Goal: Task Accomplishment & Management: Manage account settings

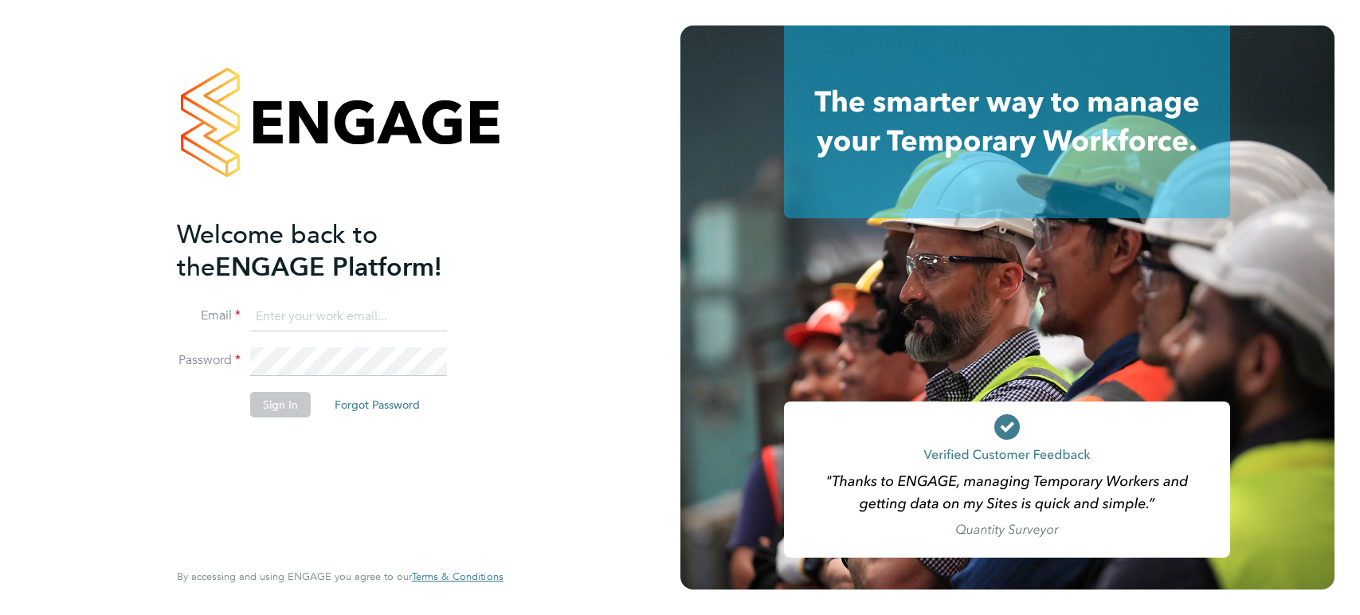
type input "[PERSON_NAME][EMAIL_ADDRESS][PERSON_NAME][DOMAIN_NAME]"
click at [267, 404] on button "Sign In" at bounding box center [280, 404] width 61 height 25
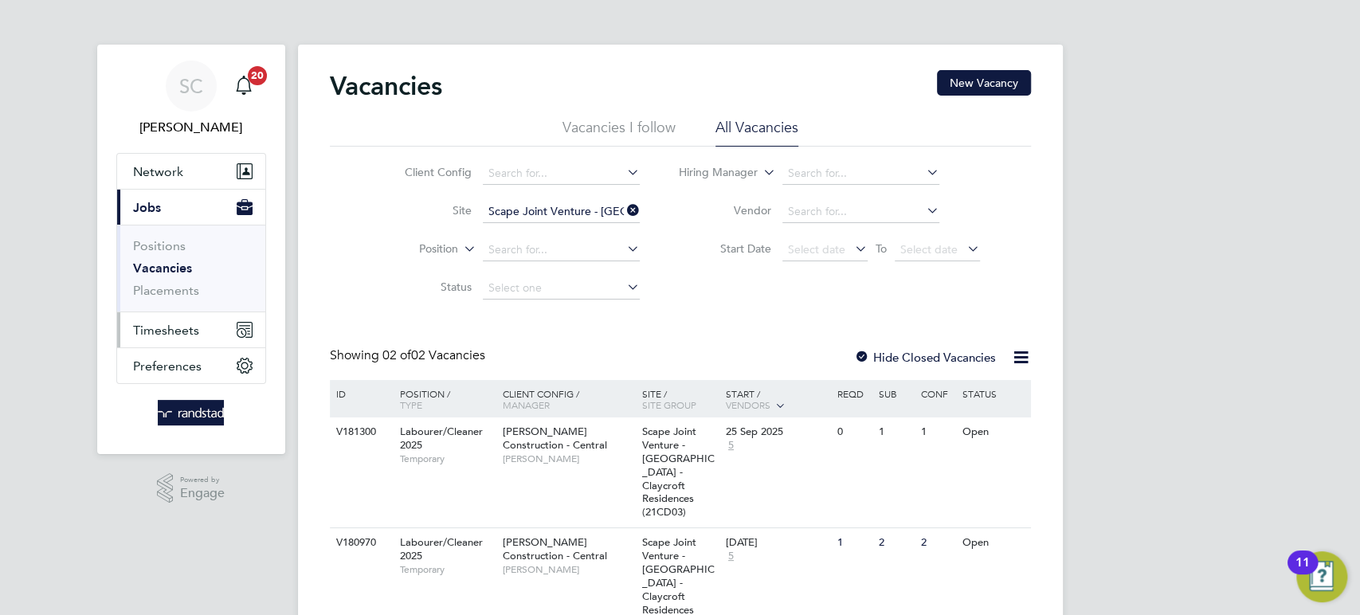
click at [157, 334] on span "Timesheets" at bounding box center [166, 330] width 66 height 15
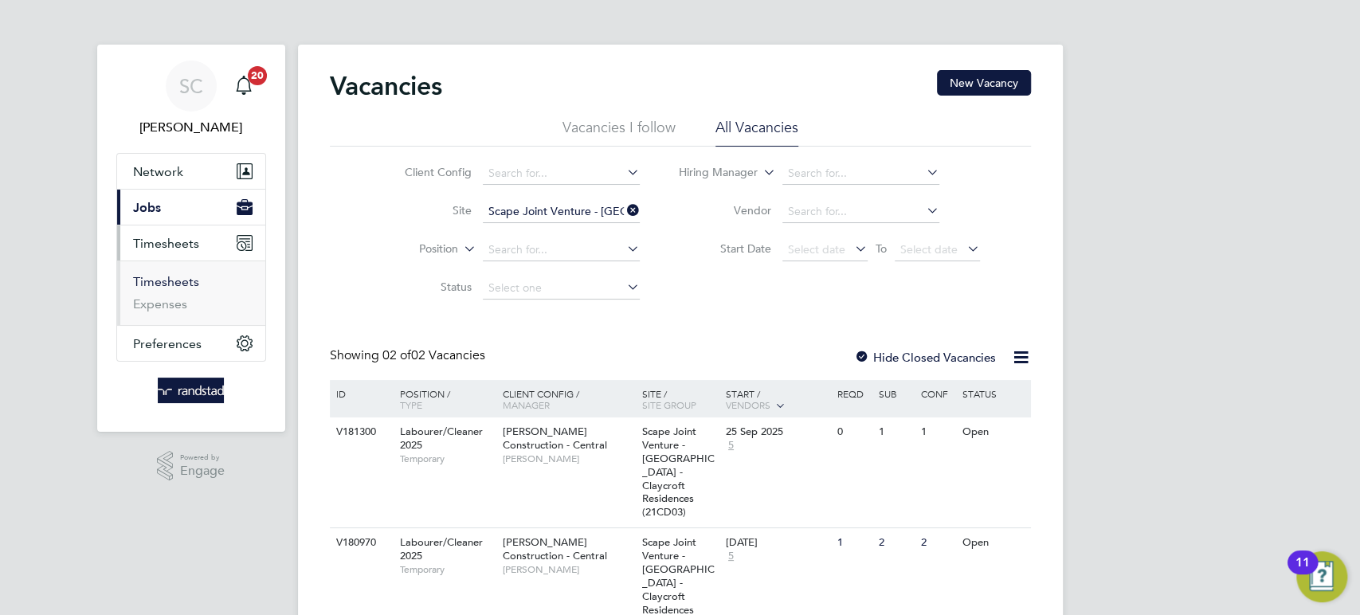
click at [168, 284] on link "Timesheets" at bounding box center [166, 281] width 66 height 15
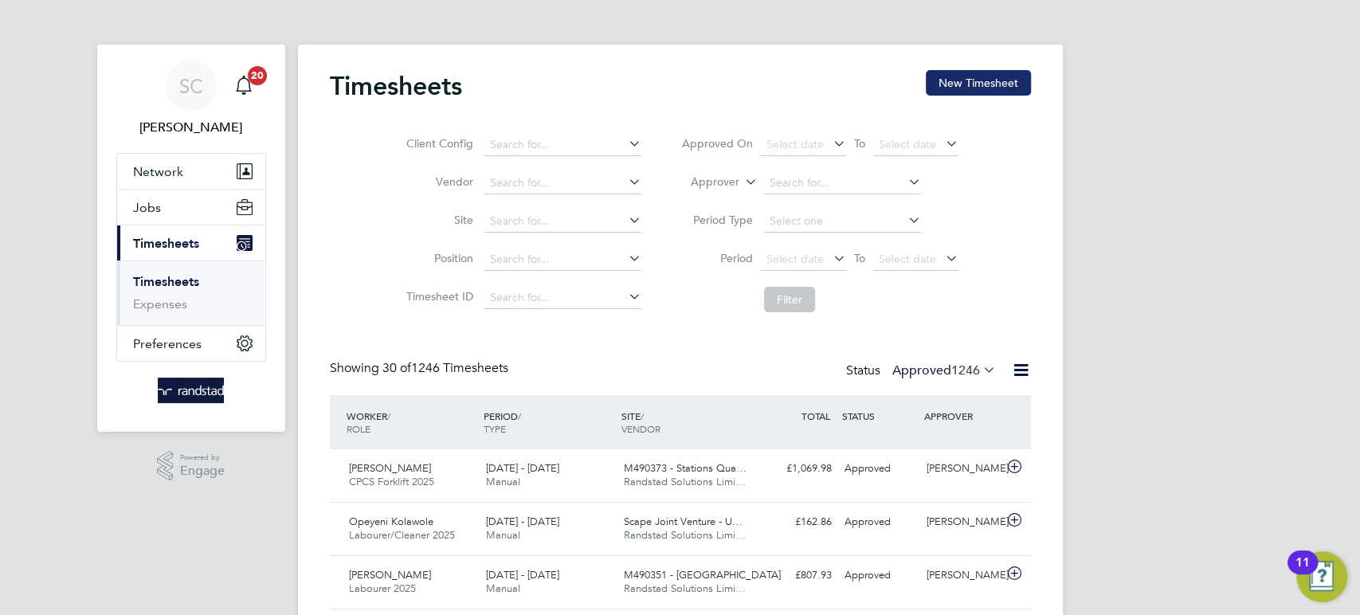
click at [983, 80] on button "New Timesheet" at bounding box center [978, 82] width 105 height 25
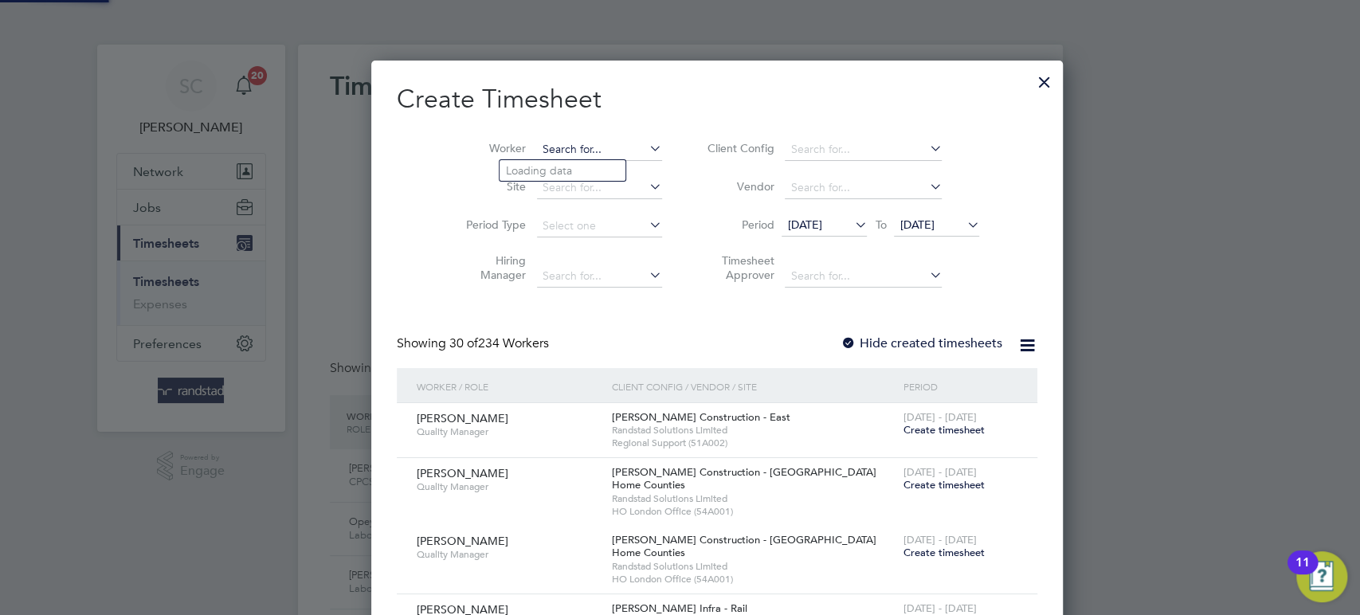
click at [559, 146] on input at bounding box center [599, 150] width 125 height 22
click at [538, 168] on b "Anthony" at bounding box center [552, 171] width 92 height 14
type input "[PERSON_NAME]"
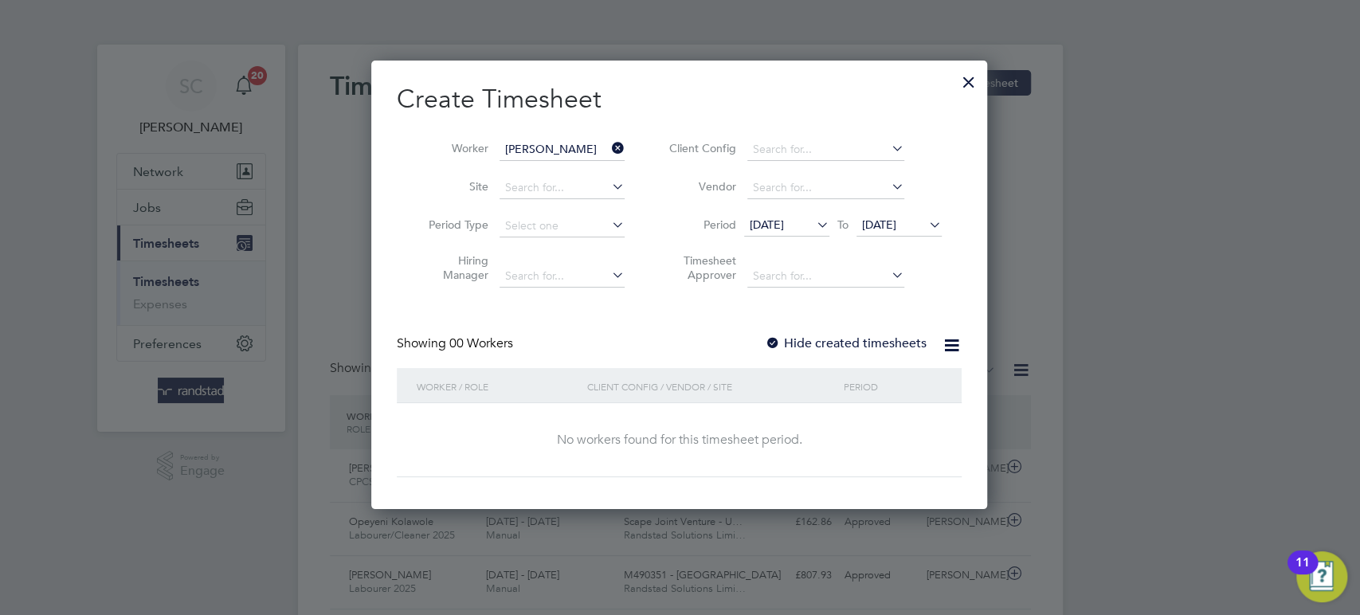
click at [770, 339] on div at bounding box center [773, 344] width 16 height 16
click at [891, 226] on span "22 Sep 2025" at bounding box center [879, 224] width 34 height 14
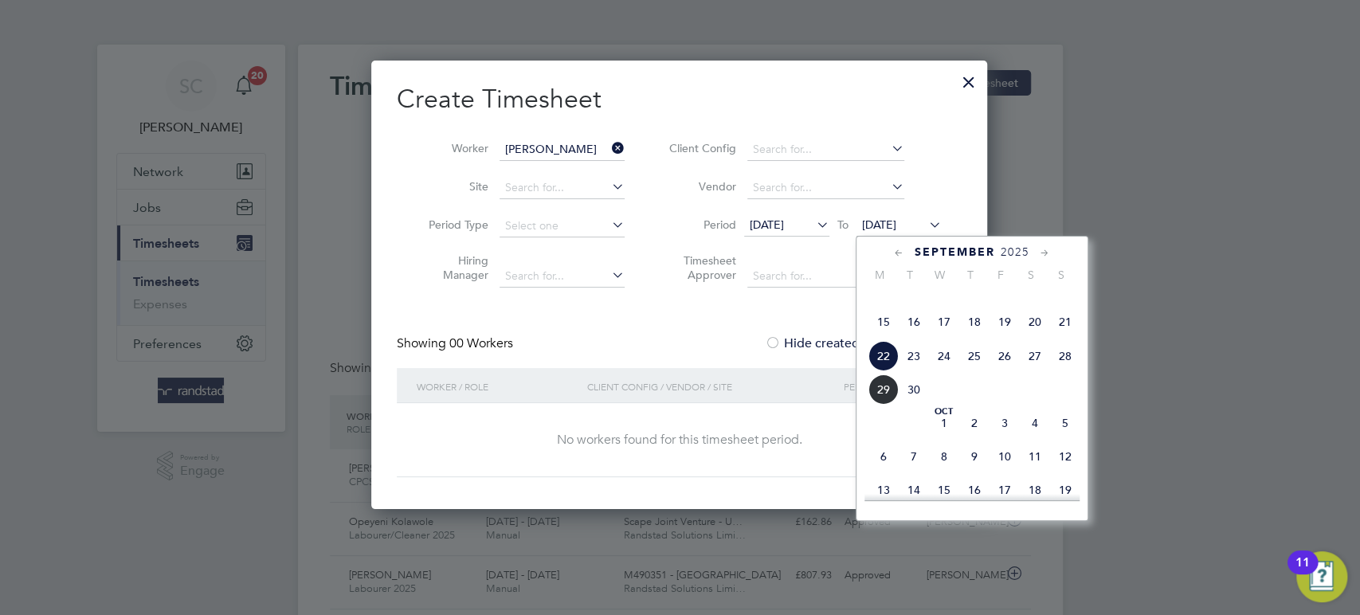
click at [1007, 371] on span "26" at bounding box center [1004, 356] width 30 height 30
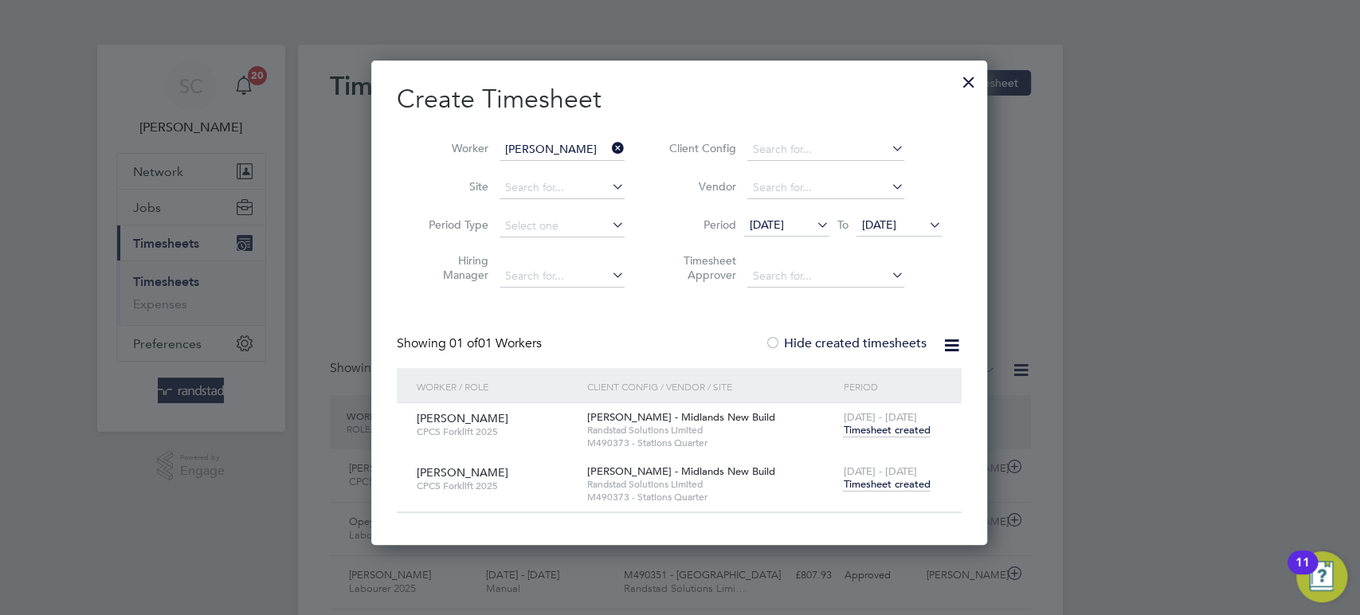
click at [872, 482] on span "Timesheet created" at bounding box center [886, 484] width 87 height 14
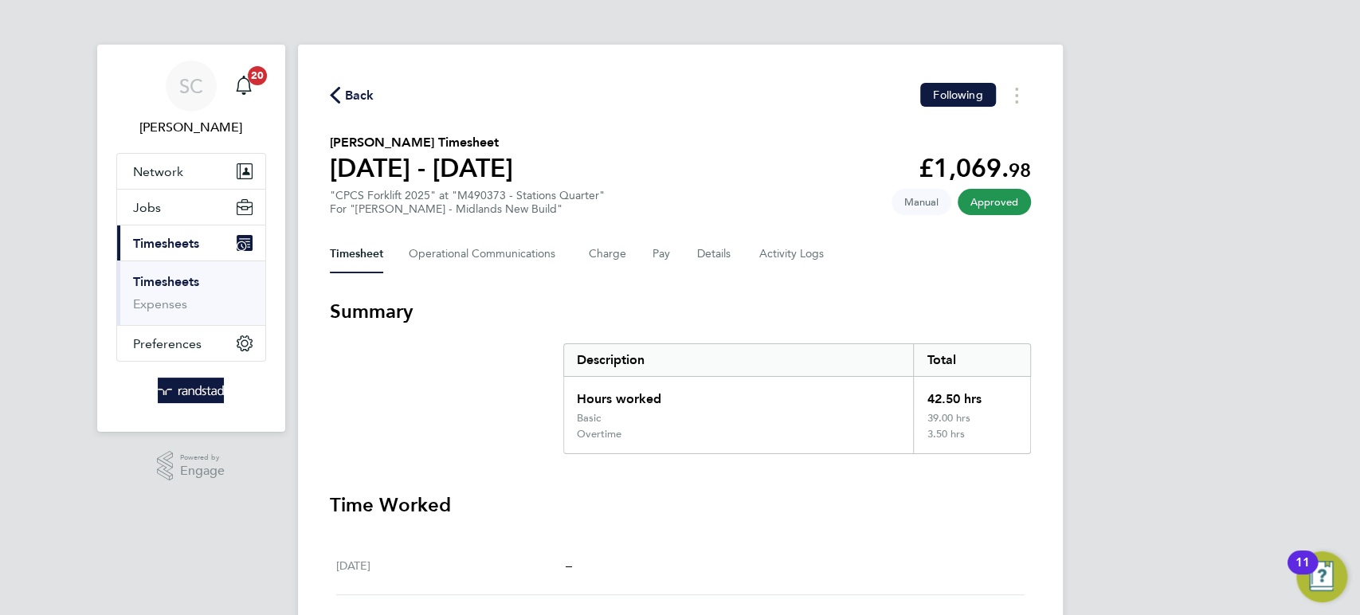
click at [363, 91] on span "Back" at bounding box center [359, 95] width 29 height 19
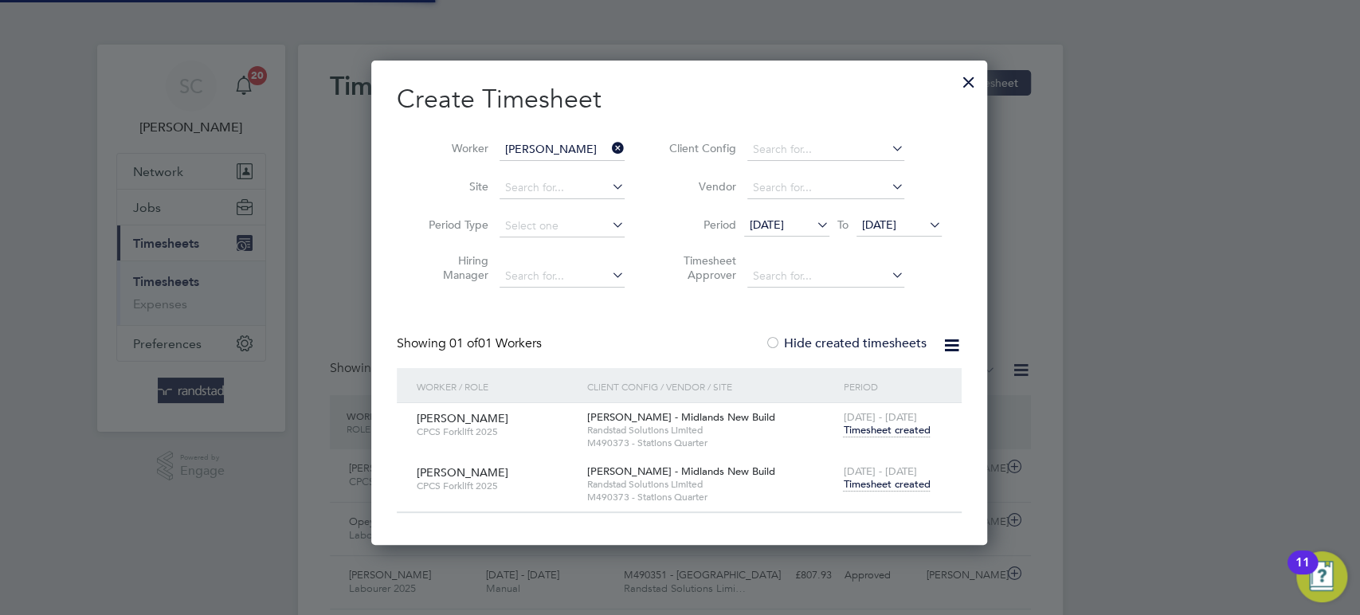
scroll to position [484, 617]
click at [543, 145] on input "[PERSON_NAME]" at bounding box center [562, 150] width 125 height 22
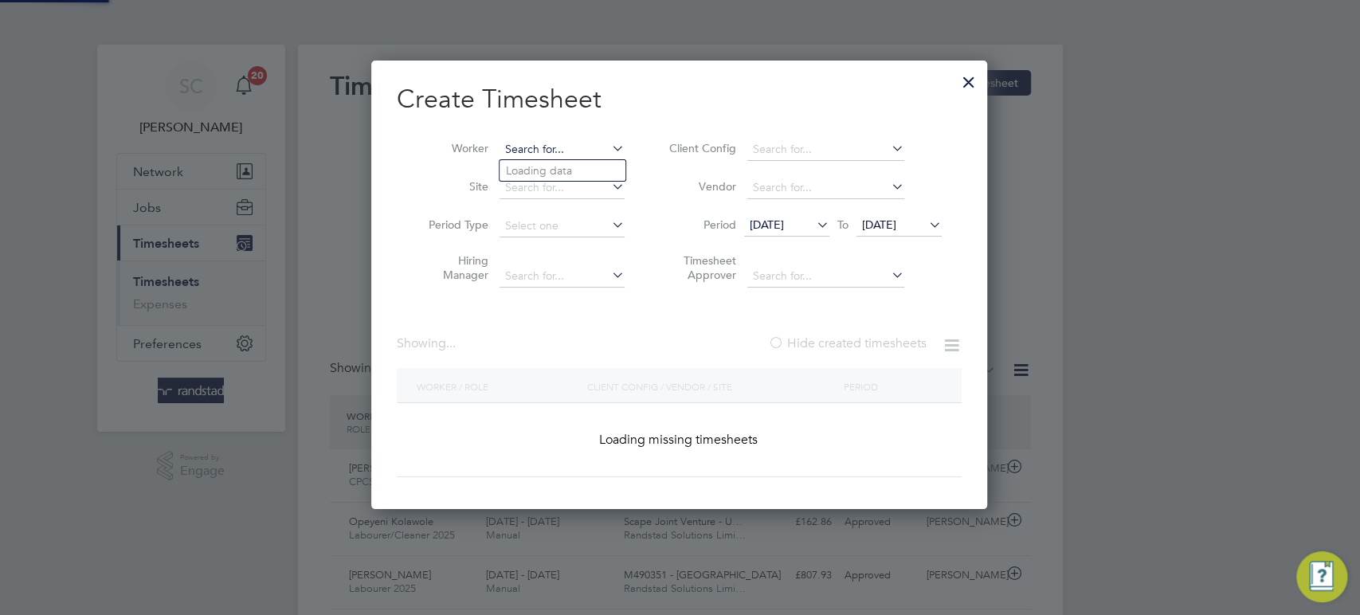
scroll to position [40, 138]
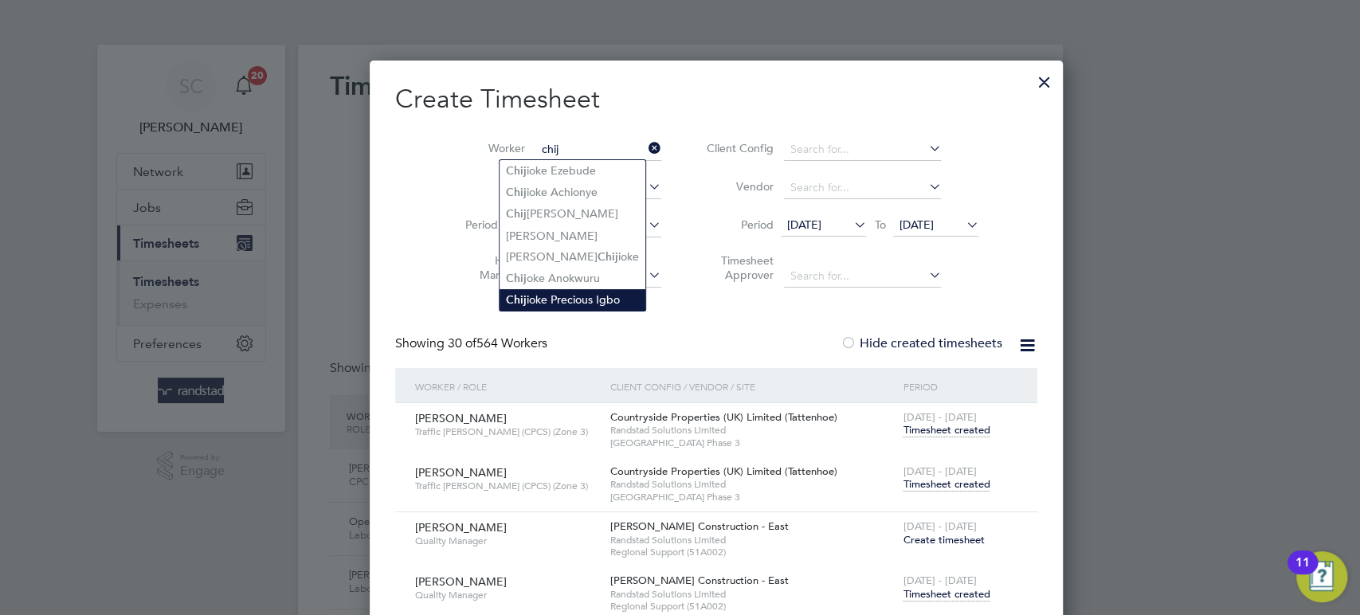
click at [551, 297] on li "Chij ioke Precious Igbo" at bounding box center [573, 300] width 146 height 22
type input "Chijioke Precious Igbo"
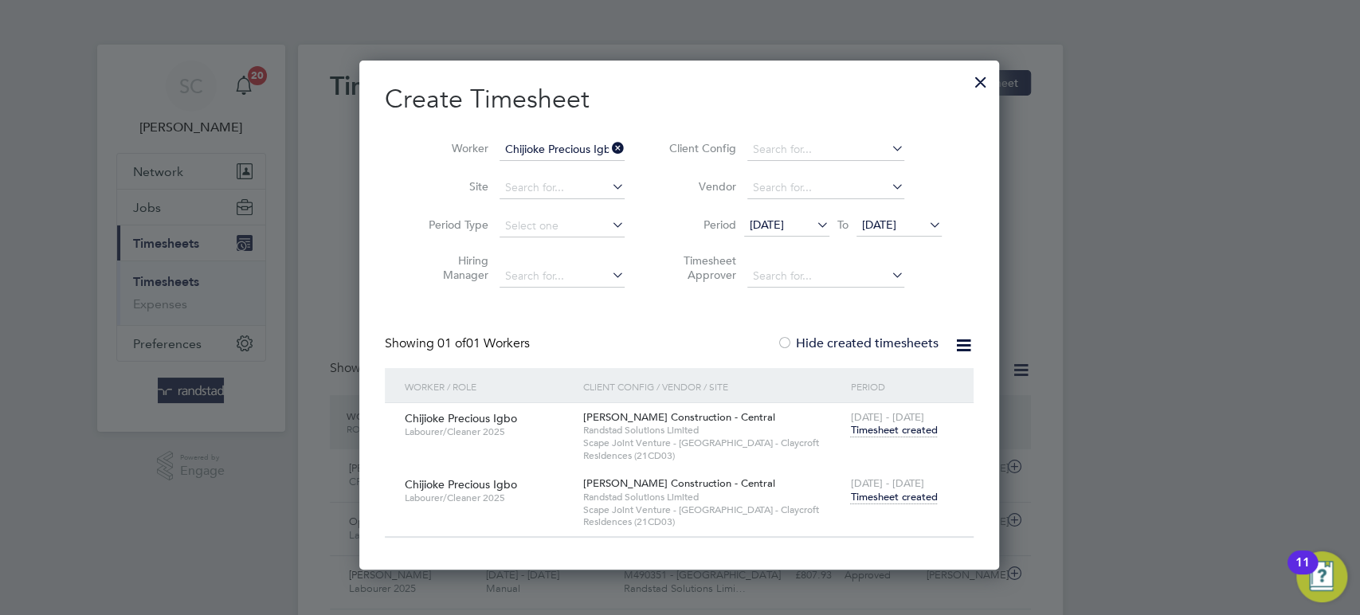
click at [912, 498] on span "Timesheet created" at bounding box center [893, 497] width 87 height 14
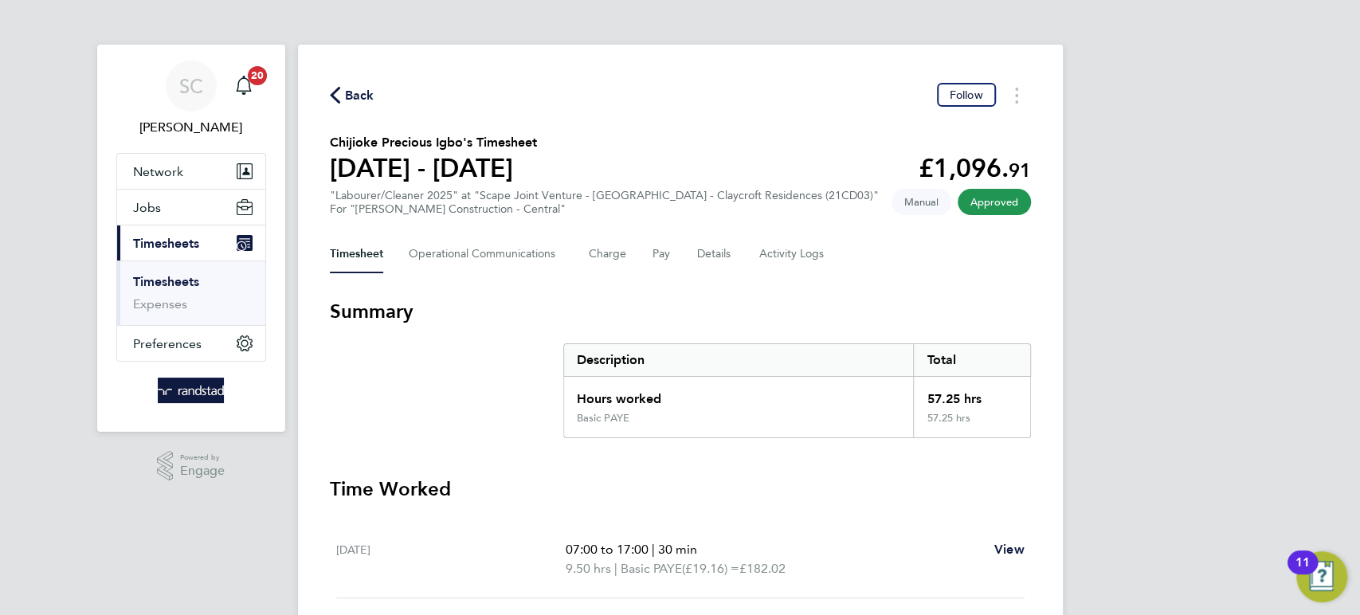
click at [368, 89] on span "Back" at bounding box center [359, 95] width 29 height 19
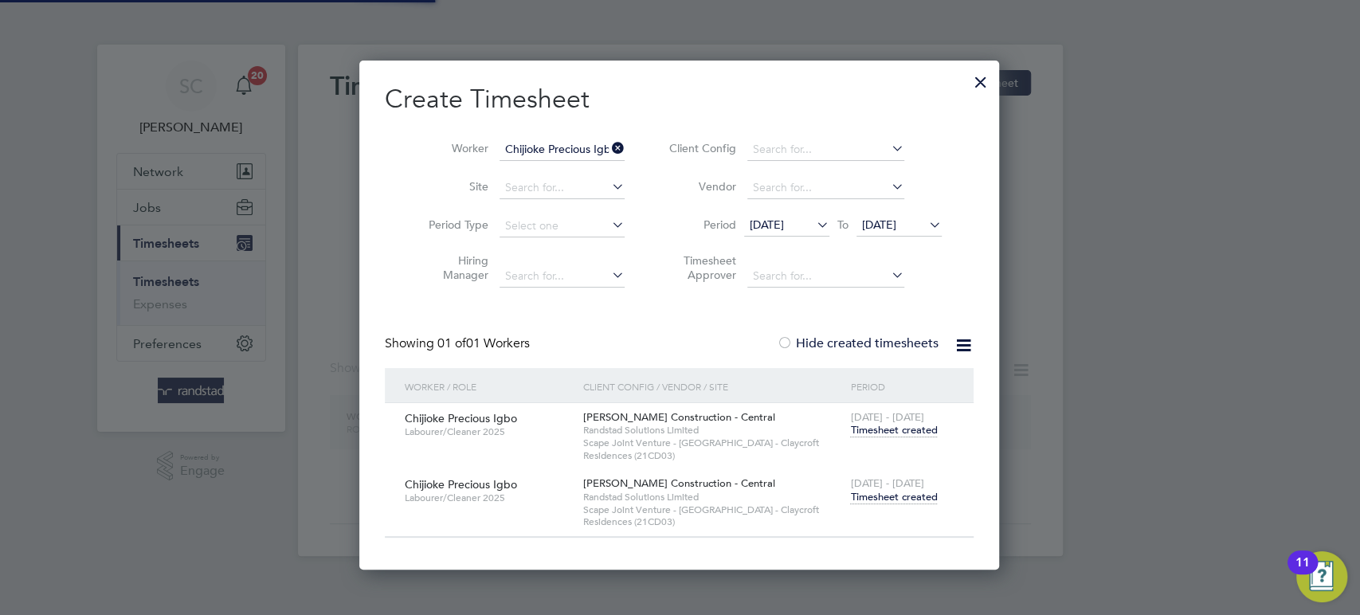
scroll to position [508, 641]
click at [534, 148] on input "Chijioke Precious Igbo" at bounding box center [562, 150] width 125 height 22
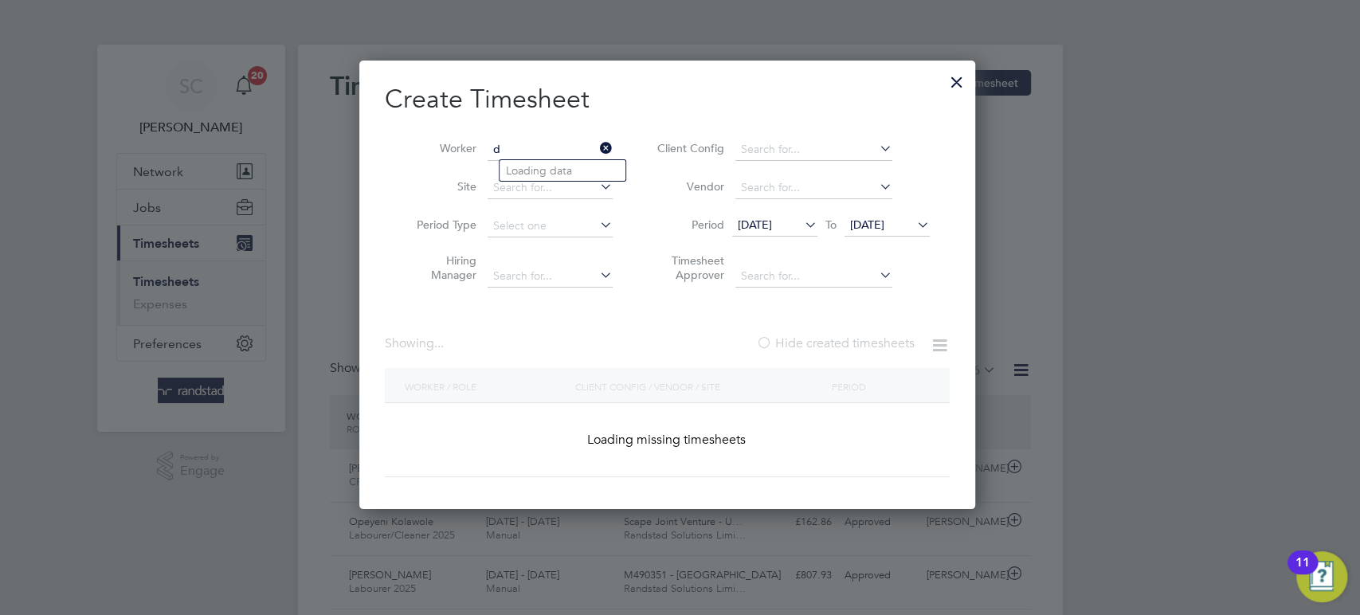
scroll to position [40, 138]
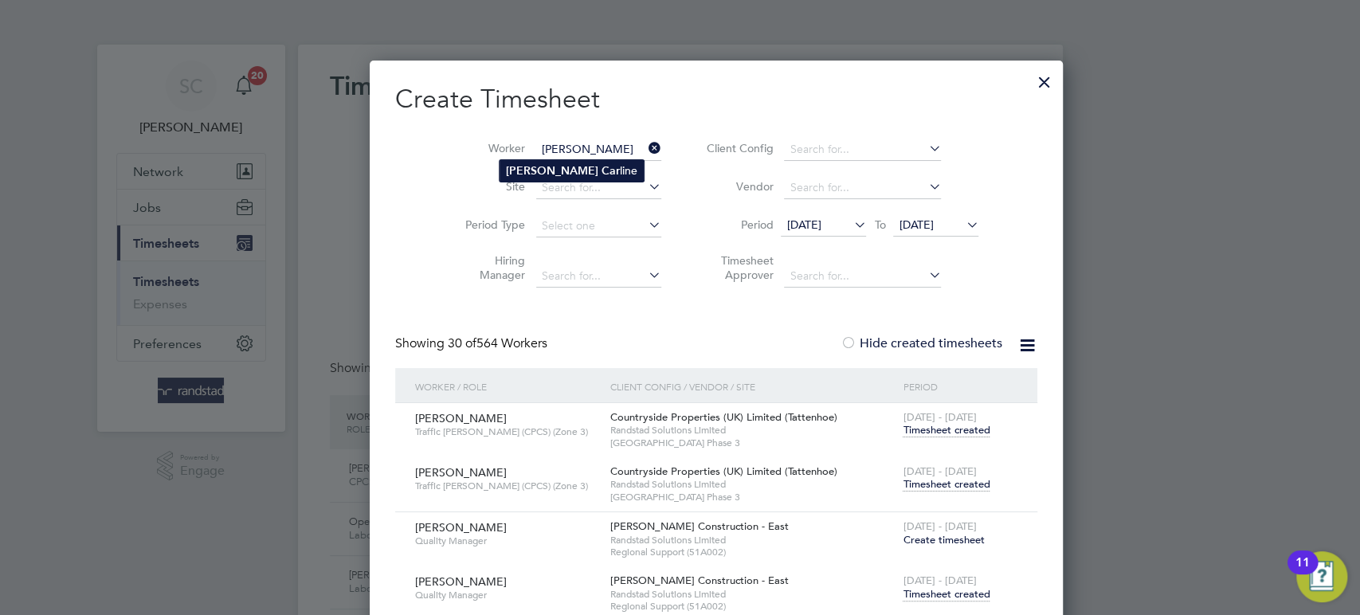
click at [525, 174] on b "Darren" at bounding box center [552, 171] width 92 height 14
type input "[PERSON_NAME]"
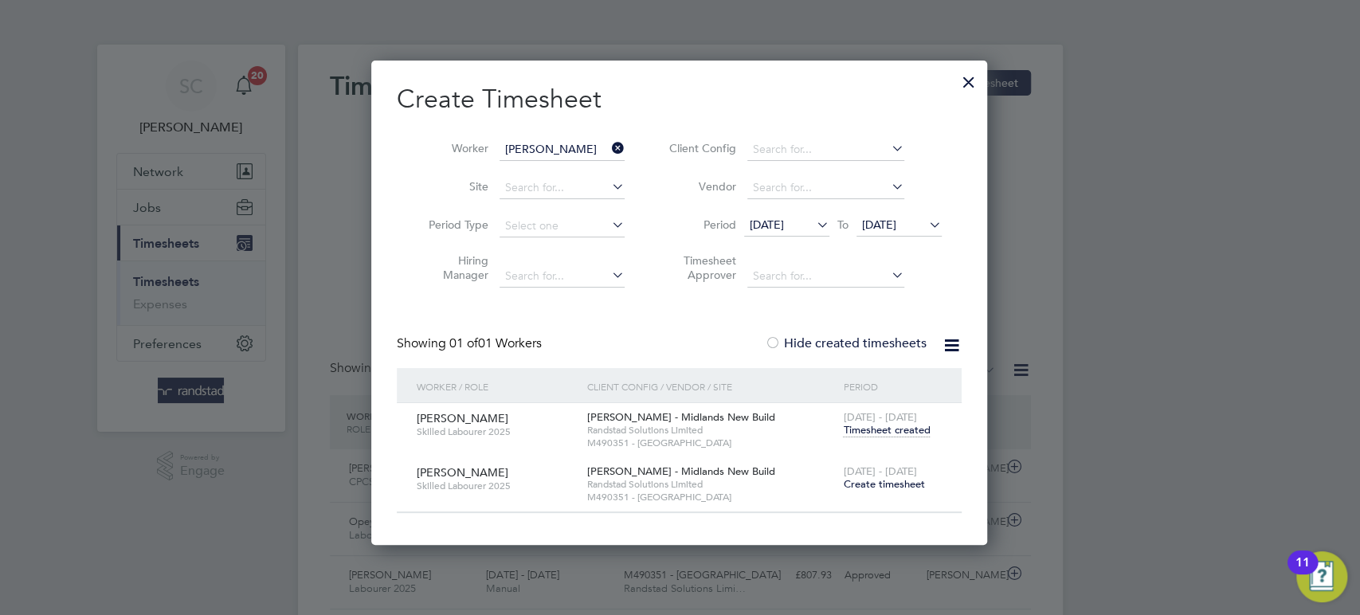
click at [882, 485] on span "Create timesheet" at bounding box center [883, 484] width 81 height 14
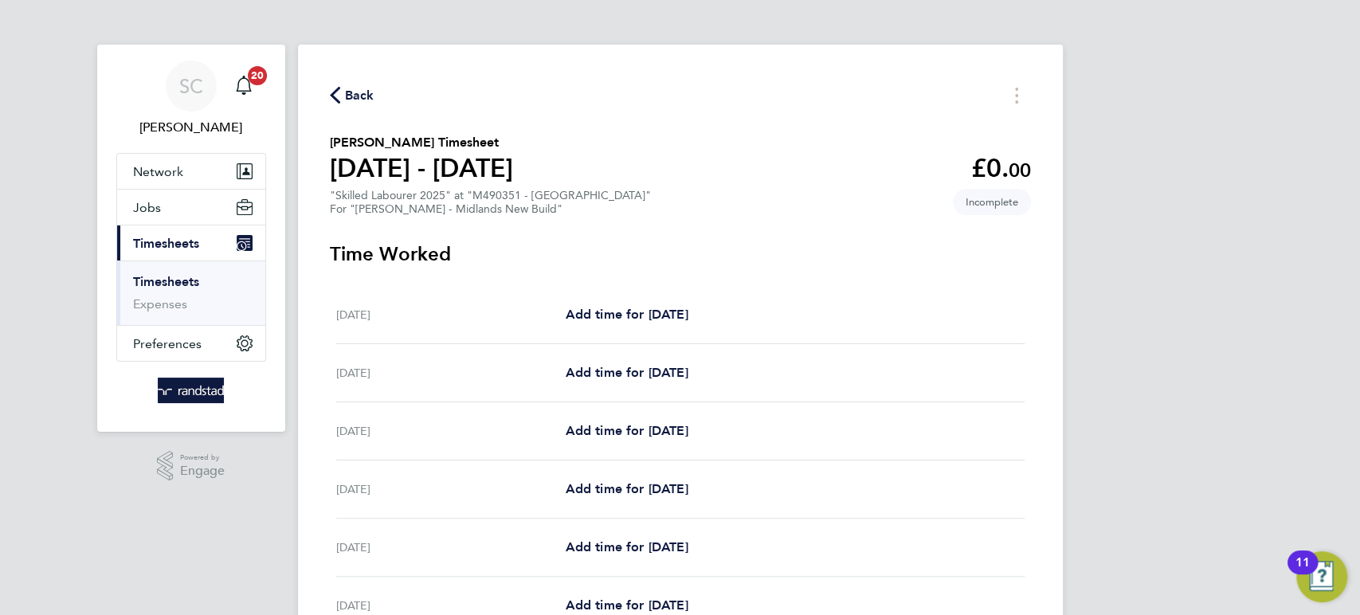
click at [345, 91] on span "Back" at bounding box center [359, 95] width 29 height 19
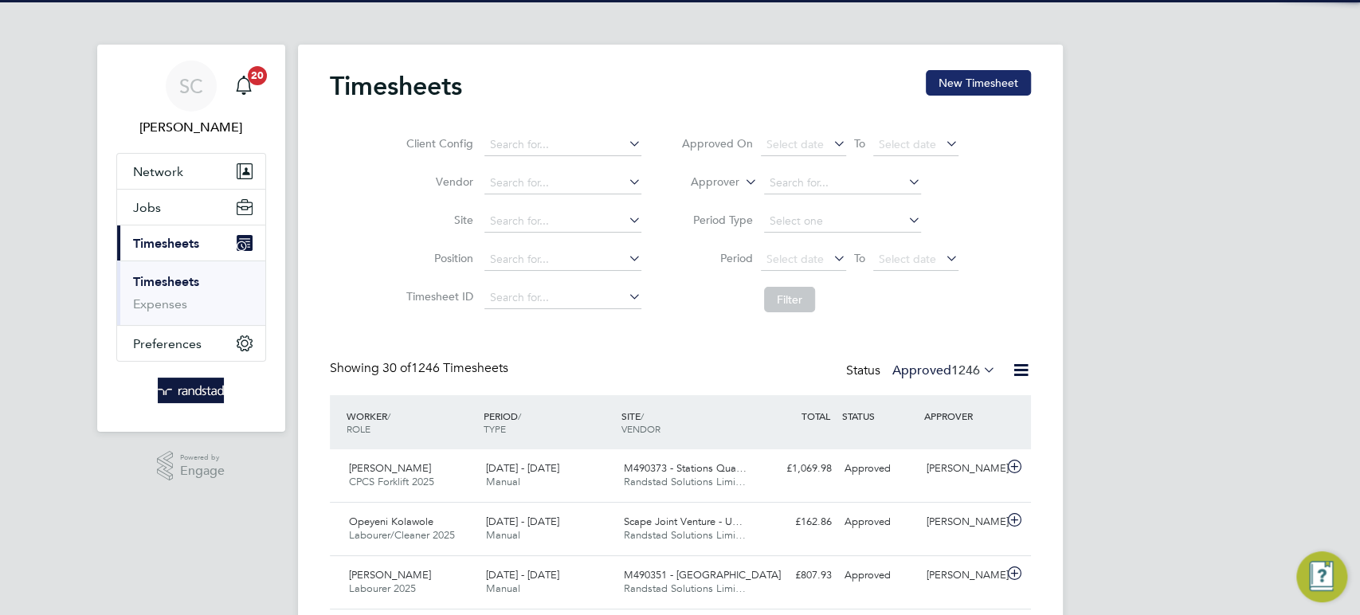
scroll to position [40, 138]
click at [986, 80] on button "New Timesheet" at bounding box center [978, 82] width 105 height 25
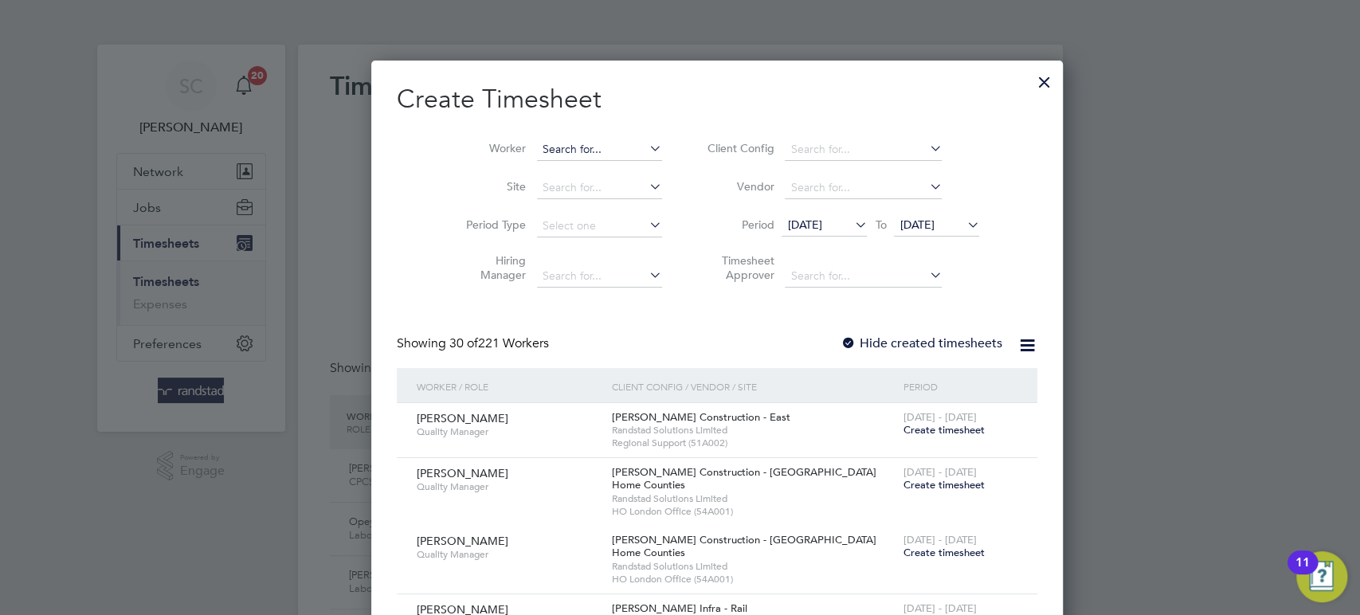
click at [537, 151] on input at bounding box center [599, 150] width 125 height 22
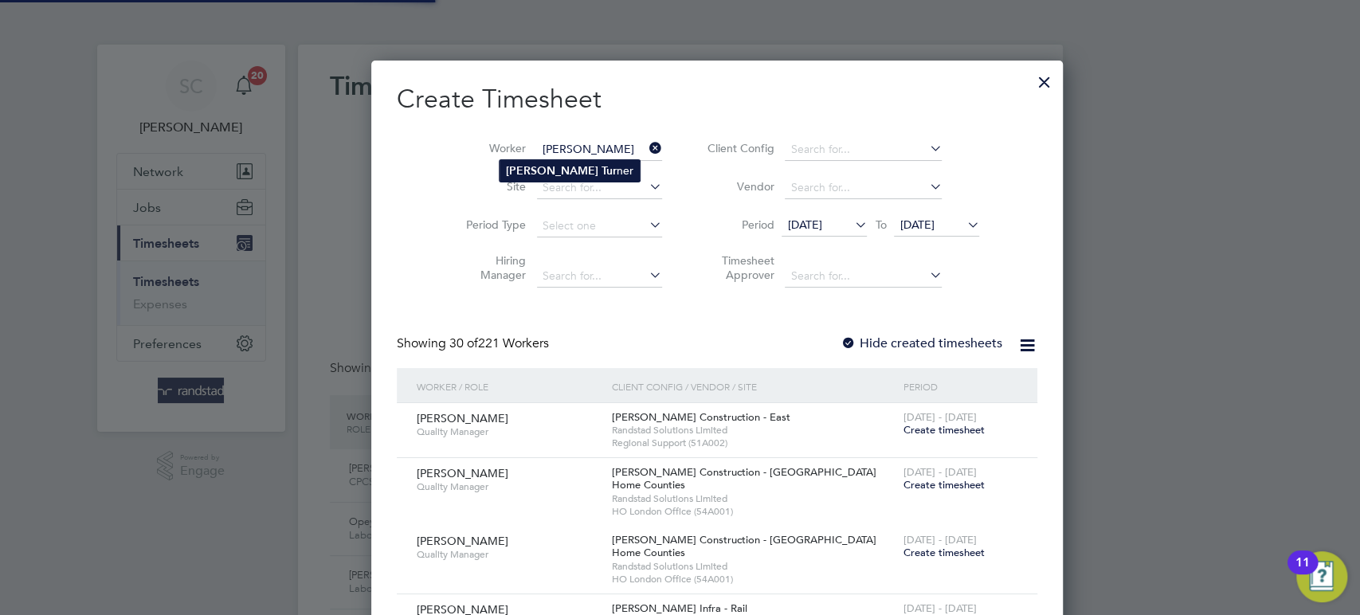
click at [543, 169] on li "Darren Tur ner" at bounding box center [570, 171] width 140 height 22
type input "Darren Turner"
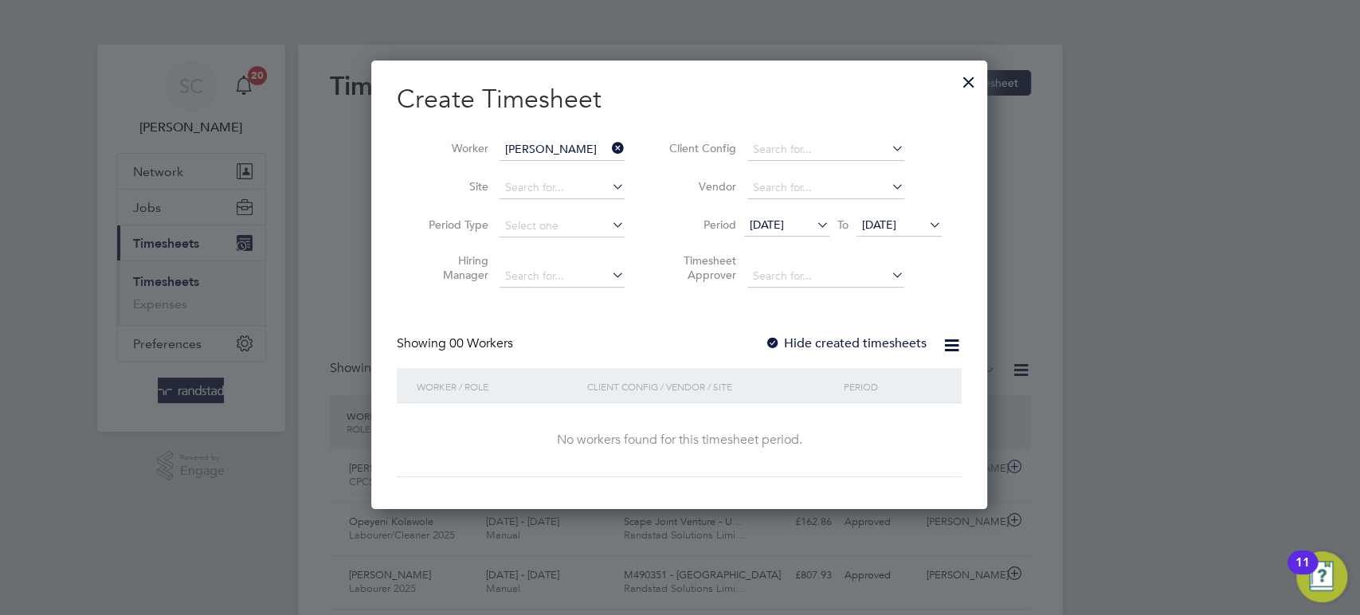
click at [896, 227] on span "22 Sep 2025" at bounding box center [879, 224] width 34 height 14
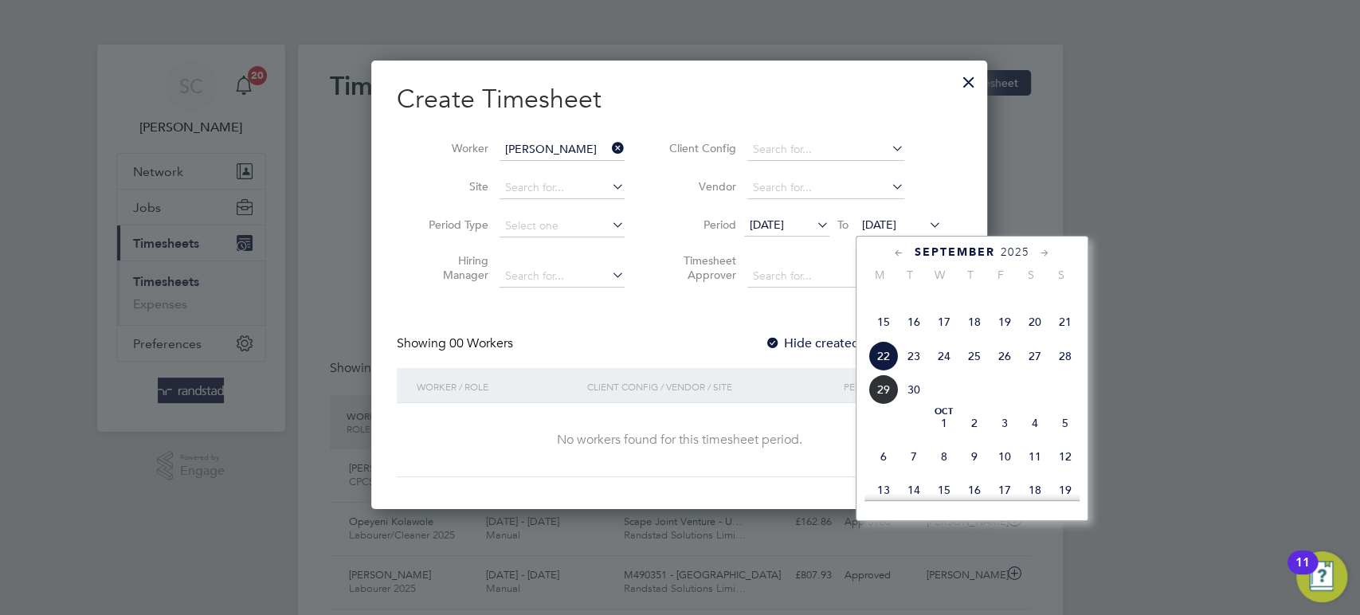
click at [1005, 370] on span "26" at bounding box center [1004, 356] width 30 height 30
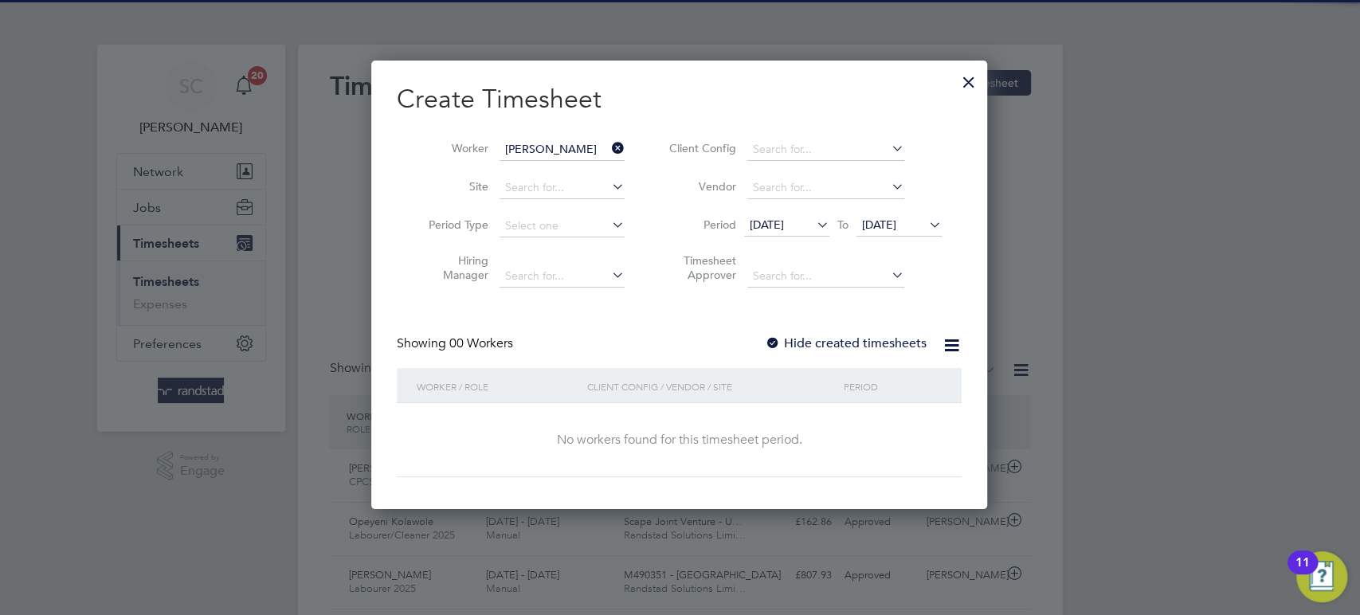
click at [776, 341] on div at bounding box center [773, 344] width 16 height 16
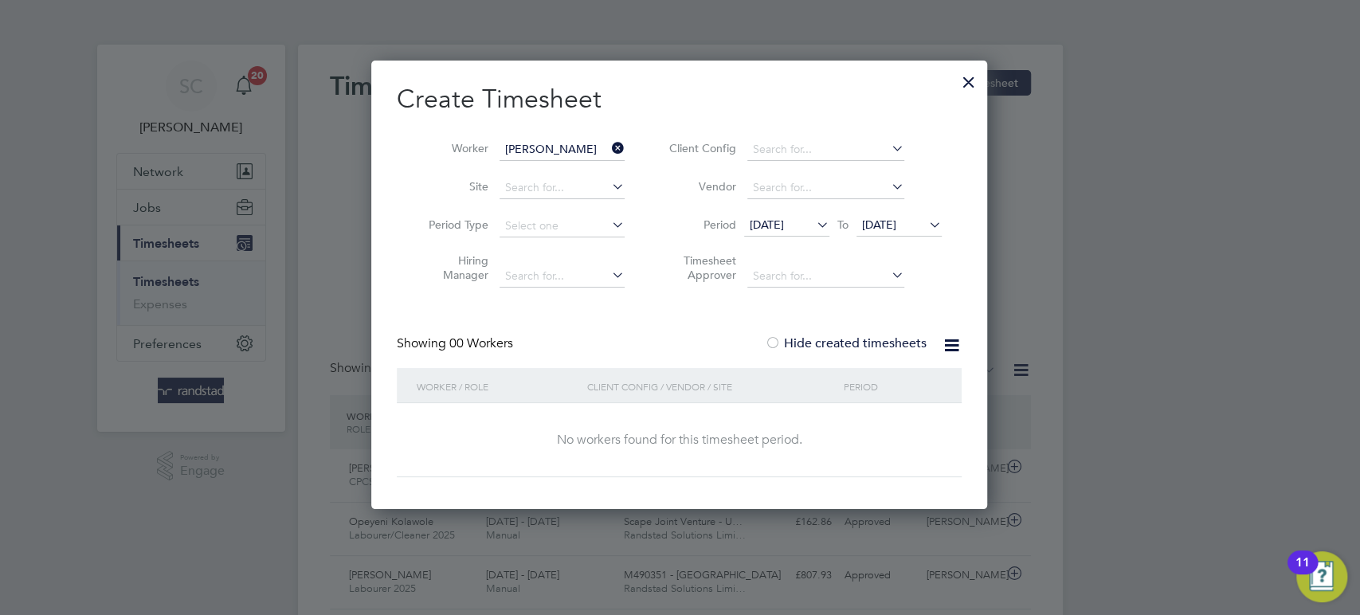
drag, startPoint x: 879, startPoint y: 224, endPoint x: 868, endPoint y: 233, distance: 13.6
click at [868, 233] on span "26 Sep 2025" at bounding box center [898, 226] width 85 height 22
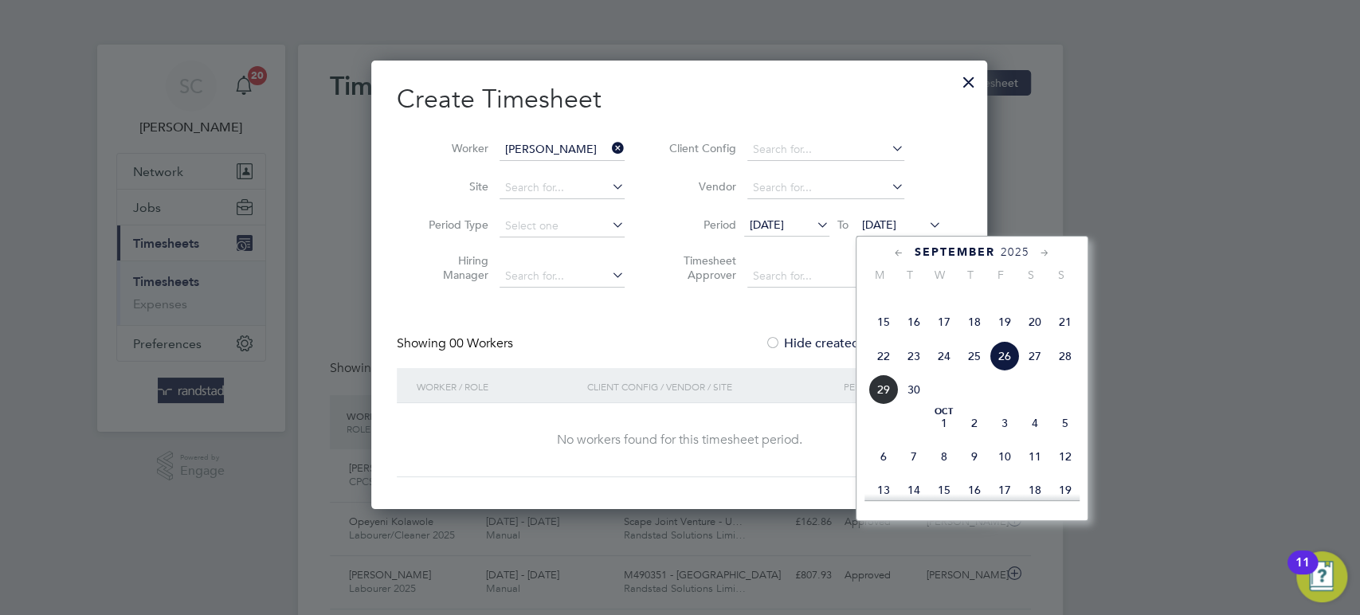
click at [1002, 371] on span "26" at bounding box center [1004, 356] width 30 height 30
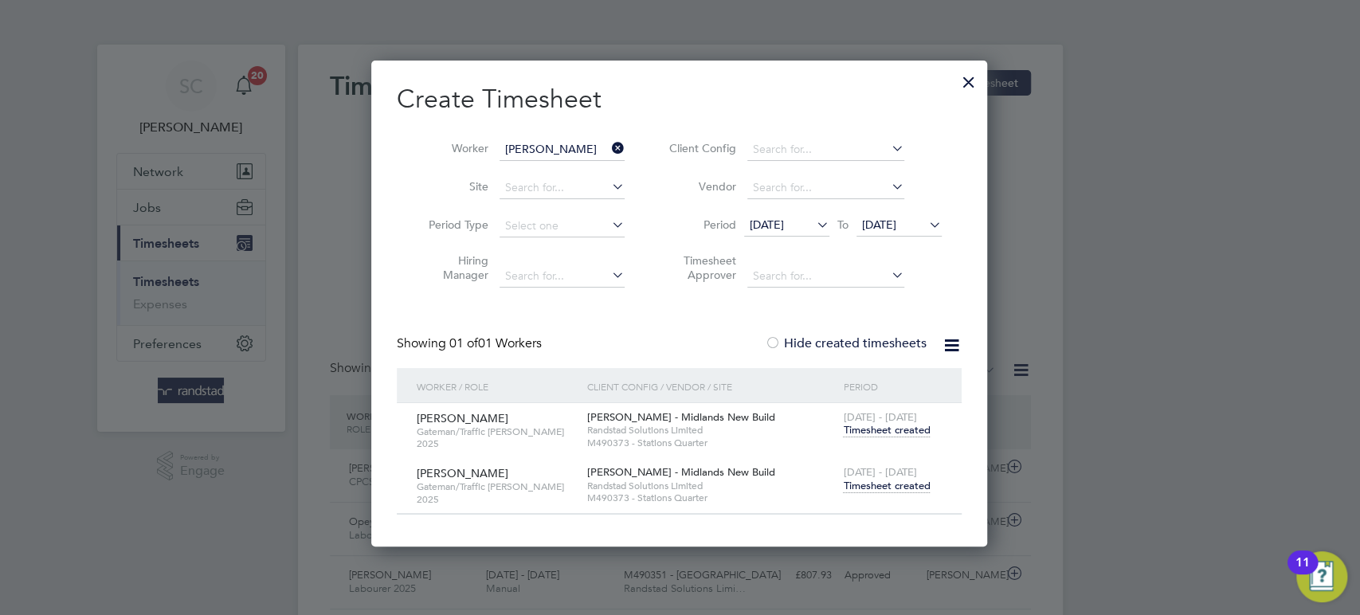
click at [884, 480] on span "Timesheet created" at bounding box center [886, 486] width 87 height 14
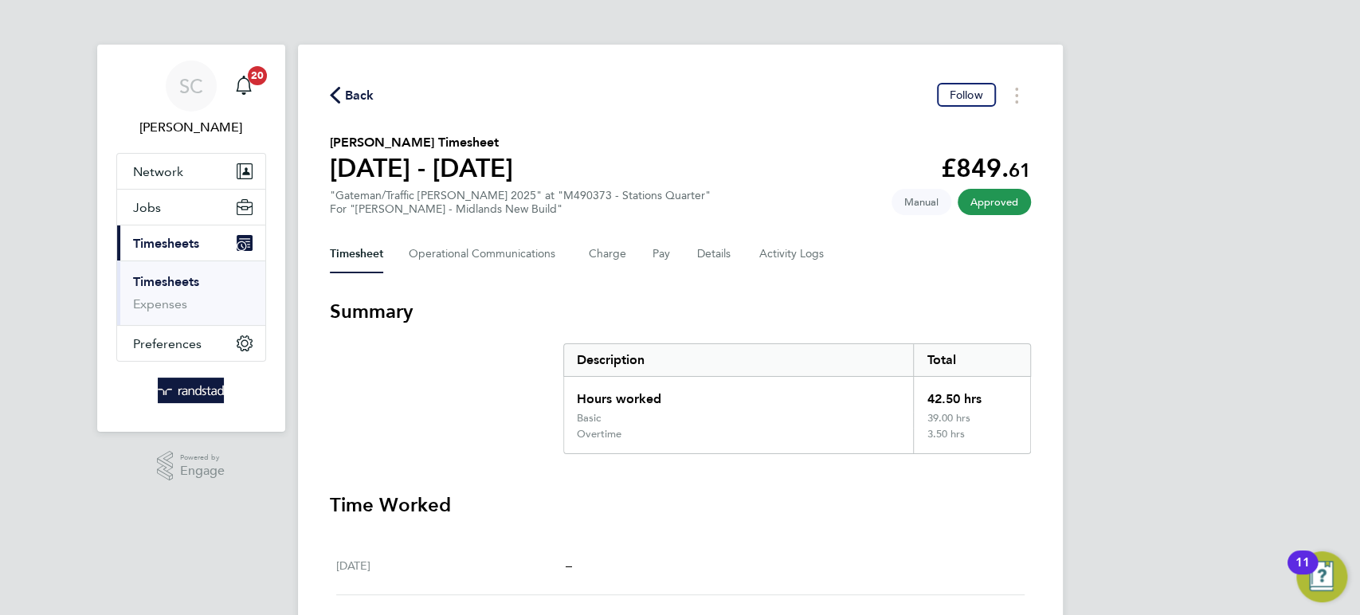
click at [371, 94] on span "Back" at bounding box center [359, 95] width 29 height 19
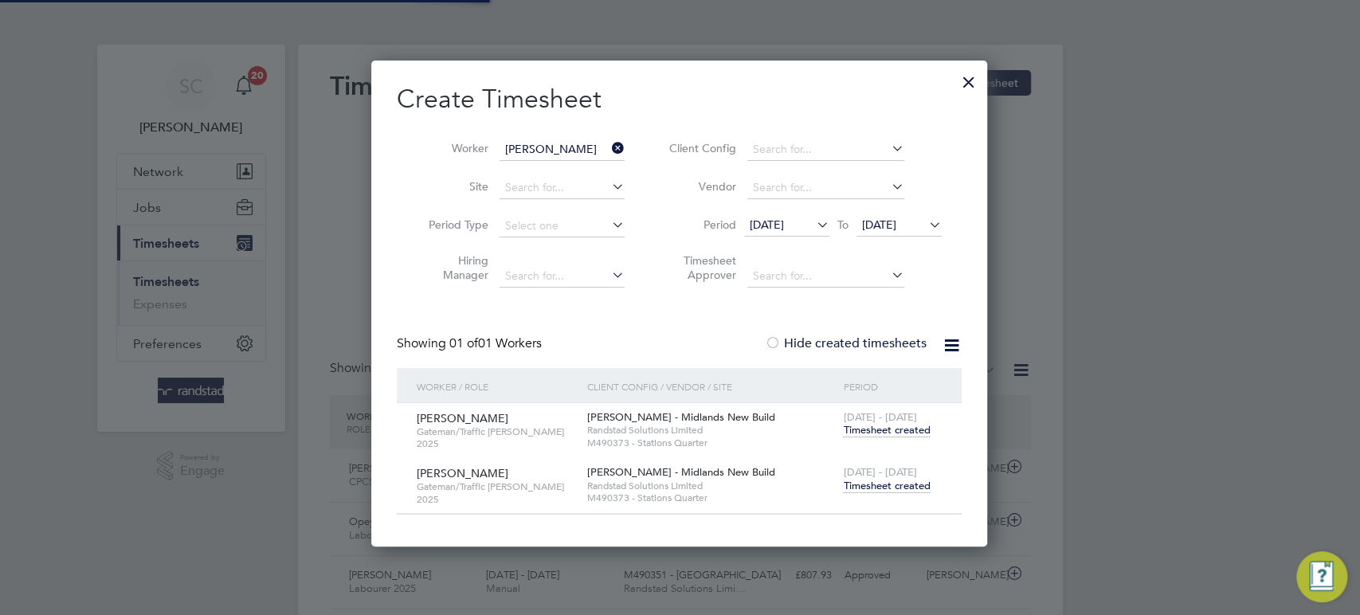
click at [519, 149] on input "Darren Turner" at bounding box center [562, 150] width 125 height 22
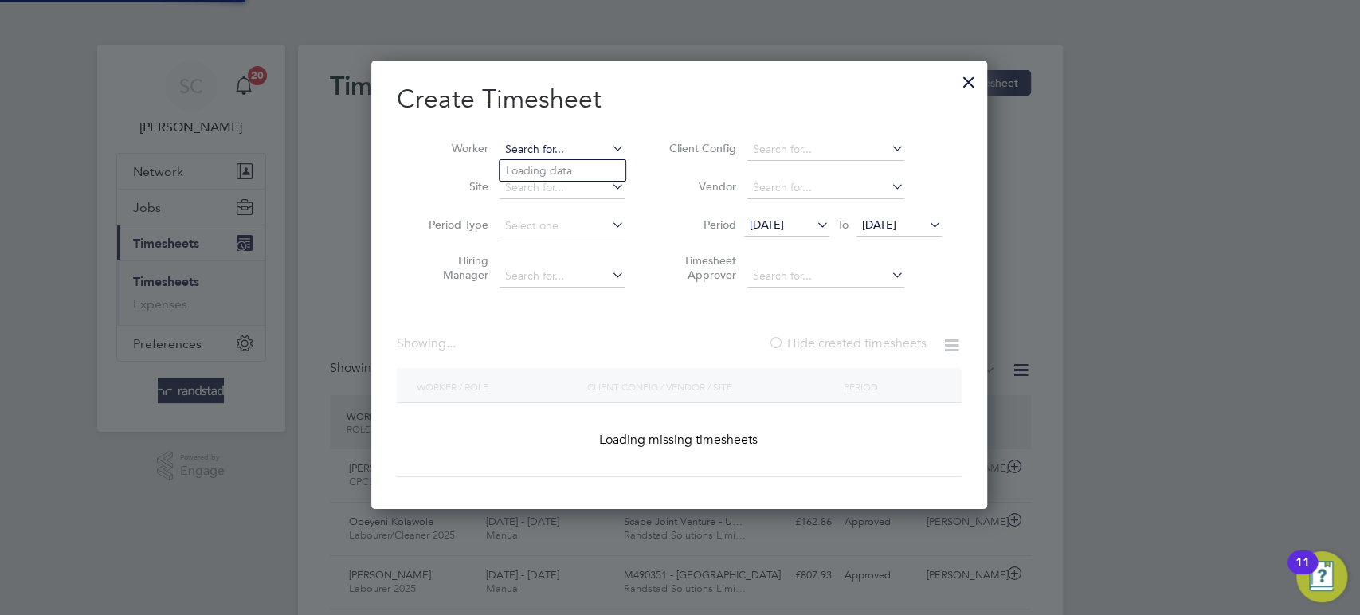
scroll to position [40, 138]
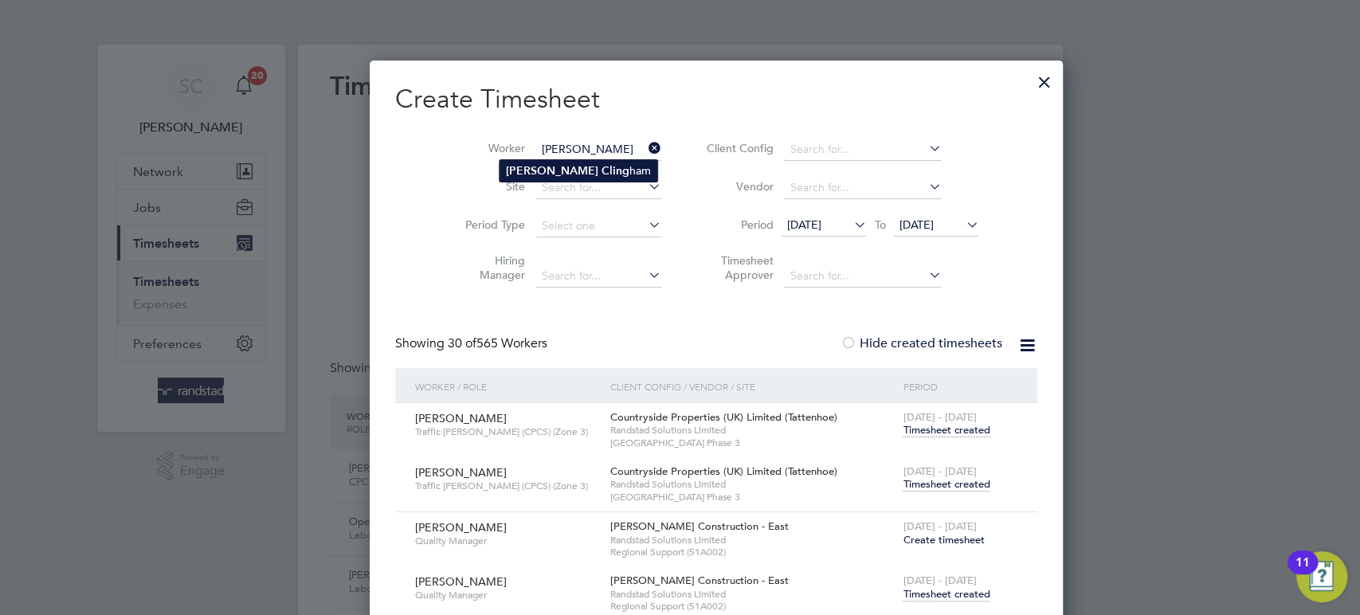
click at [531, 174] on b "Martin" at bounding box center [552, 171] width 92 height 14
type input "[PERSON_NAME]"
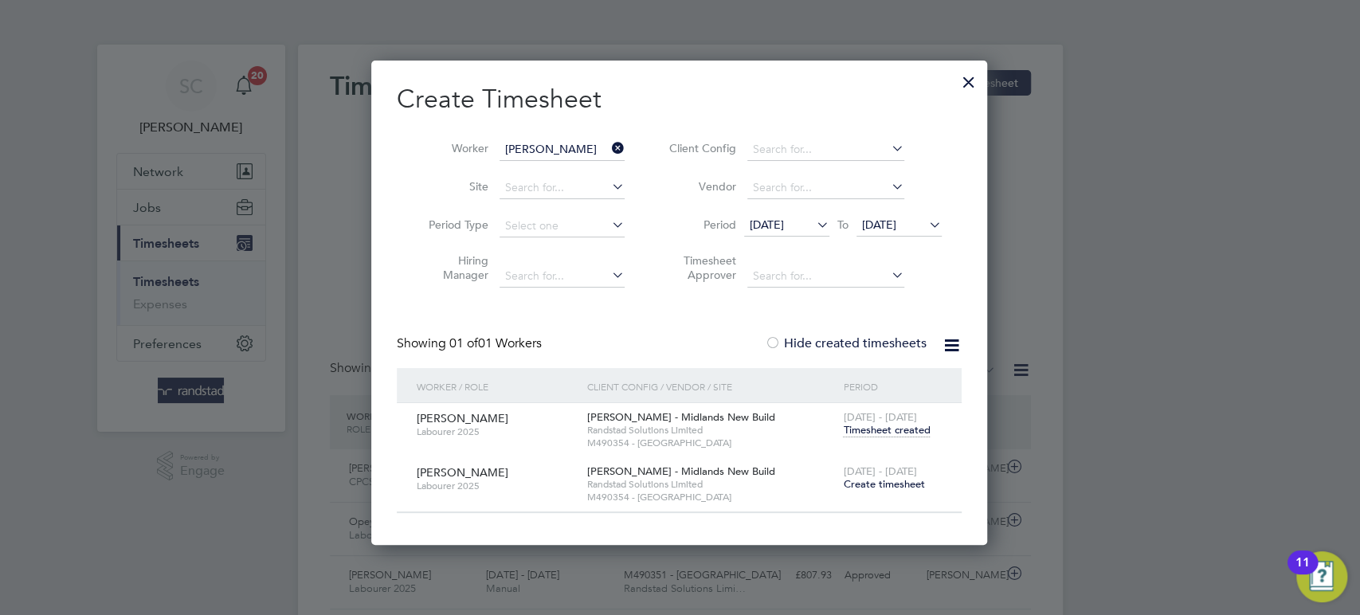
click at [880, 484] on span "Create timesheet" at bounding box center [883, 484] width 81 height 14
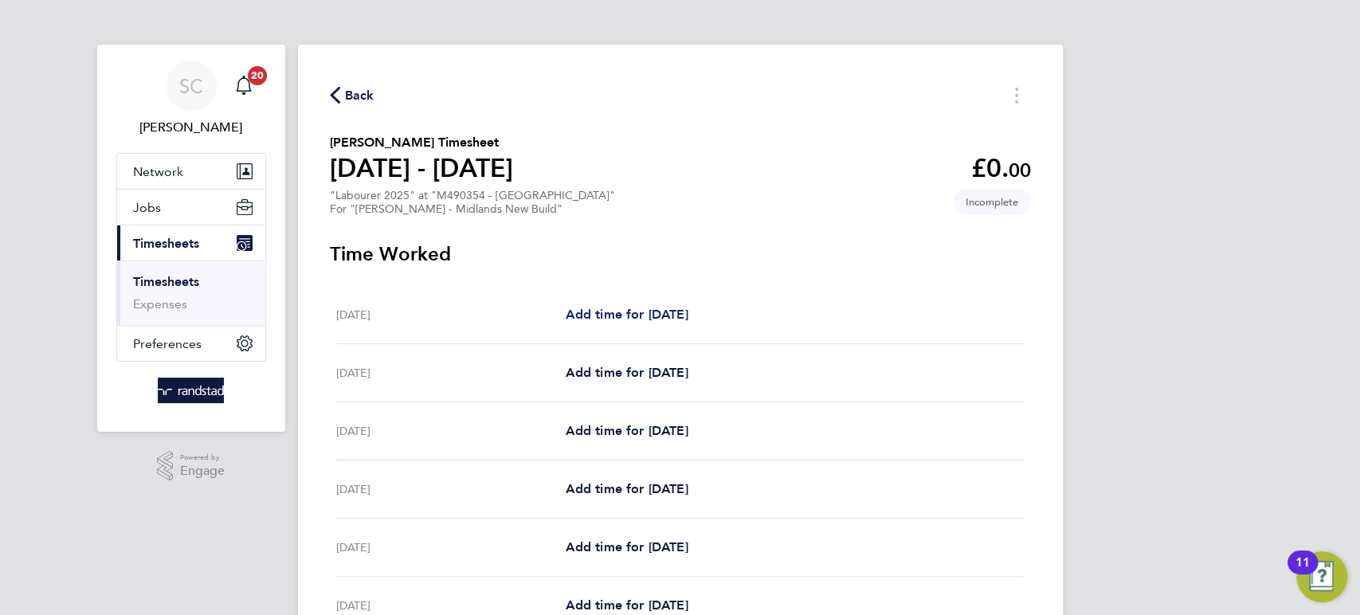
click at [683, 311] on span "Add time for Sat 20 Sep" at bounding box center [626, 314] width 123 height 15
select select "60"
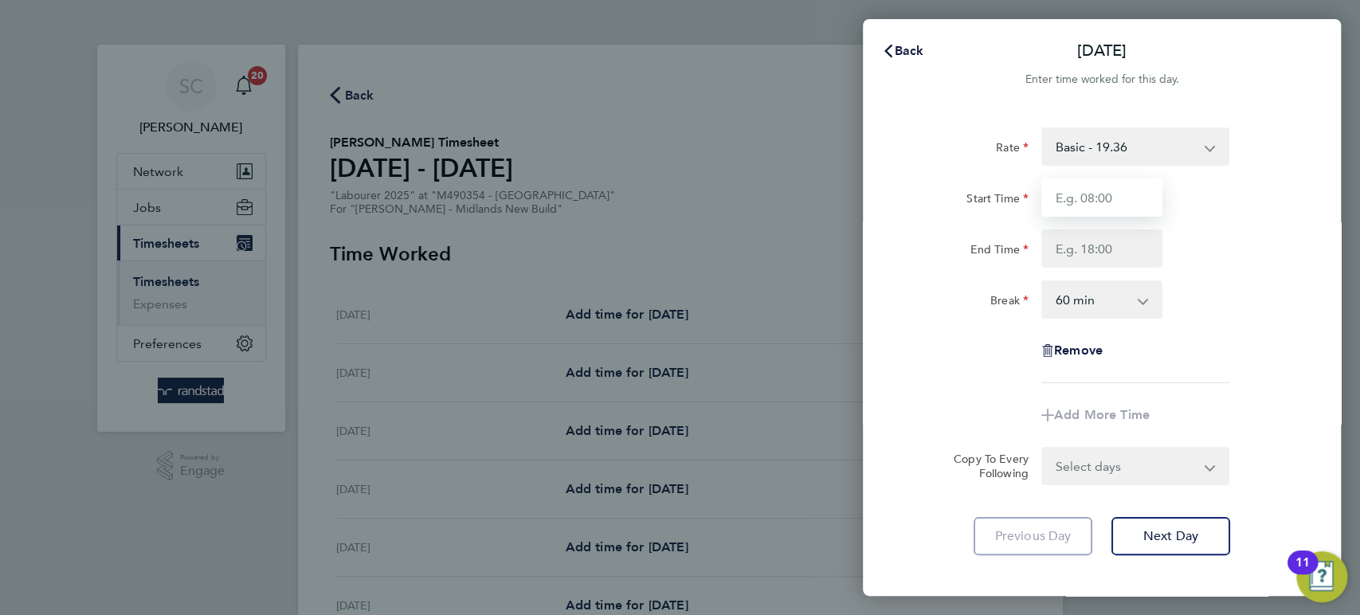
click at [1103, 203] on input "Start Time" at bounding box center [1101, 197] width 121 height 38
type input "07:00"
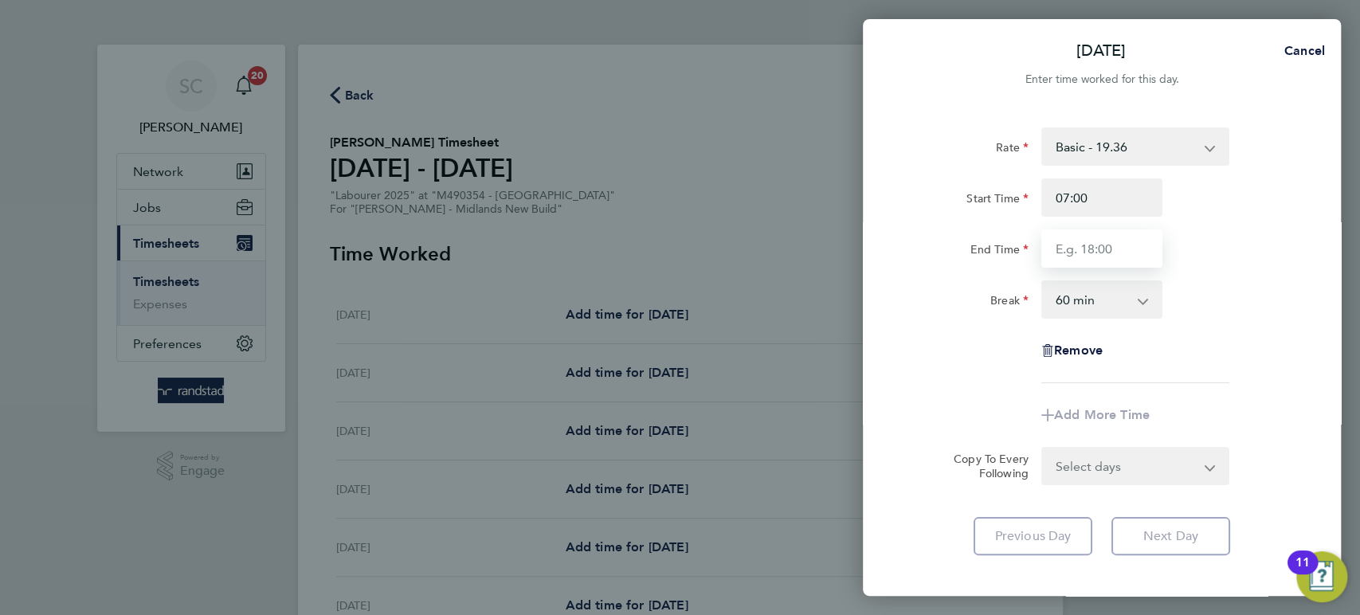
click at [1091, 260] on input "End Time" at bounding box center [1101, 248] width 121 height 38
type input "11:00"
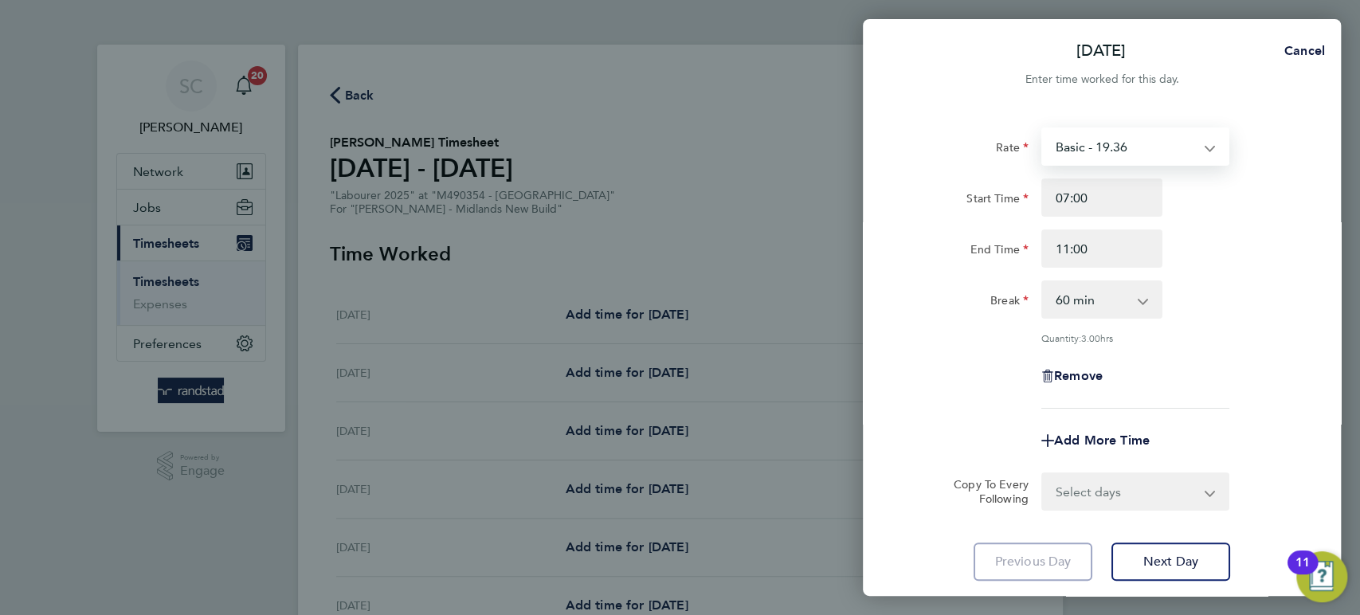
click at [1083, 156] on select "Basic - 19.36 OT 1 - 27.90 OT 2 - 36.44" at bounding box center [1126, 146] width 166 height 35
select select "60"
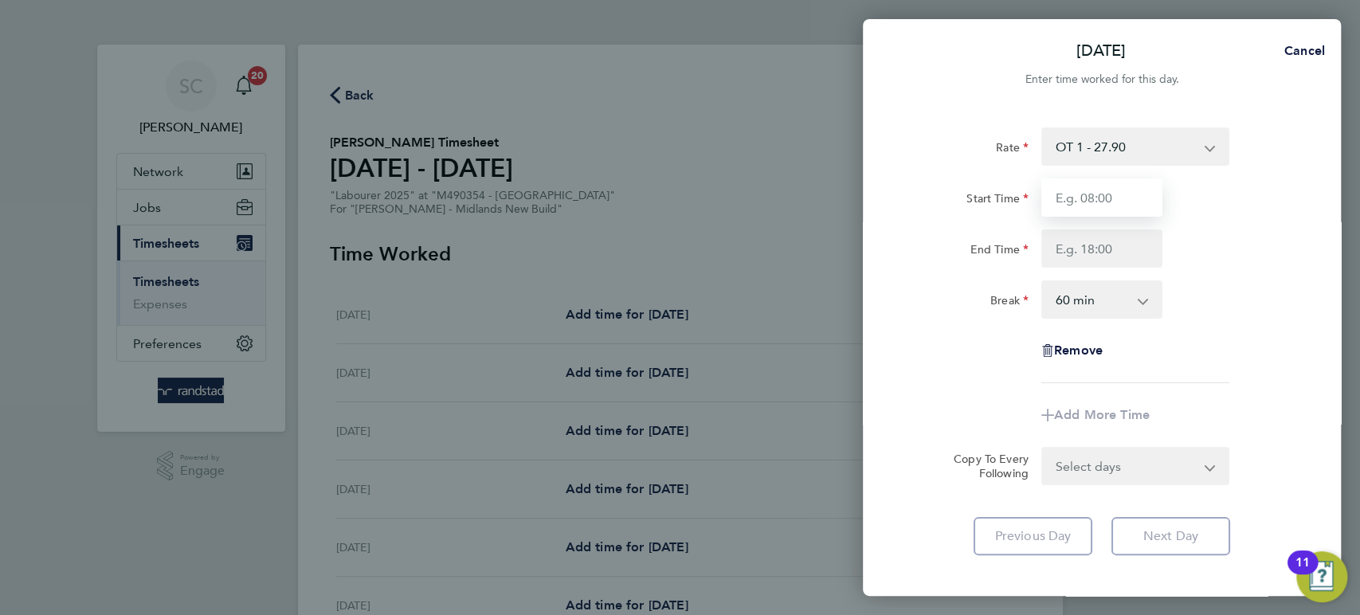
click at [1079, 196] on input "Start Time" at bounding box center [1101, 197] width 121 height 38
type input "07:00"
click at [1095, 253] on input "End Time" at bounding box center [1101, 248] width 121 height 38
type input "11:00"
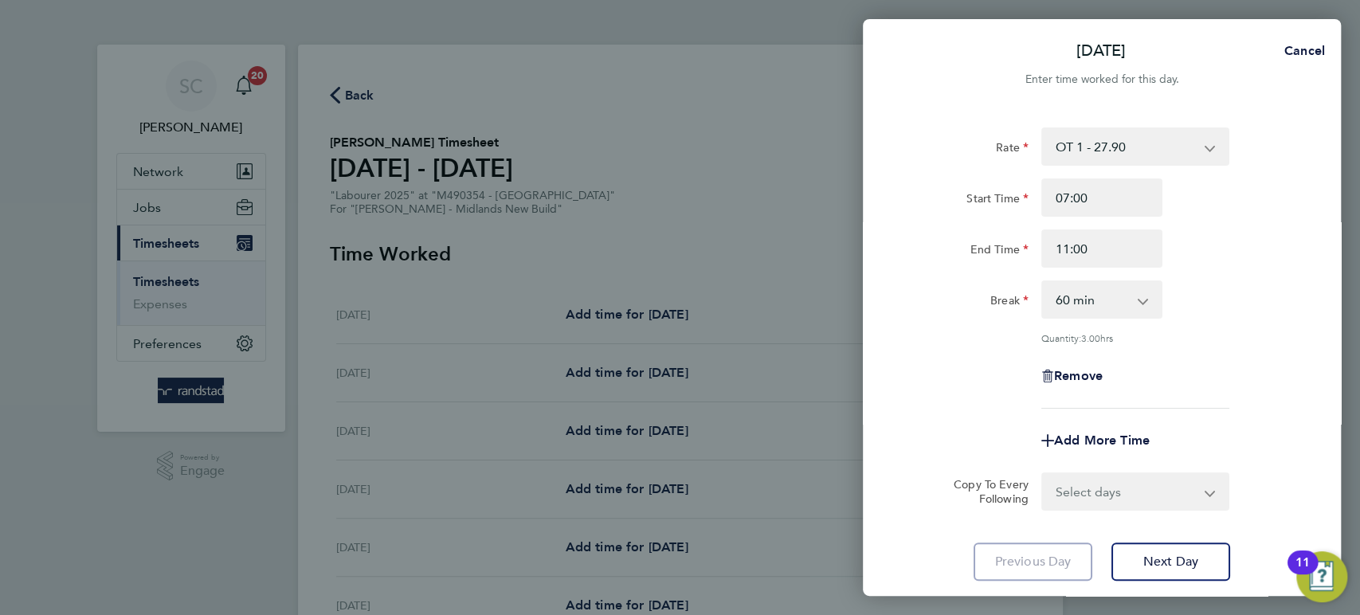
click at [1250, 340] on div "Rate OT 1 - 27.90 Basic - 19.36 OT 2 - 36.44 Start Time 07:00 End Time 11:00 Br…" at bounding box center [1101, 267] width 389 height 281
click at [1144, 297] on app-icon-cross-button at bounding box center [1151, 299] width 19 height 35
click at [1133, 304] on select "0 min 15 min 30 min 45 min 60 min 75 min 90 min" at bounding box center [1092, 299] width 99 height 35
select select "0"
click at [1043, 282] on select "0 min 15 min 30 min 45 min 60 min 75 min 90 min" at bounding box center [1092, 299] width 99 height 35
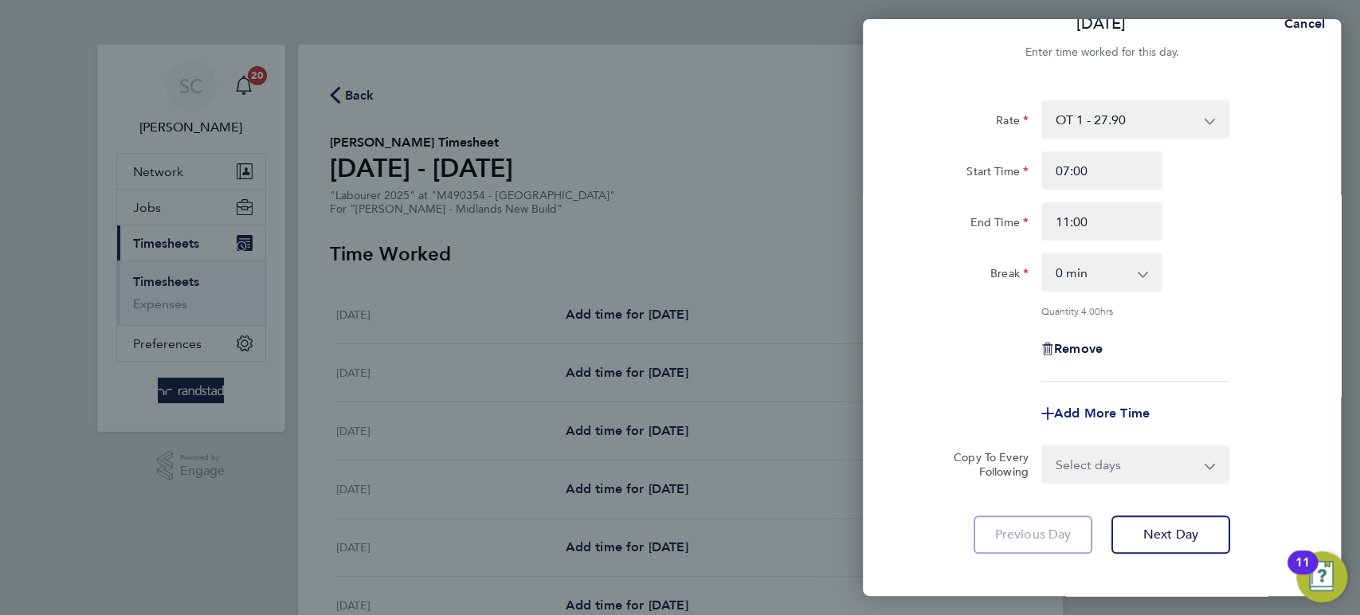
click at [1078, 413] on span "Add More Time" at bounding box center [1102, 413] width 96 height 15
select select "null"
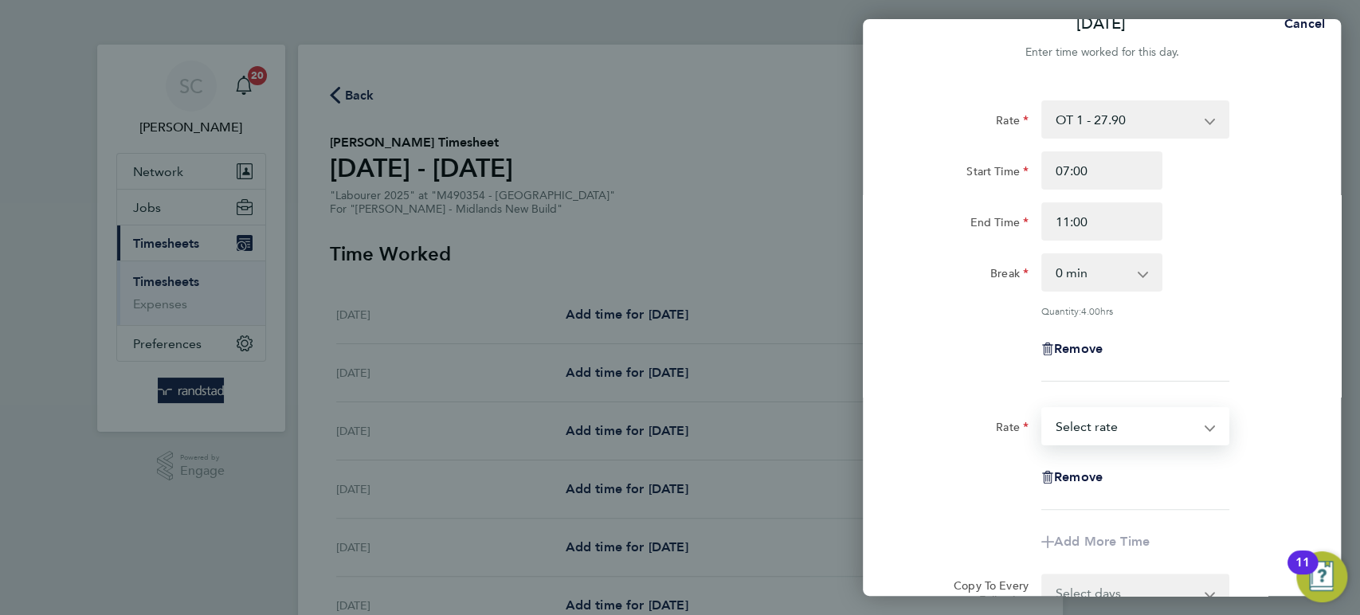
click at [1080, 425] on select "Basic - 19.36 OT 1 - 27.90 OT 2 - 36.44 Select rate" at bounding box center [1126, 426] width 166 height 35
select select "60"
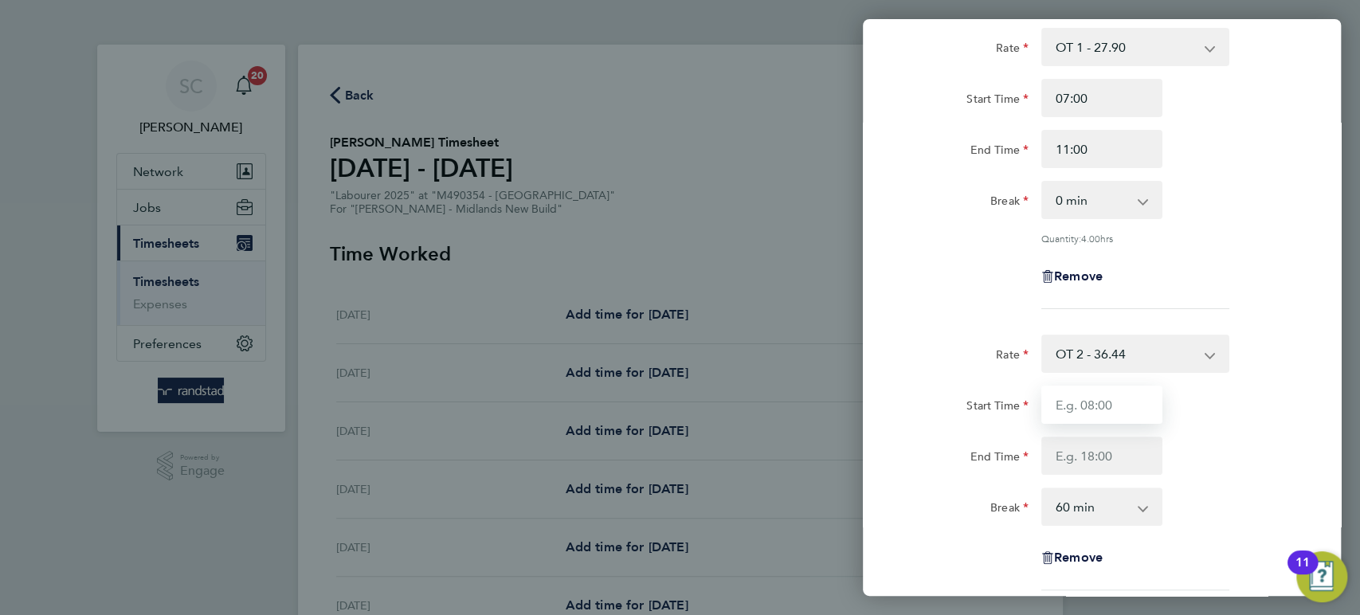
click at [1076, 409] on input "Start Time" at bounding box center [1101, 405] width 121 height 38
type input "11:00"
click at [1063, 463] on input "End Time" at bounding box center [1101, 456] width 121 height 38
type input "13:00"
click at [1079, 503] on select "0 min 15 min 30 min 45 min 60 min 75 min 90 min" at bounding box center [1092, 506] width 99 height 35
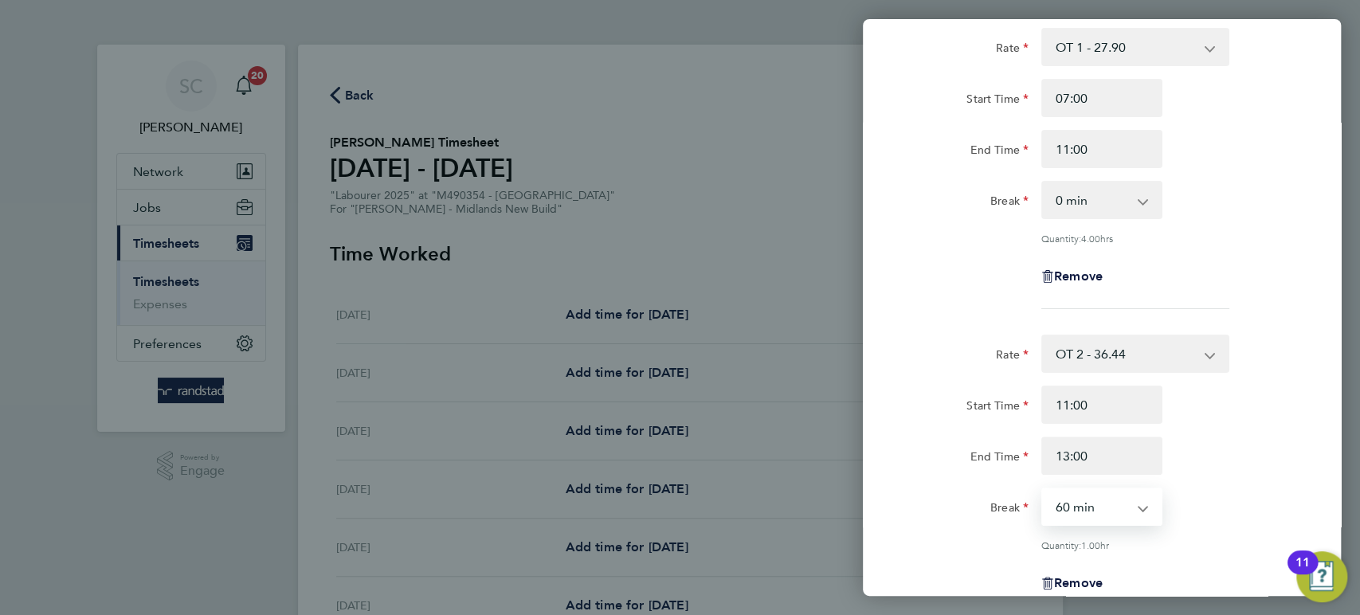
select select "0"
click at [1043, 489] on select "0 min 15 min 30 min 45 min 60 min 75 min 90 min" at bounding box center [1092, 506] width 99 height 35
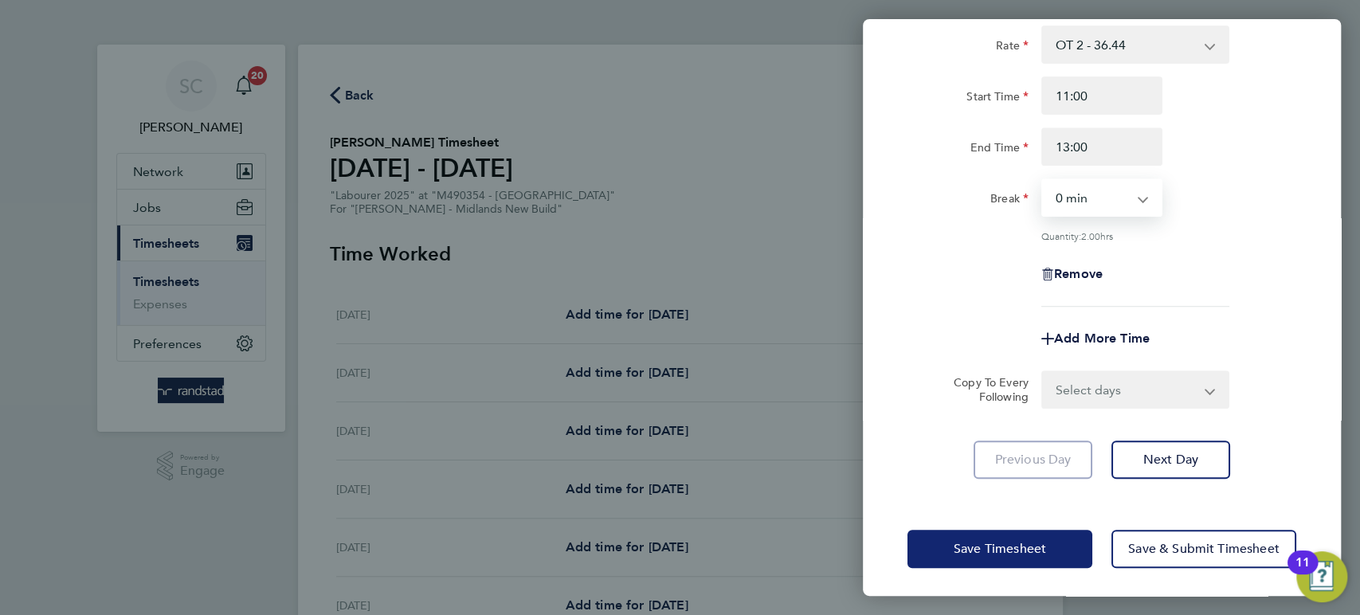
click at [1035, 549] on span "Save Timesheet" at bounding box center [1000, 549] width 92 height 16
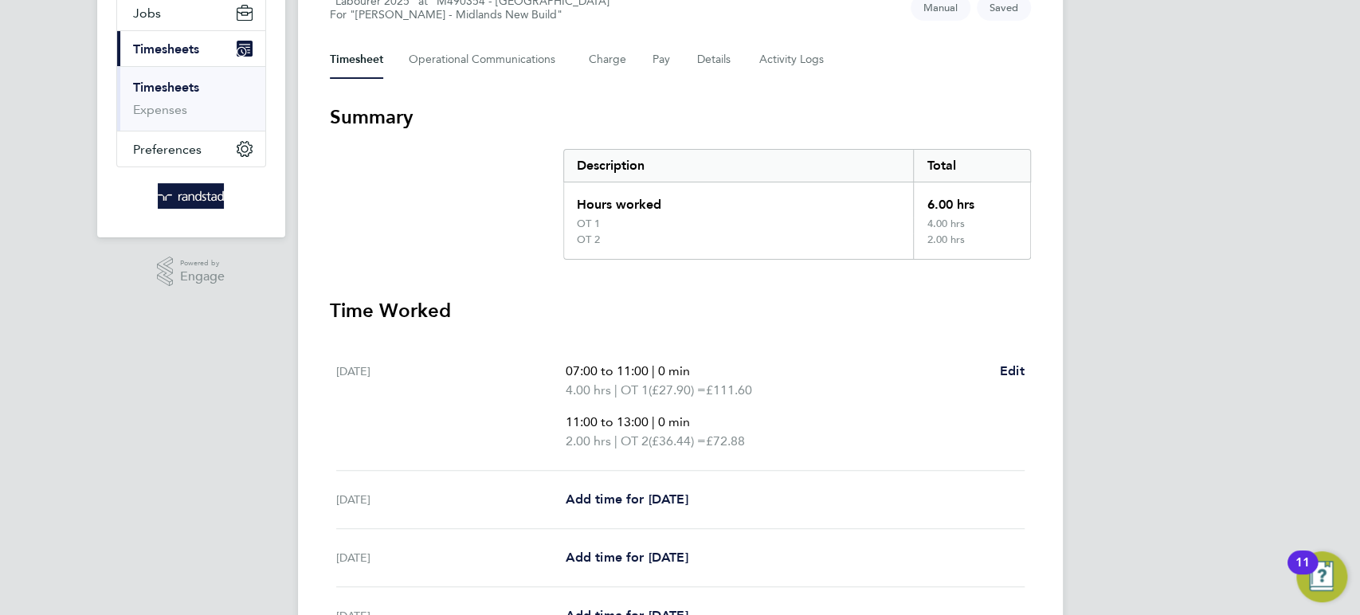
scroll to position [197, 0]
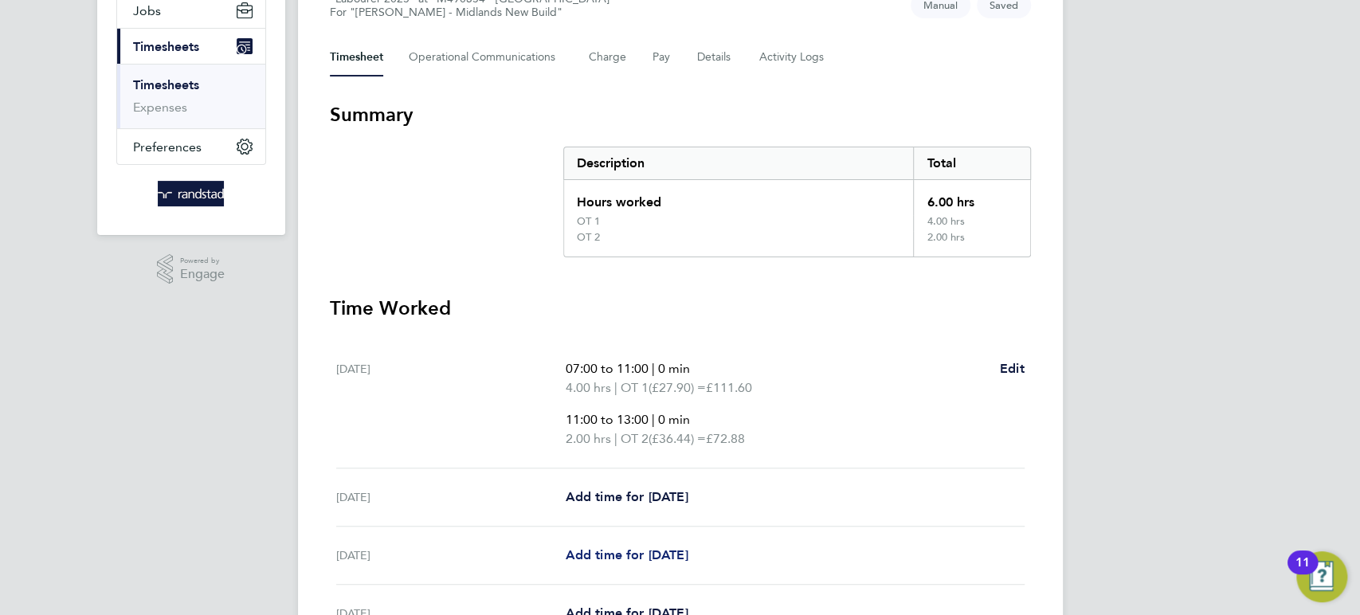
click at [648, 555] on span "Add time for Mon 22 Sep" at bounding box center [626, 554] width 123 height 15
select select "60"
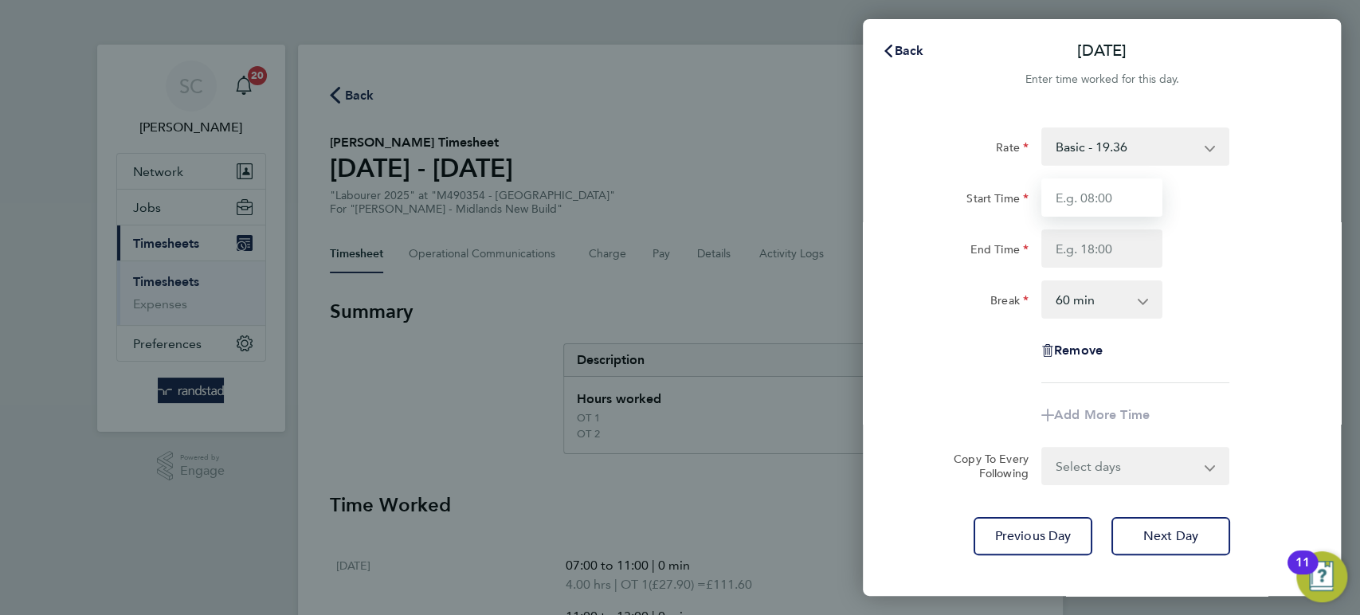
click at [1092, 198] on input "Start Time" at bounding box center [1101, 197] width 121 height 38
type input "07:30"
click at [1085, 248] on input "End Time" at bounding box center [1101, 248] width 121 height 38
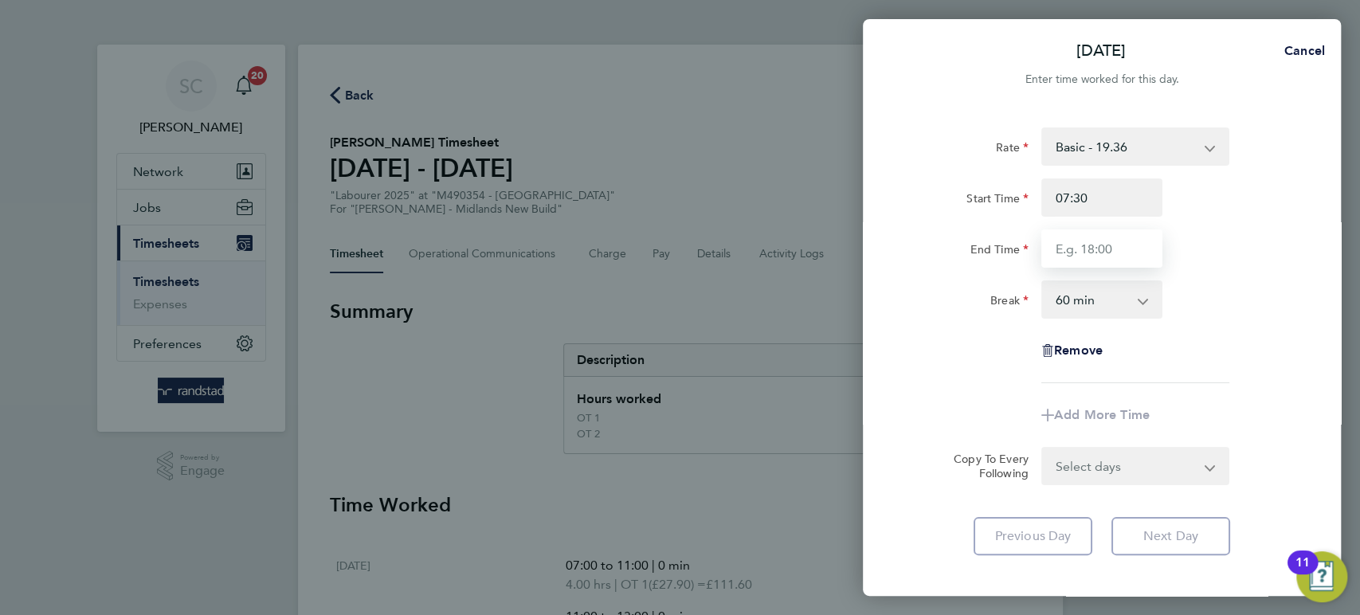
type input "16:30"
click at [1079, 295] on select "0 min 15 min 30 min 45 min 60 min 75 min 90 min" at bounding box center [1092, 299] width 99 height 35
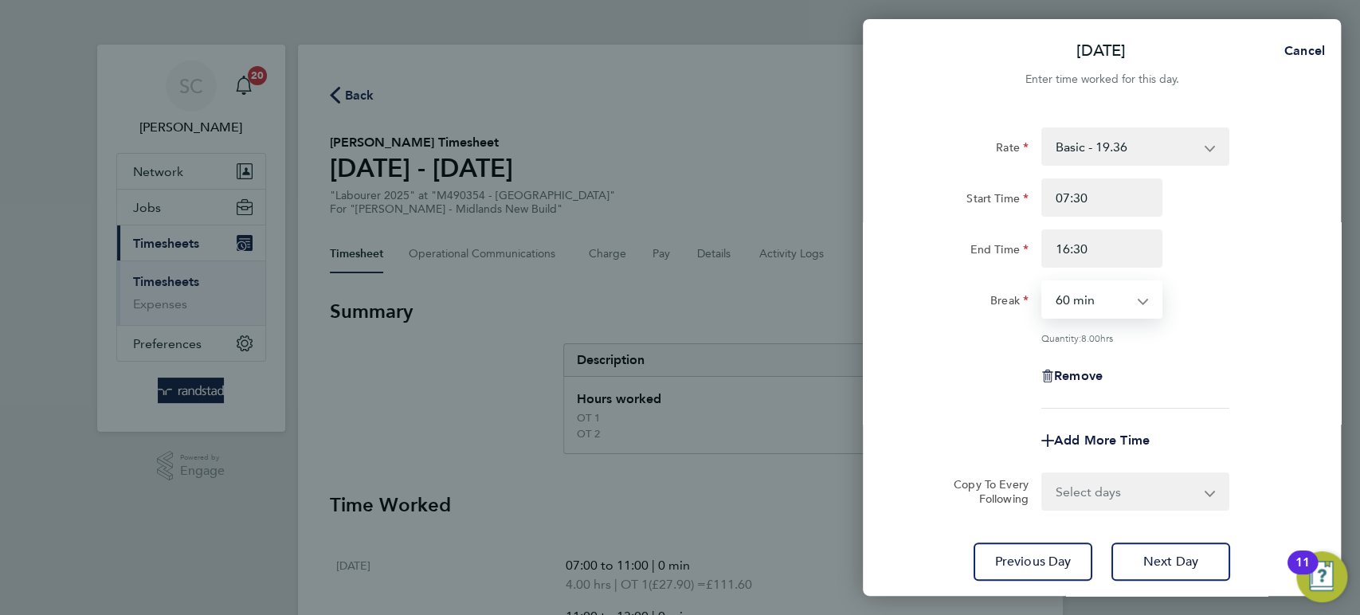
select select "30"
click at [1043, 282] on select "0 min 15 min 30 min 45 min 60 min 75 min 90 min" at bounding box center [1092, 299] width 99 height 35
click at [1077, 491] on select "Select days Day Tuesday Wednesday Thursday Friday" at bounding box center [1126, 491] width 167 height 35
select select "DAY"
click at [1043, 474] on select "Select days Day Tuesday Wednesday Thursday Friday" at bounding box center [1126, 491] width 167 height 35
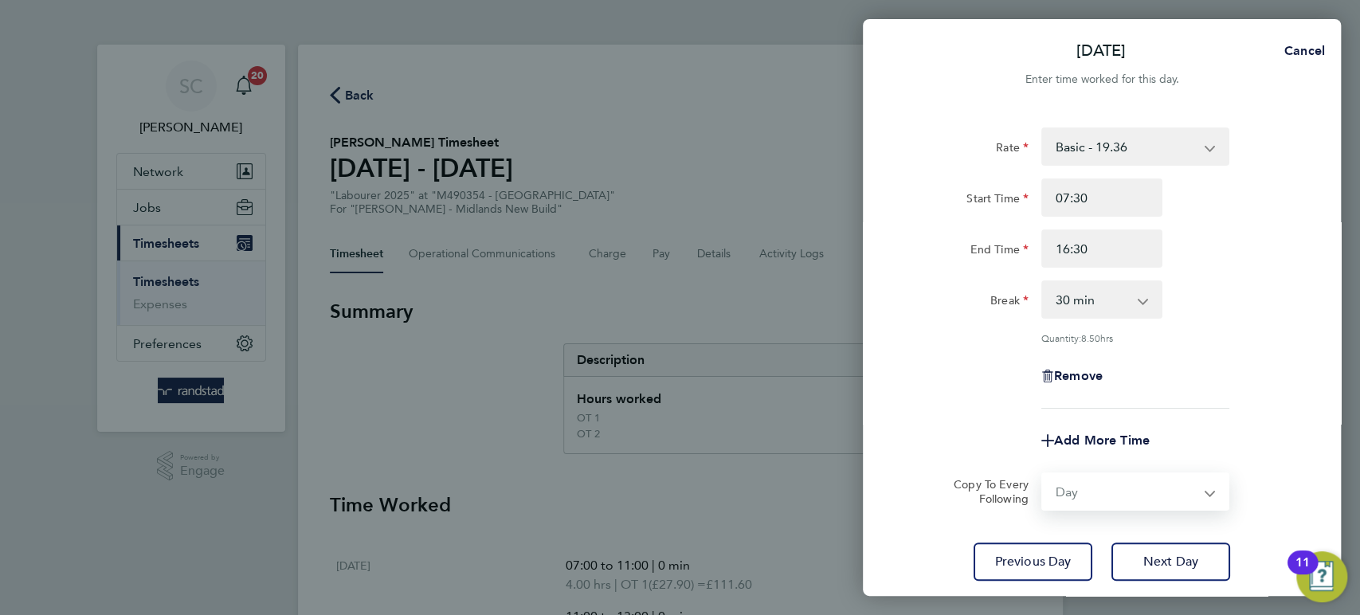
select select "2025-09-26"
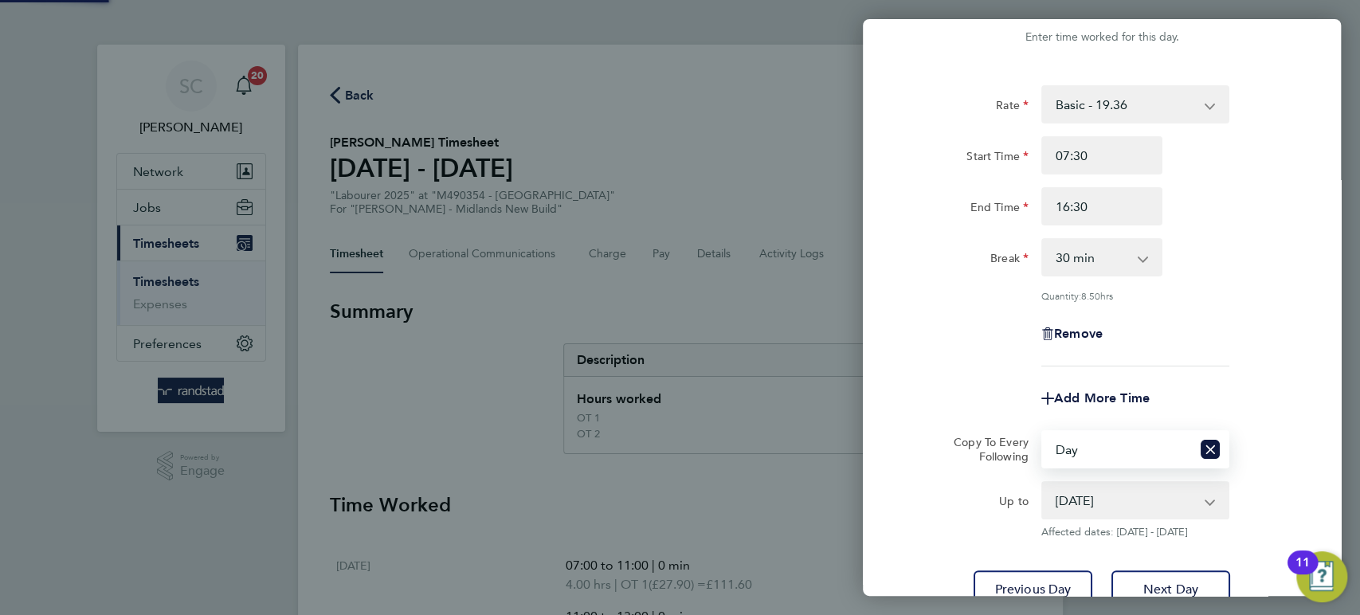
scroll to position [174, 0]
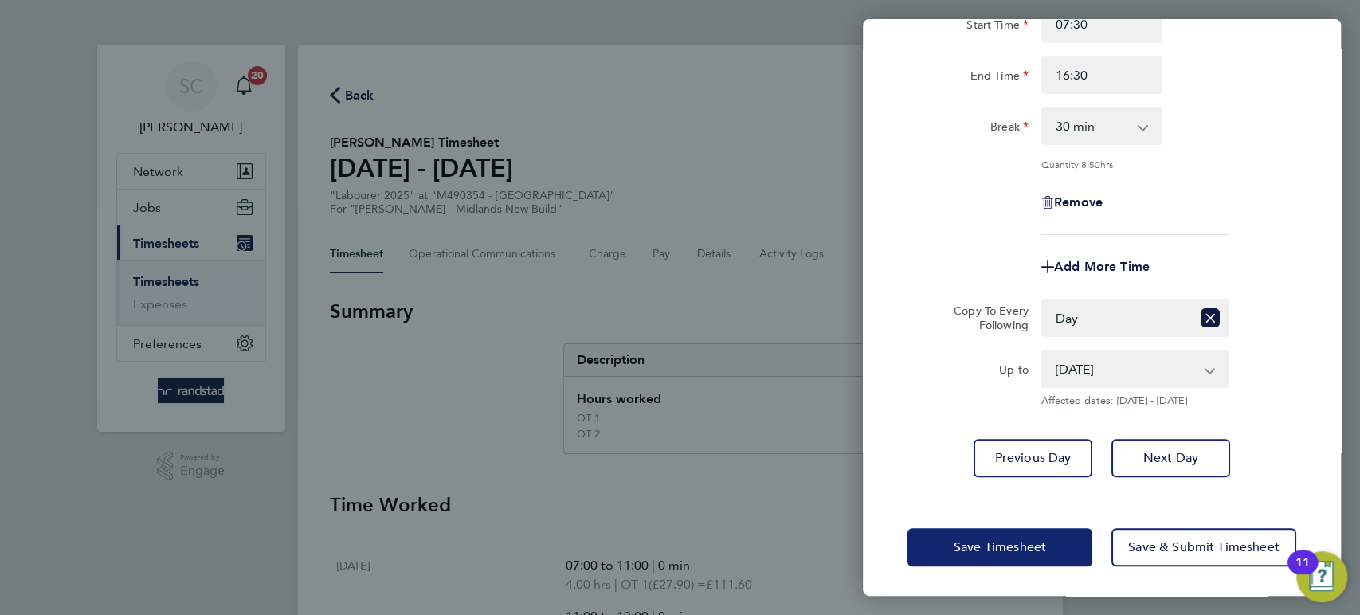
click at [1013, 543] on span "Save Timesheet" at bounding box center [1000, 547] width 92 height 16
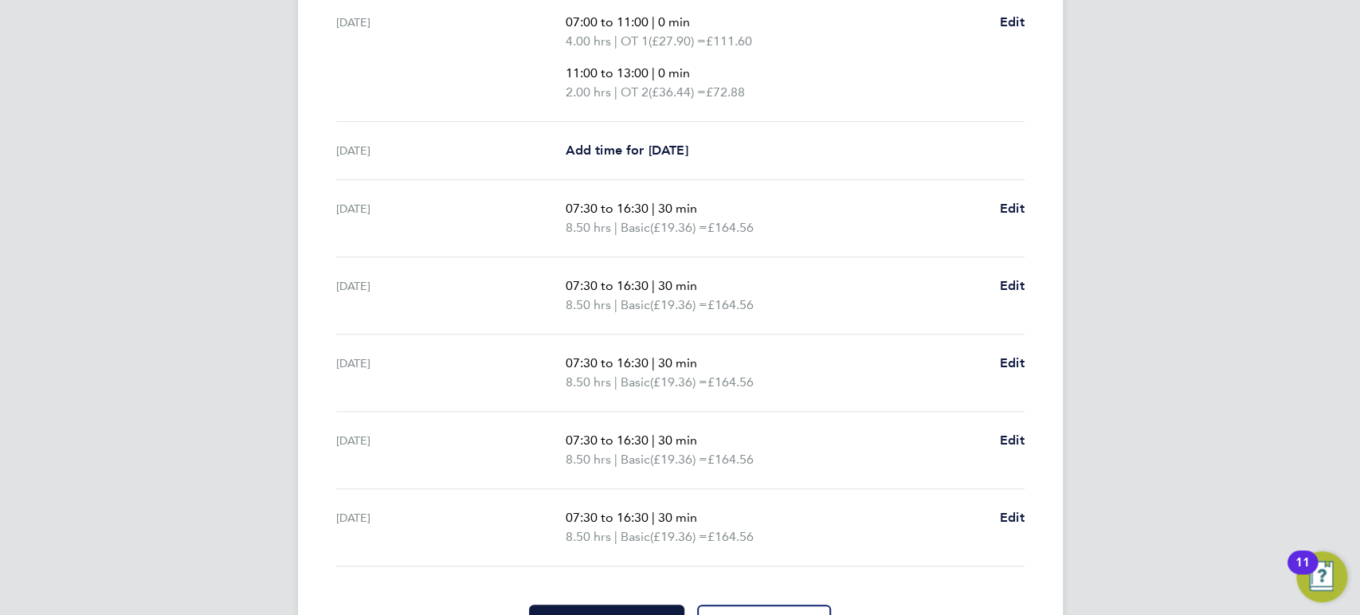
scroll to position [560, 0]
click at [1006, 514] on span "Edit" at bounding box center [1012, 516] width 25 height 15
select select "30"
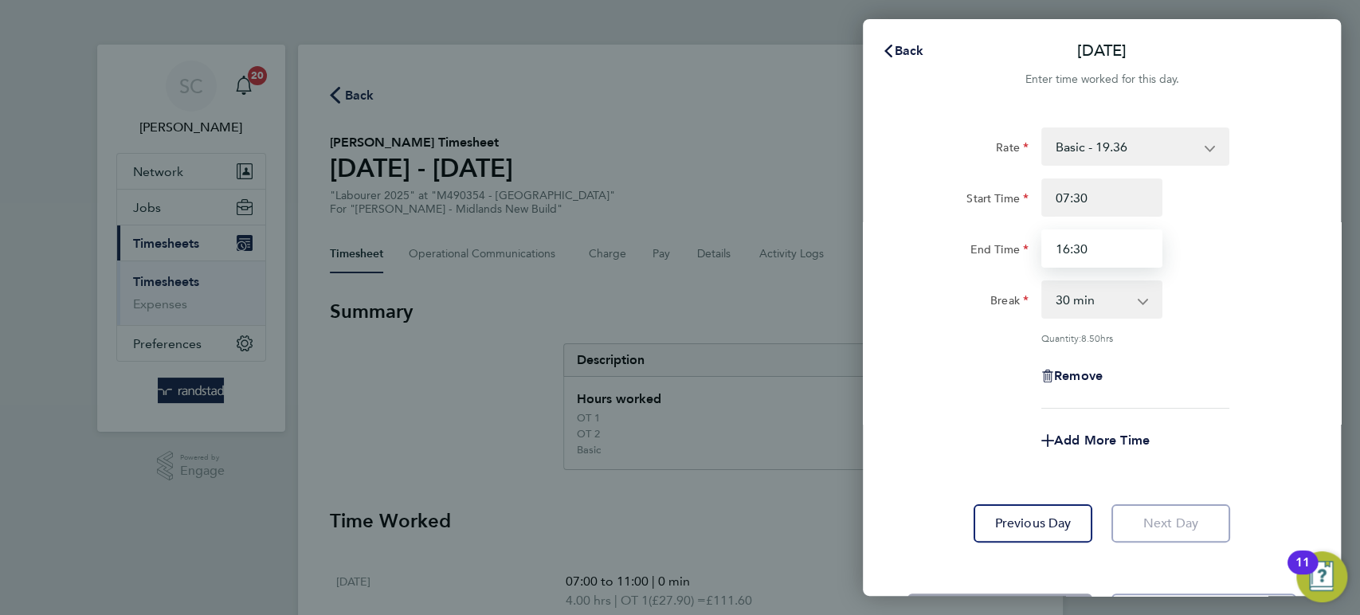
drag, startPoint x: 1108, startPoint y: 251, endPoint x: 986, endPoint y: 245, distance: 122.0
click at [987, 245] on div "End Time 16:30" at bounding box center [1102, 248] width 402 height 38
type input "13:00"
click at [1078, 437] on span "Add More Time" at bounding box center [1102, 440] width 96 height 15
select select "null"
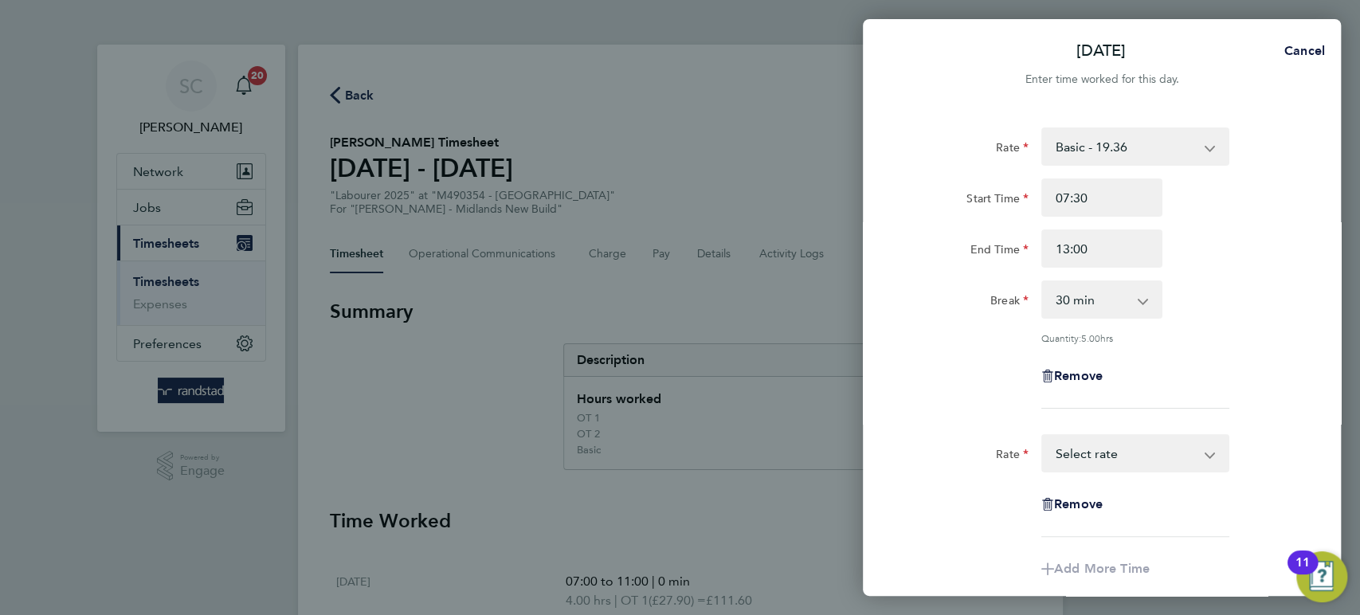
click at [1079, 442] on select "Basic - 19.36 OT 1 - 27.90 OT 2 - 36.44 Select rate" at bounding box center [1126, 453] width 166 height 35
select select "60"
click at [1064, 449] on select "OT 1 - 27.90 Basic - 19.36 OT 2 - 36.44" at bounding box center [1126, 453] width 166 height 35
click at [1279, 540] on div "End Time" at bounding box center [1102, 555] width 402 height 38
click at [1091, 501] on input "Start Time" at bounding box center [1101, 504] width 121 height 38
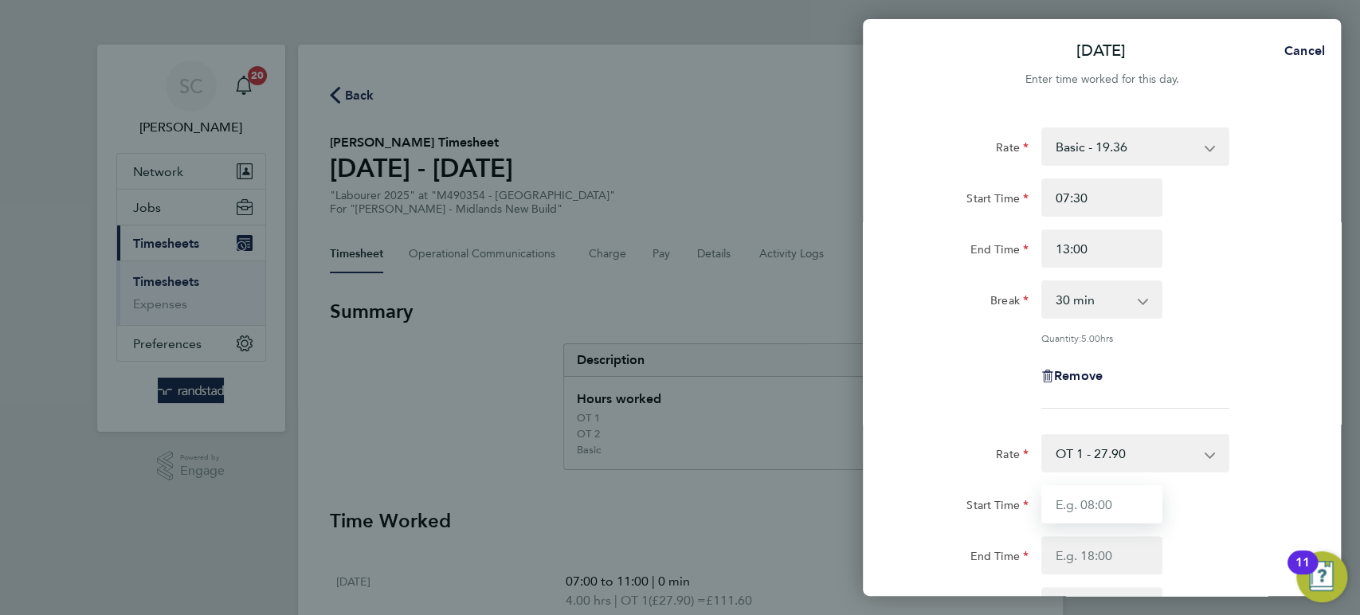
type input "13:00"
click at [1065, 547] on input "End Time" at bounding box center [1101, 555] width 121 height 38
type input "16:30"
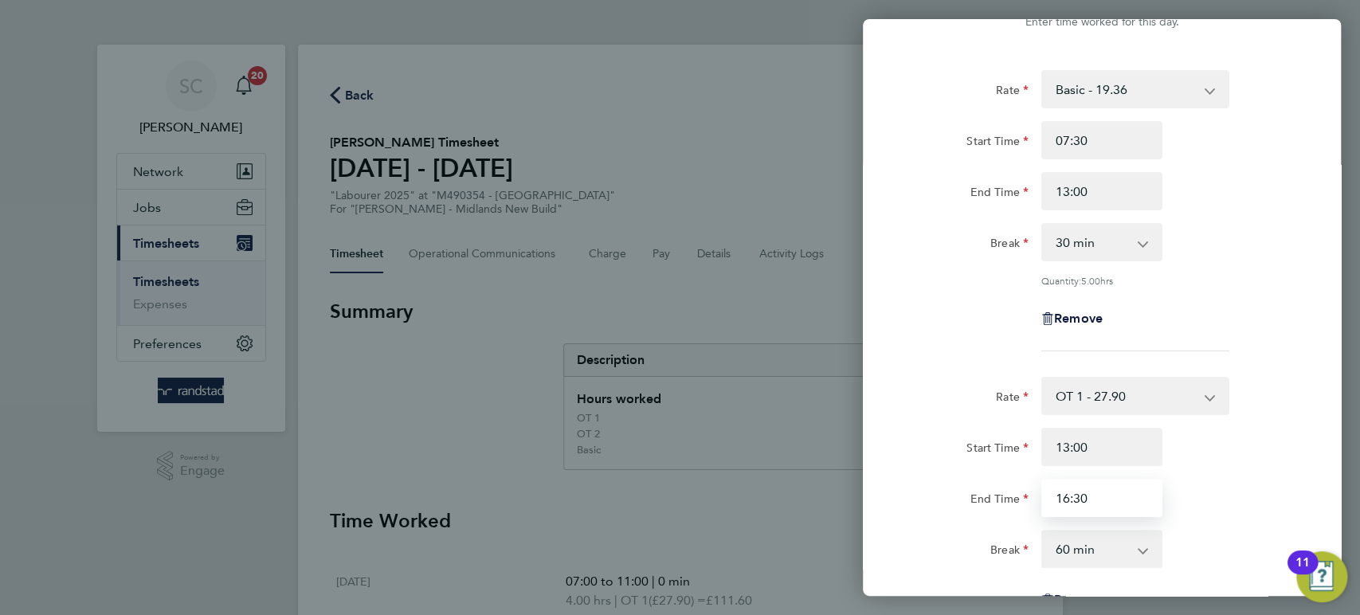
scroll to position [67, 0]
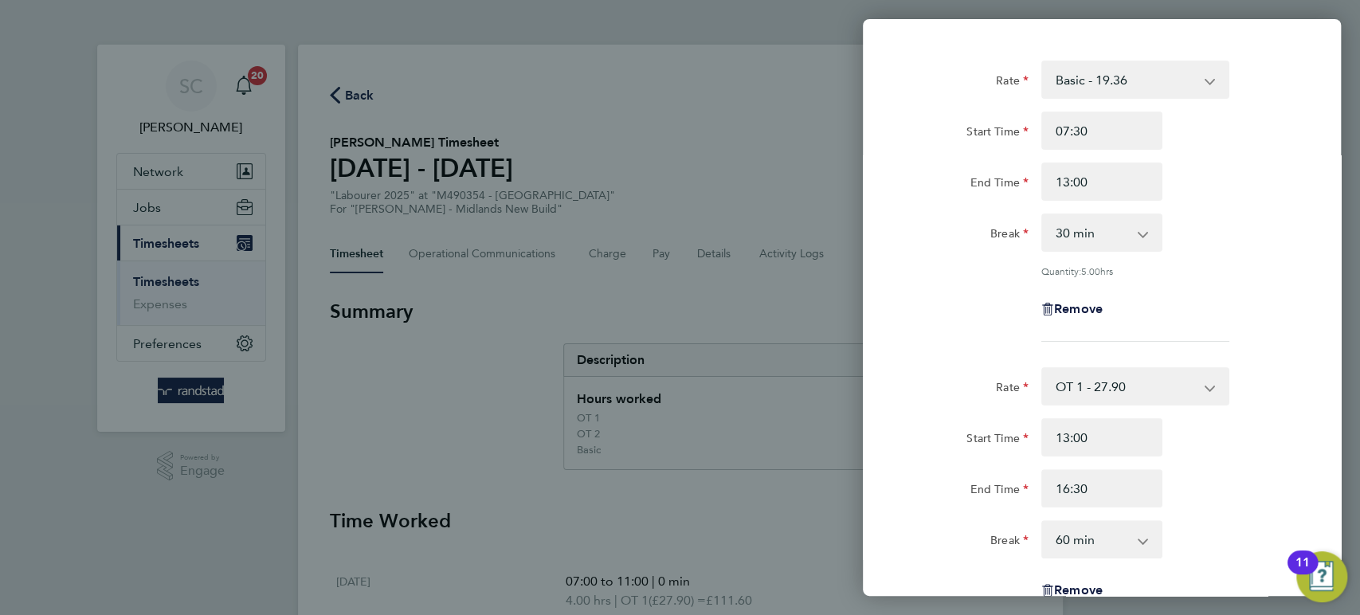
click at [1091, 540] on select "0 min 15 min 30 min 45 min 60 min 75 min 90 min" at bounding box center [1092, 539] width 99 height 35
select select "0"
click at [1043, 522] on select "0 min 15 min 30 min 45 min 60 min 75 min 90 min" at bounding box center [1092, 539] width 99 height 35
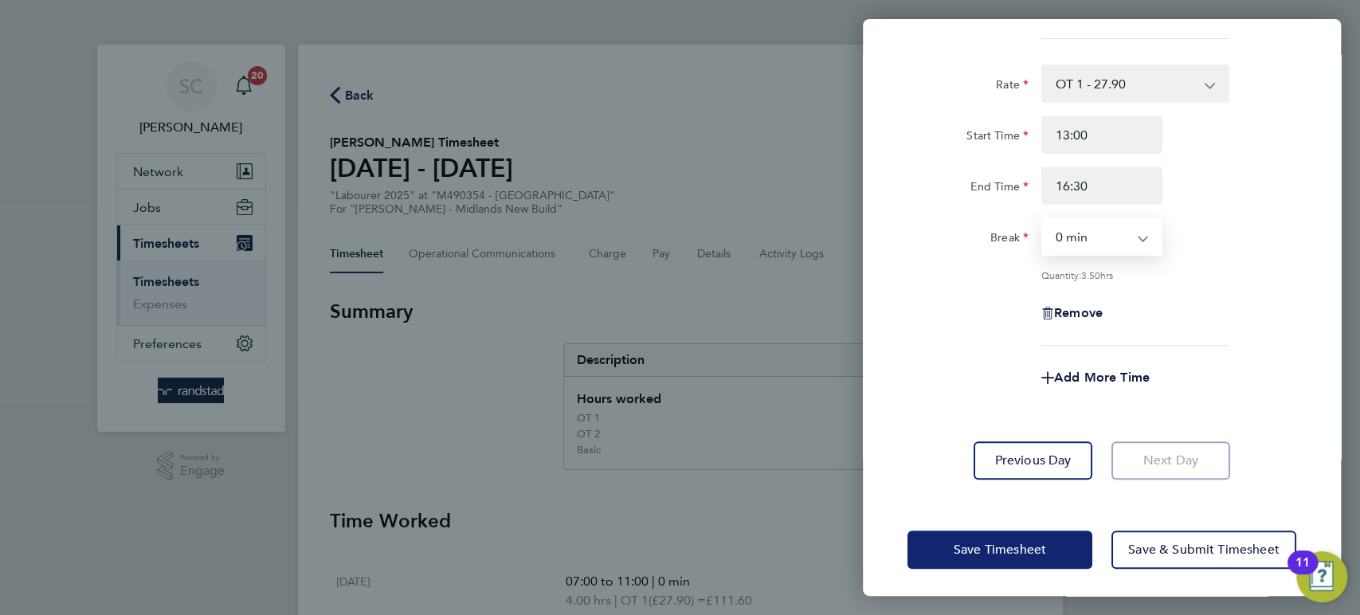
scroll to position [370, 0]
click at [1012, 543] on span "Save Timesheet" at bounding box center [1000, 549] width 92 height 16
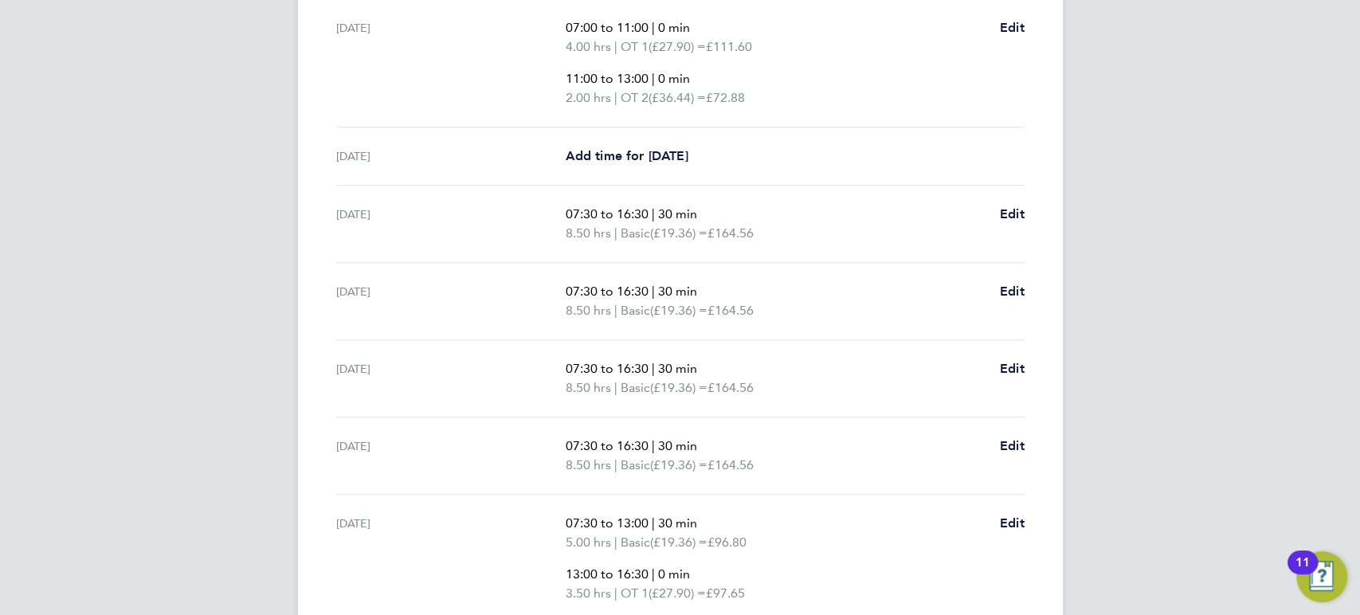
scroll to position [699, 0]
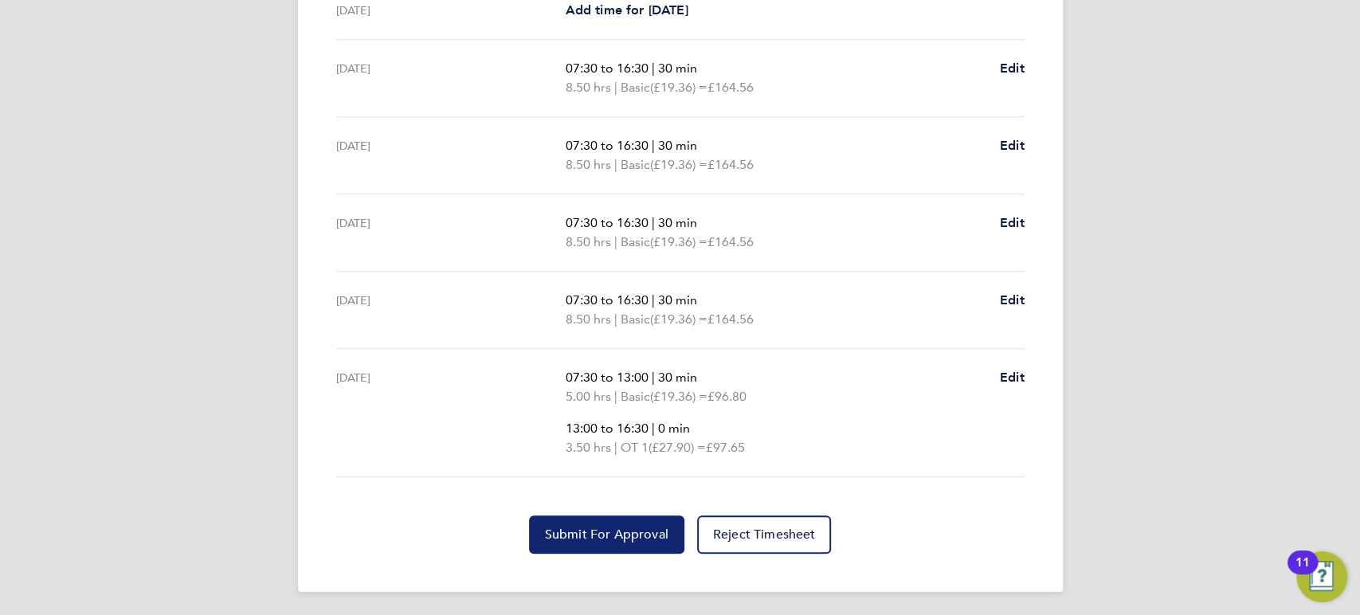
click at [592, 522] on button "Submit For Approval" at bounding box center [606, 534] width 155 height 38
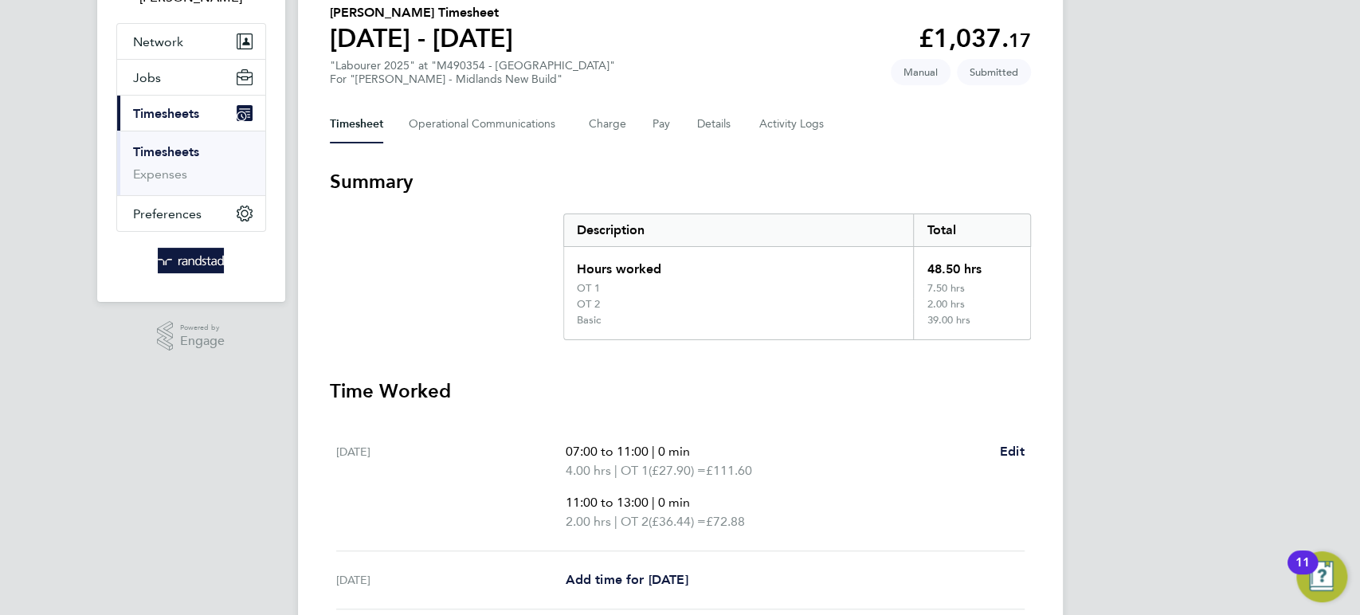
scroll to position [0, 0]
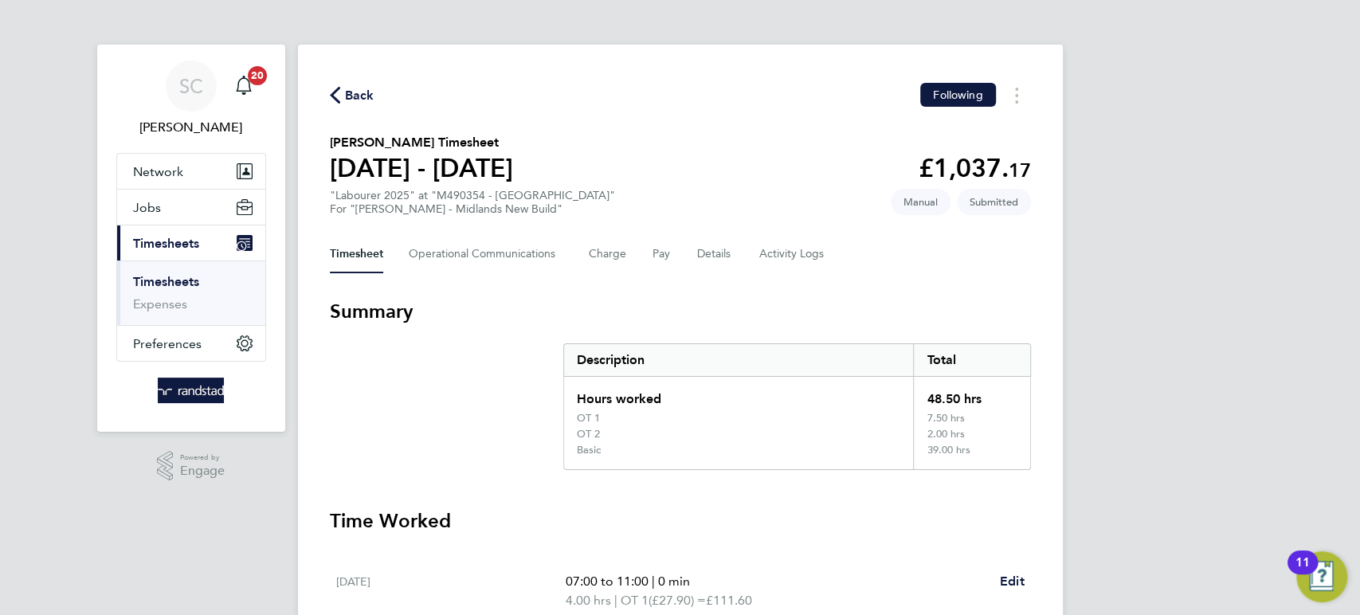
click at [359, 95] on span "Back" at bounding box center [359, 95] width 29 height 19
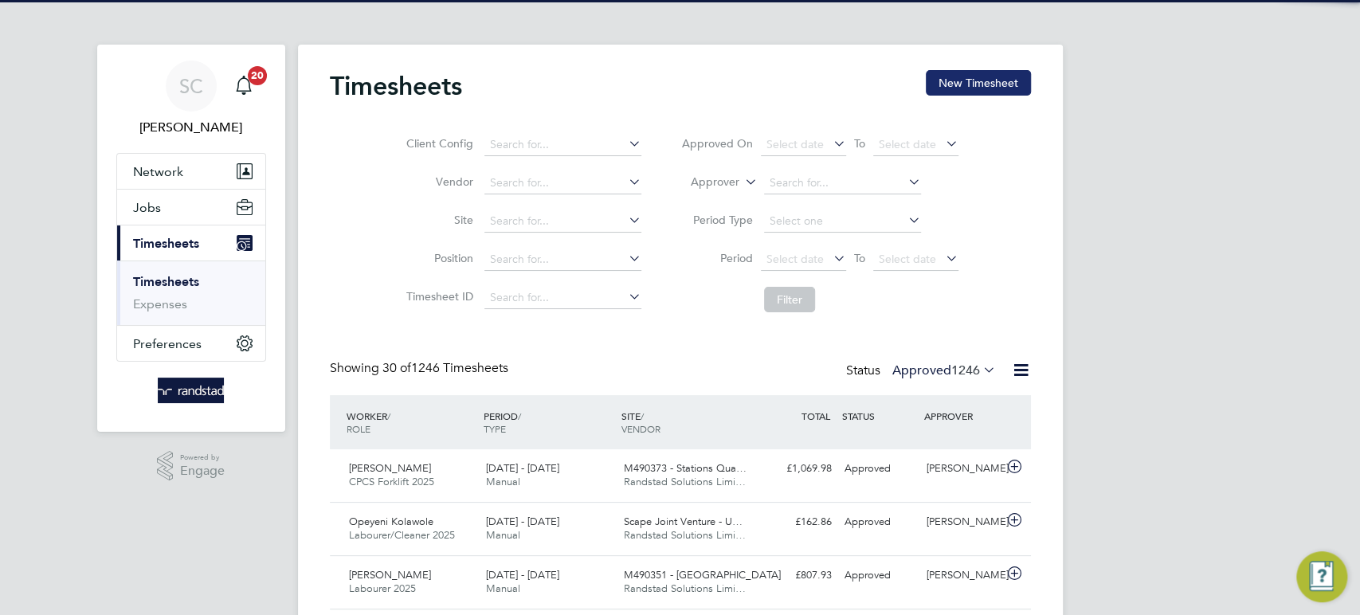
click at [954, 82] on button "New Timesheet" at bounding box center [978, 82] width 105 height 25
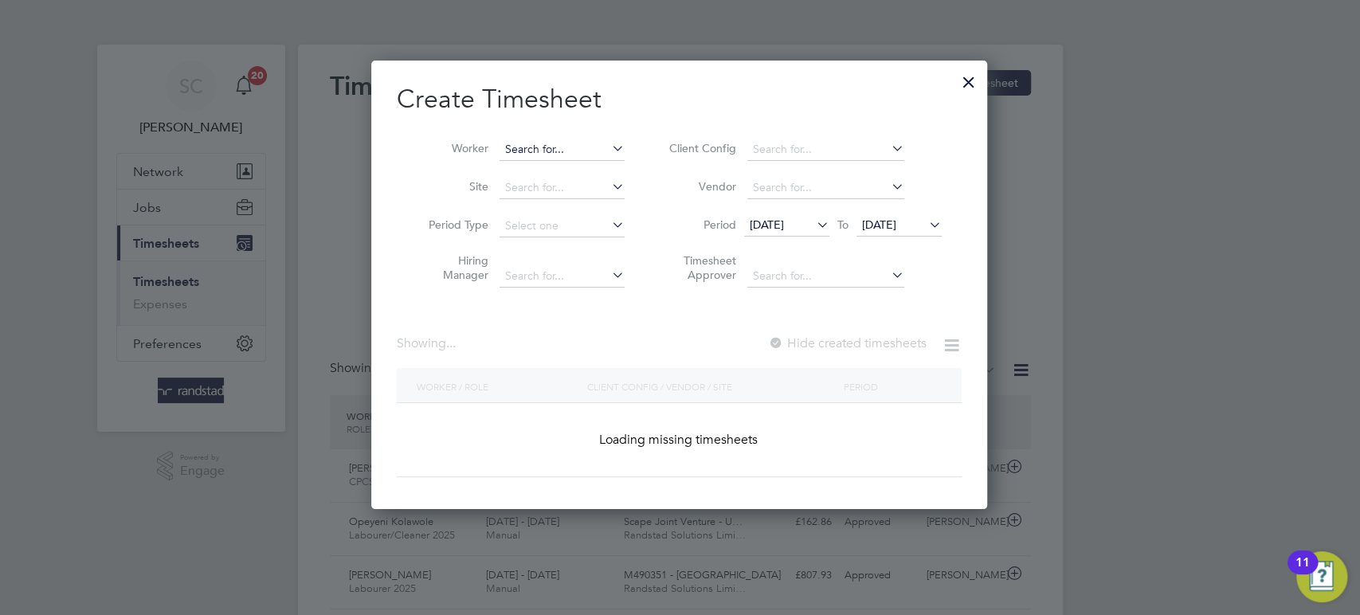
click at [539, 155] on input at bounding box center [562, 150] width 125 height 22
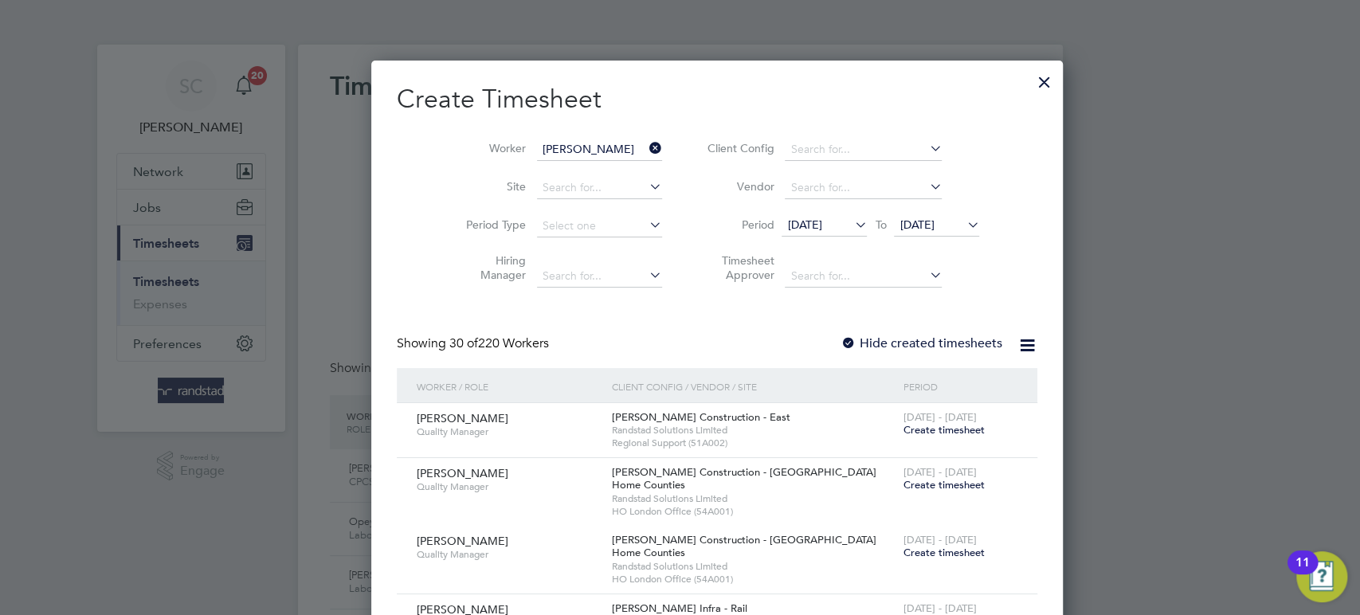
click at [547, 169] on li "Peter Frederick Nn abuike" at bounding box center [622, 171] width 245 height 22
type input "[PERSON_NAME]"
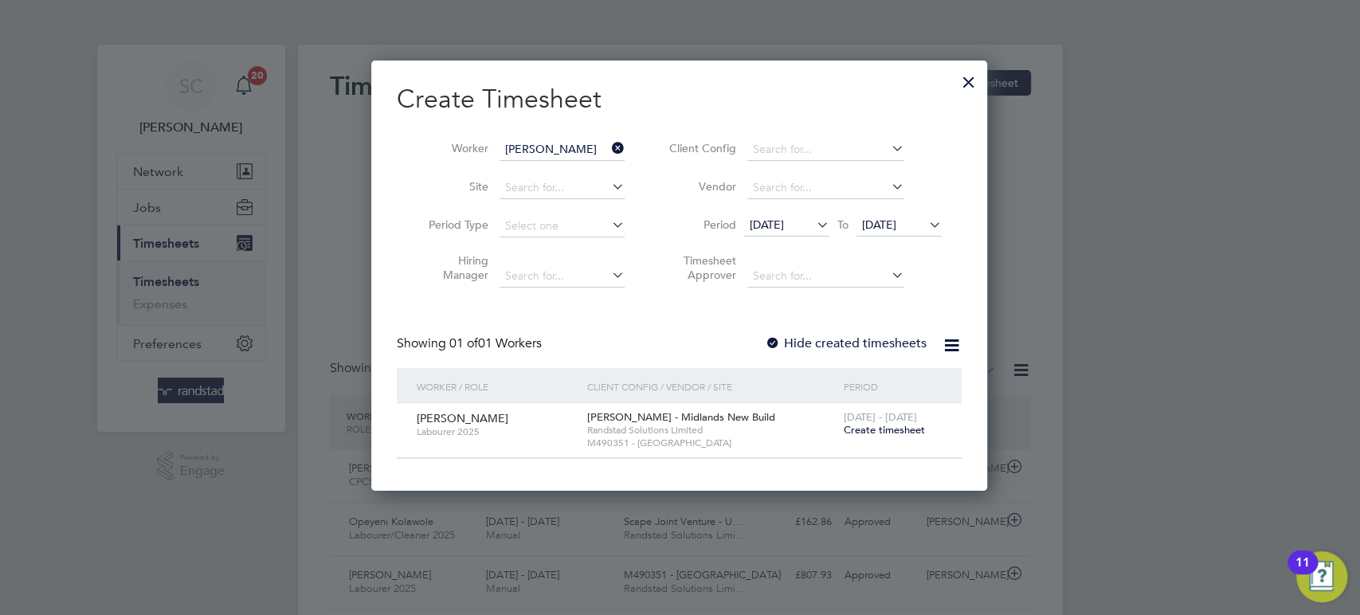
click at [884, 430] on span "Create timesheet" at bounding box center [883, 430] width 81 height 14
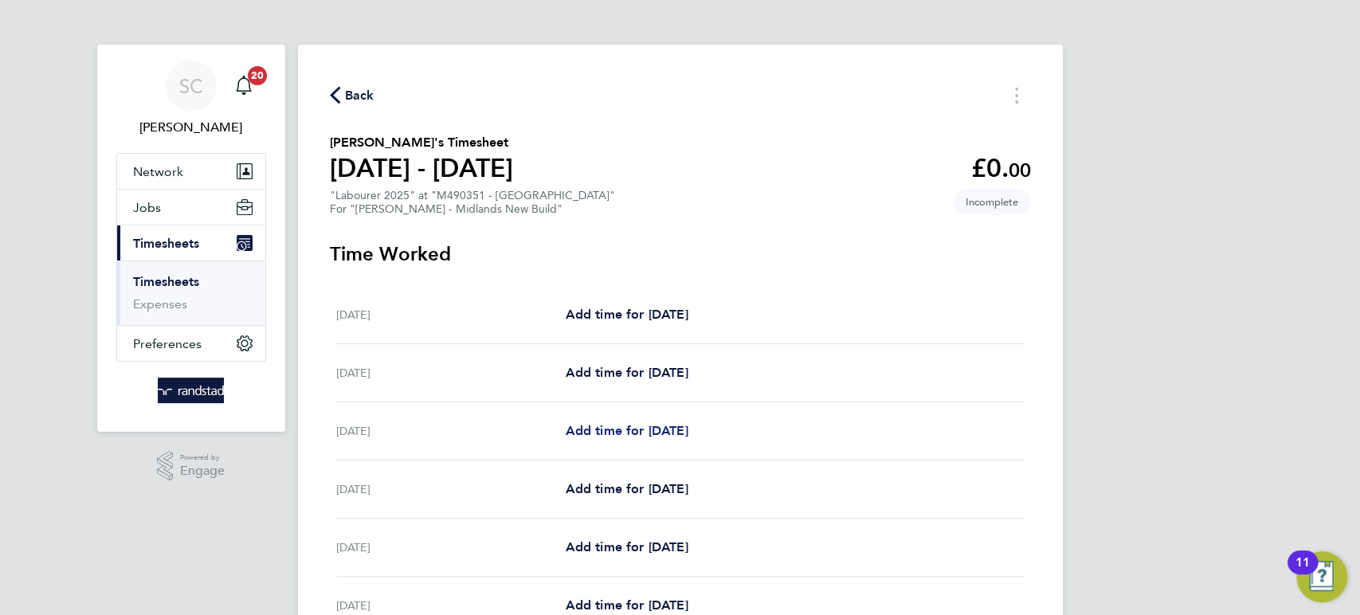
click at [611, 429] on span "Add time for Mon 22 Sep" at bounding box center [626, 430] width 123 height 15
select select "30"
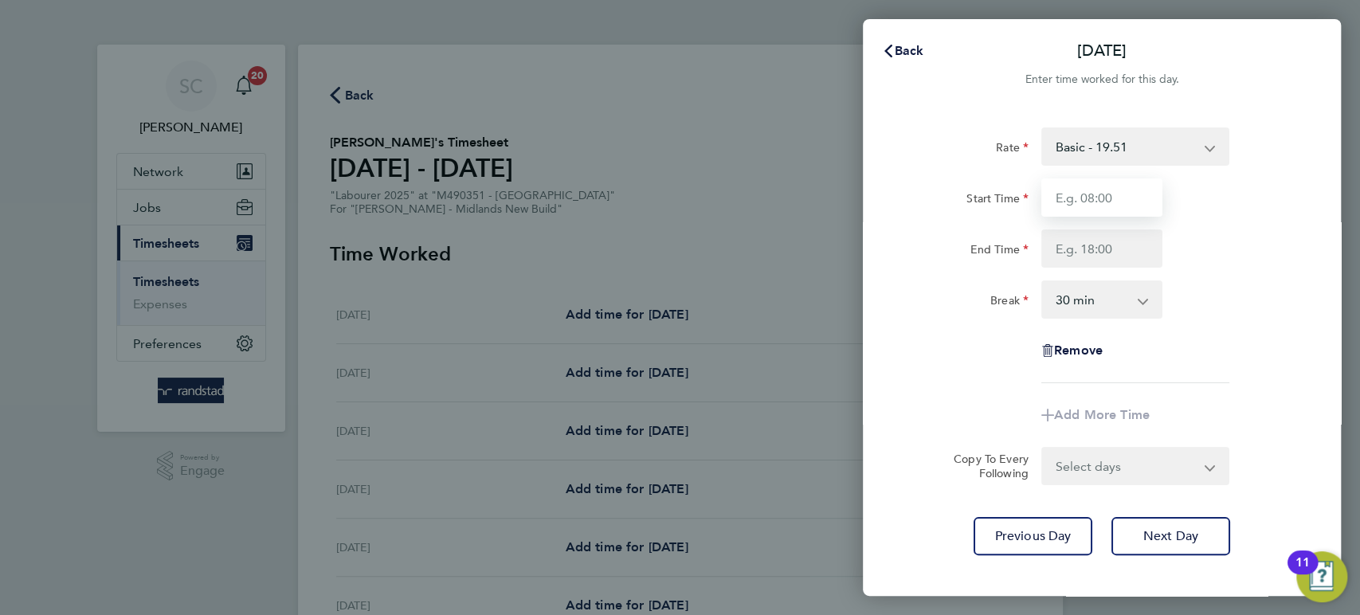
click at [1096, 194] on input "Start Time" at bounding box center [1101, 197] width 121 height 38
type input "07:30"
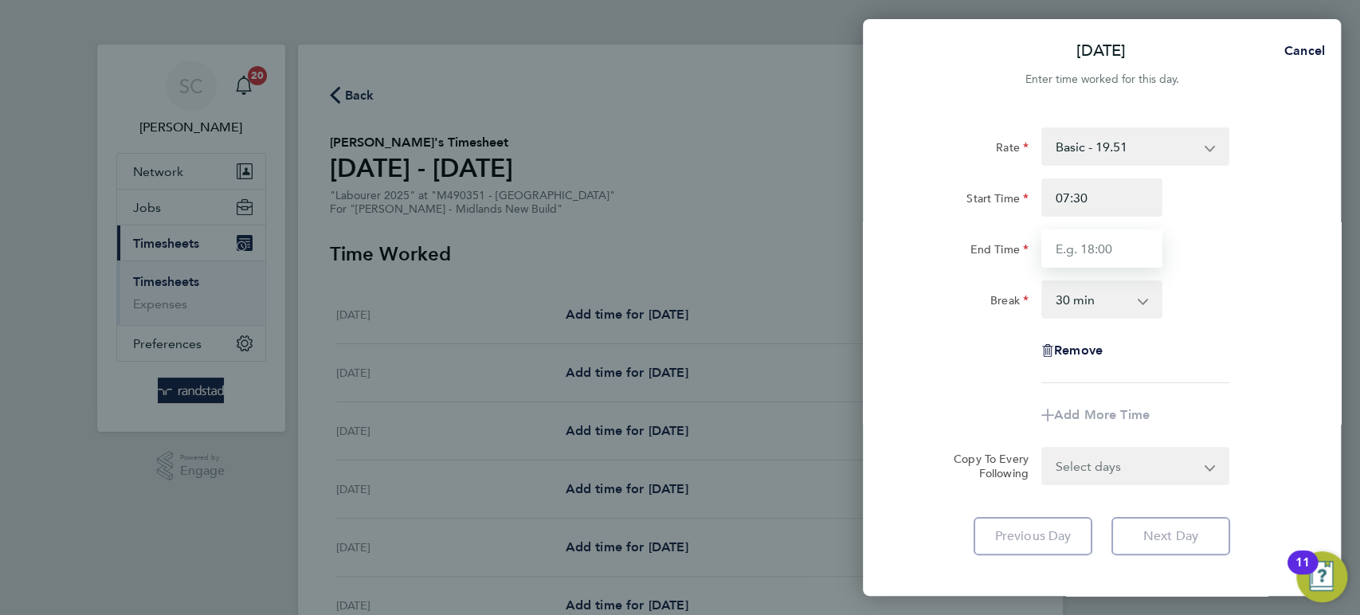
click at [1089, 257] on input "End Time" at bounding box center [1101, 248] width 121 height 38
type input "16:30"
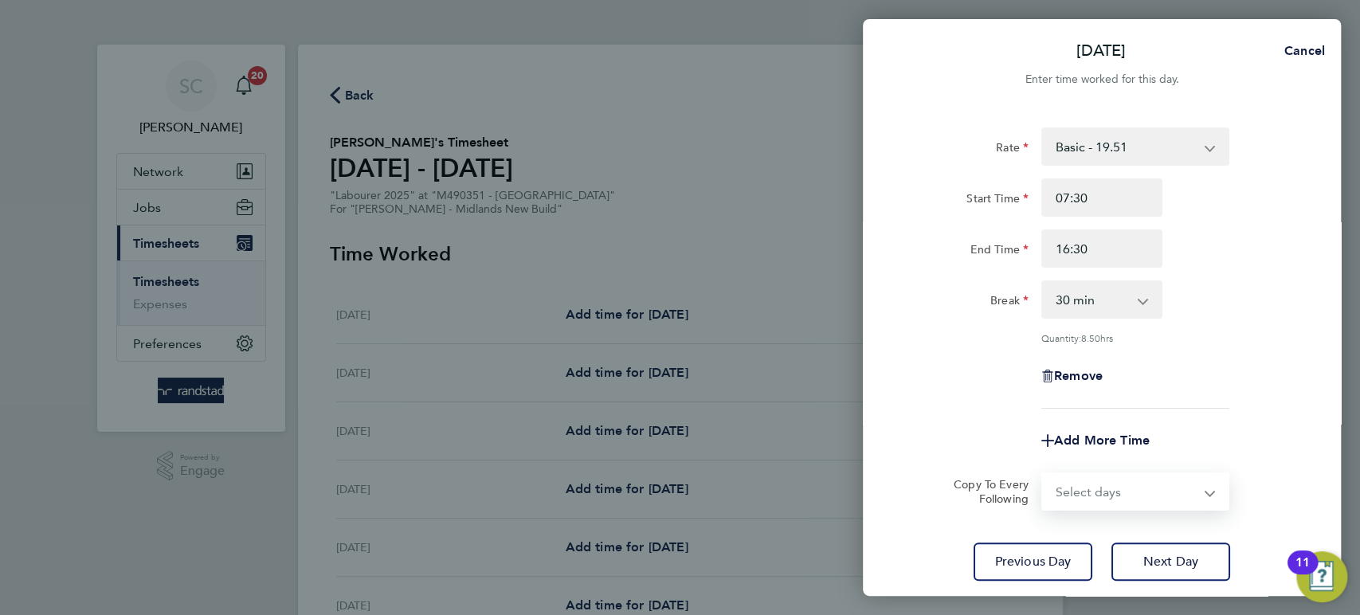
click at [1067, 474] on select "Select days Day Tuesday Wednesday Thursday Friday" at bounding box center [1126, 491] width 167 height 35
select select "DAY"
click at [1043, 474] on select "Select days Day Tuesday Wednesday Thursday Friday" at bounding box center [1126, 491] width 167 height 35
select select "2025-09-26"
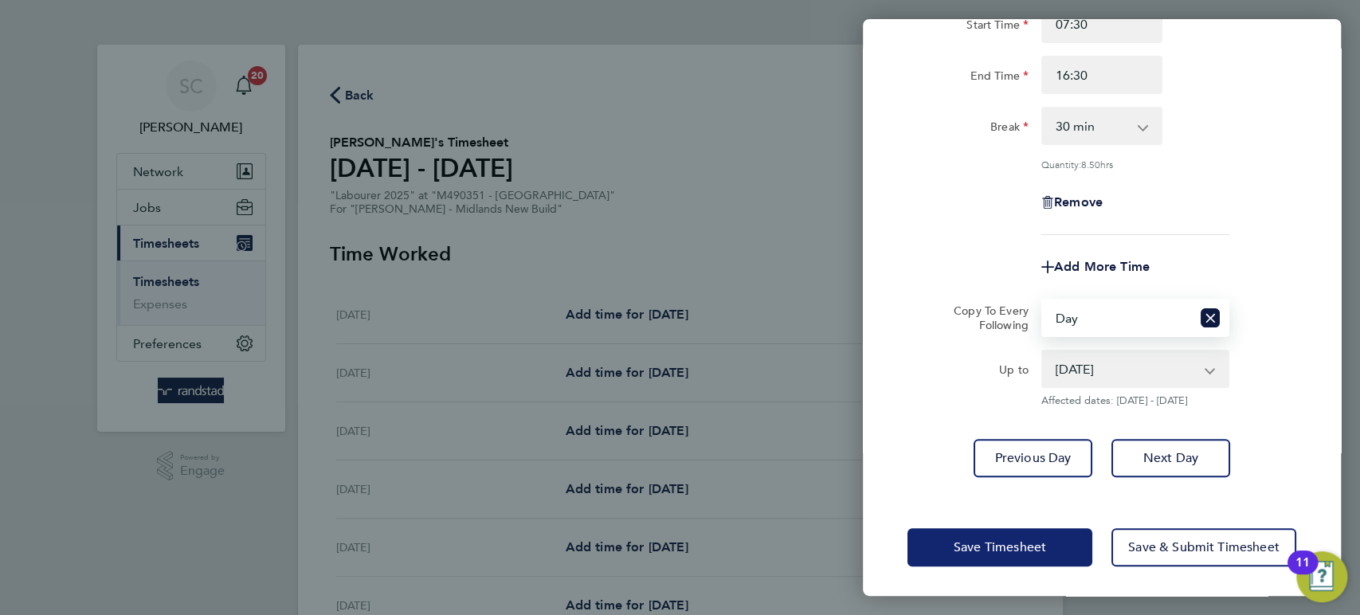
click at [978, 552] on span "Save Timesheet" at bounding box center [1000, 547] width 92 height 16
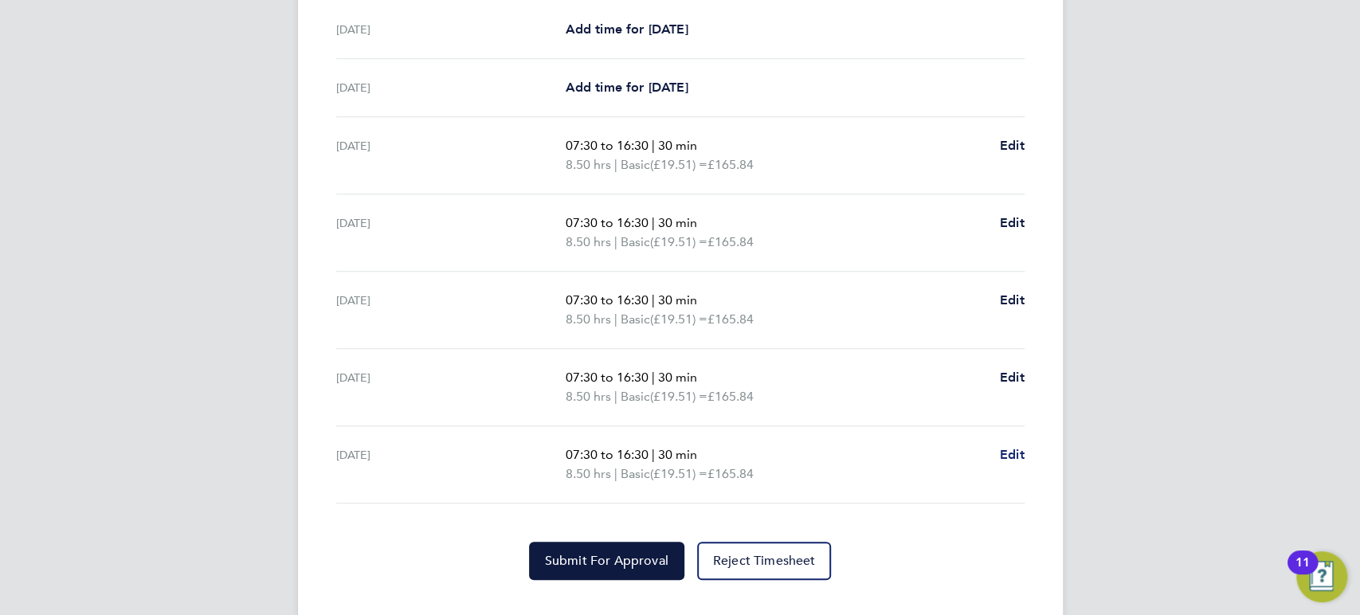
click at [1014, 457] on span "Edit" at bounding box center [1012, 454] width 25 height 15
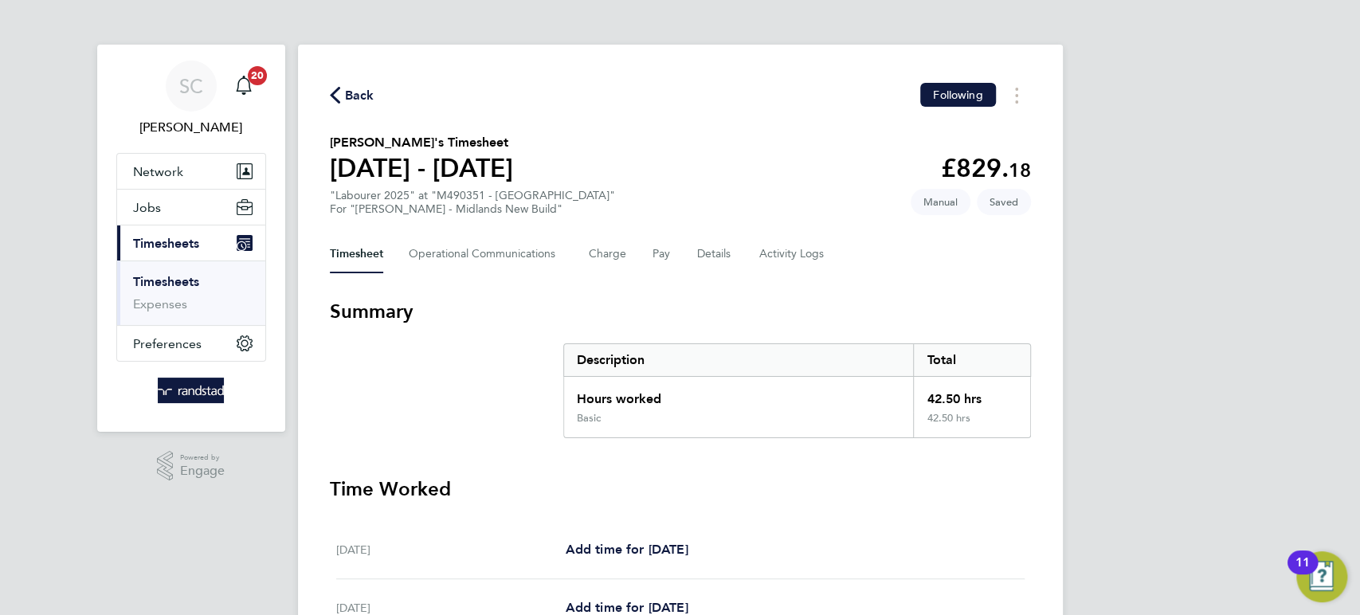
select select "30"
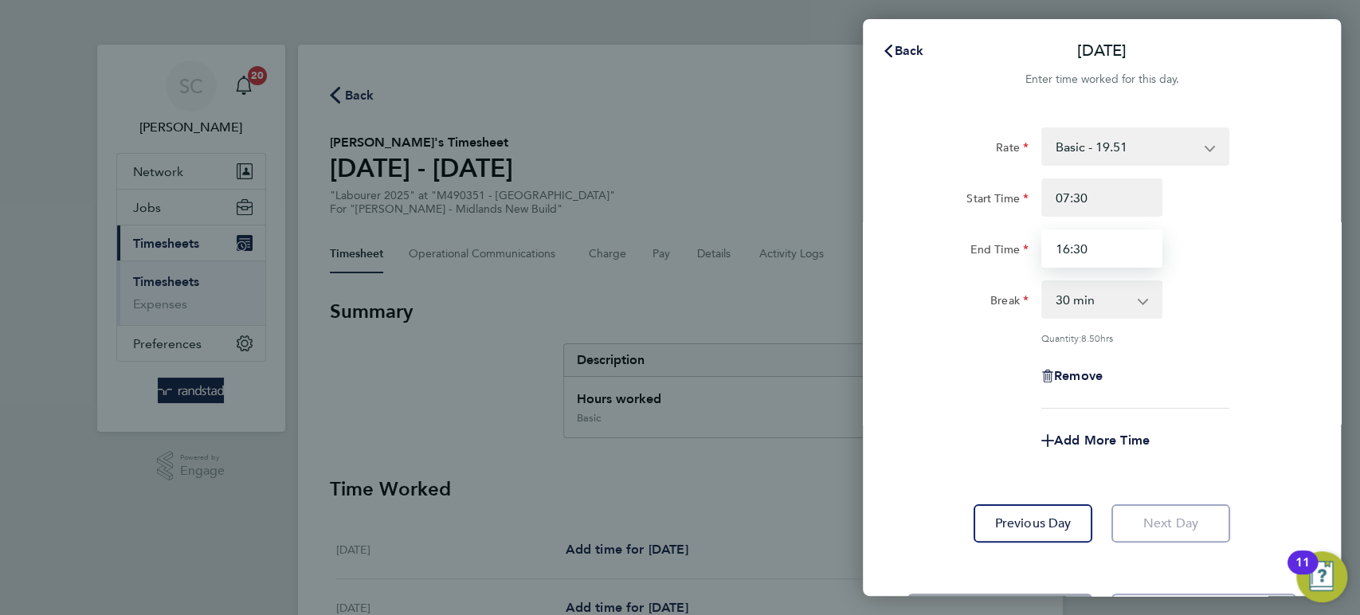
drag, startPoint x: 1112, startPoint y: 246, endPoint x: 940, endPoint y: 253, distance: 172.2
click at [941, 253] on div "End Time 16:30" at bounding box center [1102, 248] width 402 height 38
type input "13:00"
click at [1074, 441] on span "Add More Time" at bounding box center [1102, 440] width 96 height 15
select select "null"
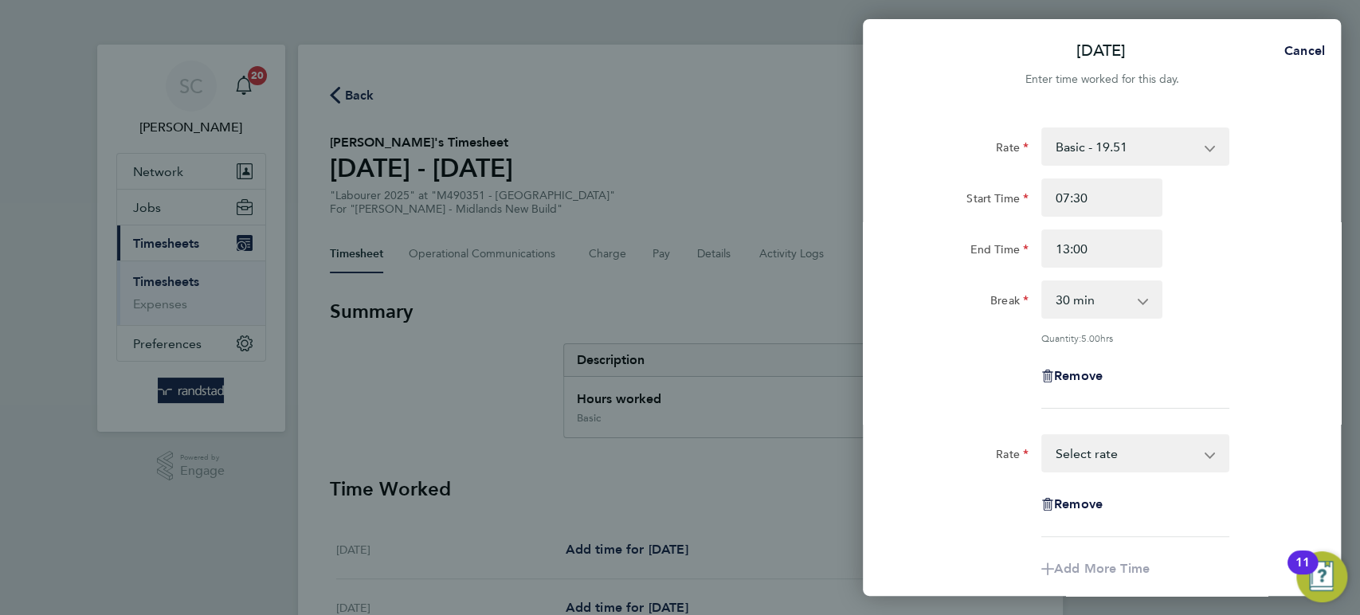
click at [1077, 453] on select "Basic - 19.51 Overtime - 28.12 Overtime 2 - 36.73 Select rate" at bounding box center [1126, 453] width 166 height 35
select select "30"
click at [1083, 503] on input "Start Time" at bounding box center [1101, 504] width 121 height 38
type input "13:00"
click at [1074, 560] on input "End Time" at bounding box center [1101, 555] width 121 height 38
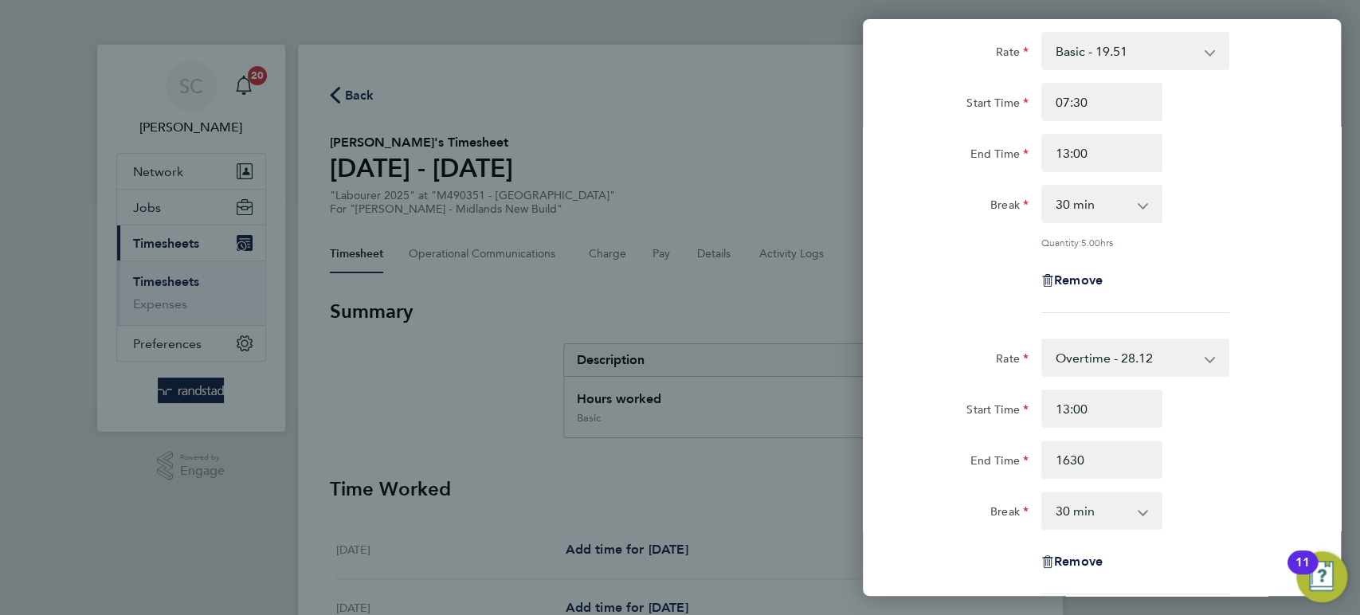
click at [1087, 510] on select "0 min 15 min 30 min 45 min 60 min 75 min 90 min" at bounding box center [1092, 510] width 99 height 35
type input "16:30"
select select "0"
click at [1043, 493] on select "0 min 15 min 30 min 45 min 60 min 75 min 90 min" at bounding box center [1092, 510] width 99 height 35
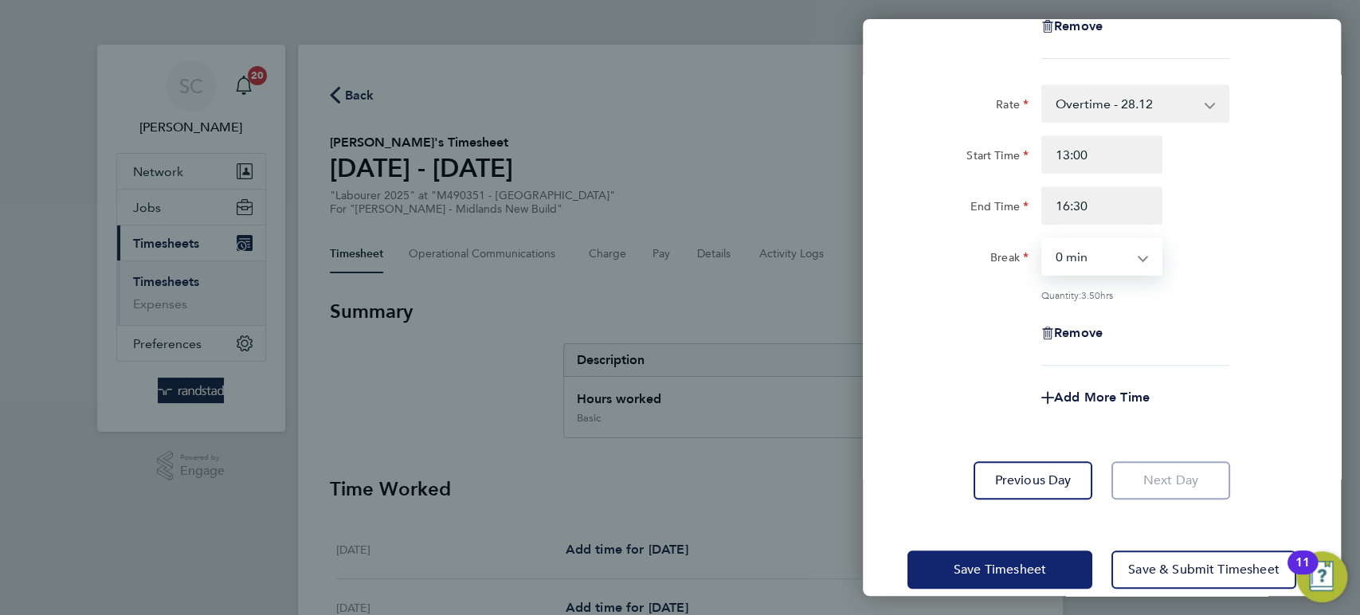
click at [1005, 569] on span "Save Timesheet" at bounding box center [1000, 570] width 92 height 16
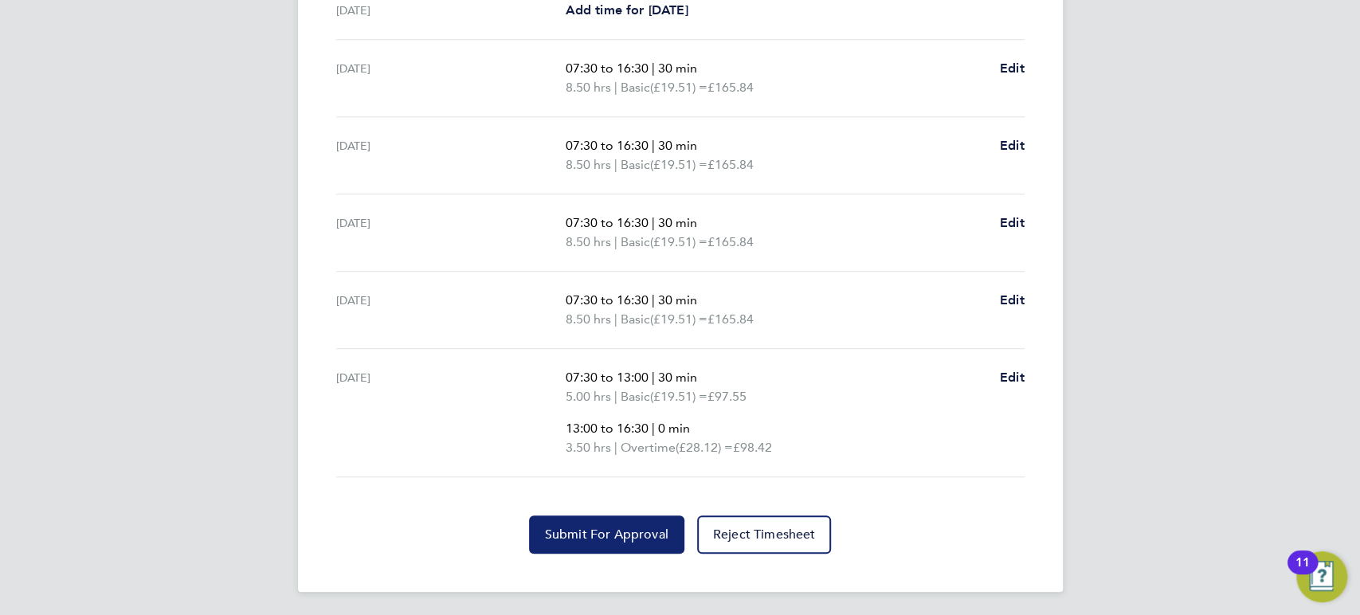
click at [589, 544] on button "Submit For Approval" at bounding box center [606, 534] width 155 height 38
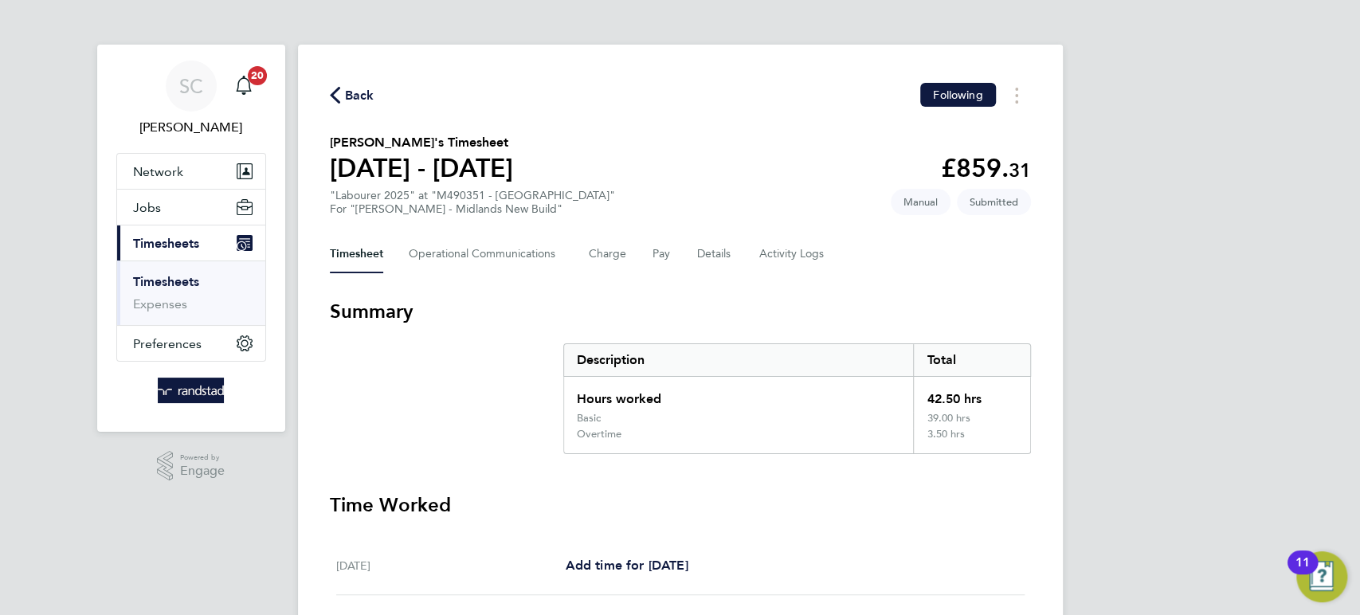
click at [349, 100] on span "Back" at bounding box center [359, 95] width 29 height 19
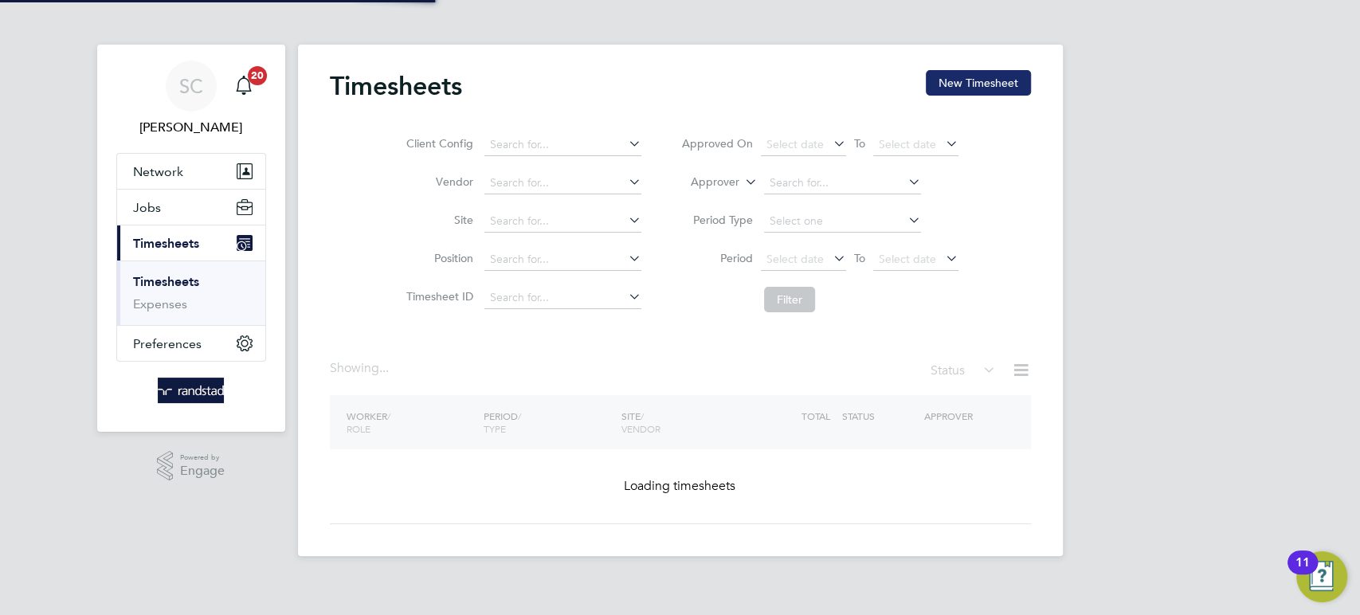
click at [946, 88] on button "New Timesheet" at bounding box center [978, 82] width 105 height 25
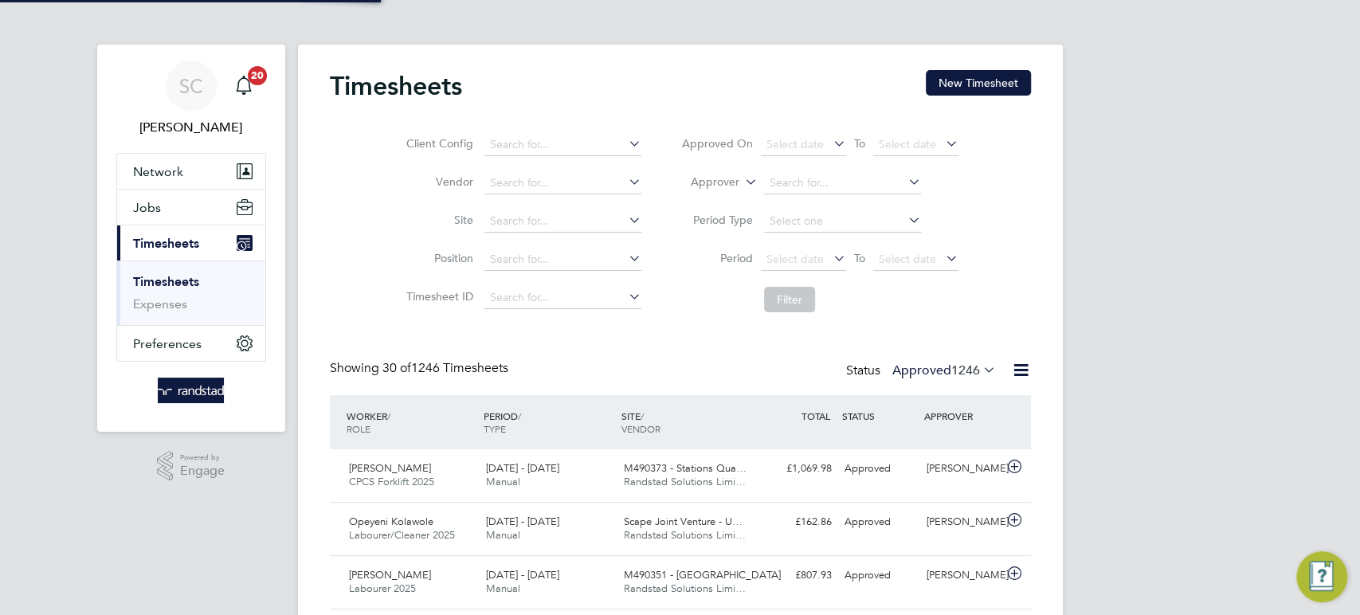
scroll to position [40, 138]
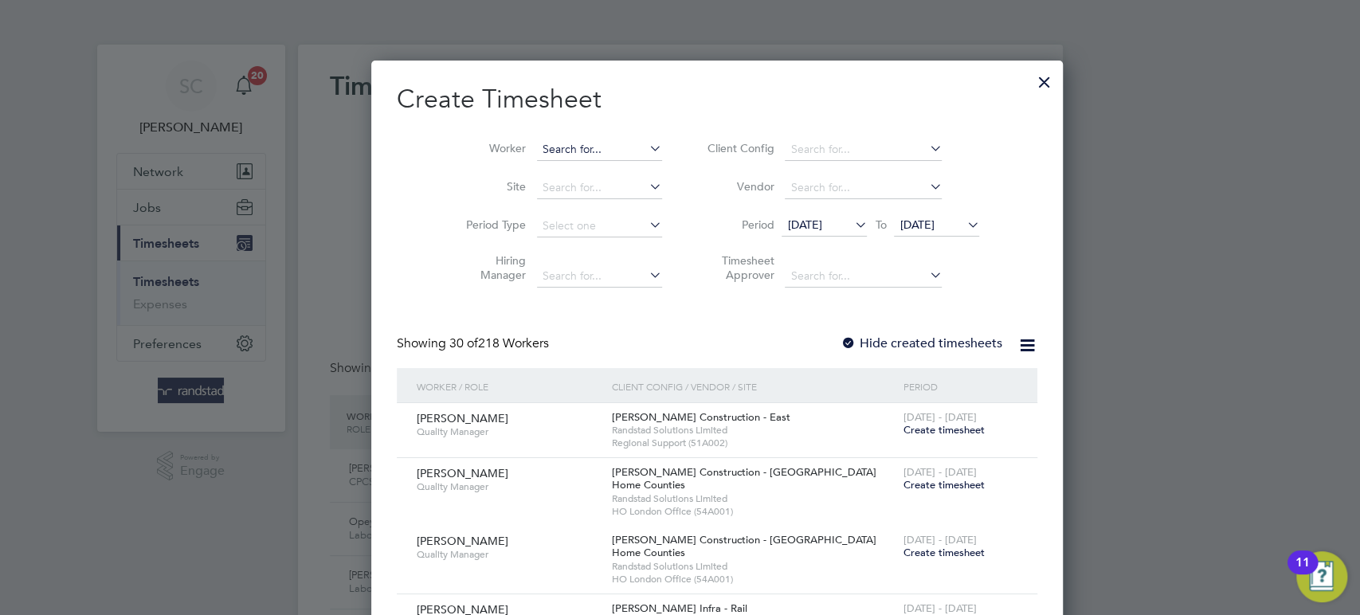
click at [543, 143] on input at bounding box center [599, 150] width 125 height 22
click at [523, 168] on b "Darren" at bounding box center [552, 171] width 92 height 14
type input "[PERSON_NAME]"
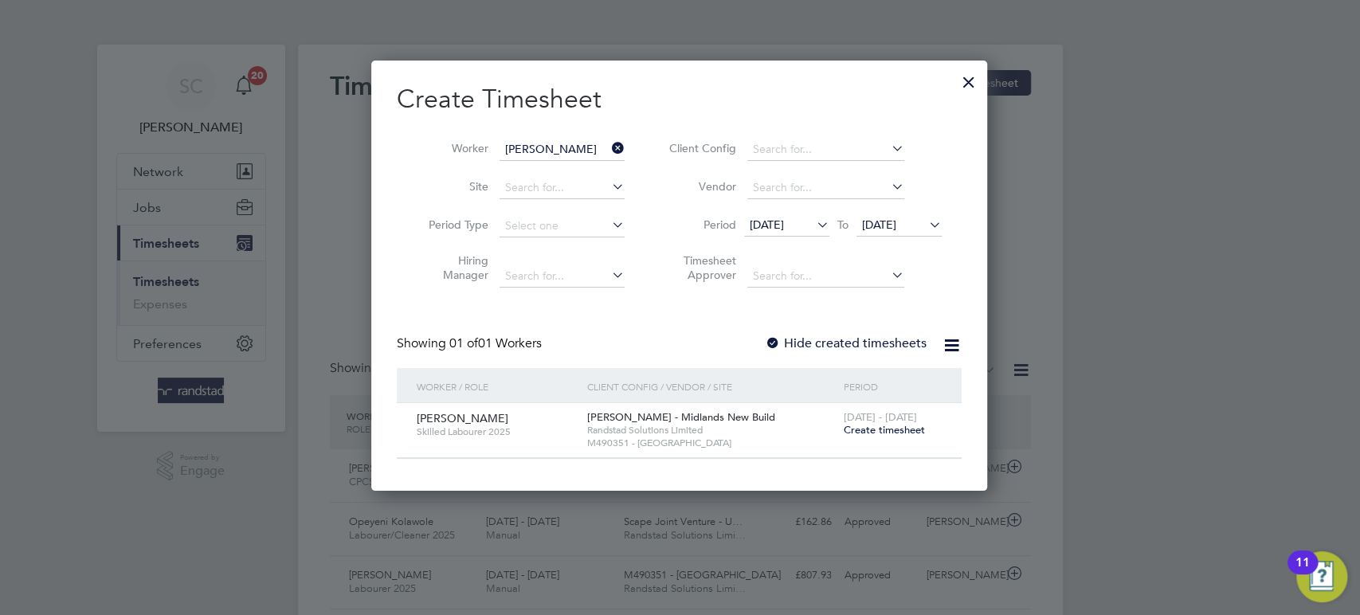
click at [891, 426] on span "Create timesheet" at bounding box center [883, 430] width 81 height 14
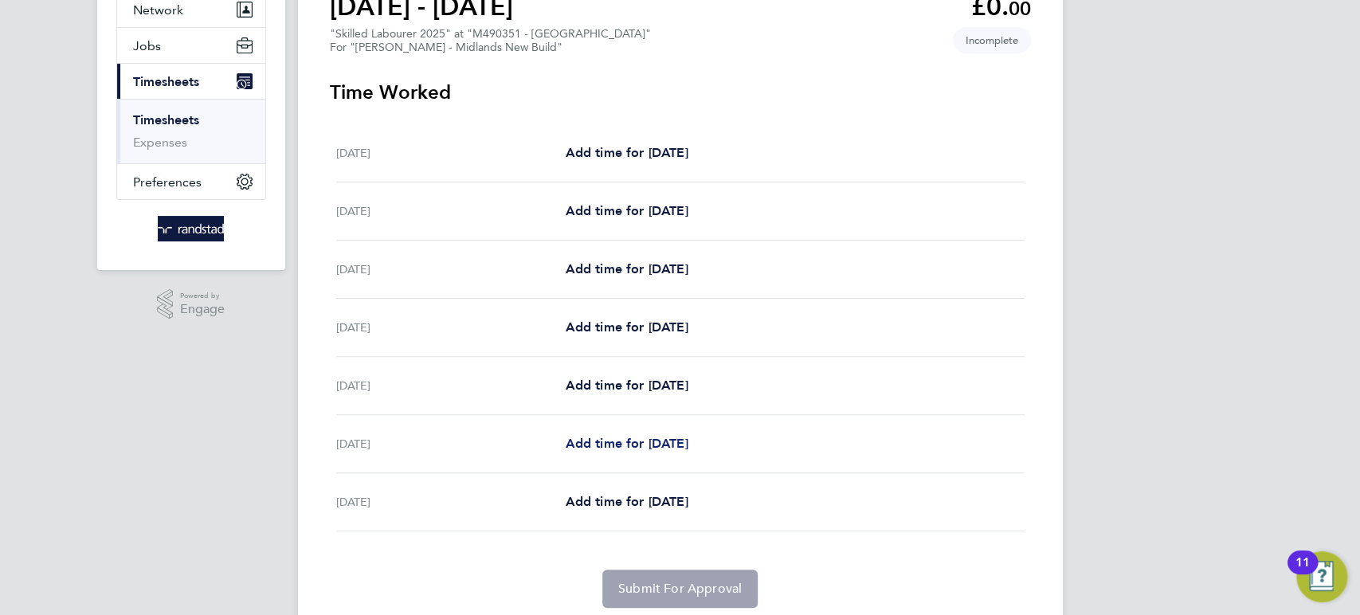
click at [630, 441] on span "Add time for Thu 25 Sep" at bounding box center [626, 443] width 123 height 15
select select "30"
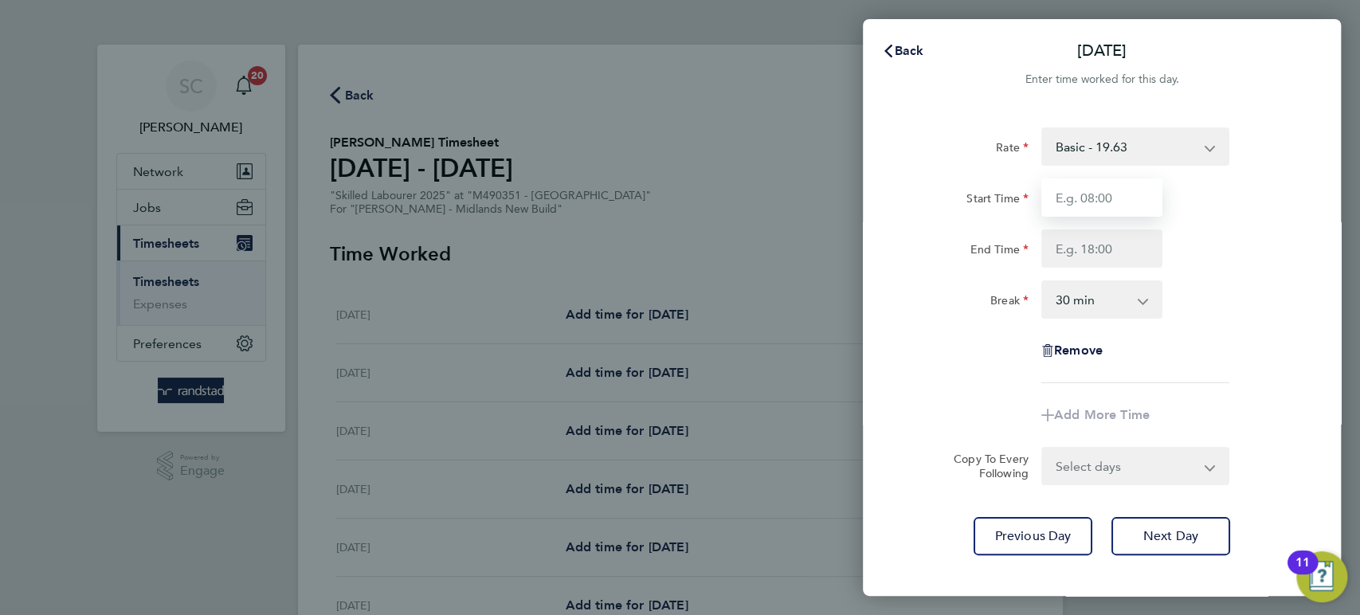
click at [1096, 193] on input "Start Time" at bounding box center [1101, 197] width 121 height 38
type input "07:30"
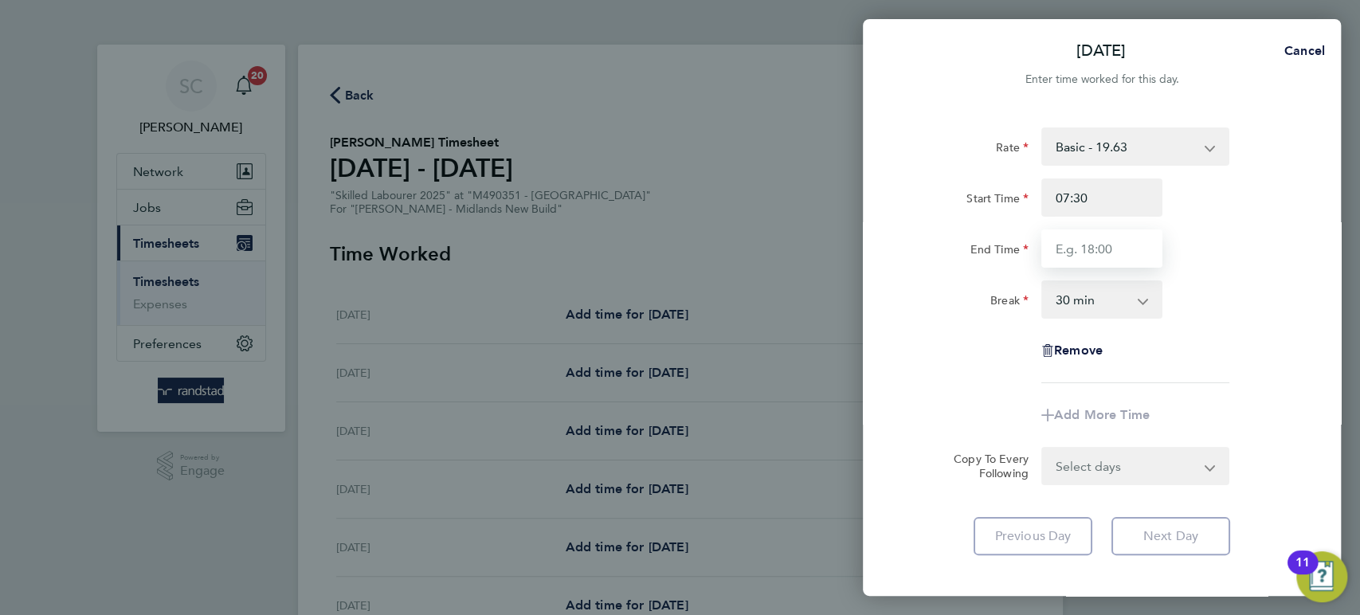
click at [1086, 249] on input "End Time" at bounding box center [1101, 248] width 121 height 38
type input "16:30"
click at [1087, 454] on form "Rate Basic - 19.63 Overtime - 27.90 Overime 2 - 36.44 Start Time 07:30 End Time…" at bounding box center [1101, 306] width 389 height 358
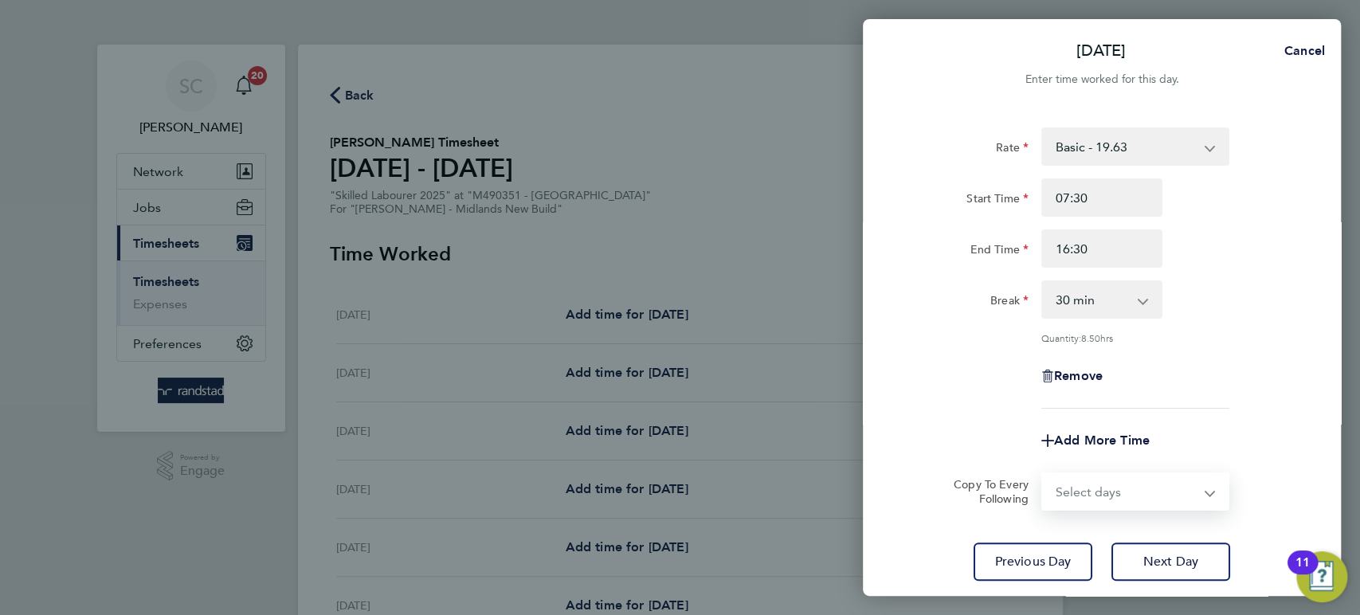
select select "FRI"
click at [1043, 474] on select "Select days Friday" at bounding box center [1126, 491] width 167 height 35
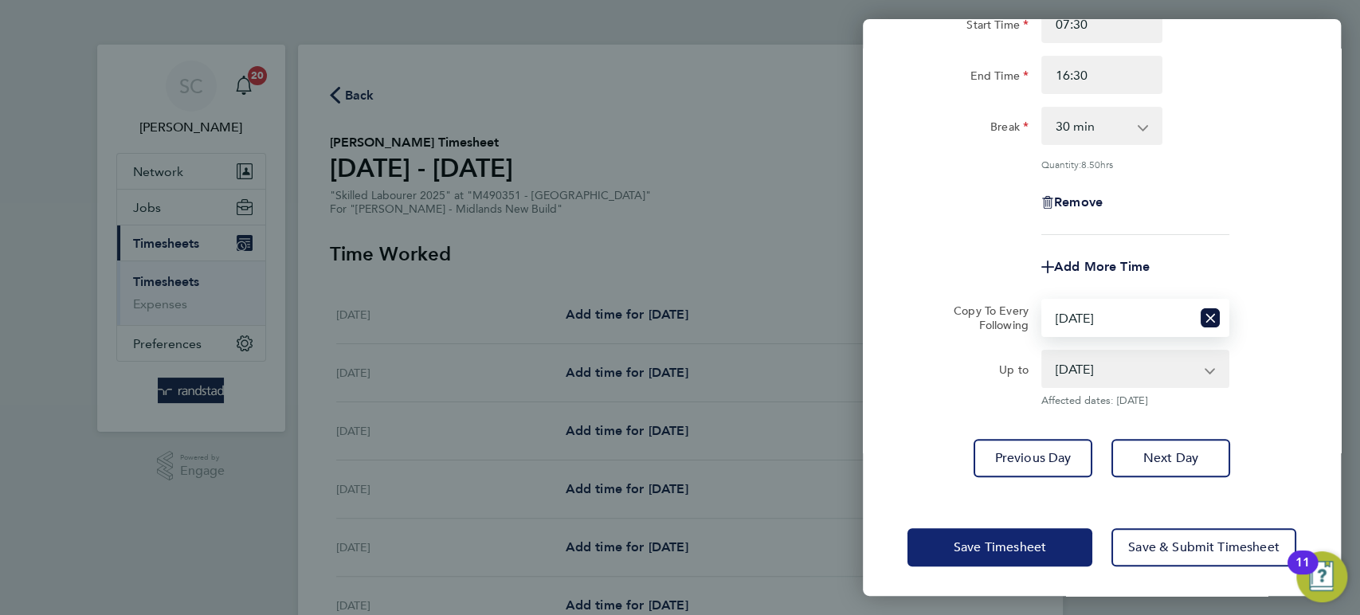
click at [1060, 554] on button "Save Timesheet" at bounding box center [999, 547] width 185 height 38
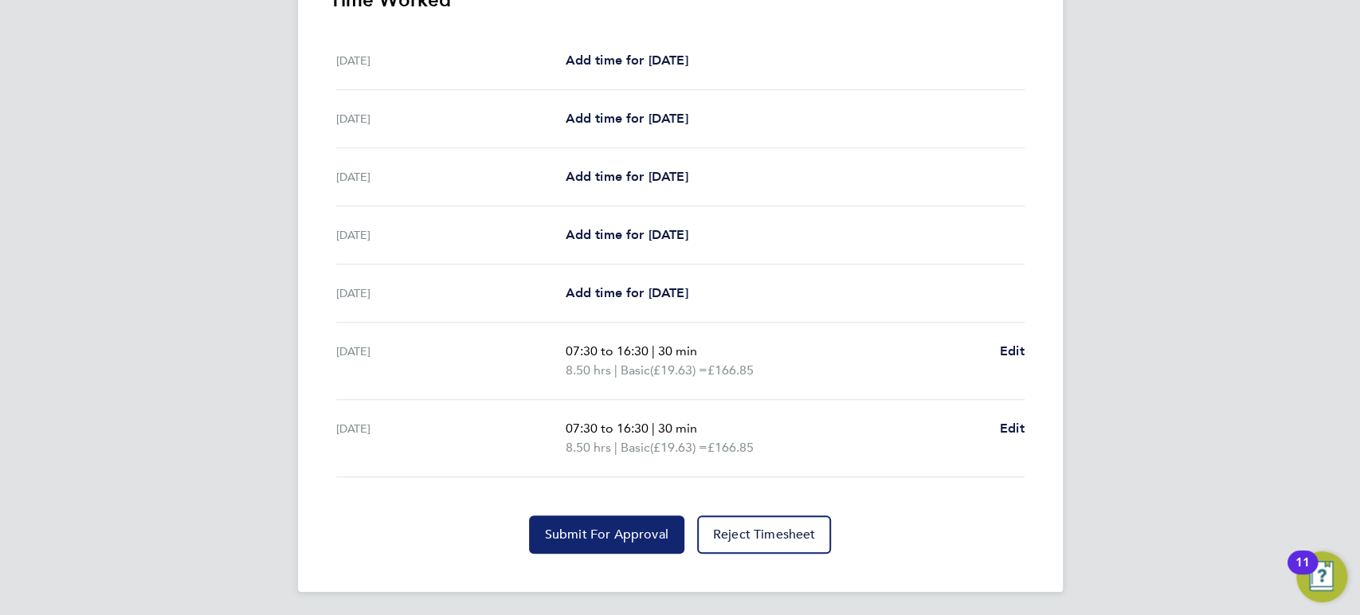
click at [601, 527] on span "Submit For Approval" at bounding box center [606, 535] width 123 height 16
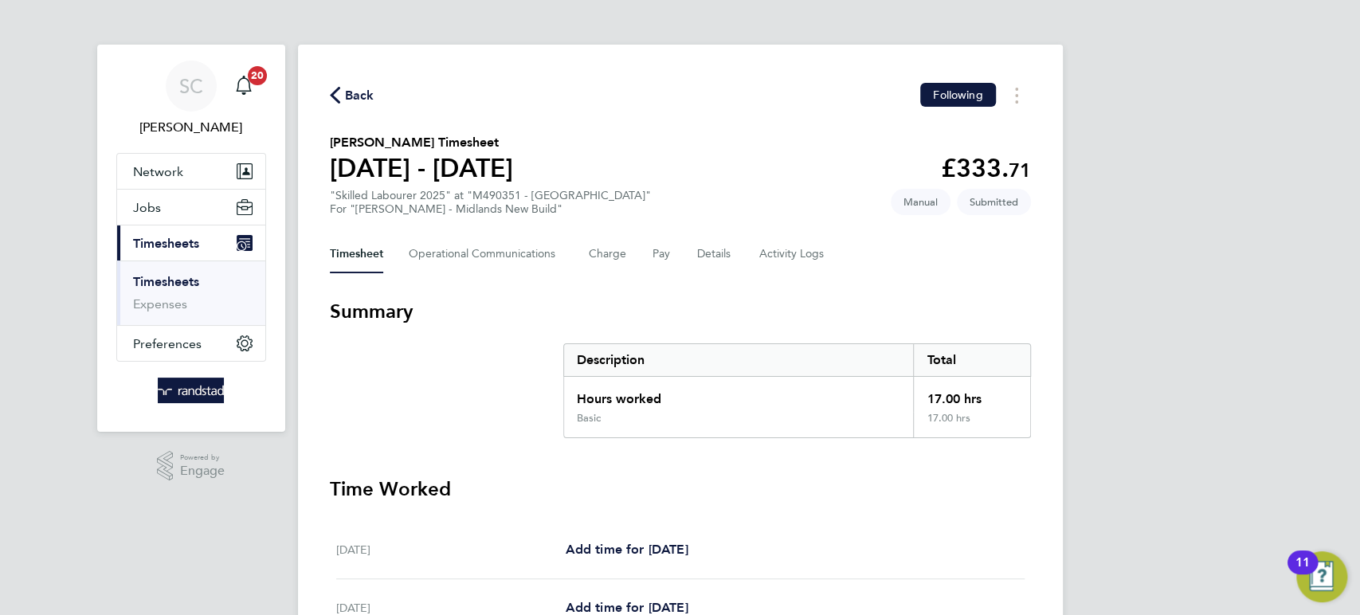
click at [362, 89] on span "Back" at bounding box center [359, 95] width 29 height 19
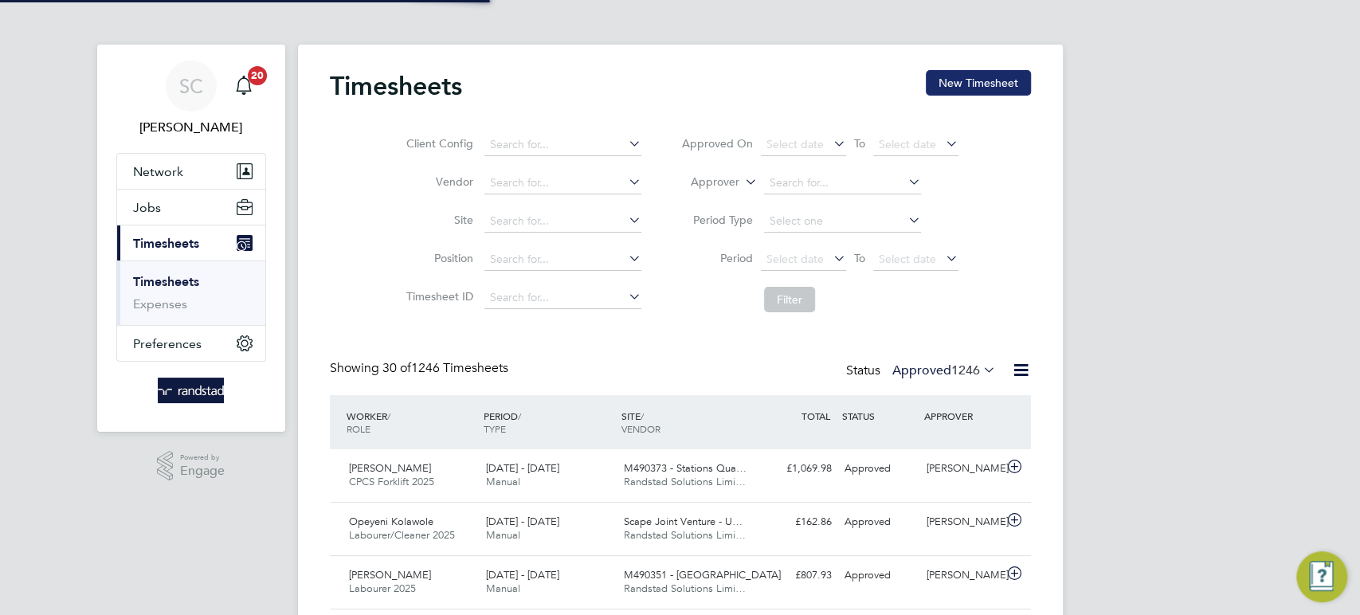
click at [950, 81] on button "New Timesheet" at bounding box center [978, 82] width 105 height 25
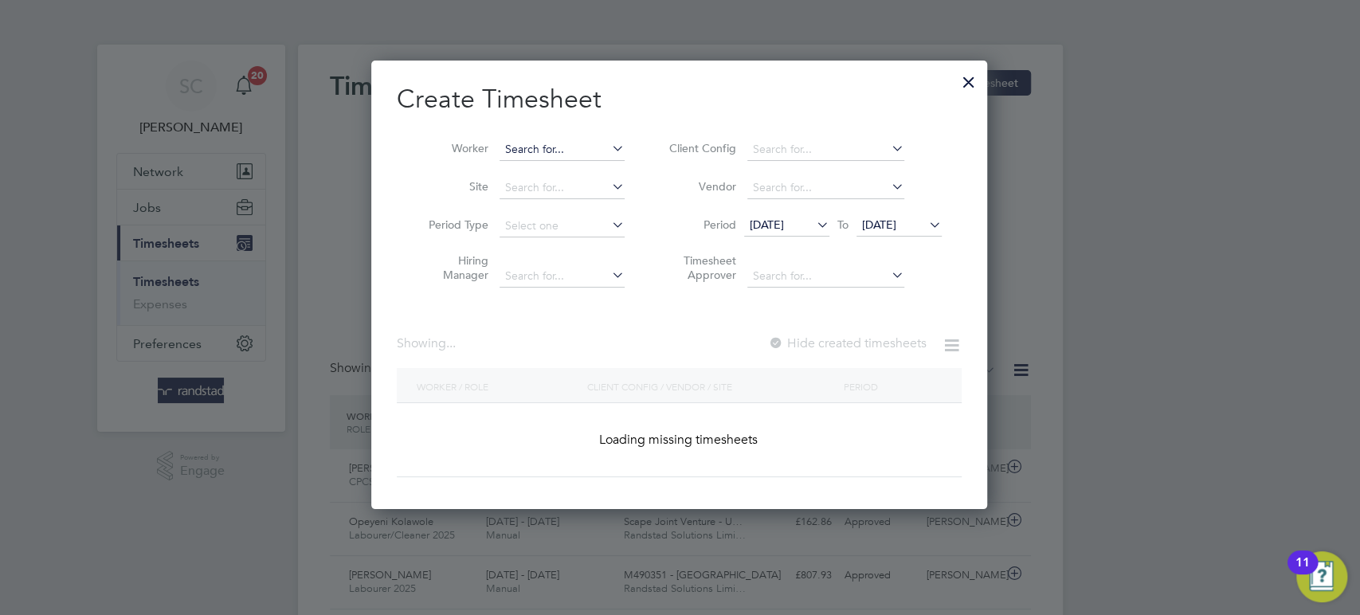
click at [551, 147] on input at bounding box center [562, 150] width 125 height 22
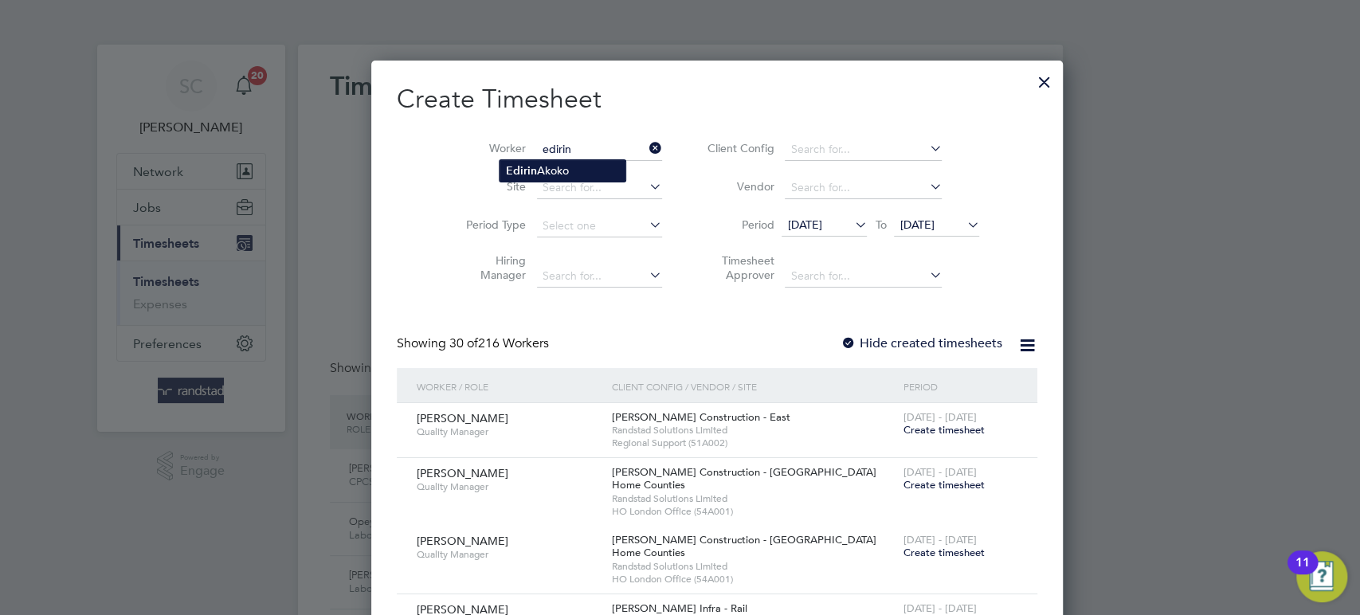
click at [540, 163] on li "Edirin Akoko" at bounding box center [563, 171] width 126 height 22
type input "[PERSON_NAME]"
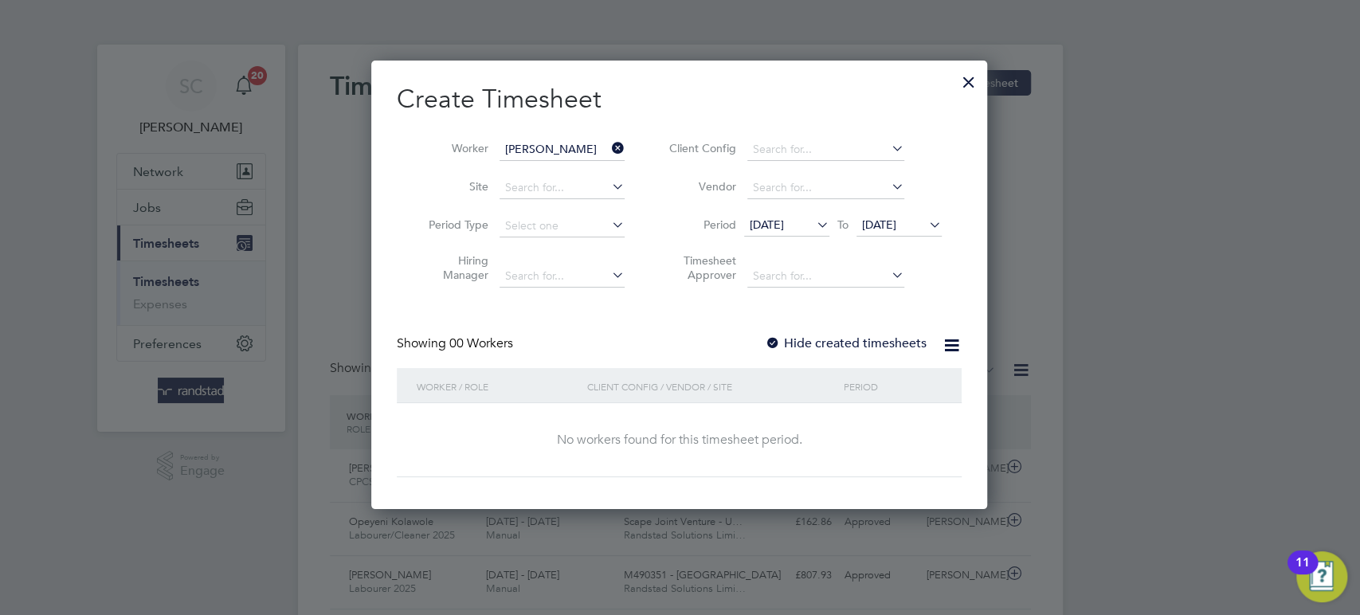
click at [770, 339] on div at bounding box center [773, 344] width 16 height 16
click at [882, 233] on span "22 Sep 2025" at bounding box center [898, 226] width 85 height 22
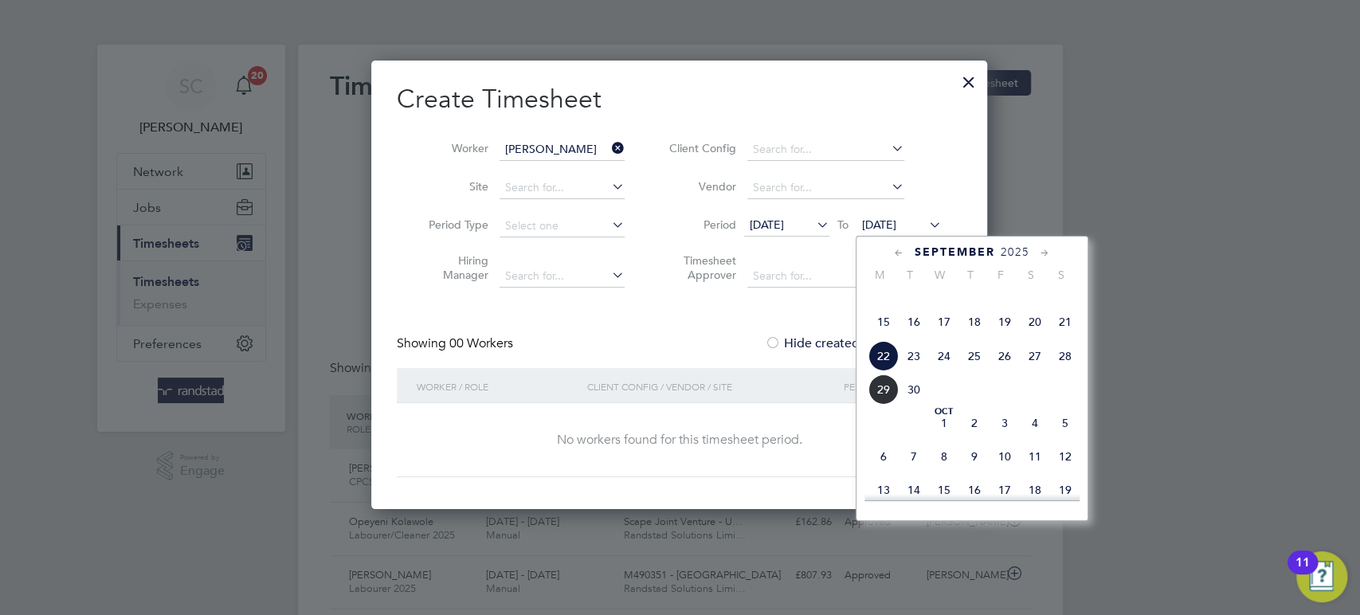
click at [1009, 371] on span "26" at bounding box center [1004, 356] width 30 height 30
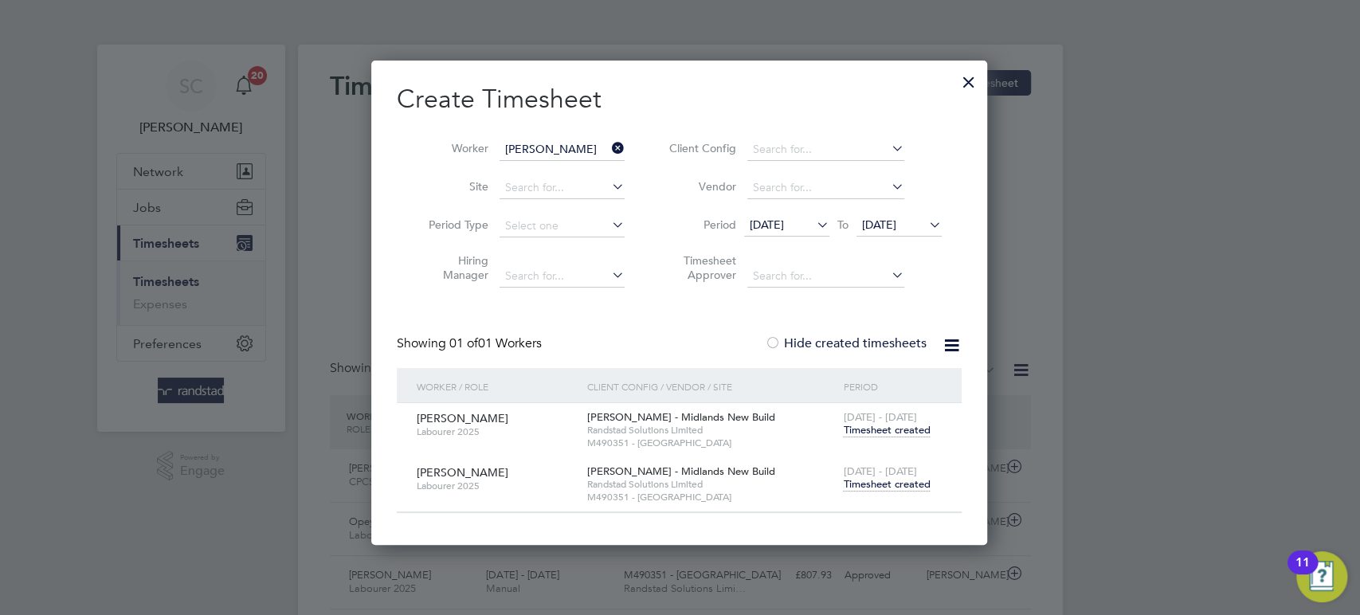
click at [895, 488] on span "Timesheet created" at bounding box center [886, 484] width 87 height 14
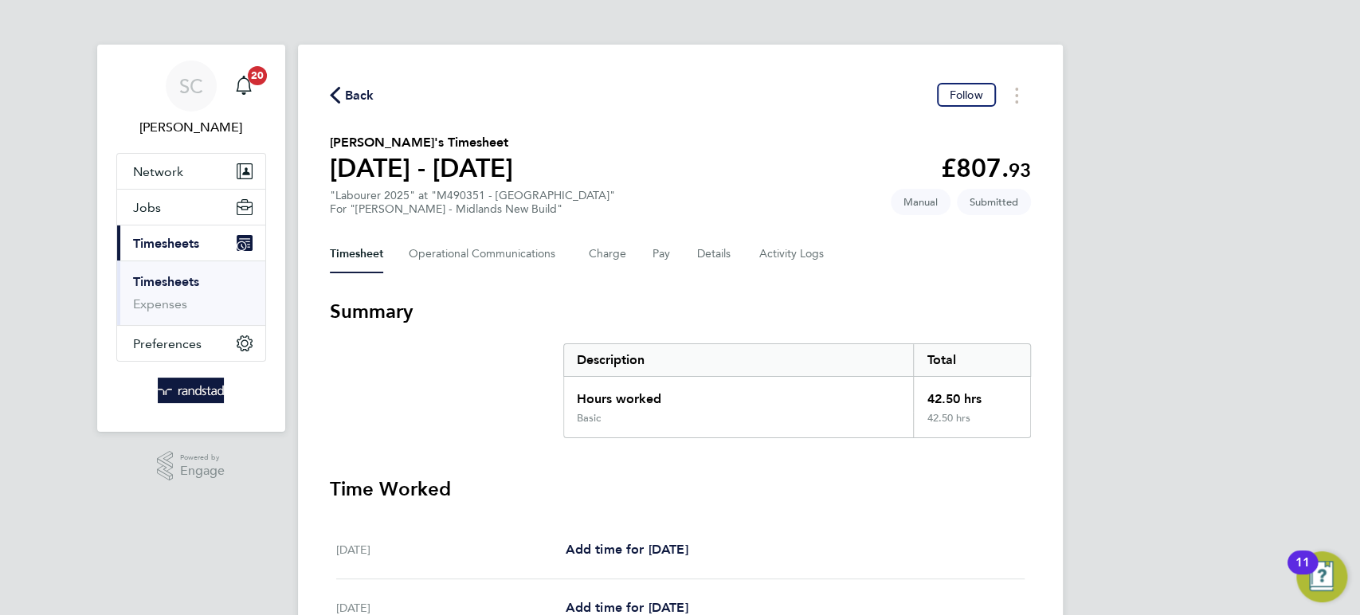
click at [364, 97] on span "Back" at bounding box center [359, 95] width 29 height 19
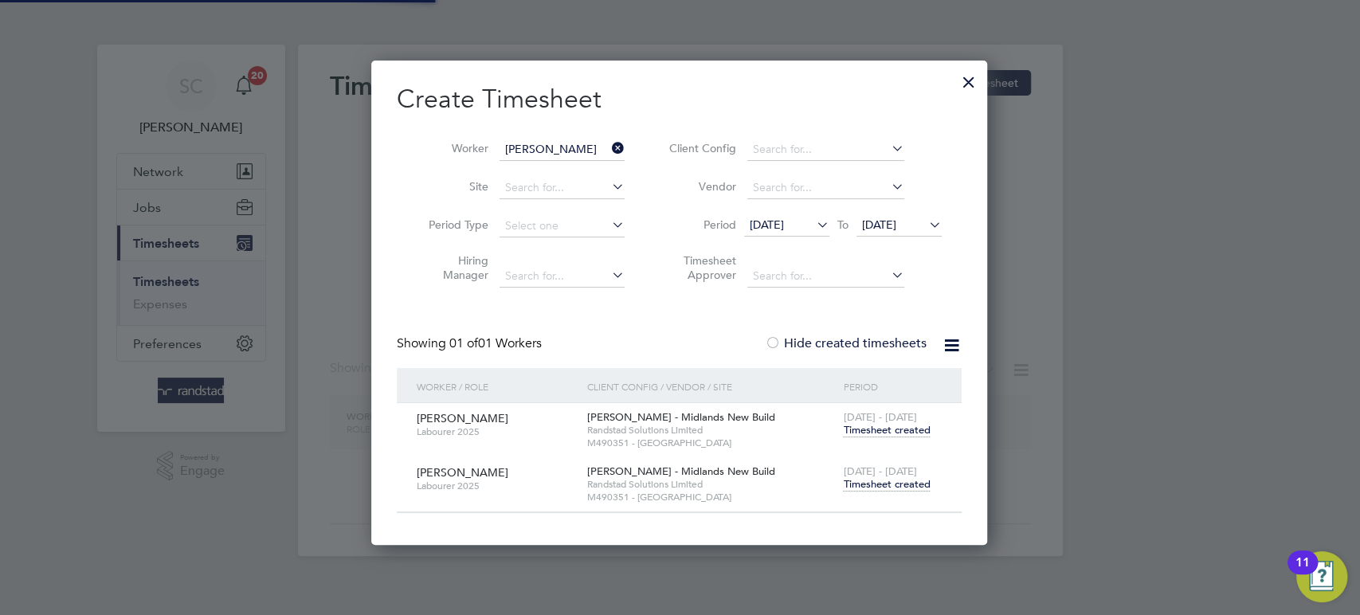
click at [547, 156] on input "[PERSON_NAME]" at bounding box center [562, 150] width 125 height 22
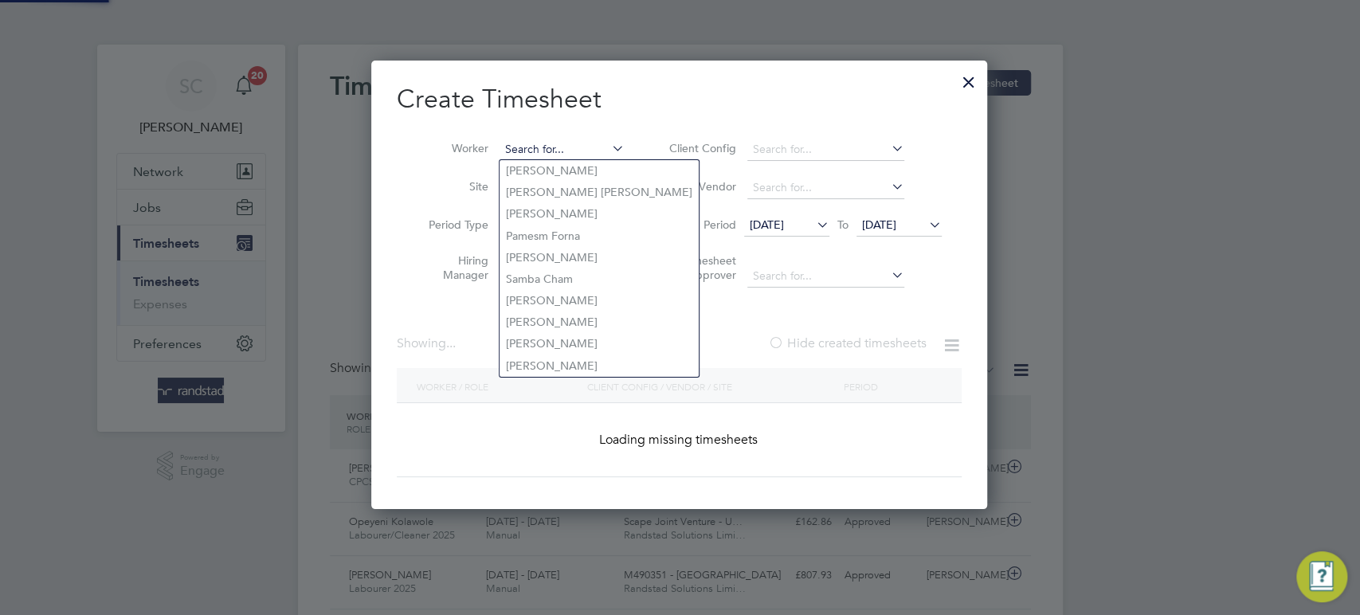
click at [543, 143] on input at bounding box center [562, 150] width 125 height 22
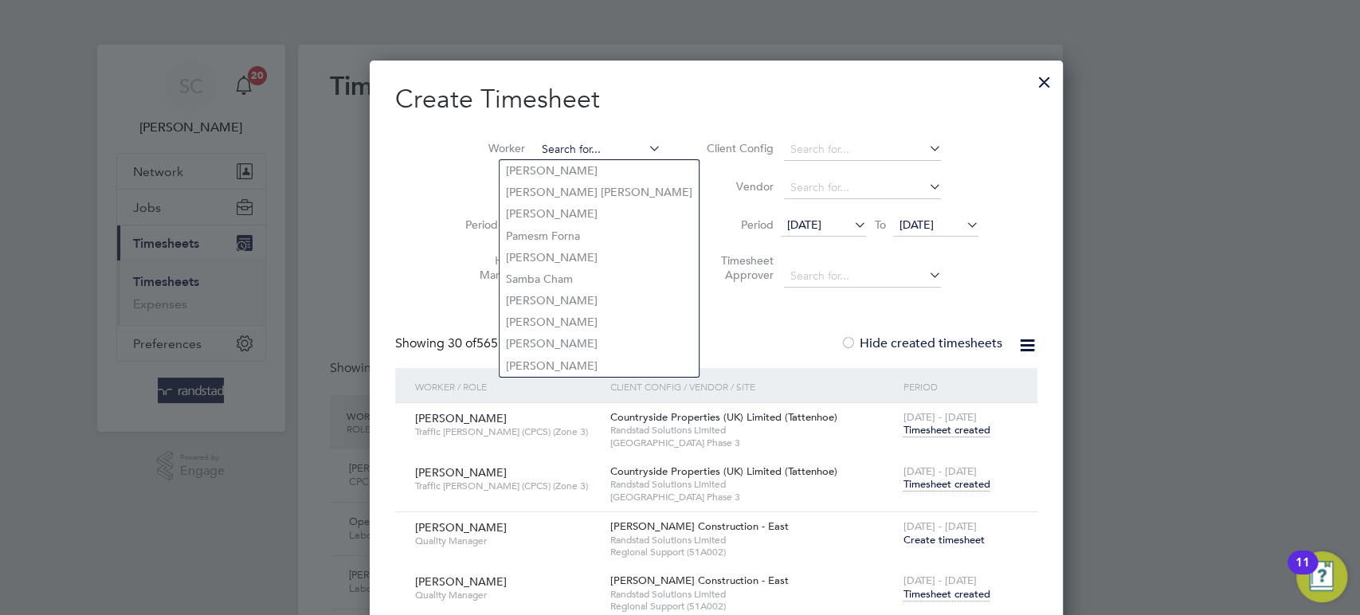
paste input "Anthony Anuaugwo"
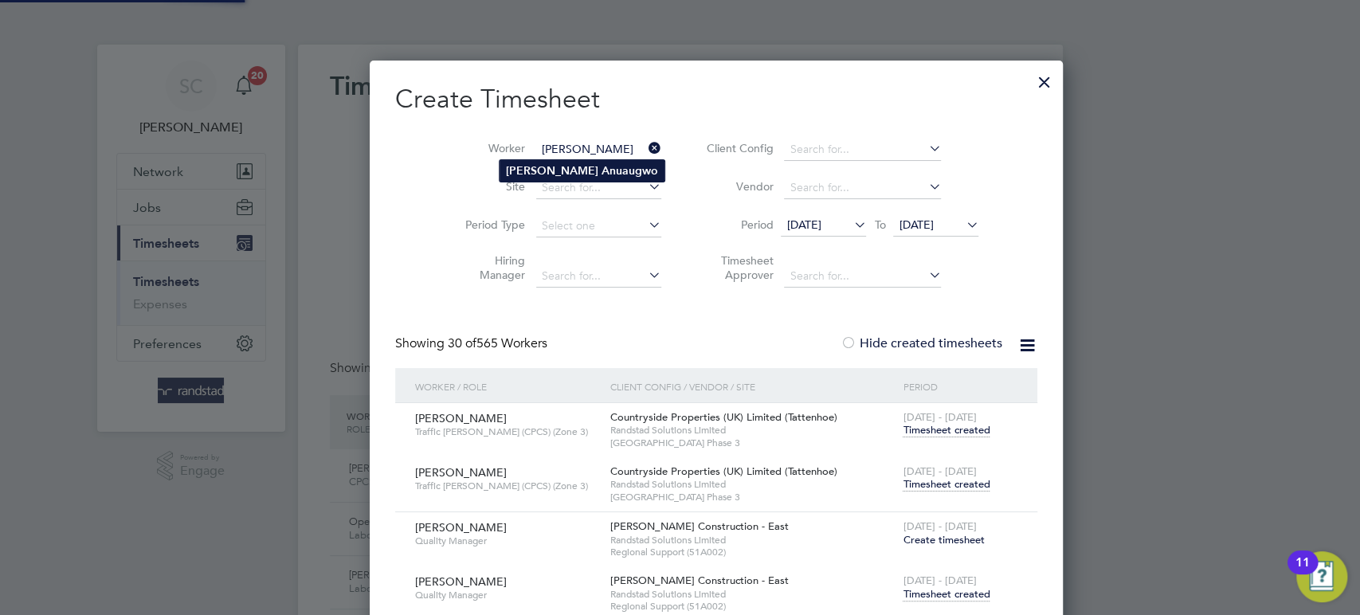
type input "Anthony Anuaugwo"
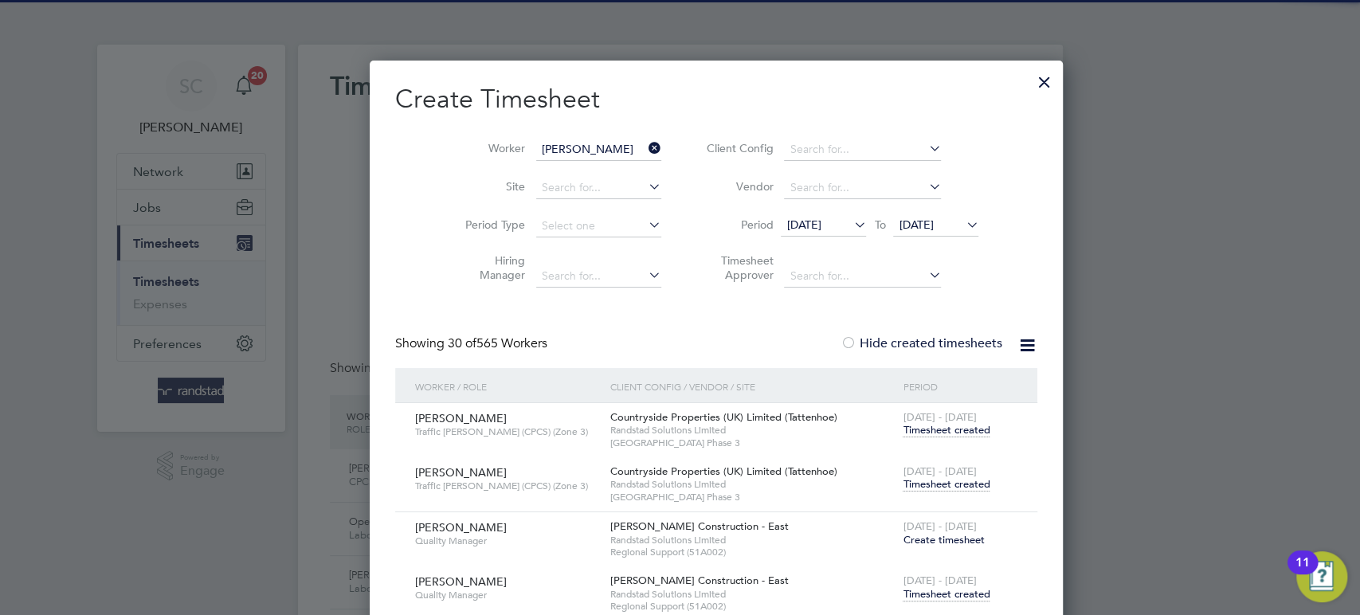
click at [539, 164] on b "Anthony" at bounding box center [552, 171] width 92 height 14
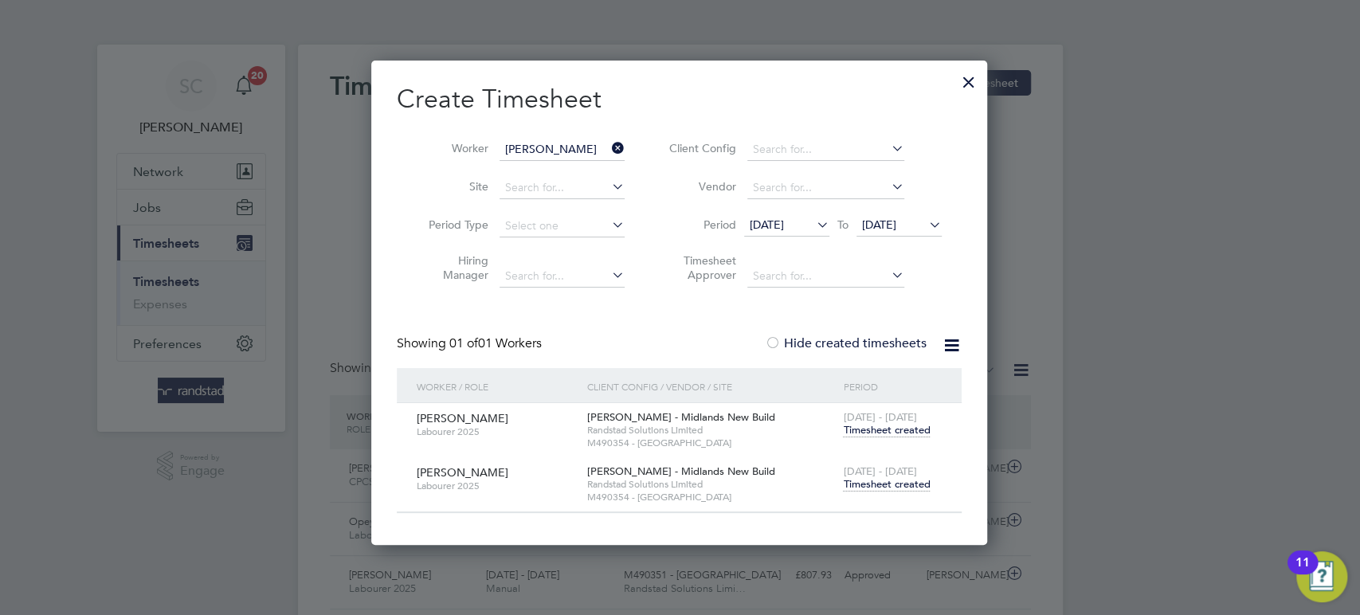
click at [877, 482] on span "Timesheet created" at bounding box center [886, 484] width 87 height 14
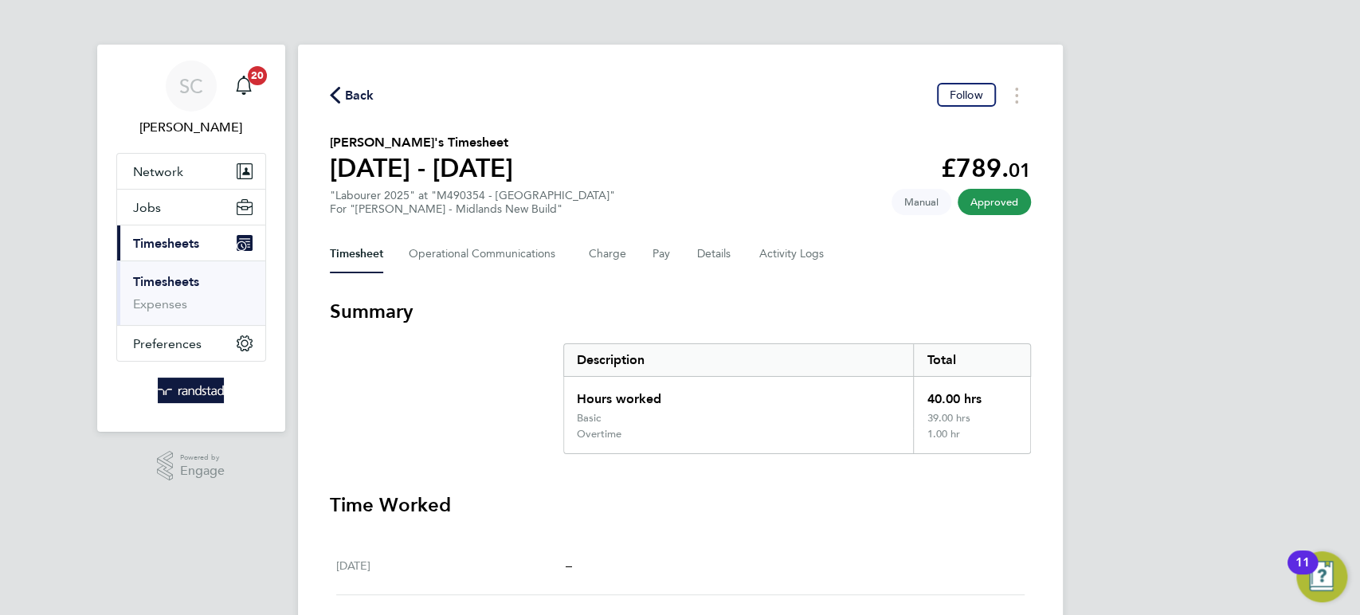
click at [359, 91] on span "Back" at bounding box center [359, 95] width 29 height 19
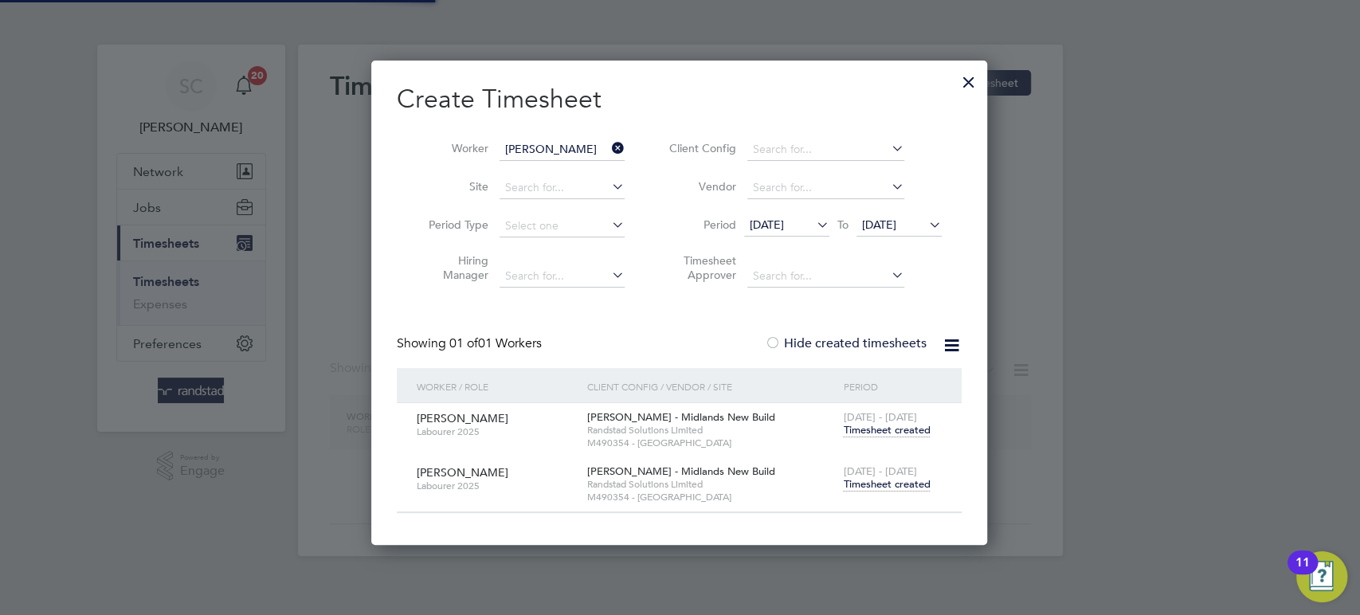
click at [536, 149] on input "Anthony Anuaugwo" at bounding box center [562, 150] width 125 height 22
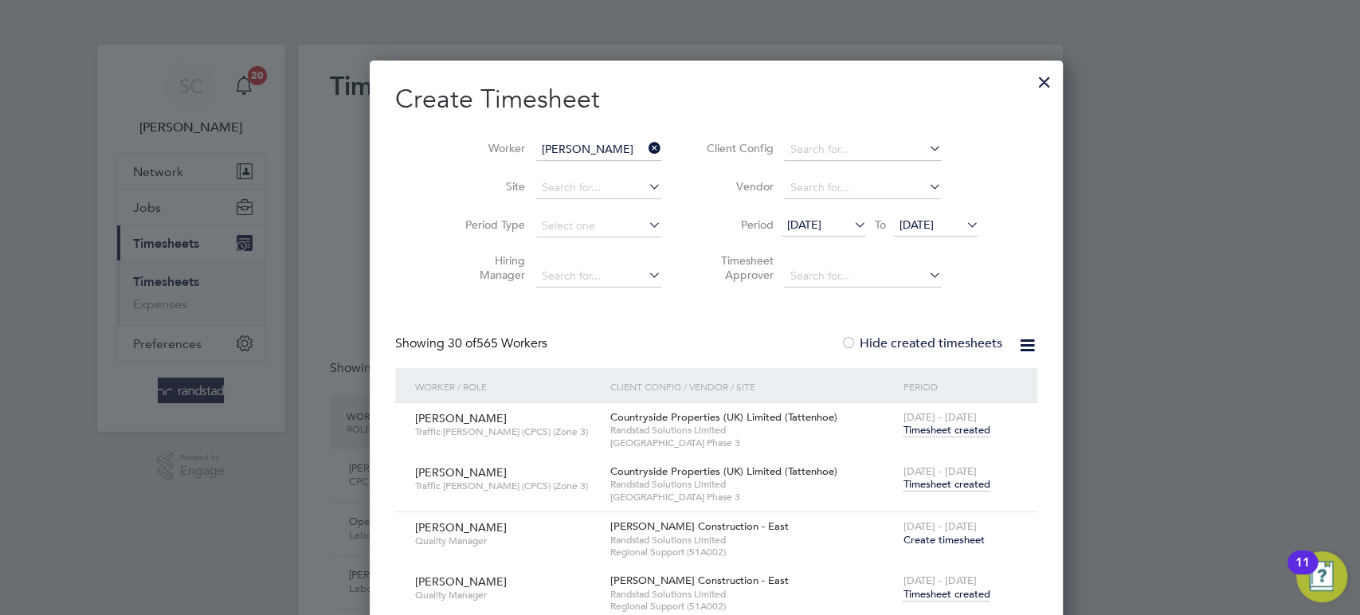
click at [535, 168] on b "Narinder" at bounding box center [552, 171] width 92 height 14
type input "[PERSON_NAME]"
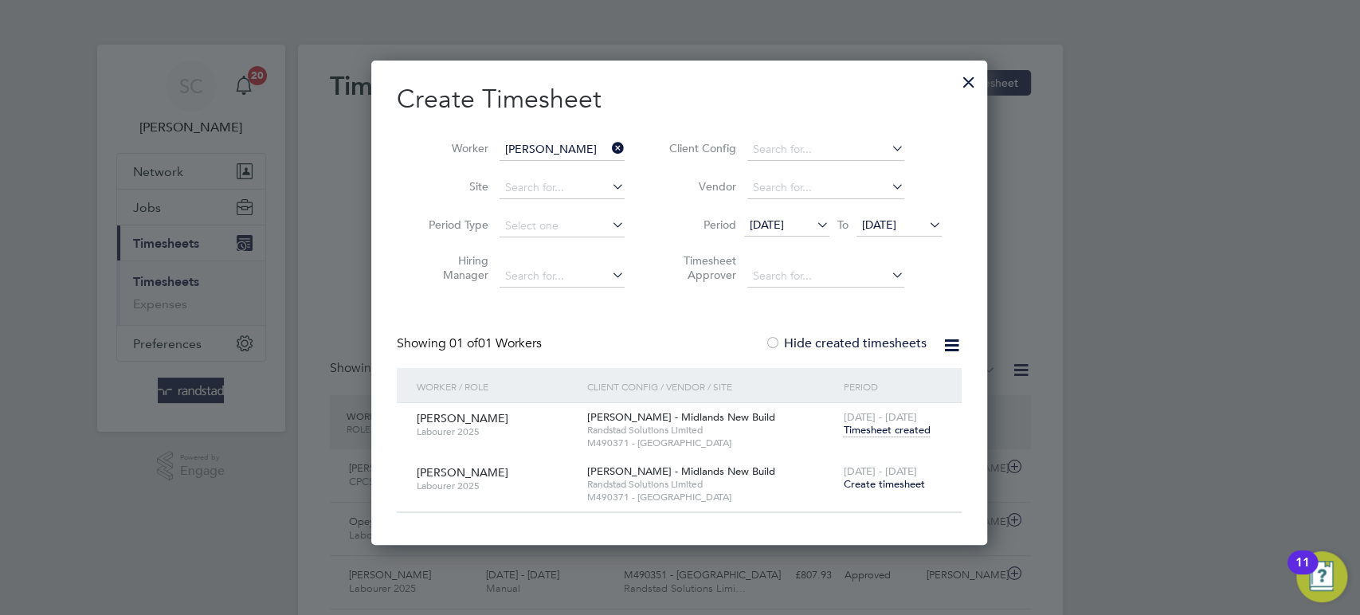
click at [863, 481] on span "Create timesheet" at bounding box center [883, 484] width 81 height 14
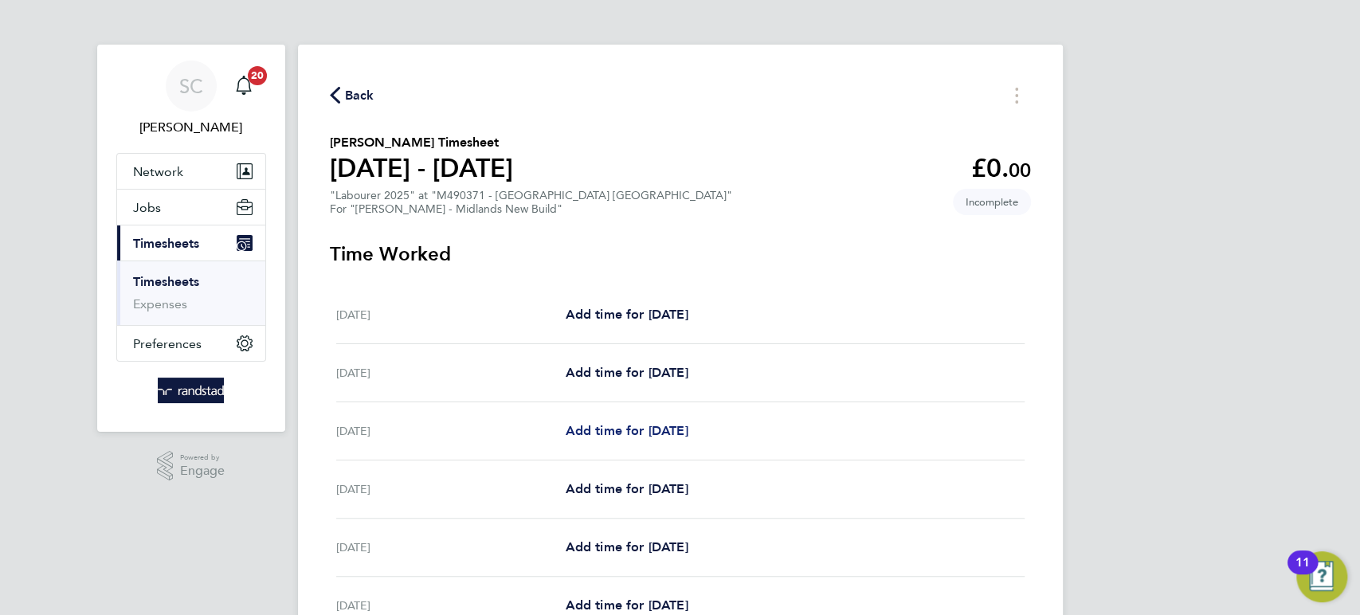
click at [611, 429] on span "Add time for Mon 22 Sep" at bounding box center [626, 430] width 123 height 15
select select "60"
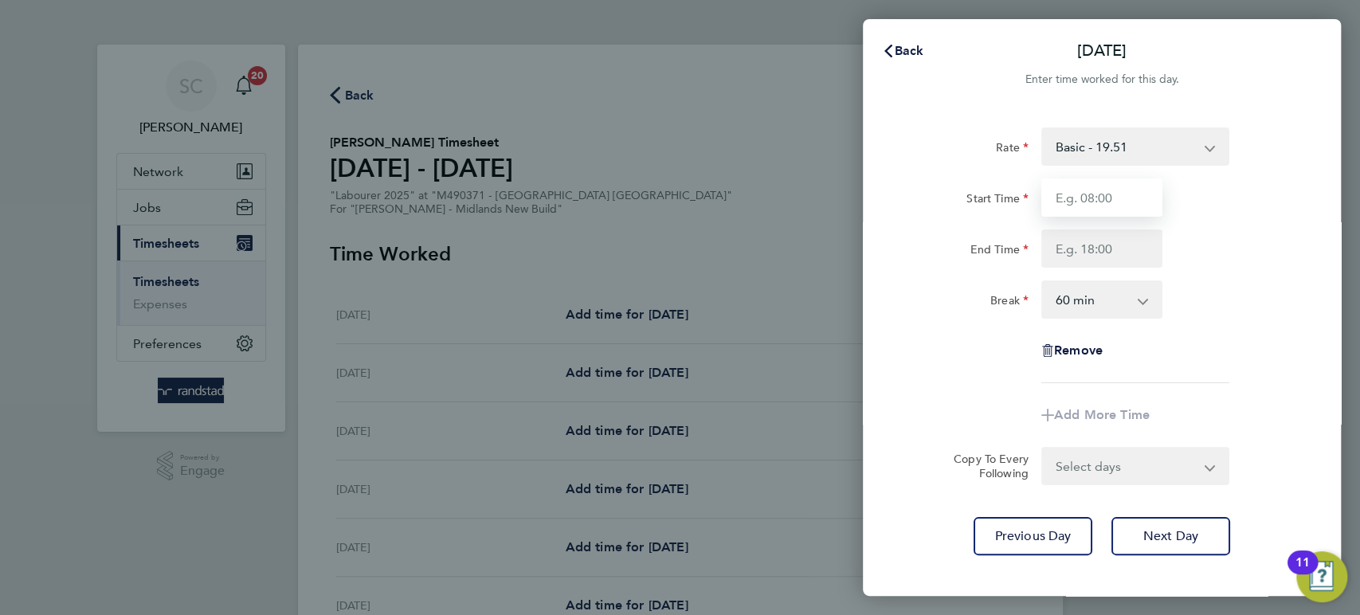
click at [1093, 192] on input "Start Time" at bounding box center [1101, 197] width 121 height 38
type input "07:30"
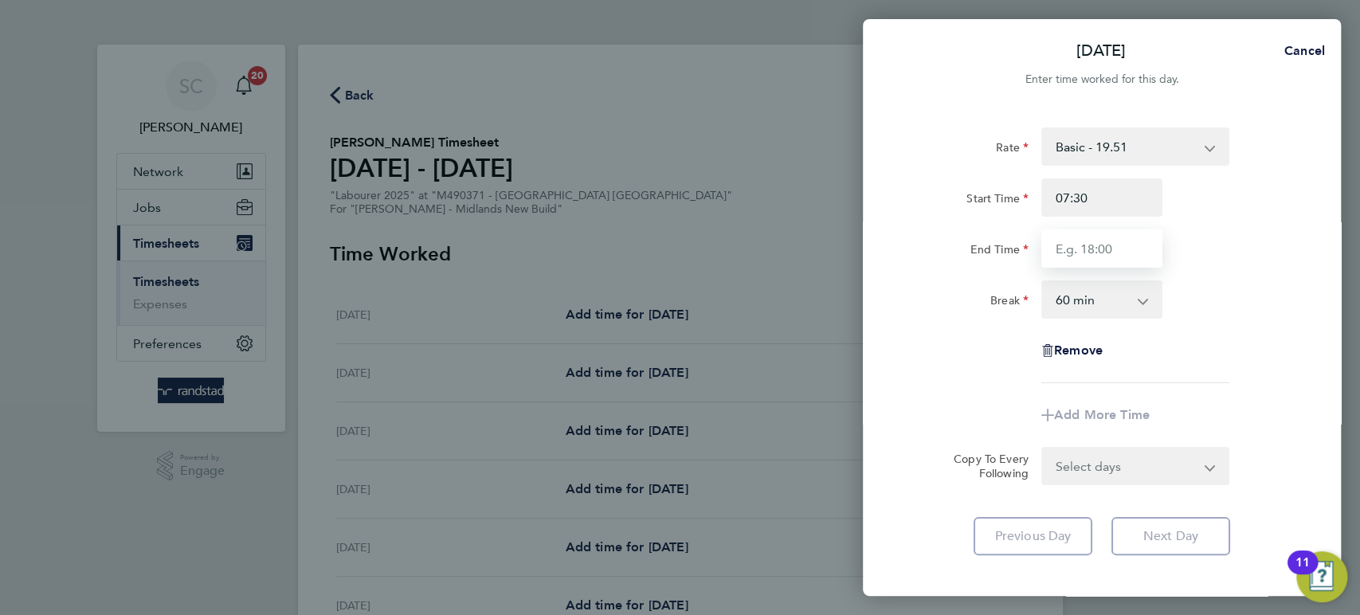
click at [1078, 253] on input "End Time" at bounding box center [1101, 248] width 121 height 38
type input "16:30"
click at [1082, 296] on select "0 min 15 min 30 min 45 min 60 min 75 min 90 min" at bounding box center [1092, 299] width 99 height 35
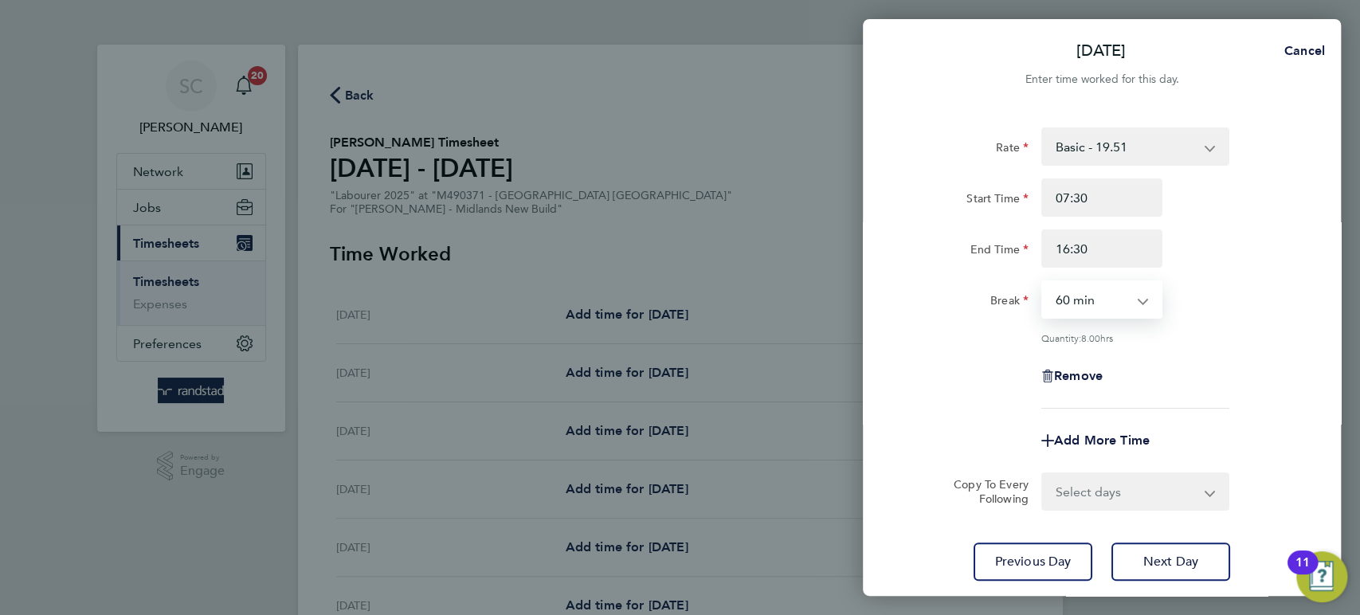
select select "30"
click at [1043, 282] on select "0 min 15 min 30 min 45 min 60 min 75 min 90 min" at bounding box center [1092, 299] width 99 height 35
click at [1099, 494] on select "Select days Day Tuesday Wednesday Thursday Friday" at bounding box center [1126, 491] width 167 height 35
select select "DAY"
click at [1043, 474] on select "Select days Day Tuesday Wednesday Thursday Friday" at bounding box center [1126, 491] width 167 height 35
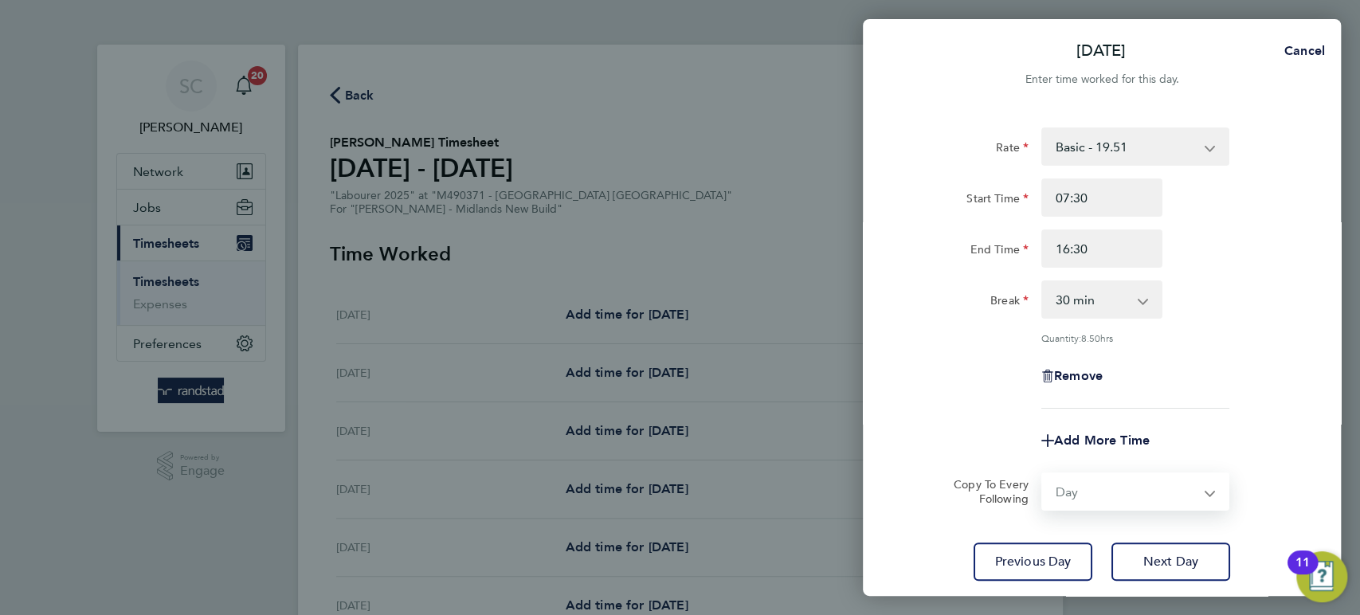
select select "2025-09-26"
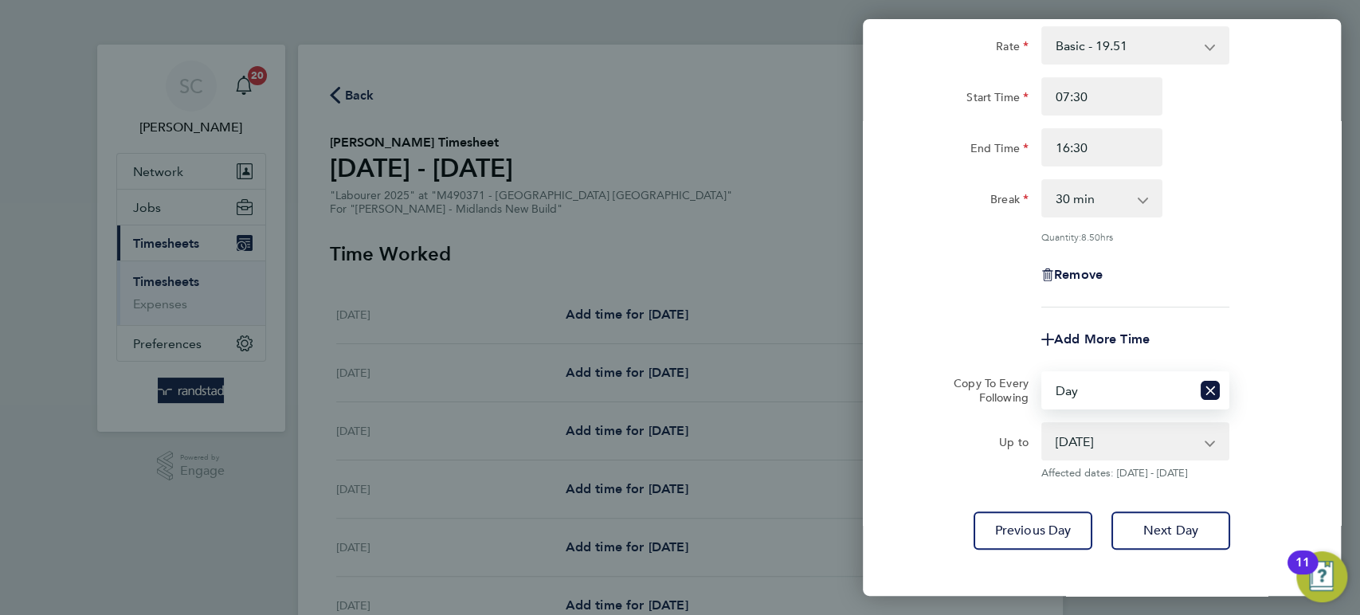
scroll to position [174, 0]
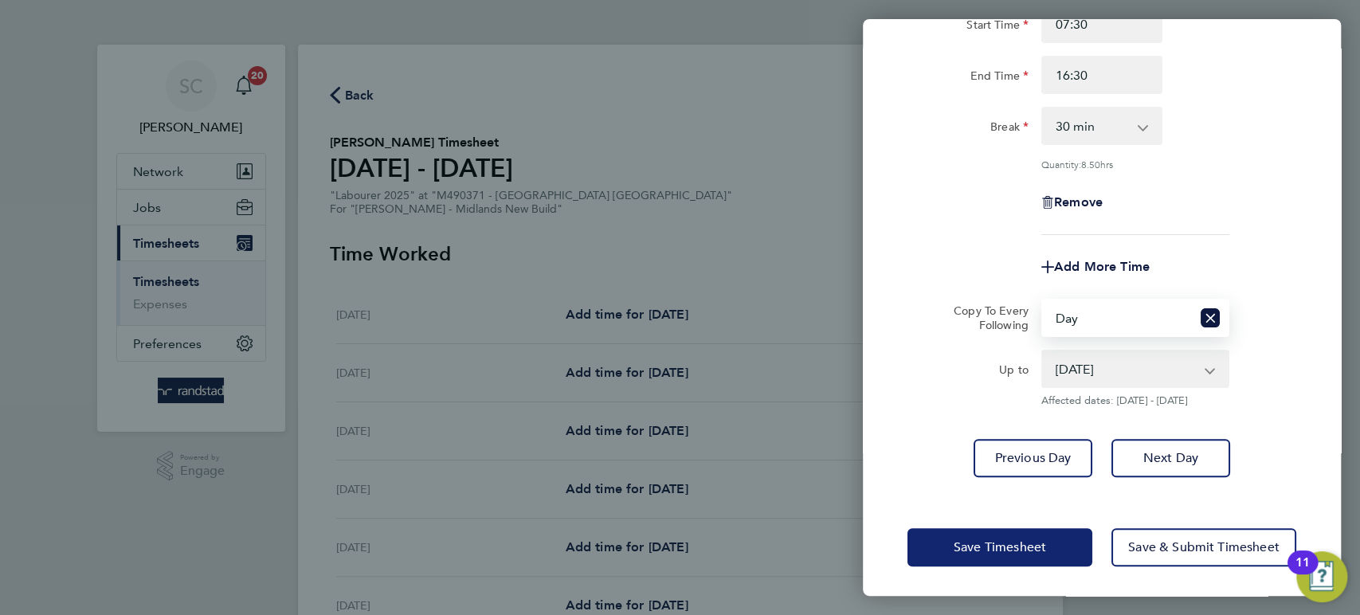
click at [1015, 553] on button "Save Timesheet" at bounding box center [999, 547] width 185 height 38
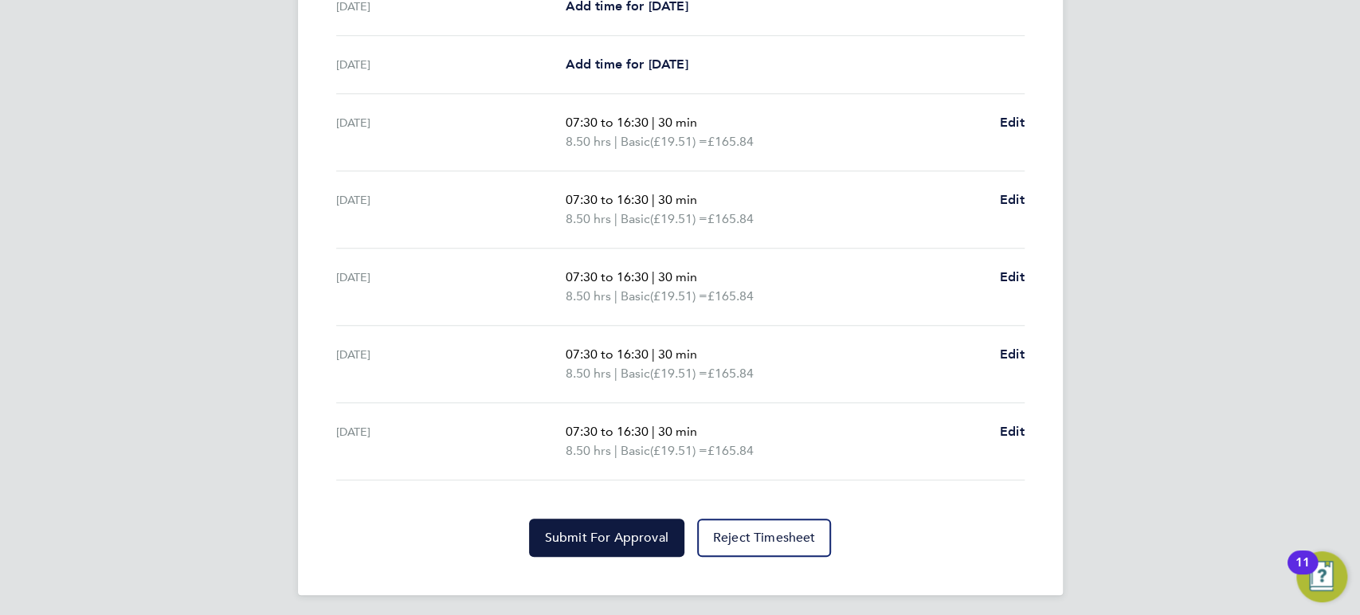
scroll to position [547, 0]
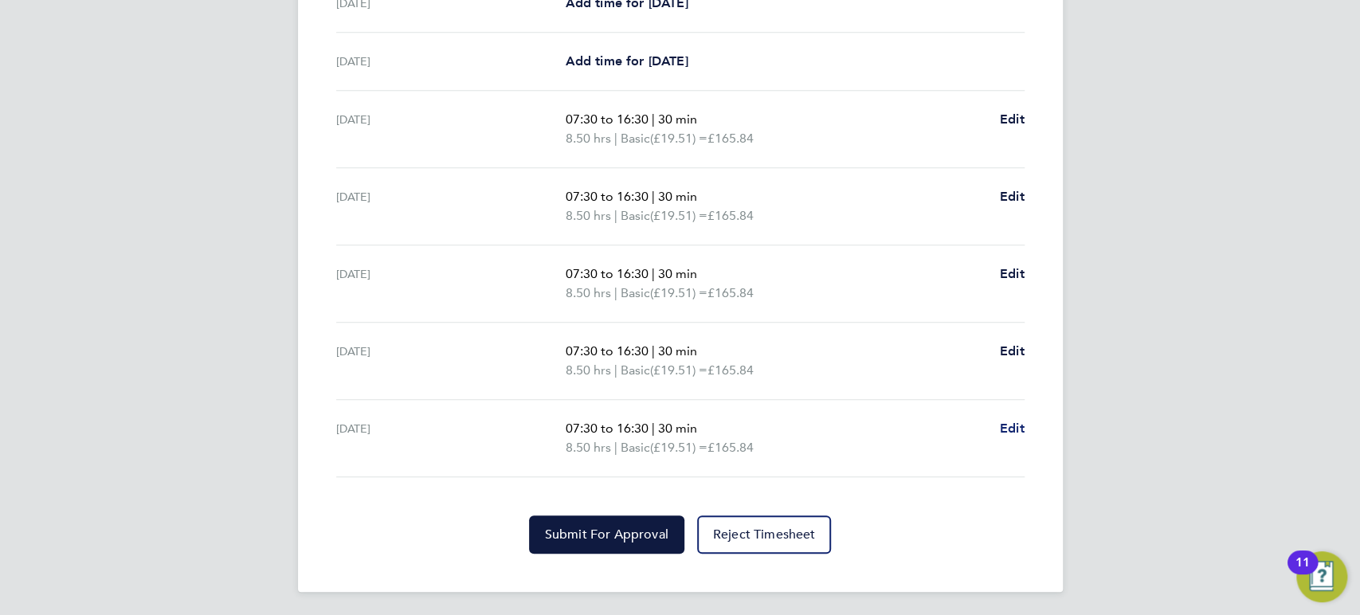
click at [1022, 421] on span "Edit" at bounding box center [1012, 428] width 25 height 15
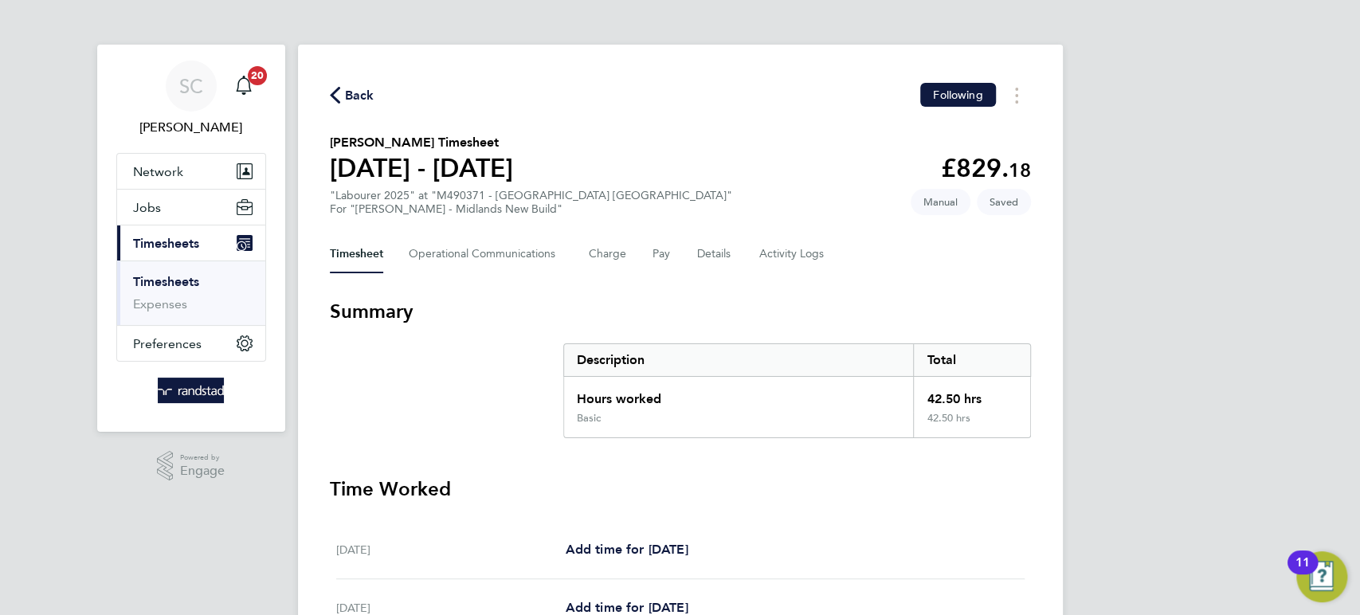
select select "30"
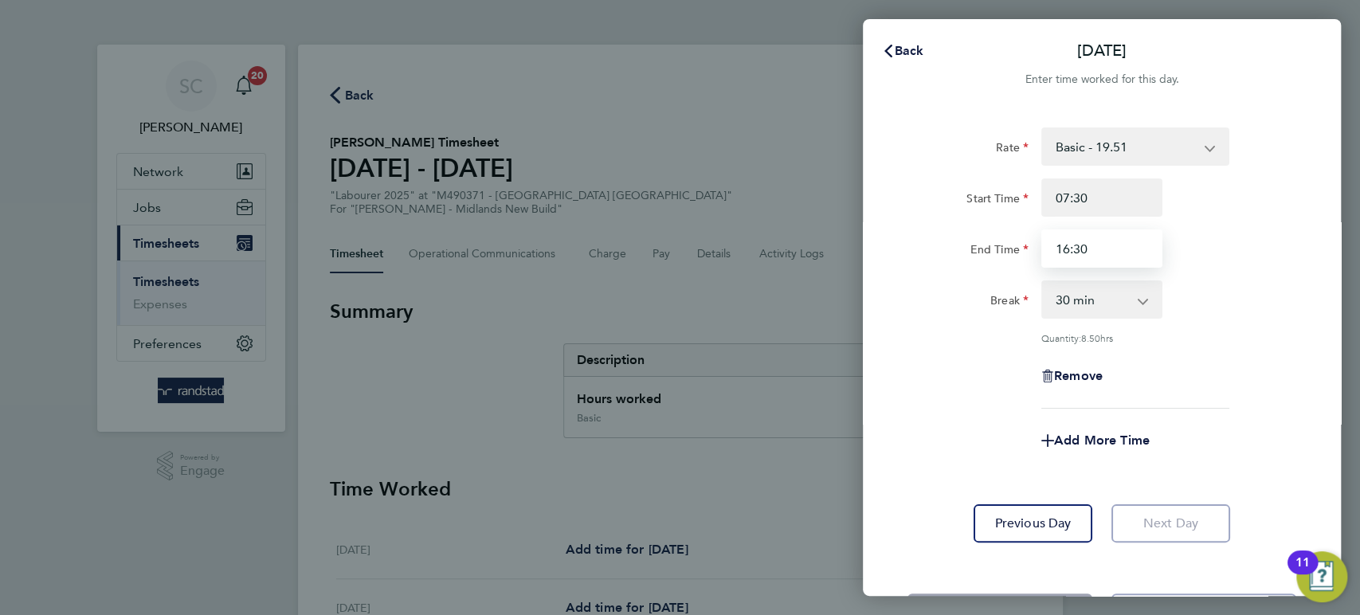
drag, startPoint x: 1102, startPoint y: 243, endPoint x: 937, endPoint y: 241, distance: 164.9
click at [953, 245] on div "End Time 16:30" at bounding box center [1102, 248] width 402 height 38
type input "13:00"
click at [1090, 441] on span "Add More Time" at bounding box center [1102, 440] width 96 height 15
select select "null"
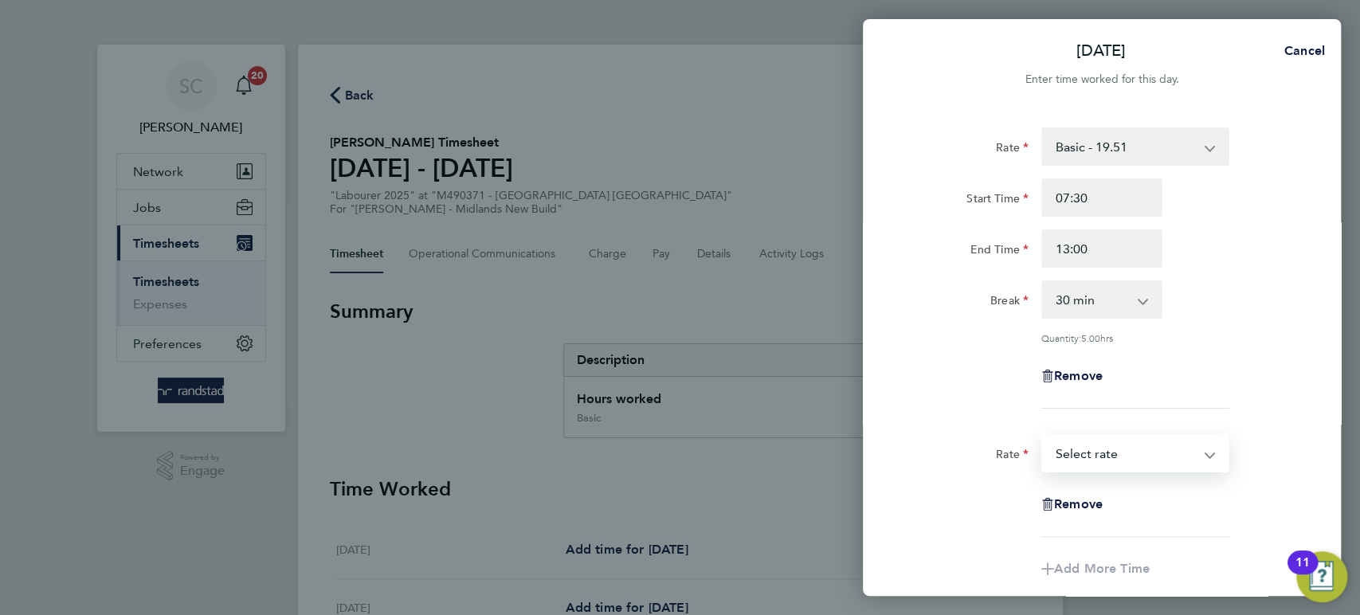
click at [1086, 453] on select "Basic - 19.51 Overtime - 28.12 Overtime - 36.73 Select rate" at bounding box center [1126, 453] width 166 height 35
select select "60"
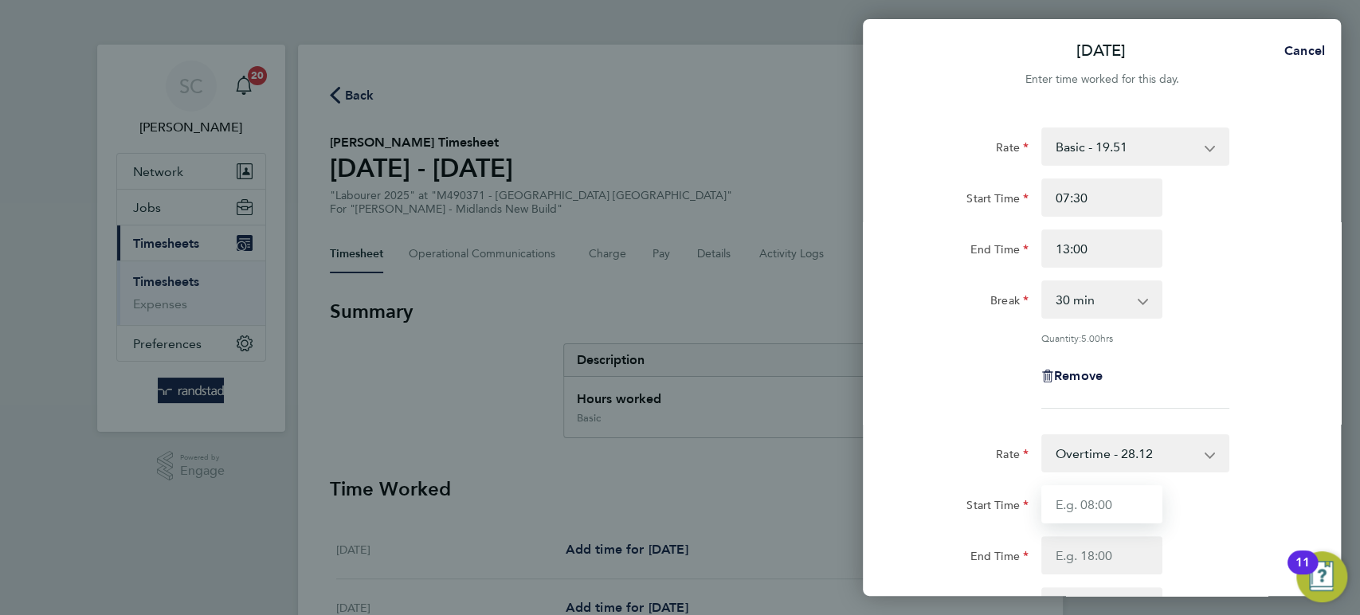
click at [1087, 505] on input "Start Time" at bounding box center [1101, 504] width 121 height 38
type input "13:00"
click at [1087, 564] on input "End Time" at bounding box center [1101, 555] width 121 height 38
type input "16:30"
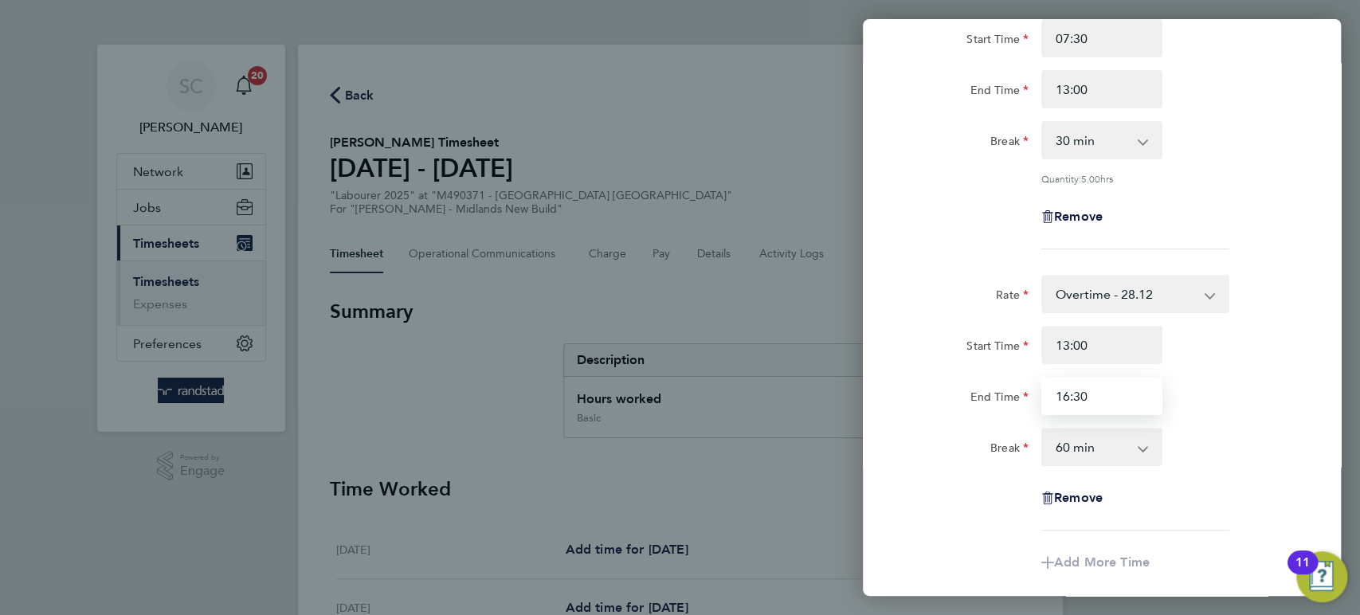
scroll to position [280, 0]
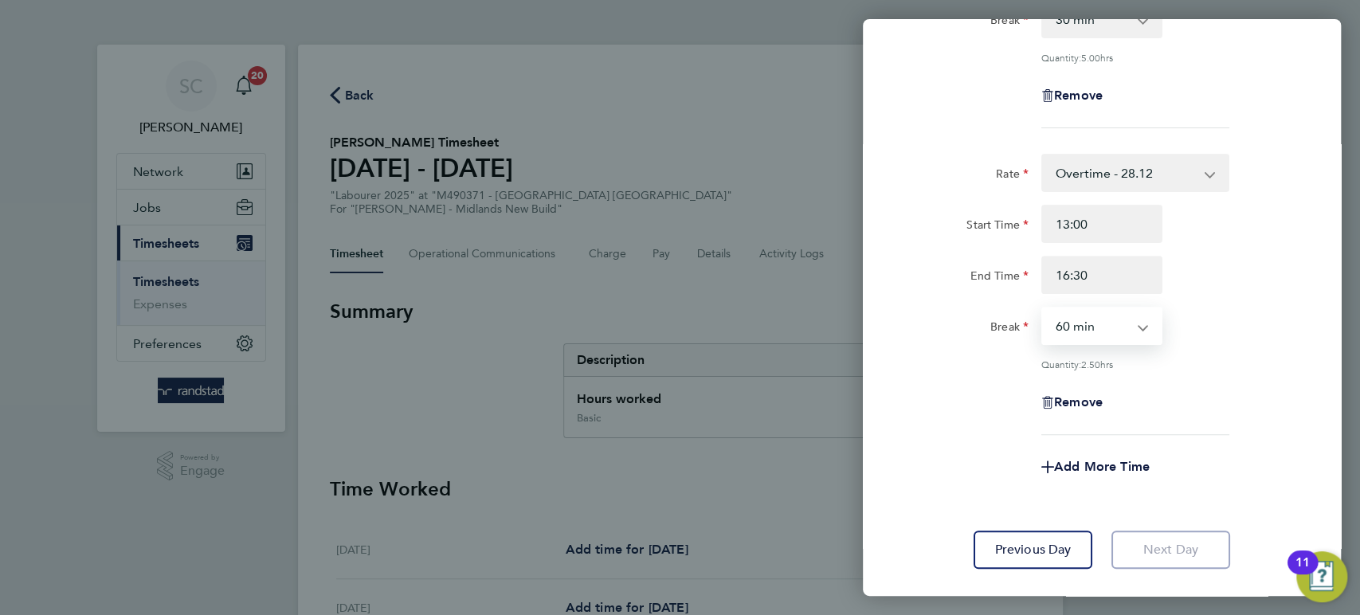
click at [1080, 323] on select "0 min 15 min 30 min 45 min 60 min 75 min 90 min" at bounding box center [1092, 325] width 99 height 35
select select "0"
click at [1043, 308] on select "0 min 15 min 30 min 45 min 60 min 75 min 90 min" at bounding box center [1092, 325] width 99 height 35
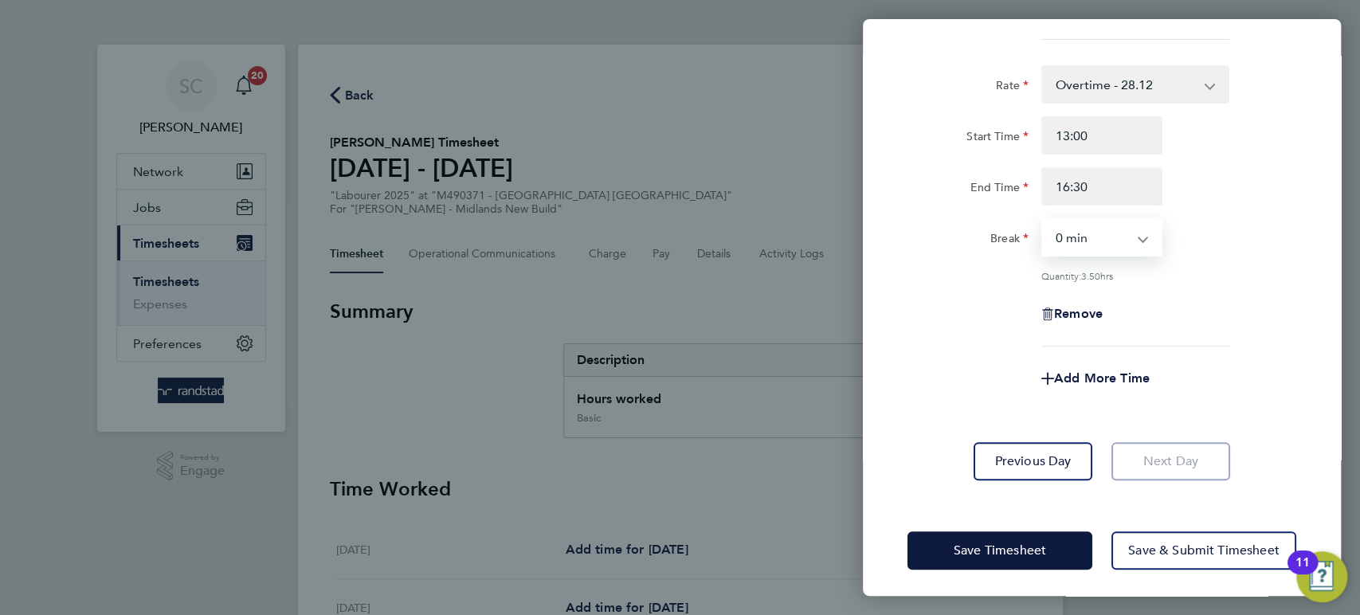
scroll to position [370, 0]
click at [1014, 545] on span "Save Timesheet" at bounding box center [1000, 549] width 92 height 16
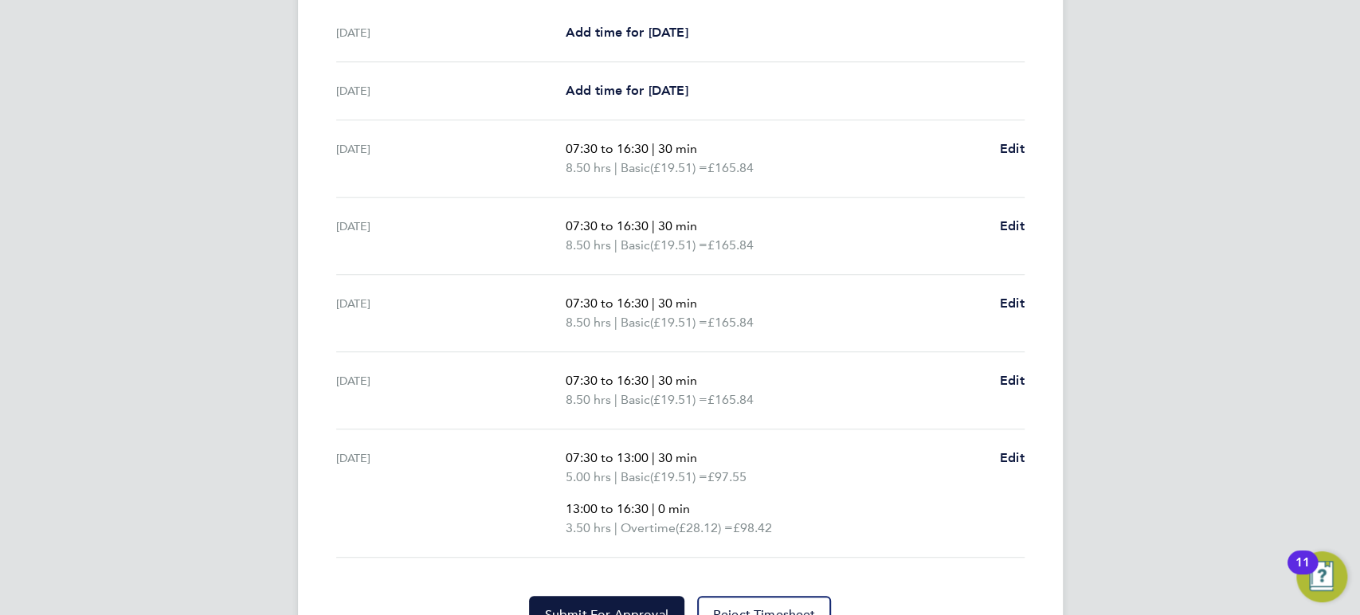
scroll to position [613, 0]
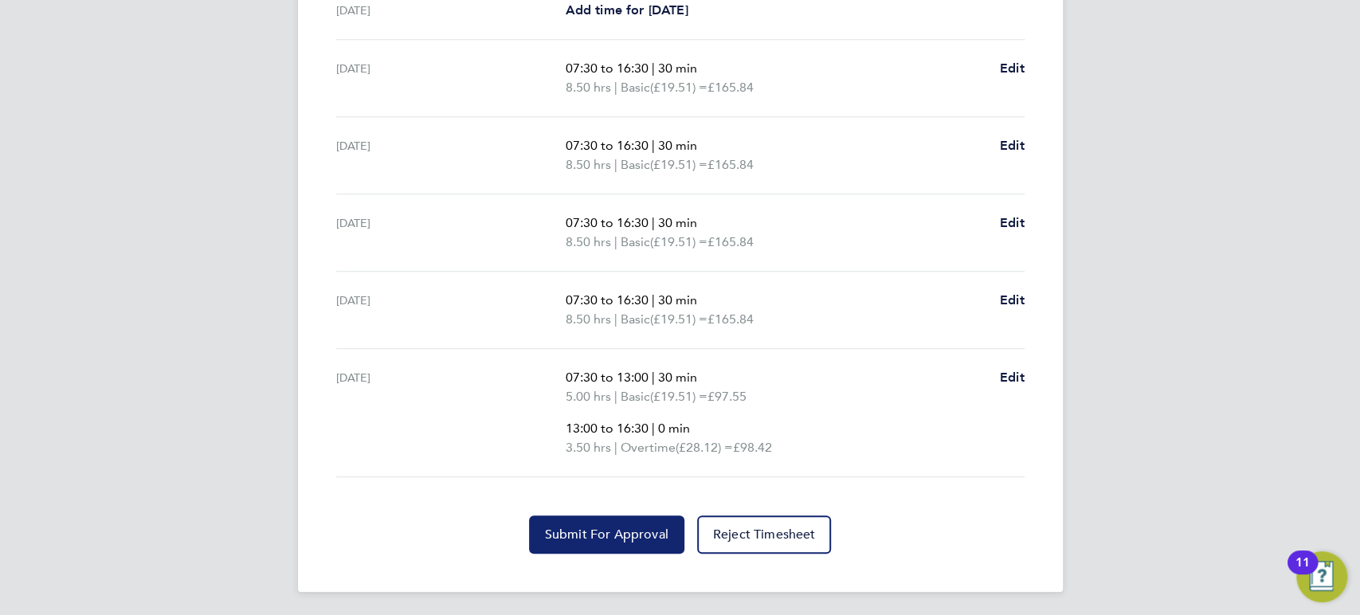
click at [584, 531] on span "Submit For Approval" at bounding box center [606, 535] width 123 height 16
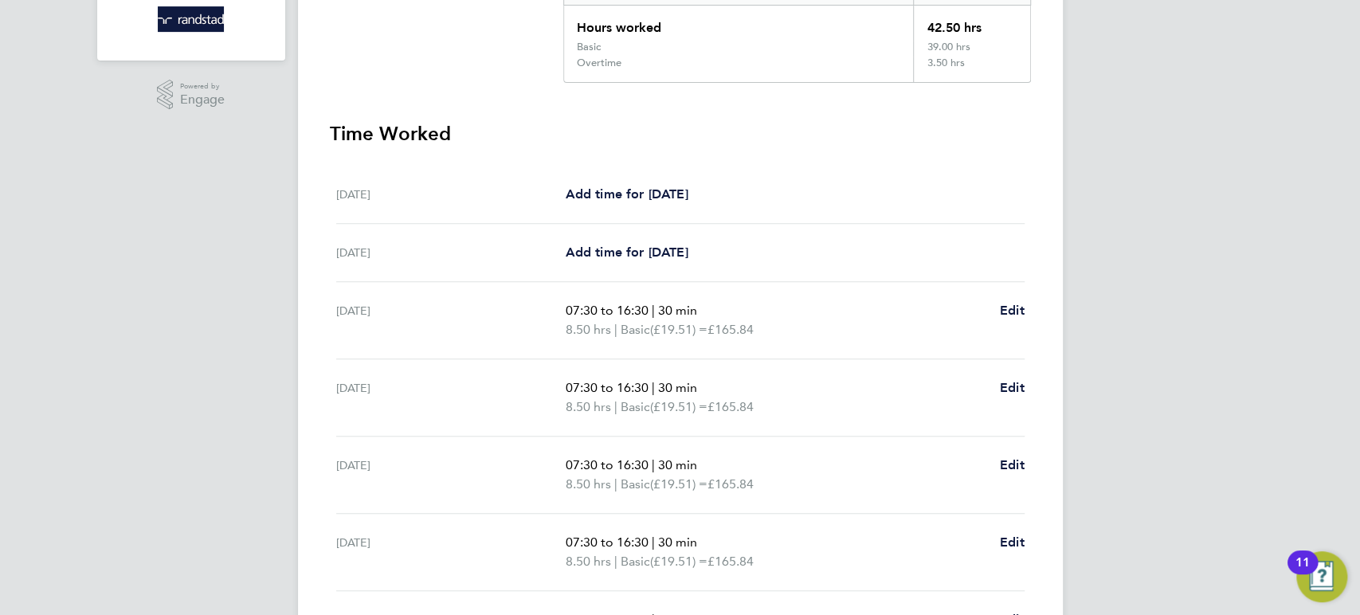
scroll to position [40, 0]
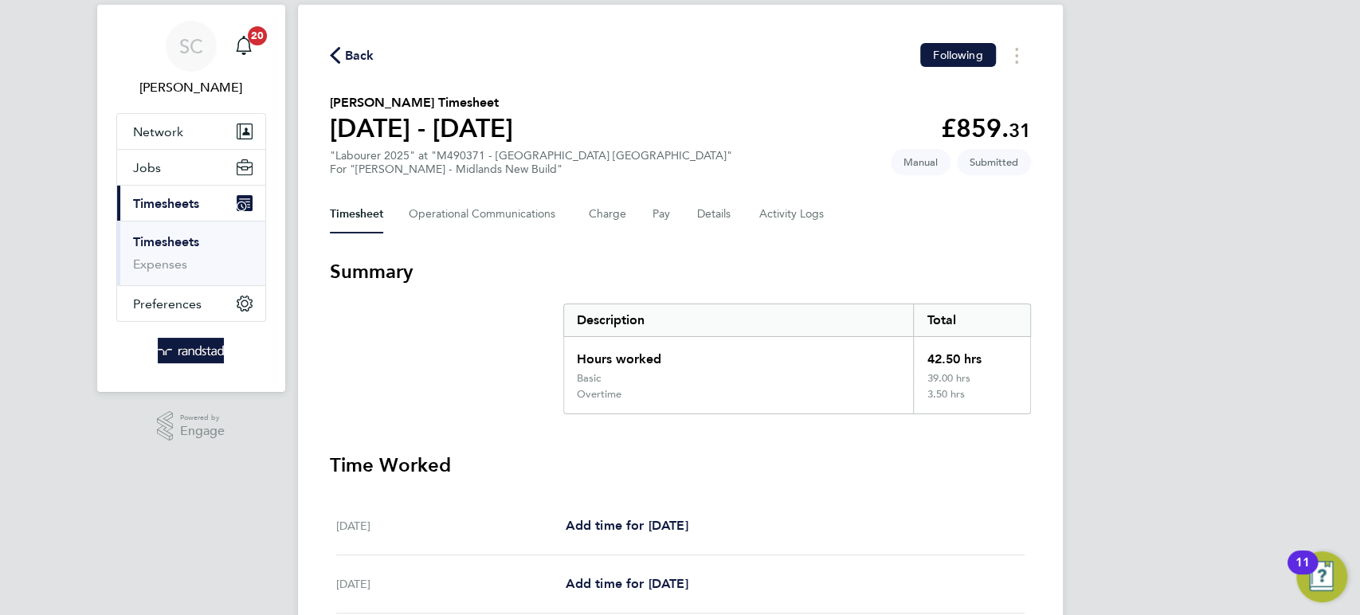
click at [363, 48] on span "Back" at bounding box center [359, 55] width 29 height 19
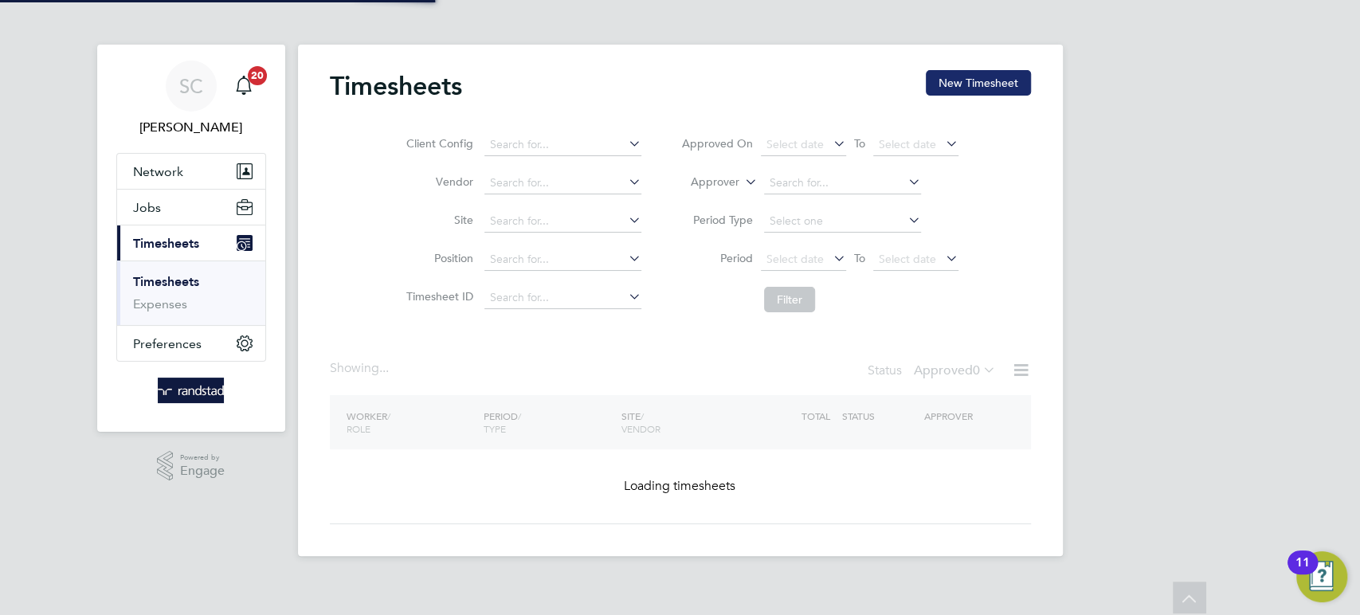
click at [963, 85] on button "New Timesheet" at bounding box center [978, 82] width 105 height 25
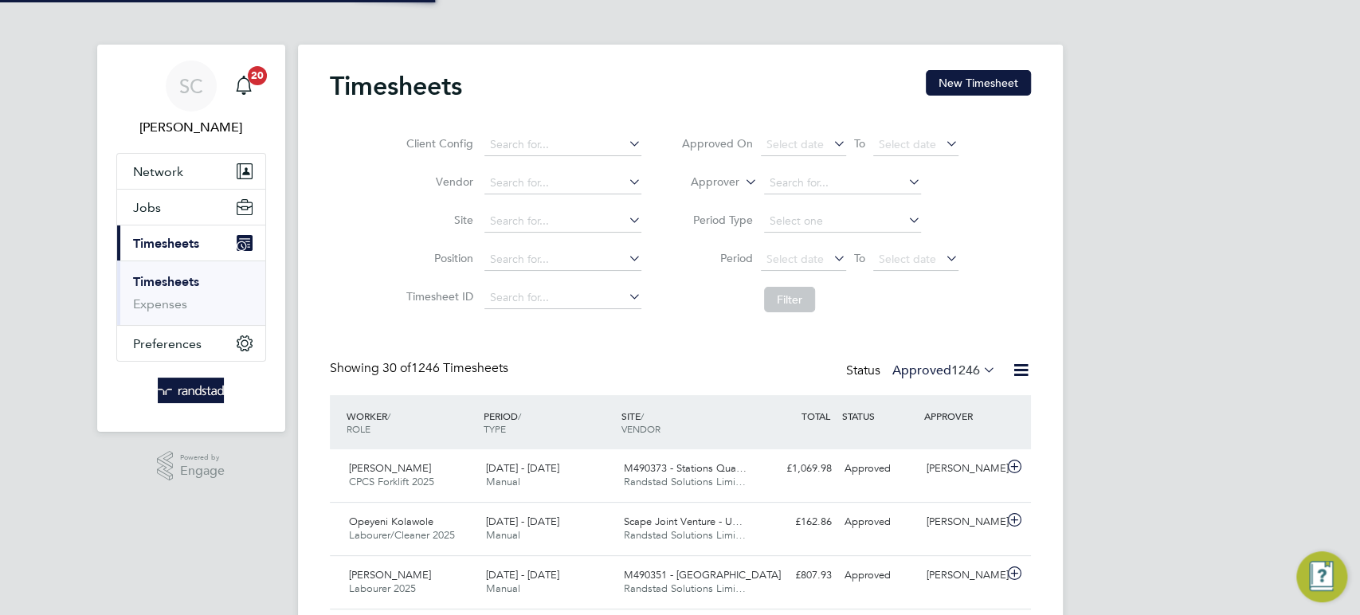
scroll to position [8, 7]
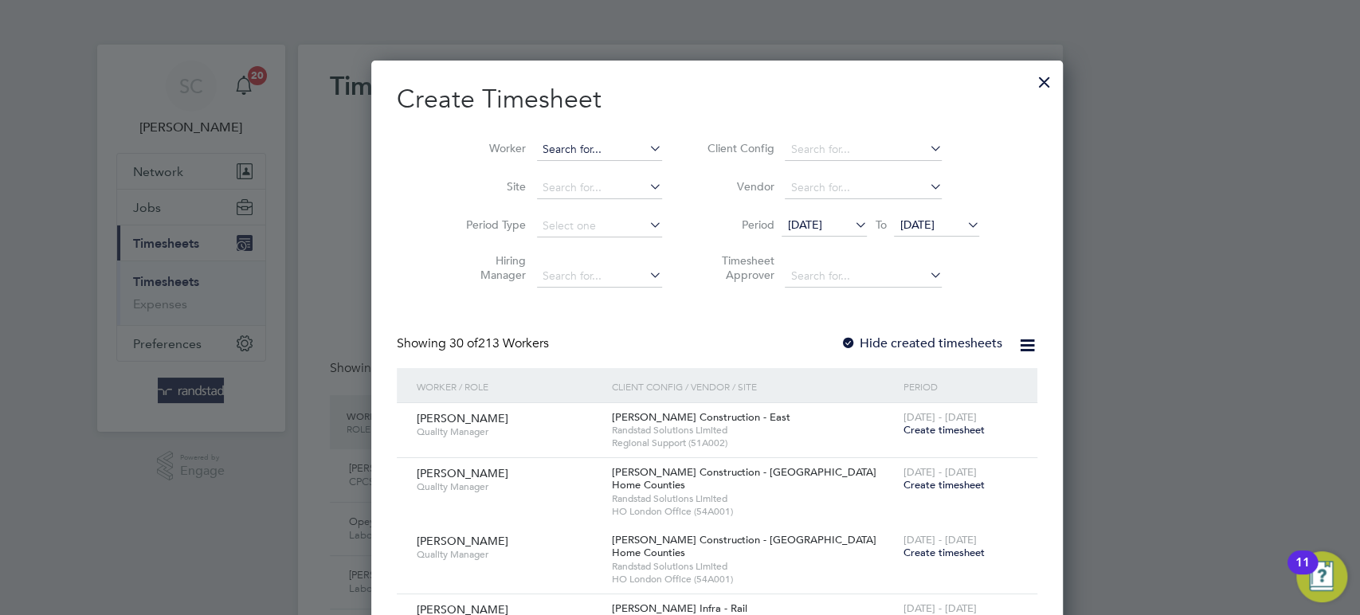
click at [537, 153] on input at bounding box center [599, 150] width 125 height 22
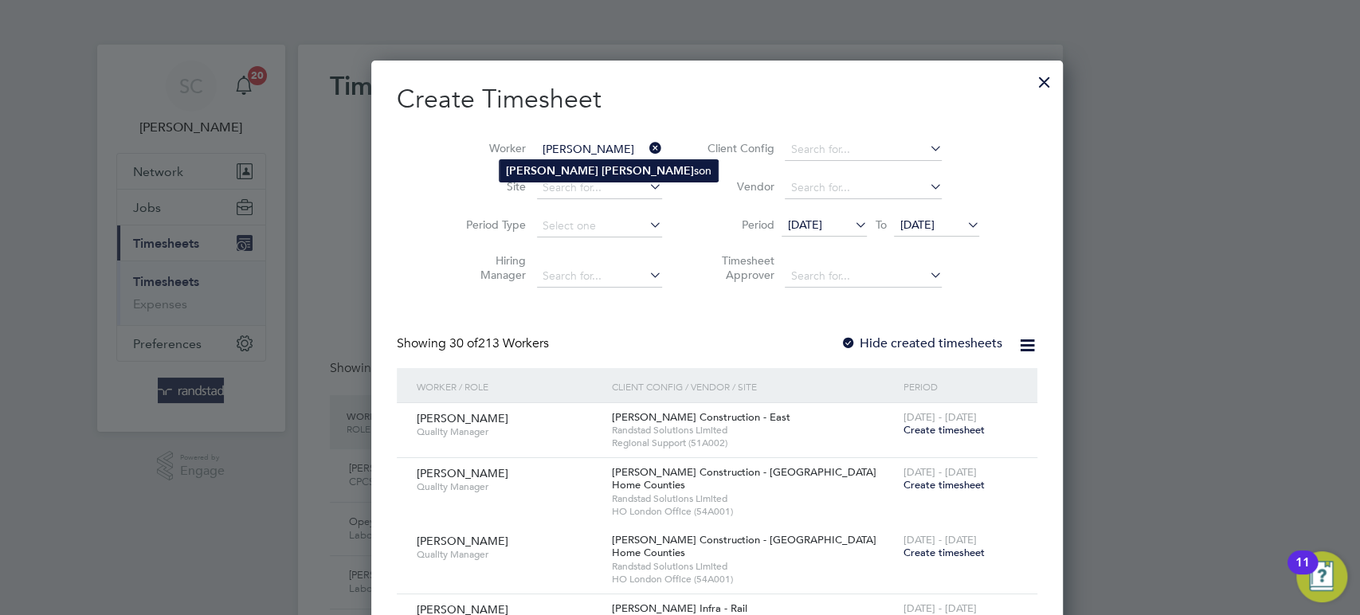
click at [539, 169] on li "Calvin John son" at bounding box center [609, 171] width 218 height 22
type input "Calvin Johnson"
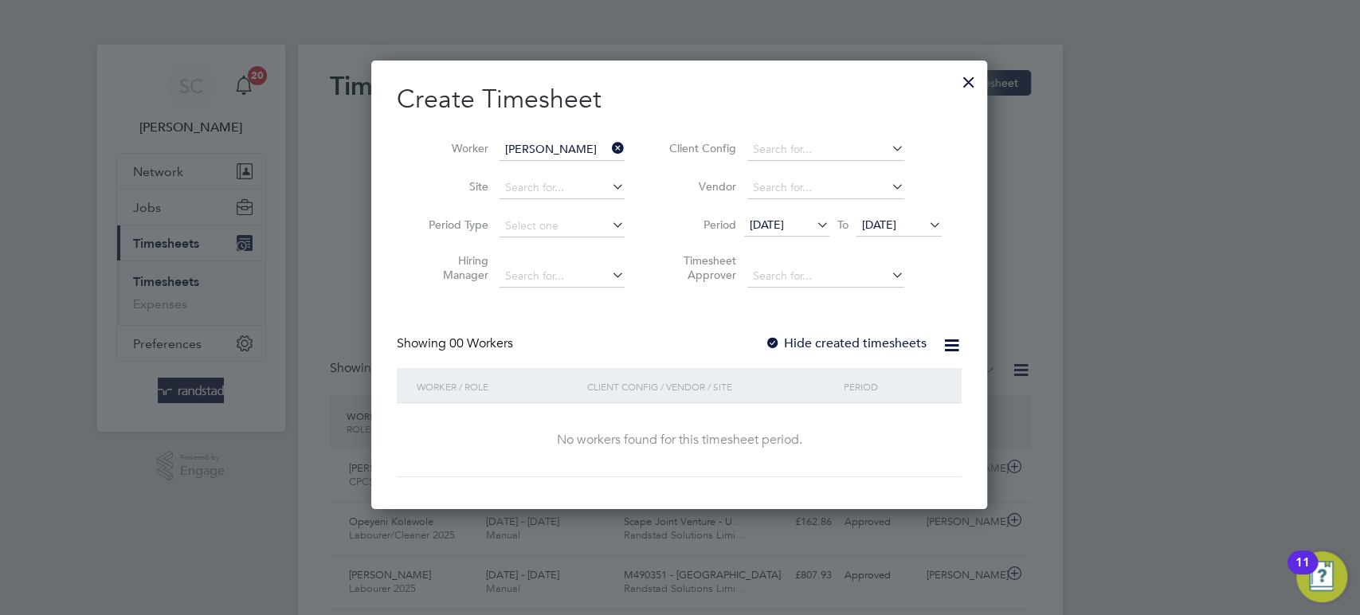
click at [893, 227] on span "22 Sep 2025" at bounding box center [879, 224] width 34 height 14
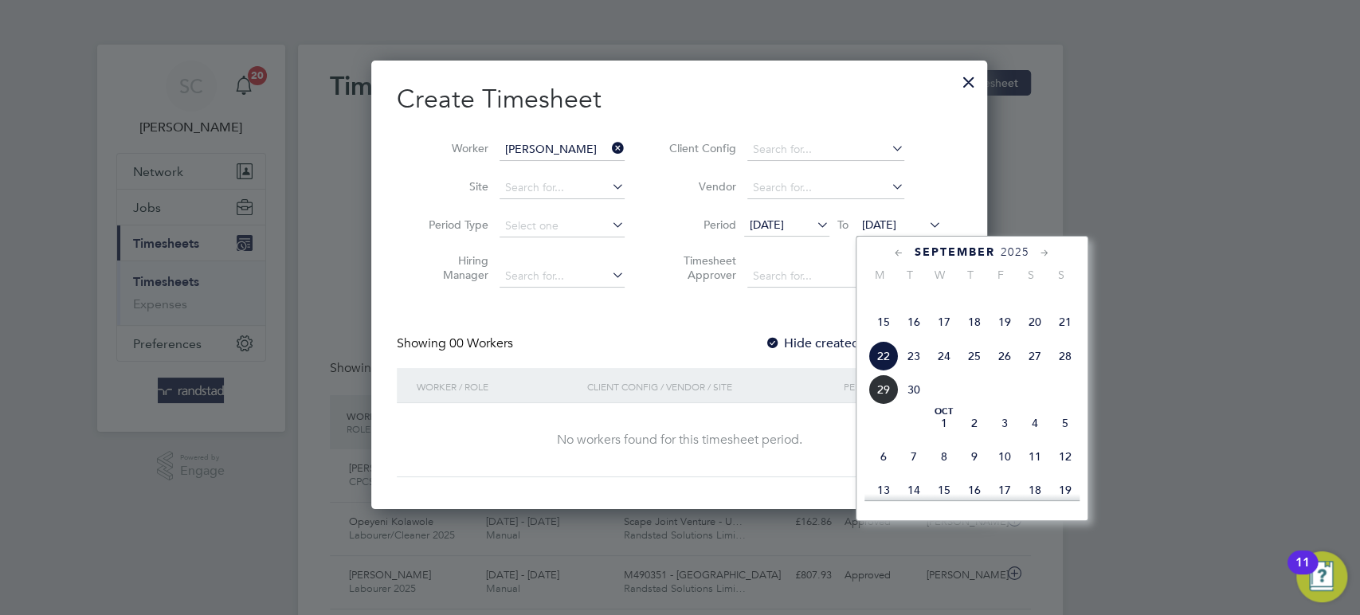
click at [1006, 371] on span "26" at bounding box center [1004, 356] width 30 height 30
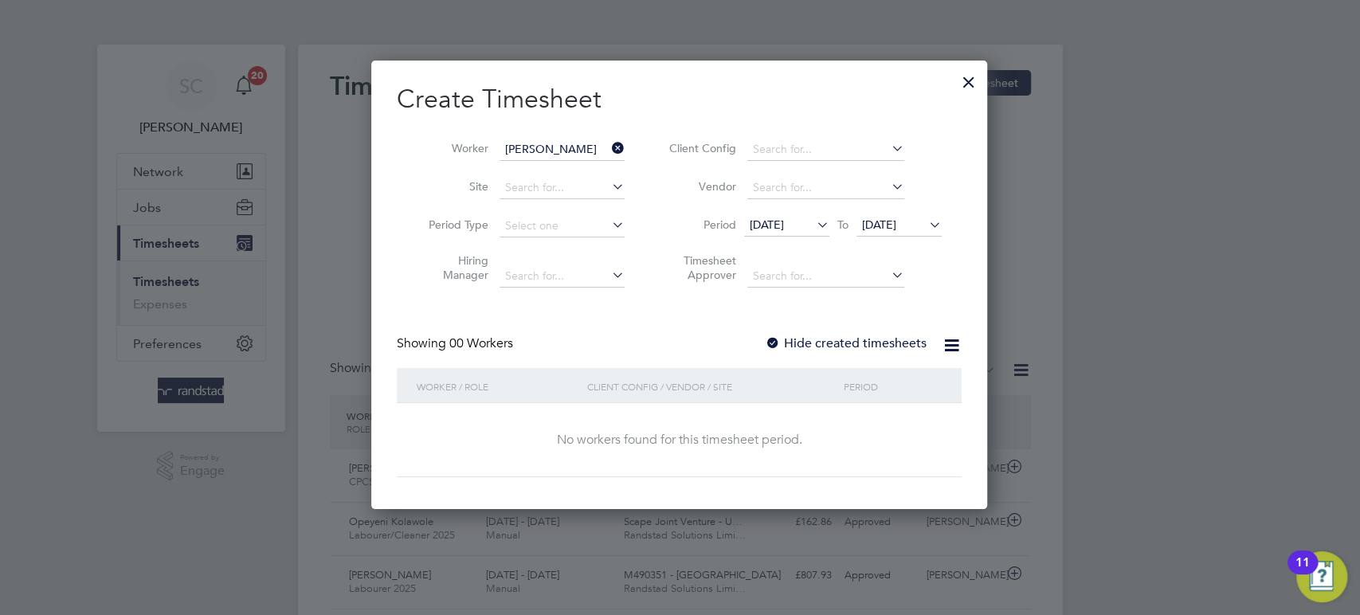
click at [778, 341] on div at bounding box center [773, 344] width 16 height 16
click at [879, 228] on span "26 Sep 2025" at bounding box center [879, 224] width 34 height 14
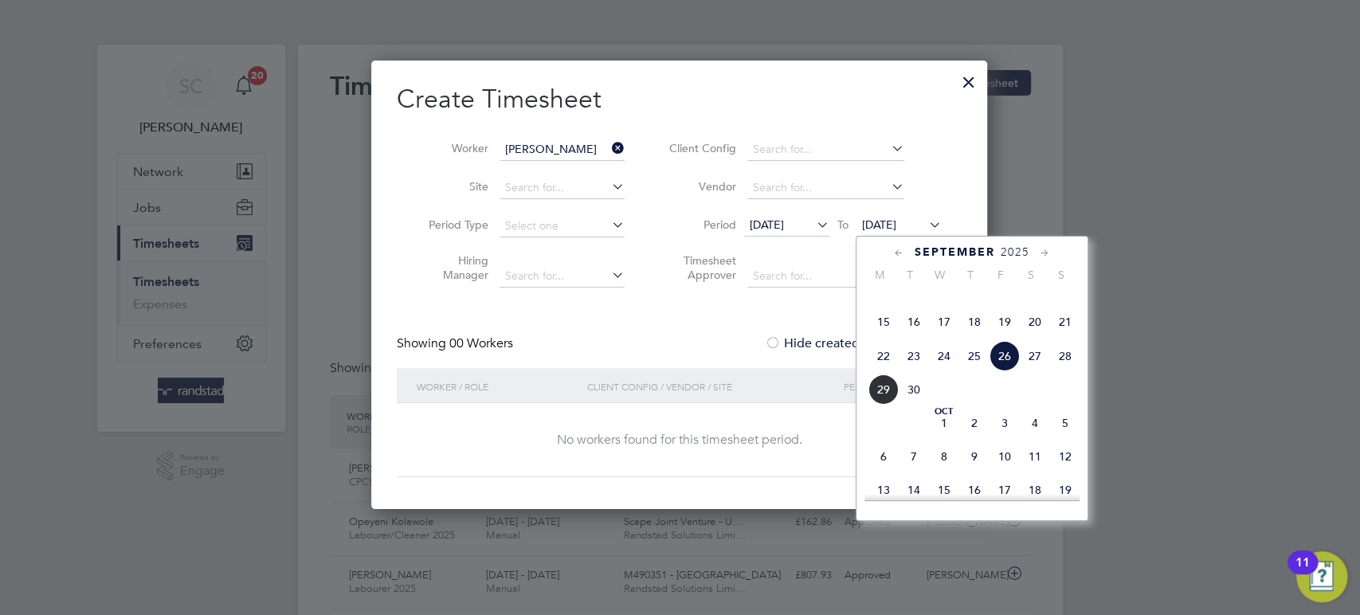
click at [1005, 371] on span "26" at bounding box center [1004, 356] width 30 height 30
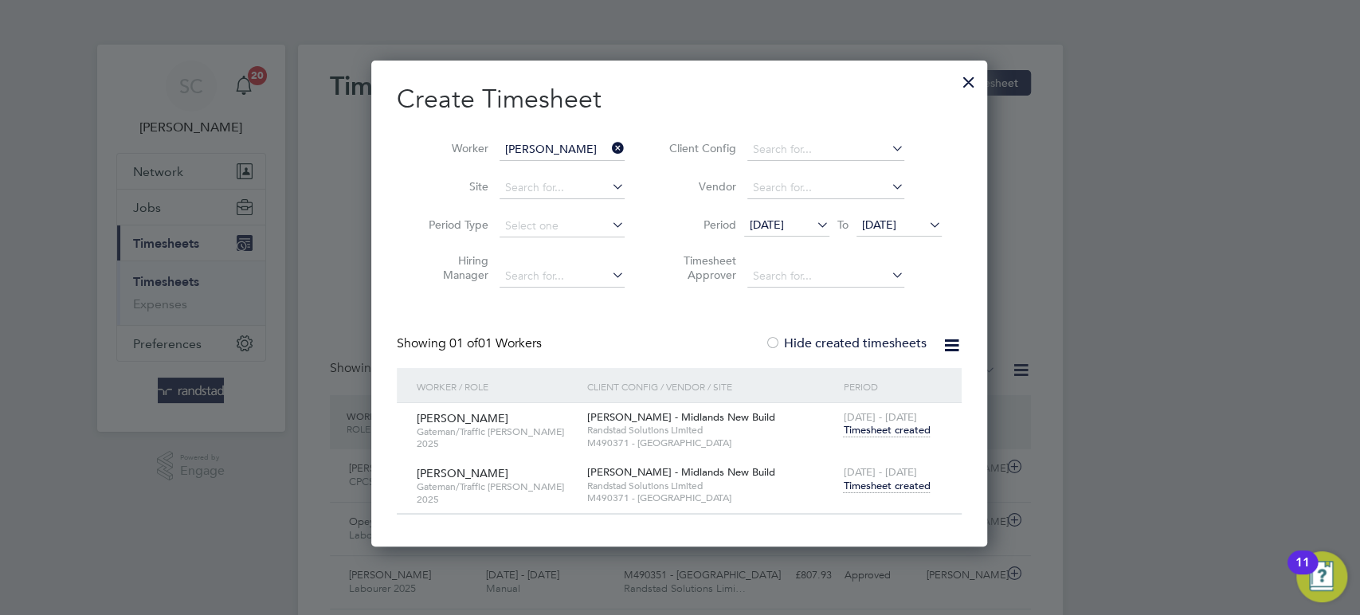
click at [899, 481] on span "Timesheet created" at bounding box center [886, 486] width 87 height 14
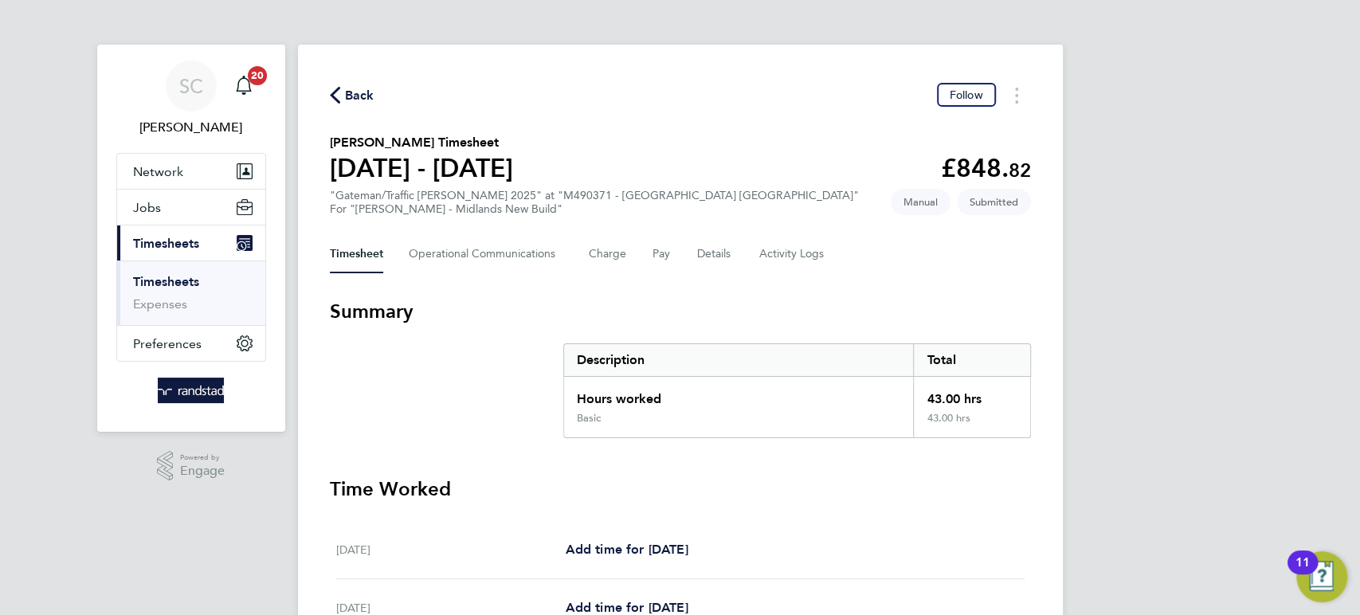
click at [359, 93] on span "Back" at bounding box center [359, 95] width 29 height 19
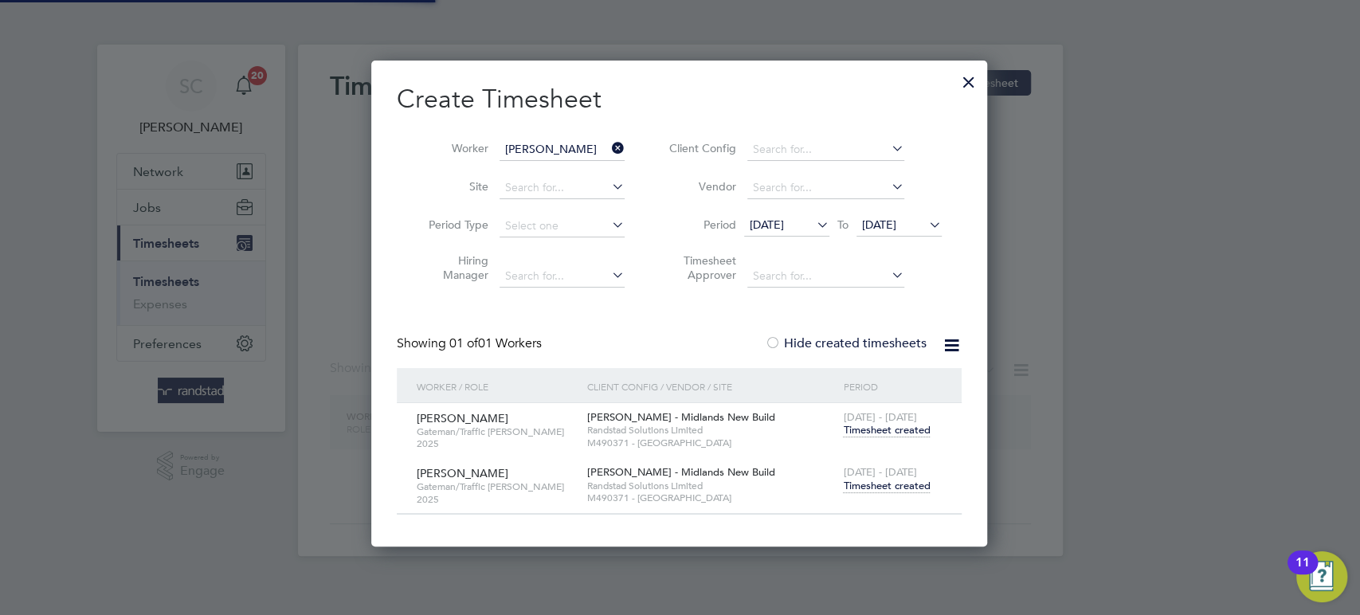
scroll to position [7, 8]
click at [545, 146] on input "Calvin Johnson" at bounding box center [562, 150] width 125 height 22
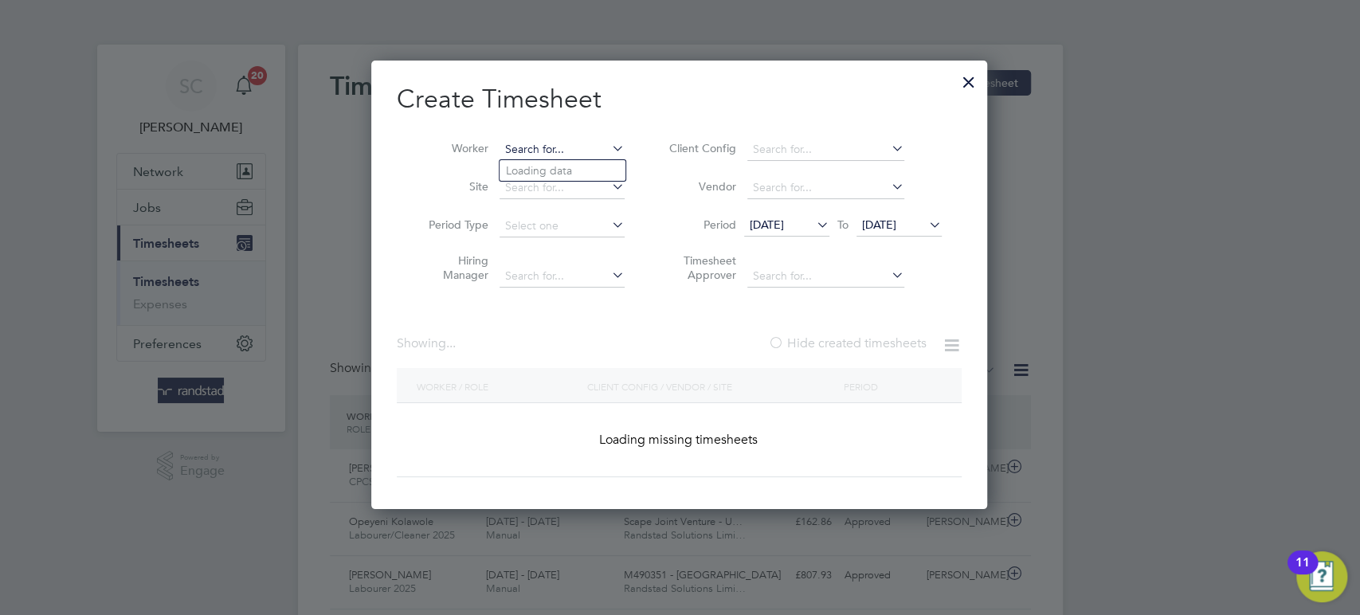
scroll to position [40, 138]
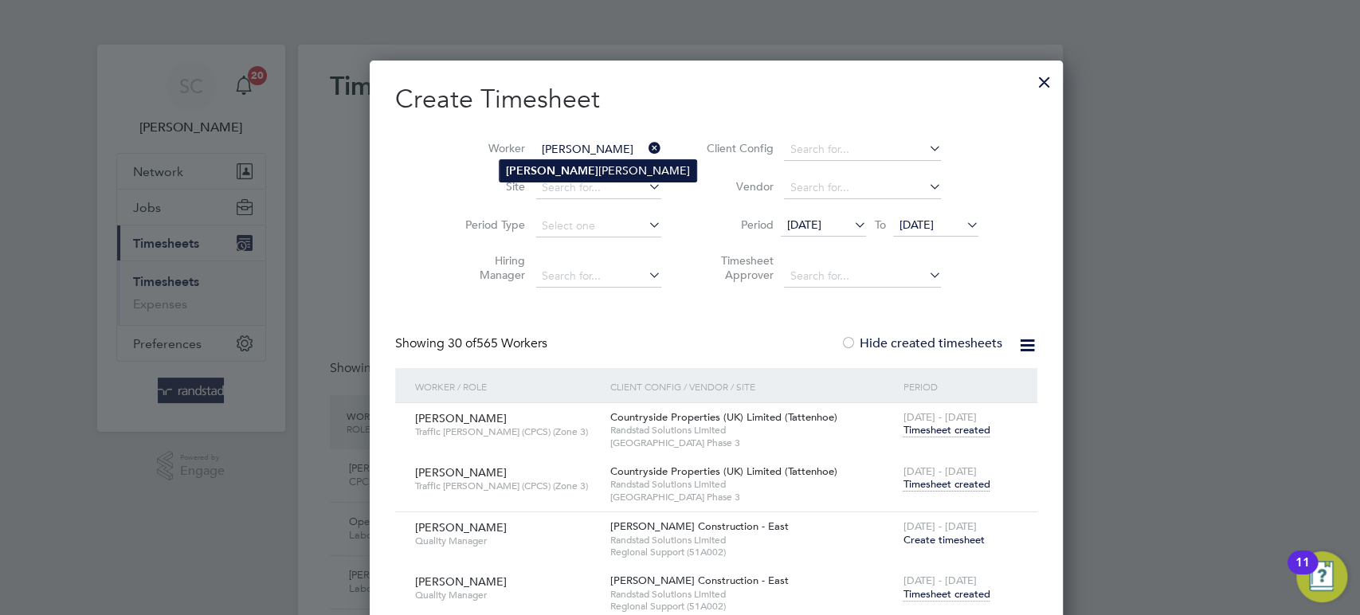
click at [535, 170] on b "Rajdeep" at bounding box center [552, 171] width 92 height 14
type input "[PERSON_NAME]"
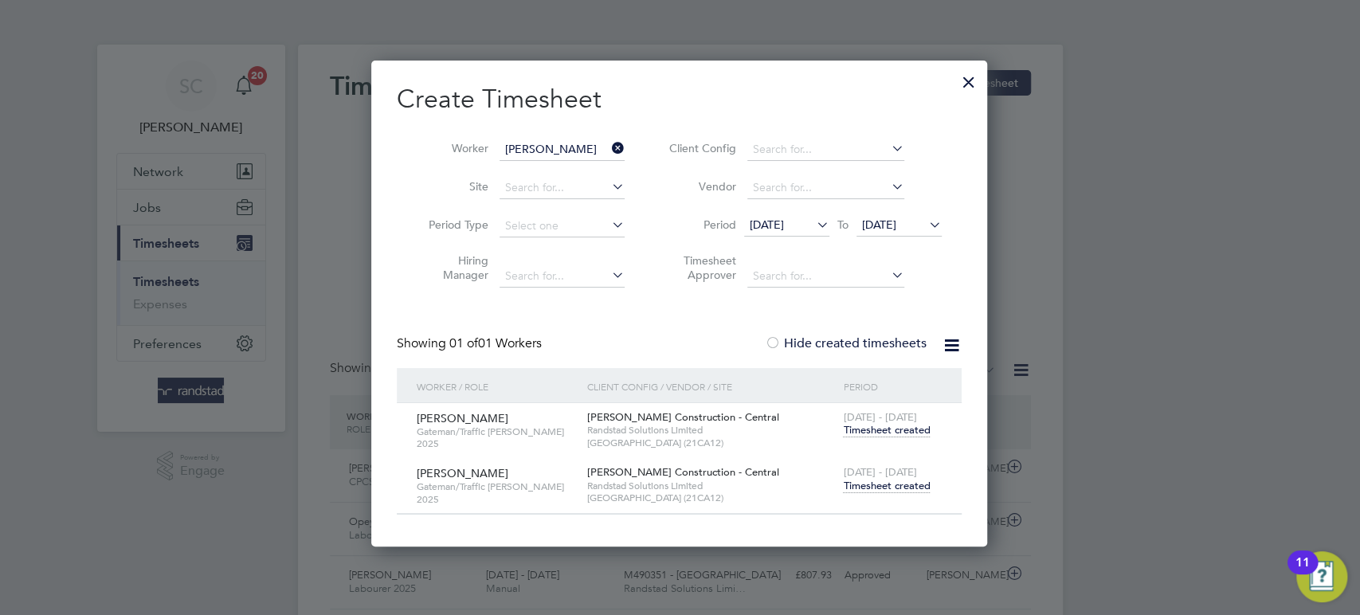
click at [863, 482] on span "Timesheet created" at bounding box center [886, 486] width 87 height 14
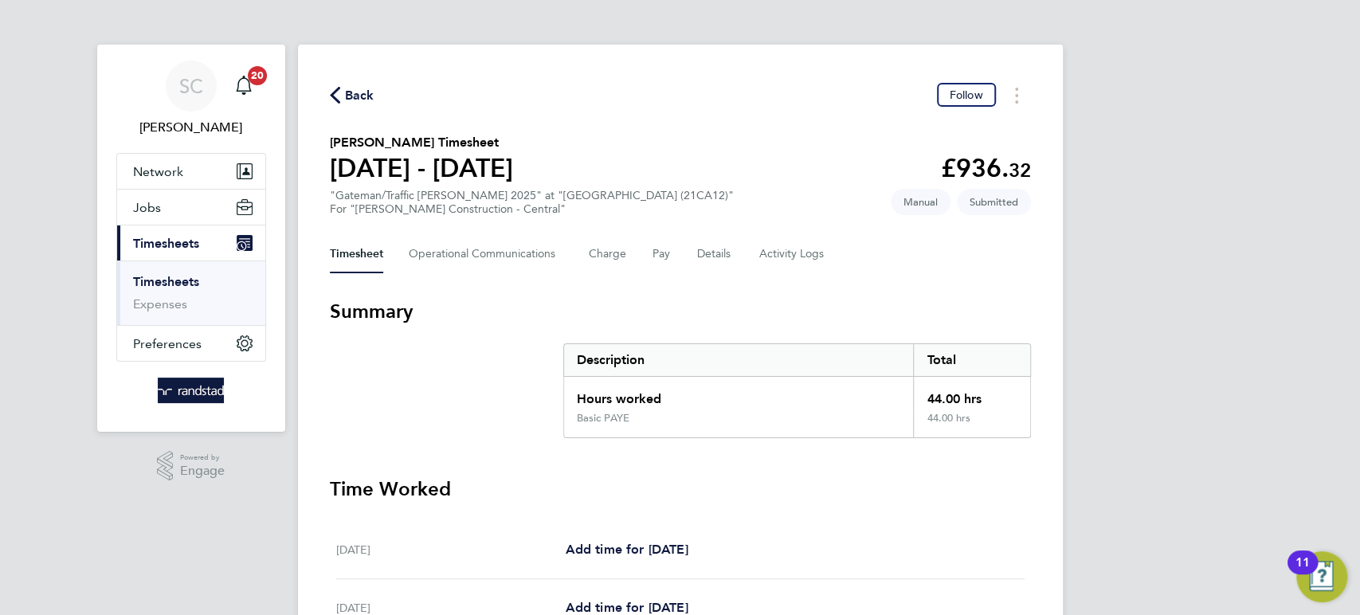
click at [352, 97] on span "Back" at bounding box center [359, 95] width 29 height 19
click at [0, 0] on input "[PERSON_NAME]" at bounding box center [0, 0] width 0 height 0
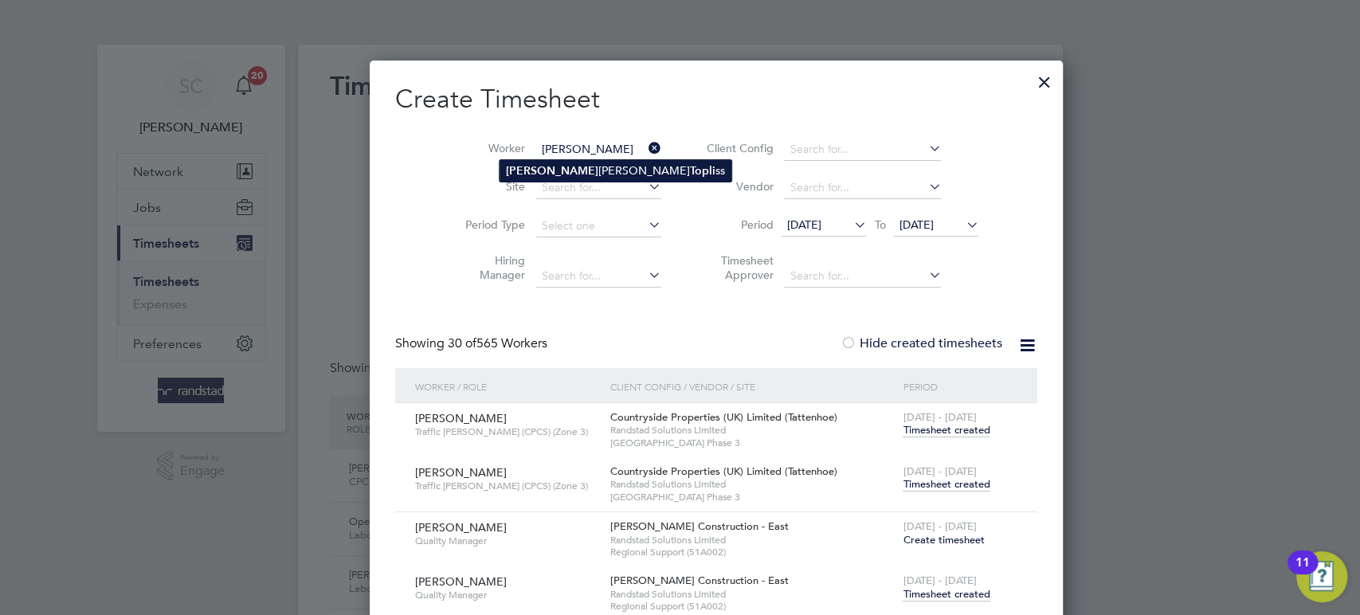
click at [563, 173] on li "John Robert Topli ss" at bounding box center [616, 171] width 232 height 22
type input "John Robert Topliss"
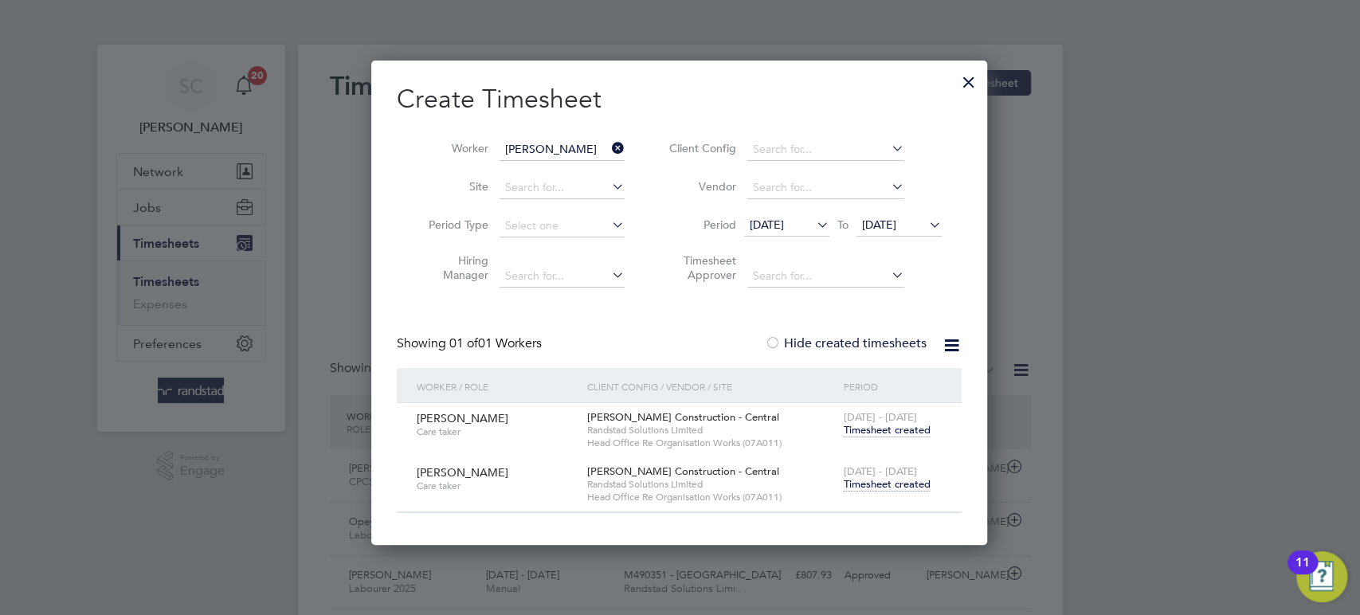
click at [888, 490] on span "Timesheet created" at bounding box center [886, 484] width 87 height 14
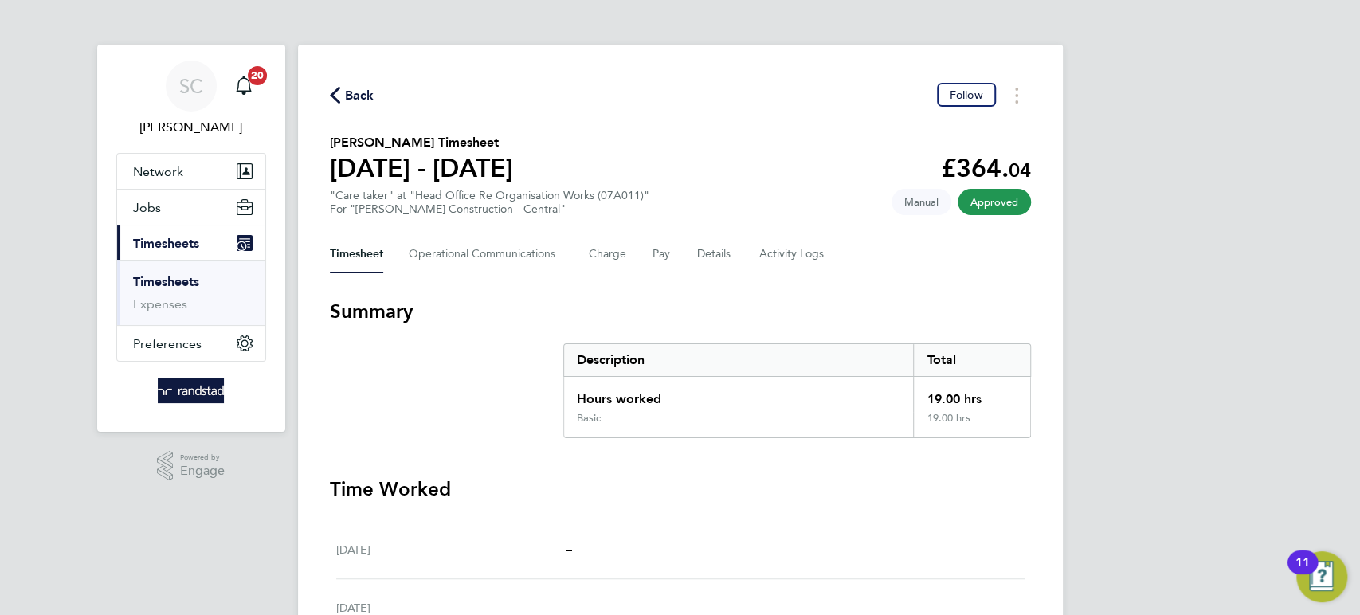
click at [356, 91] on span "Back" at bounding box center [359, 95] width 29 height 19
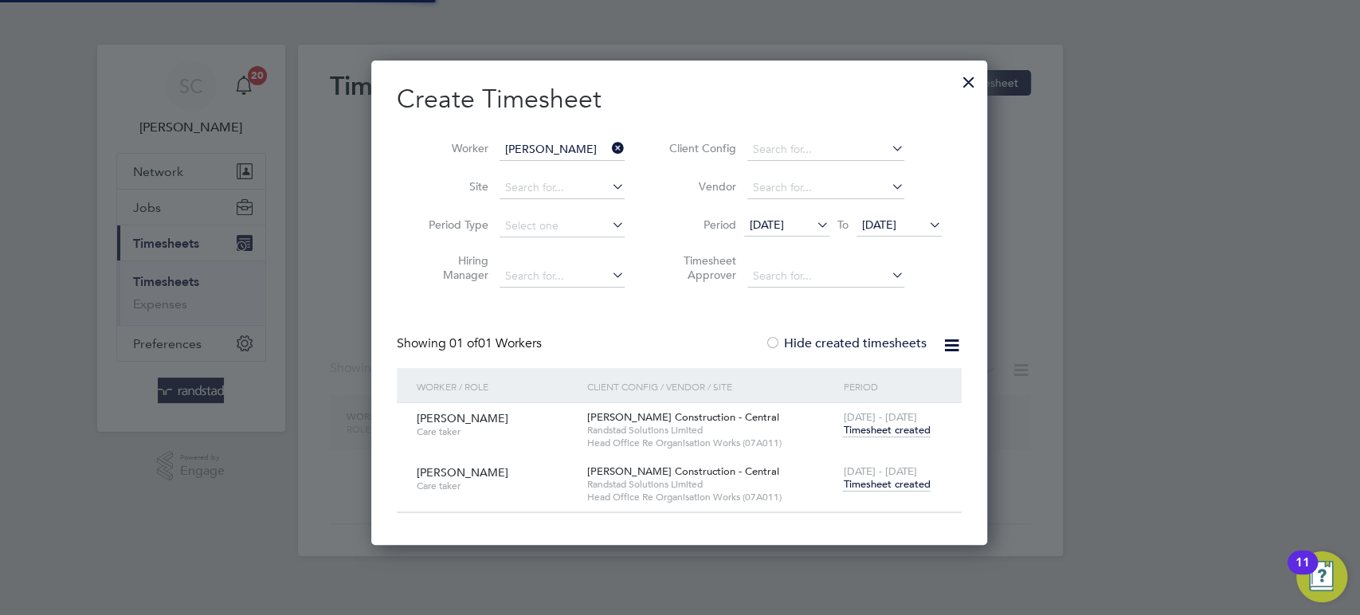
click at [507, 147] on input "John Robert Topliss" at bounding box center [562, 150] width 125 height 22
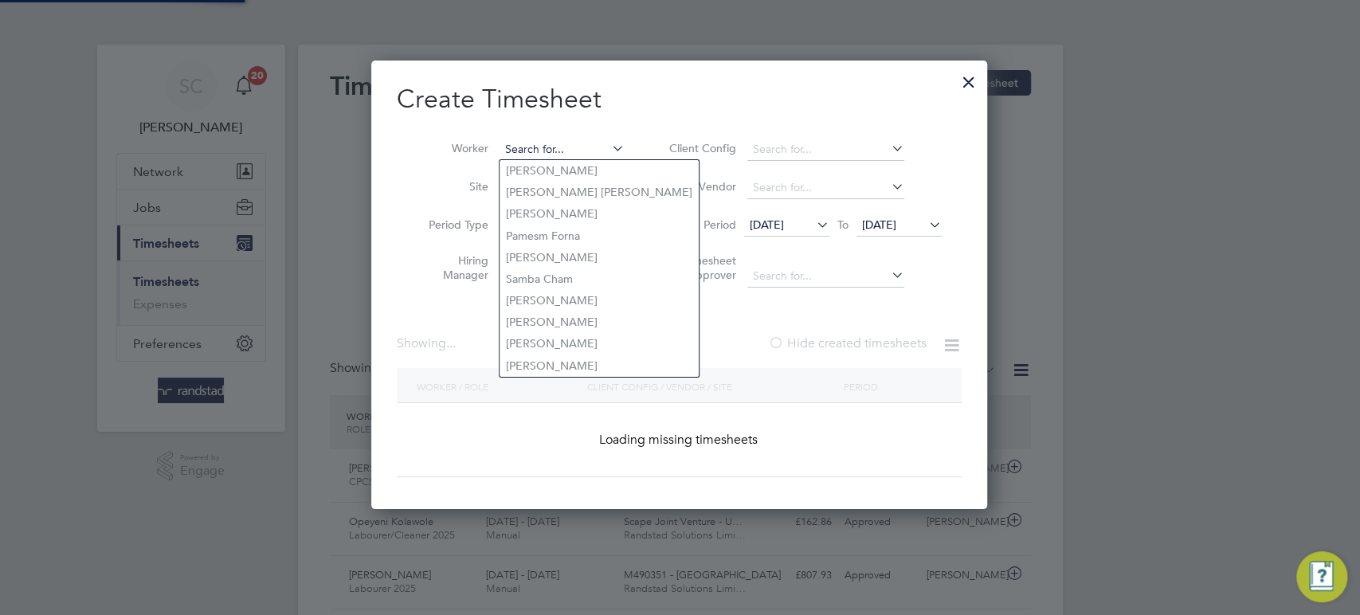
scroll to position [8, 7]
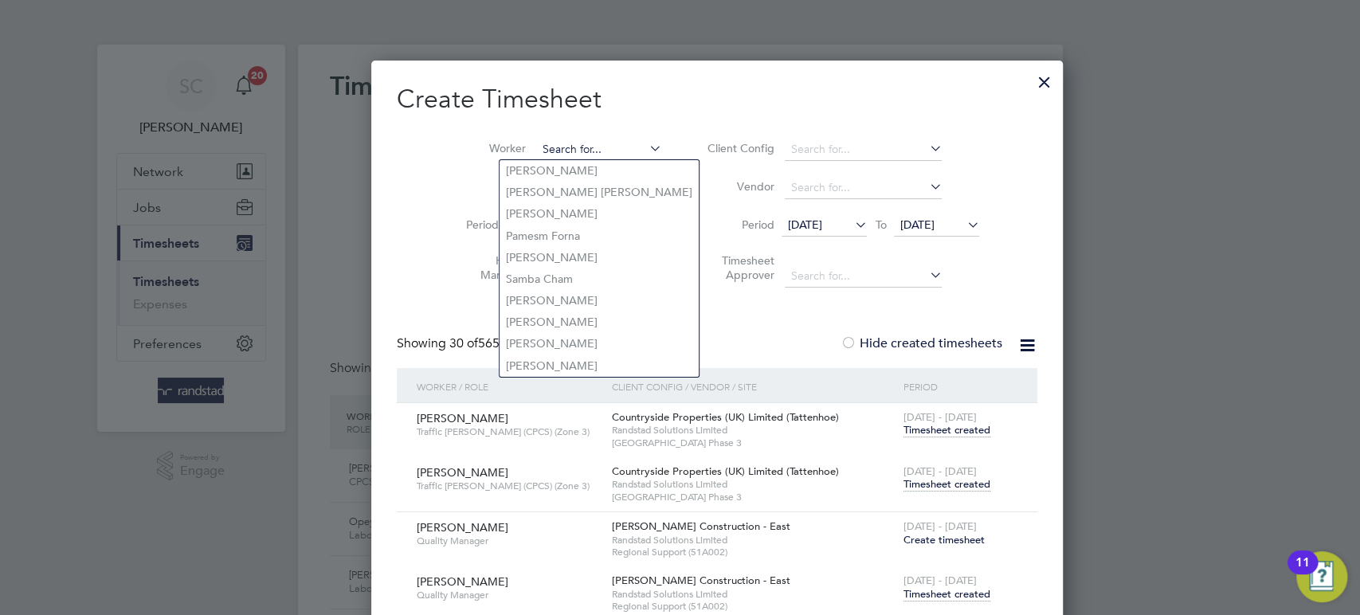
paste input "Gilbert Chimatria"
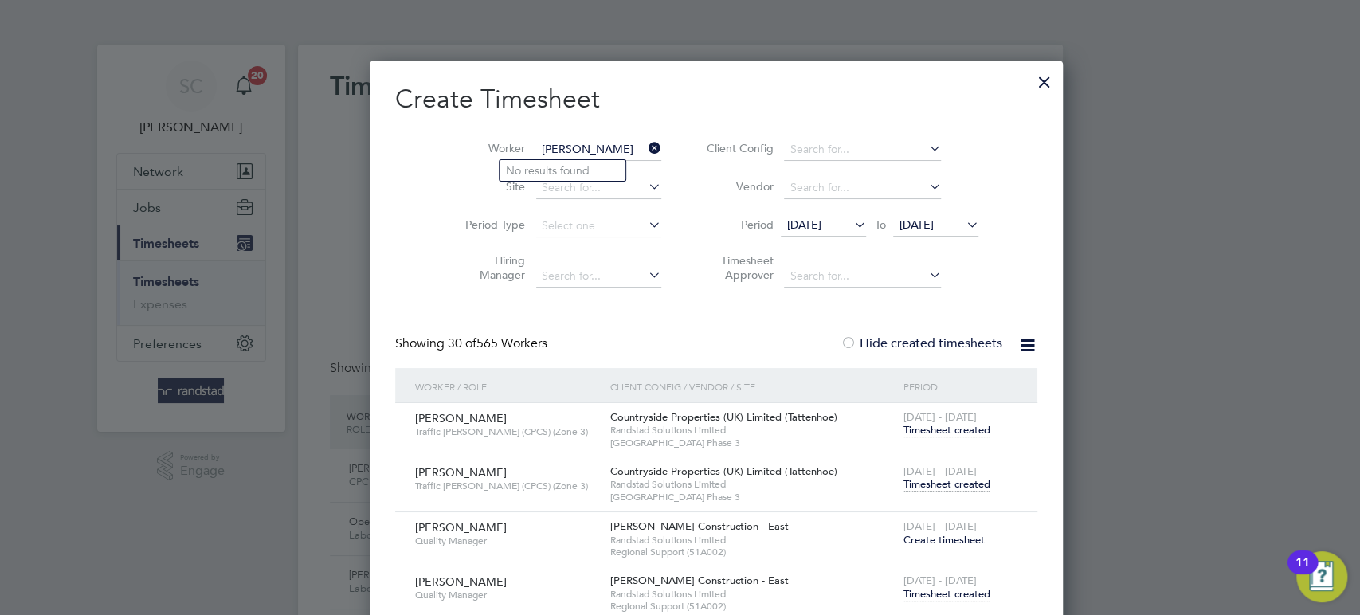
type input "Gilbert Chimatria"
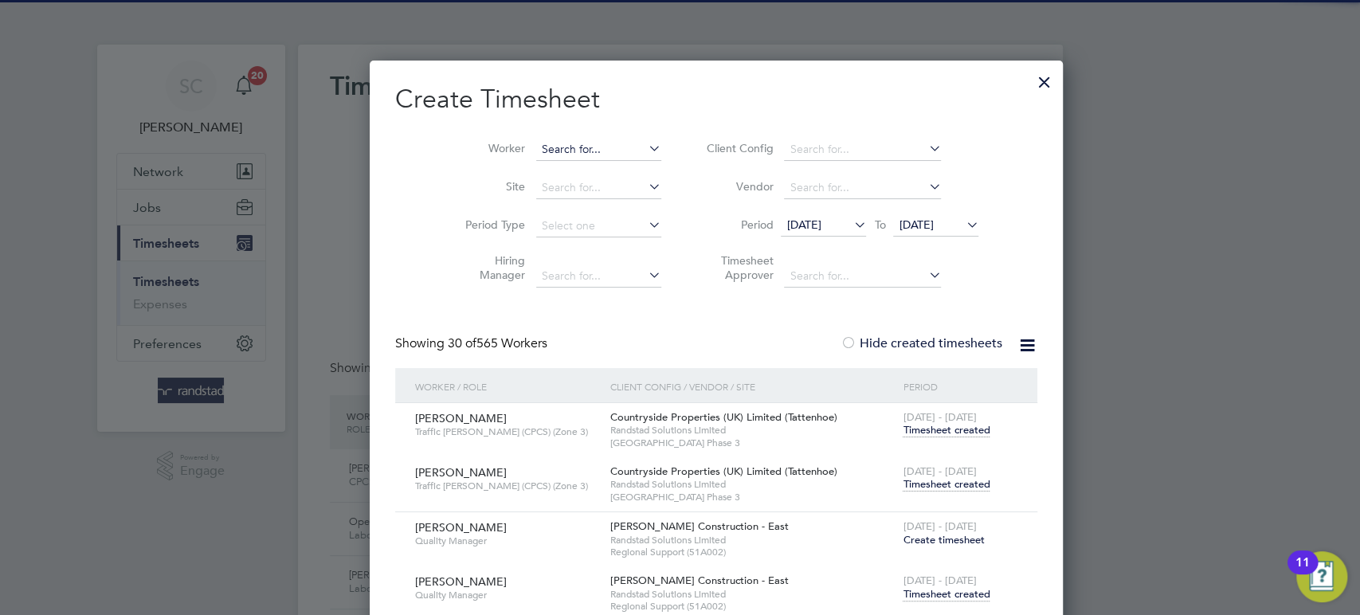
drag, startPoint x: 533, startPoint y: 157, endPoint x: 540, endPoint y: 147, distance: 12.0
click at [536, 156] on input at bounding box center [598, 150] width 125 height 22
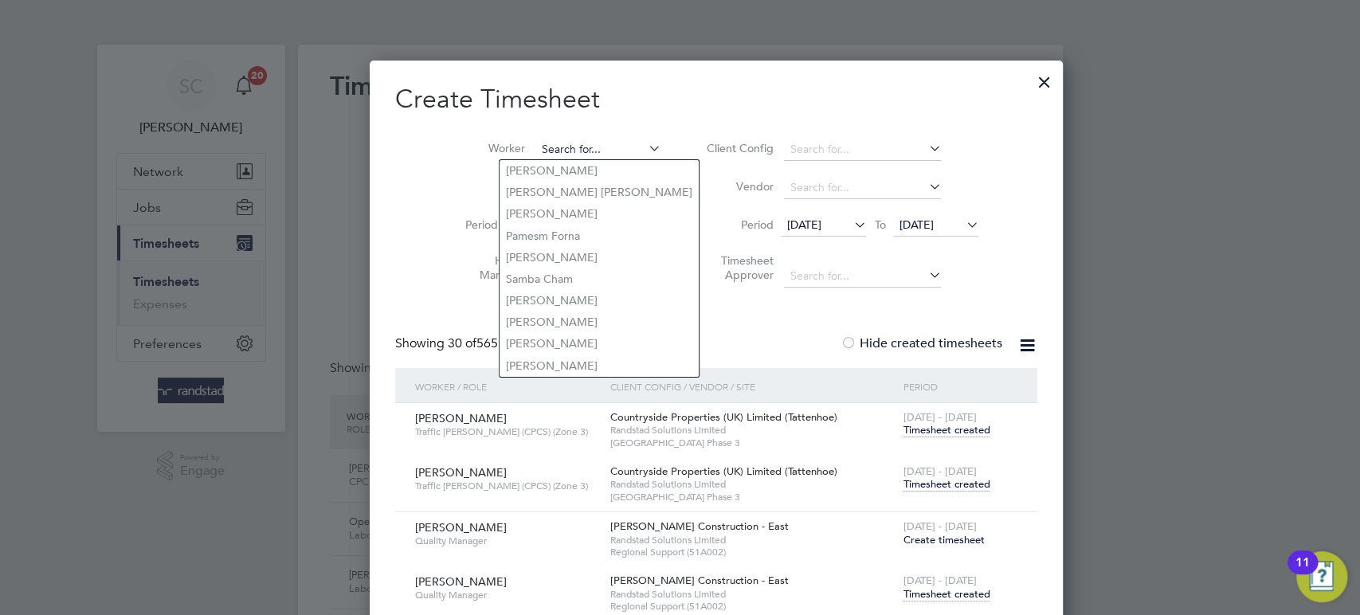
paste input "Gilbert Chimatria"
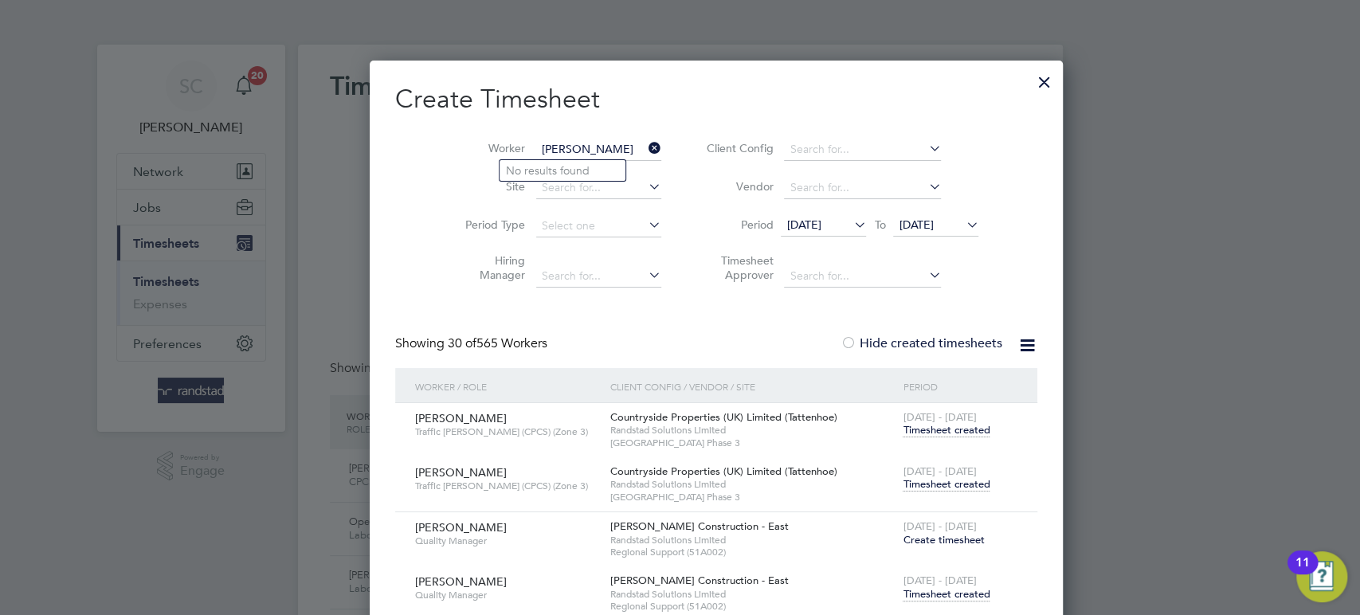
drag, startPoint x: 590, startPoint y: 140, endPoint x: 594, endPoint y: 155, distance: 15.7
click at [590, 147] on input "Gilbert Chimatria" at bounding box center [598, 150] width 125 height 22
click at [590, 150] on input "Gilbert Chimatria" at bounding box center [598, 150] width 125 height 22
click at [601, 166] on b "Chima" at bounding box center [617, 171] width 33 height 14
type input "Gilbert Chimatira"
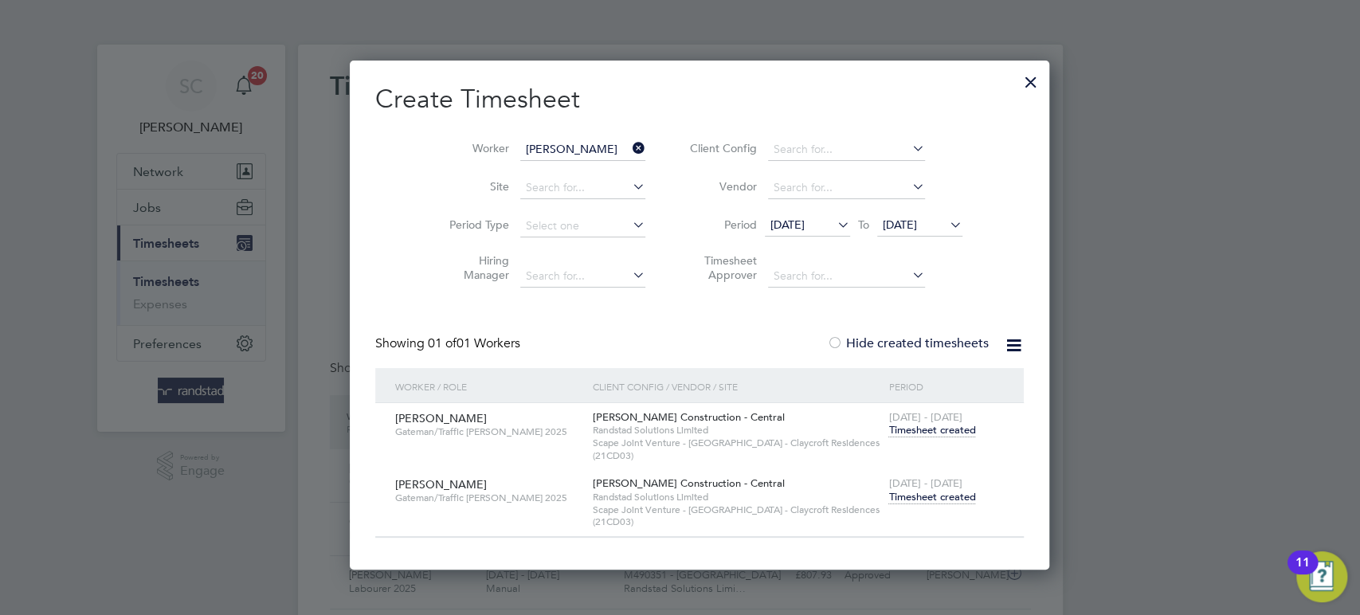
click at [914, 492] on span "Timesheet created" at bounding box center [931, 497] width 87 height 14
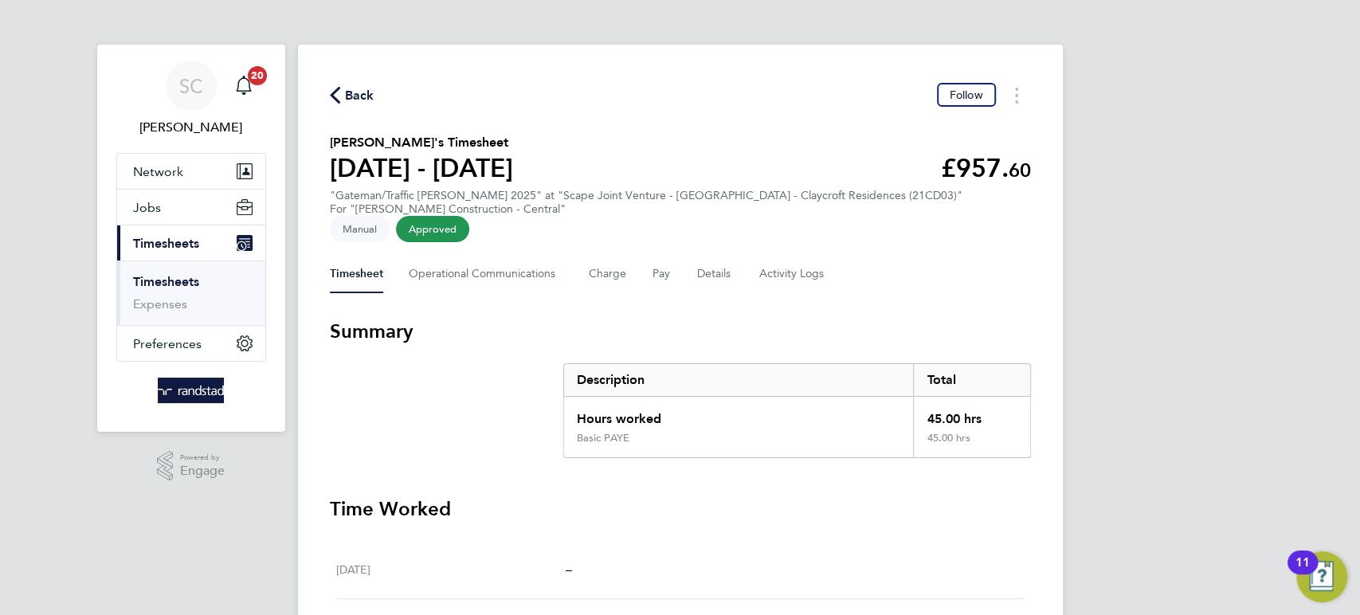
click at [361, 98] on span "Back" at bounding box center [359, 95] width 29 height 19
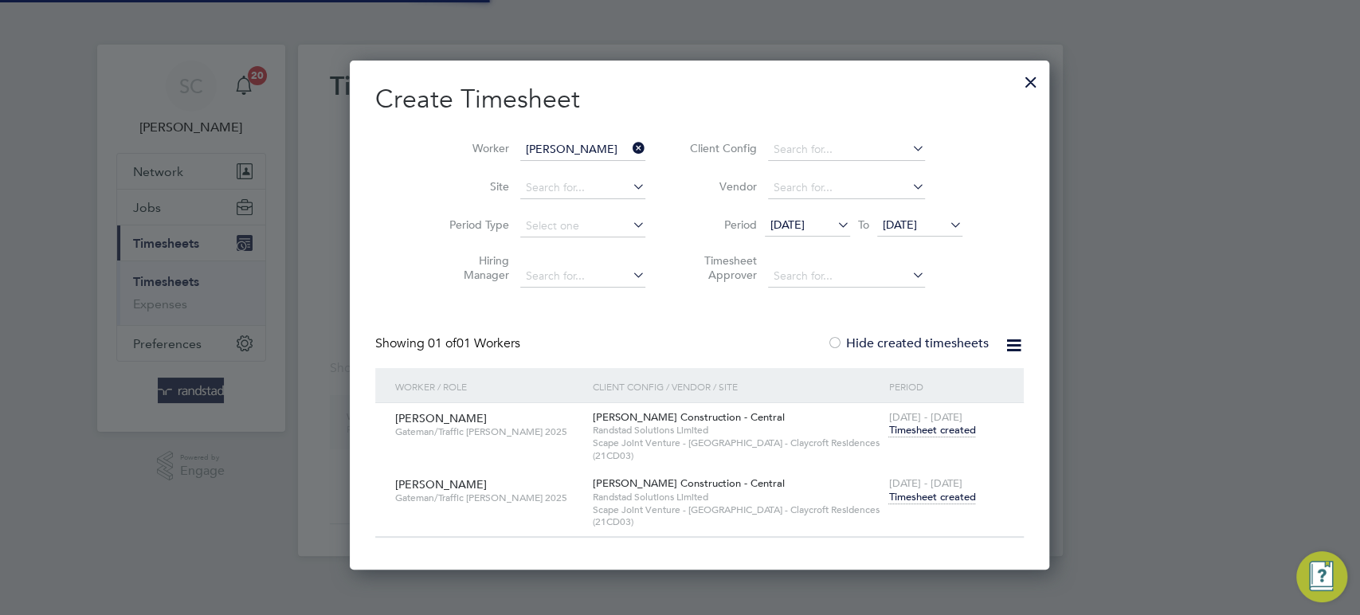
click at [536, 154] on input "Gilbert Chimatira" at bounding box center [582, 150] width 125 height 22
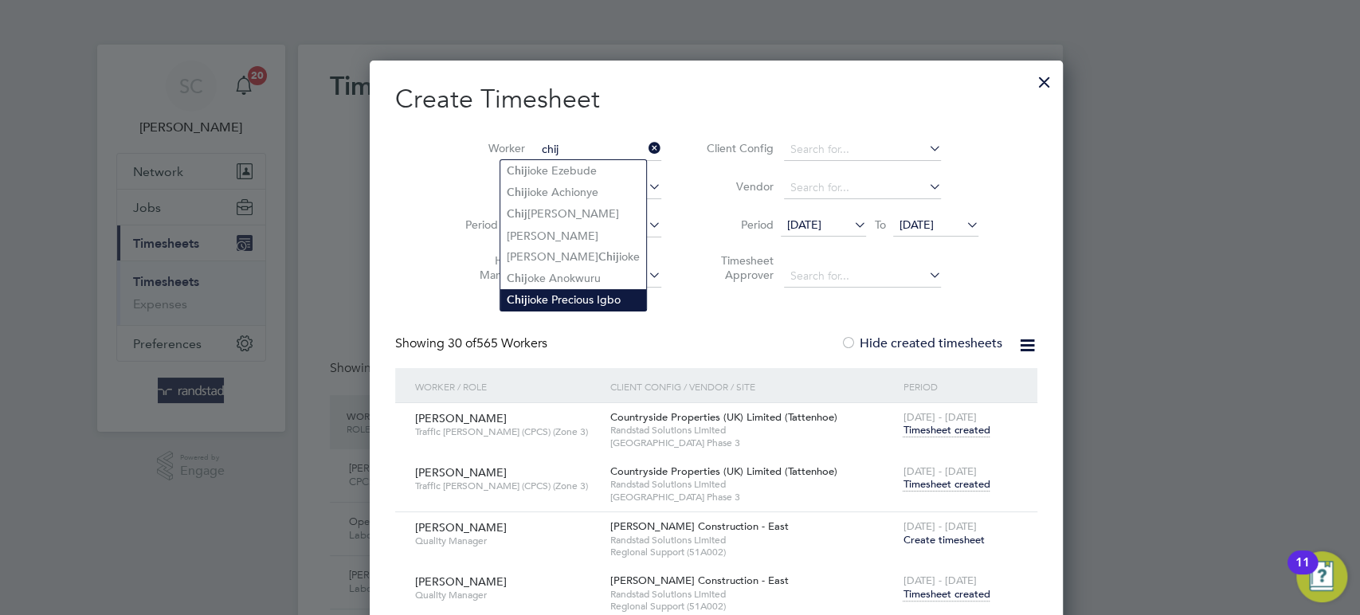
click at [579, 293] on li "Chij ioke Precious Igbo" at bounding box center [573, 300] width 146 height 22
type input "Chijioke Precious Igbo"
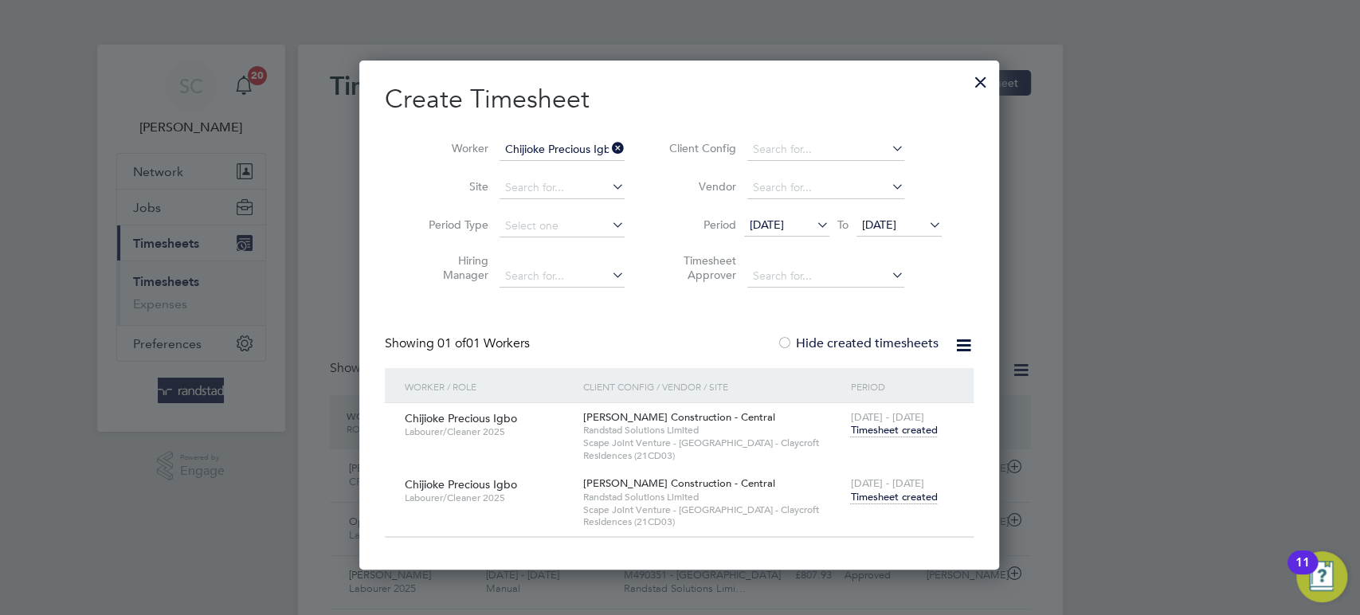
click at [901, 492] on span "Timesheet created" at bounding box center [893, 497] width 87 height 14
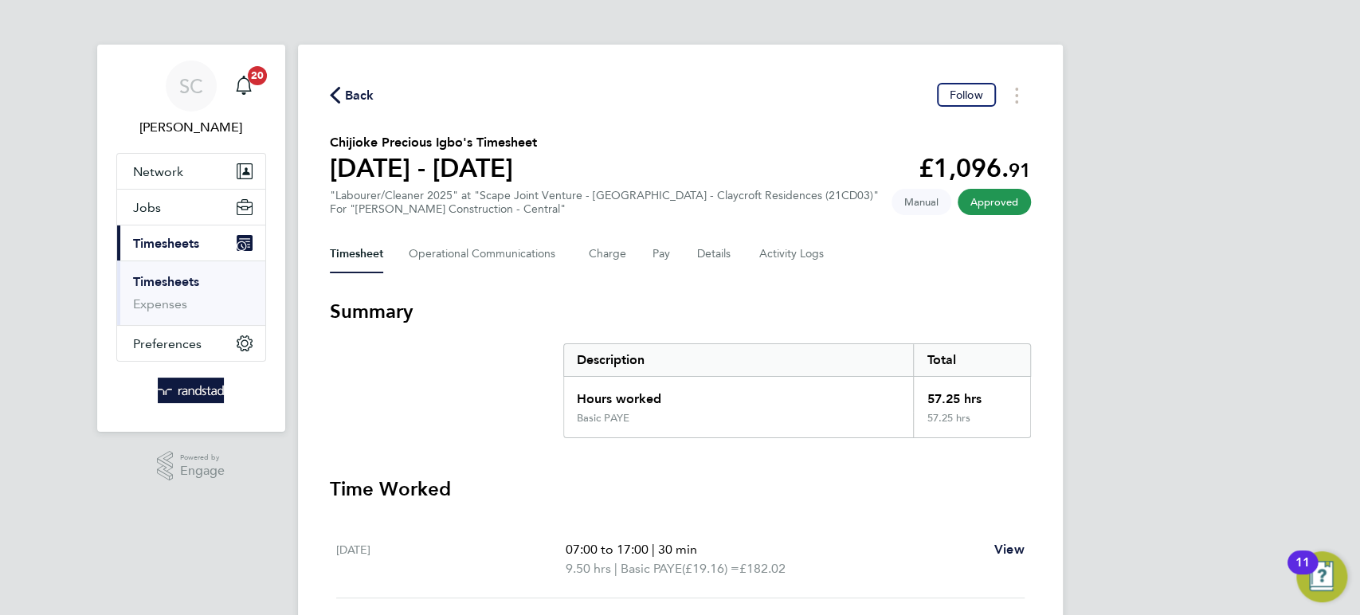
click at [359, 98] on span "Back" at bounding box center [359, 95] width 29 height 19
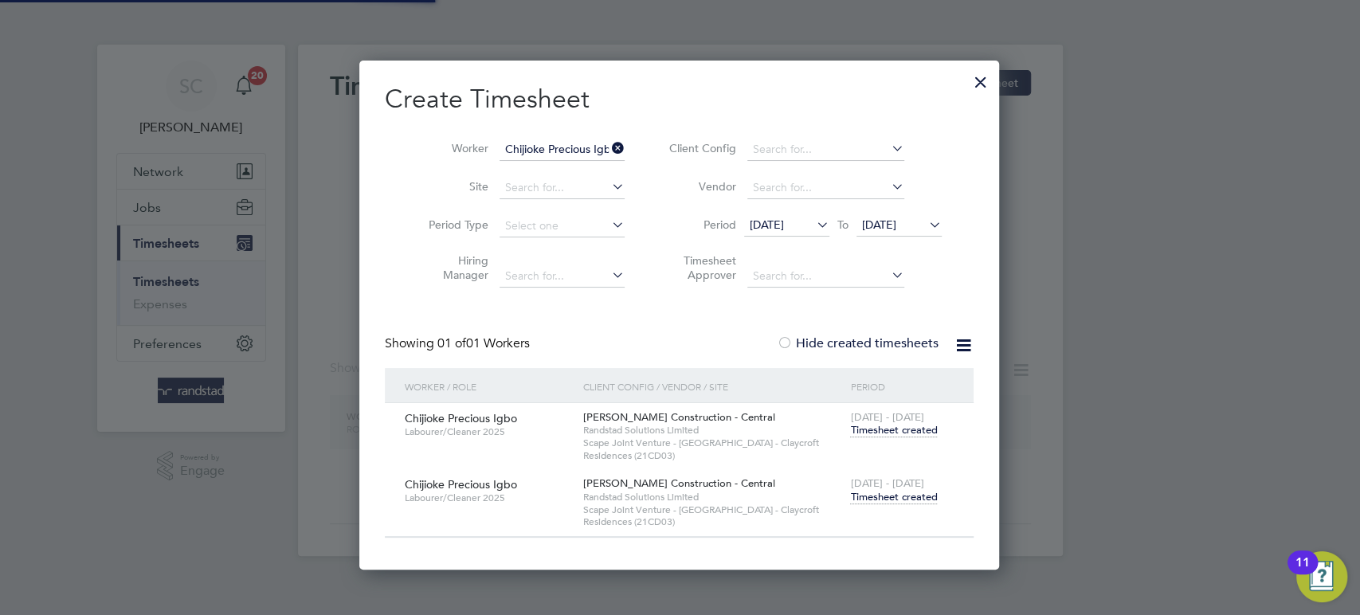
scroll to position [7, 7]
click at [542, 146] on input "Chijioke Precious Igbo" at bounding box center [562, 150] width 125 height 22
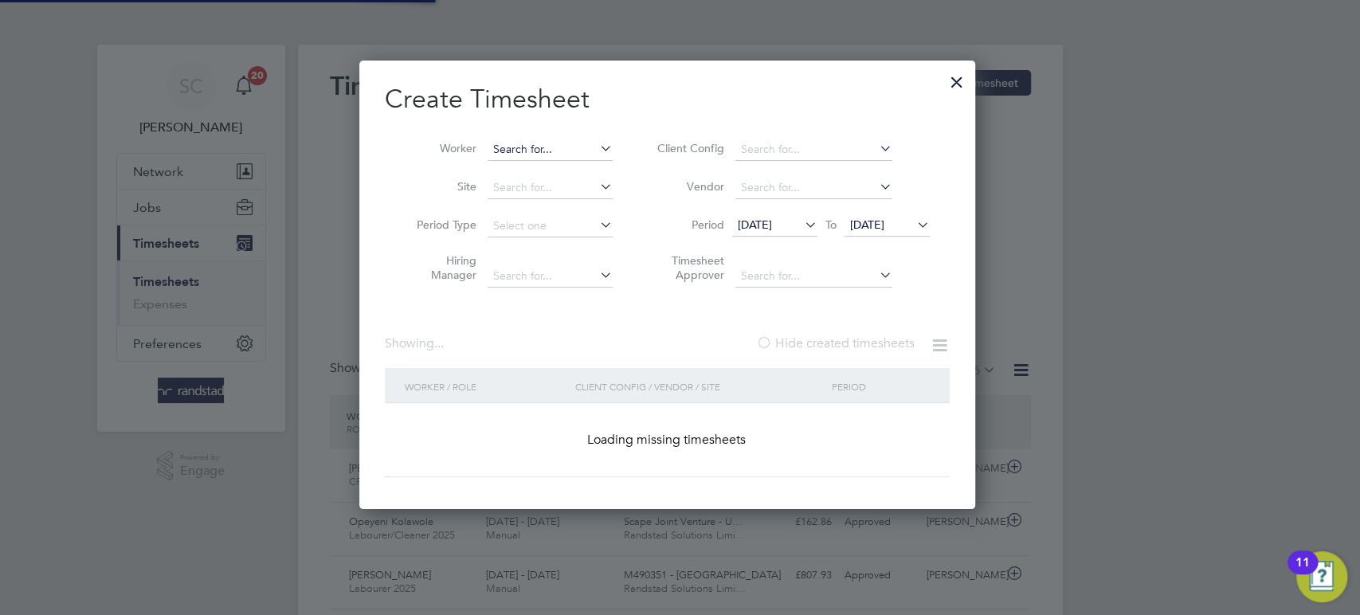
paste input "Christian Onuekwa"
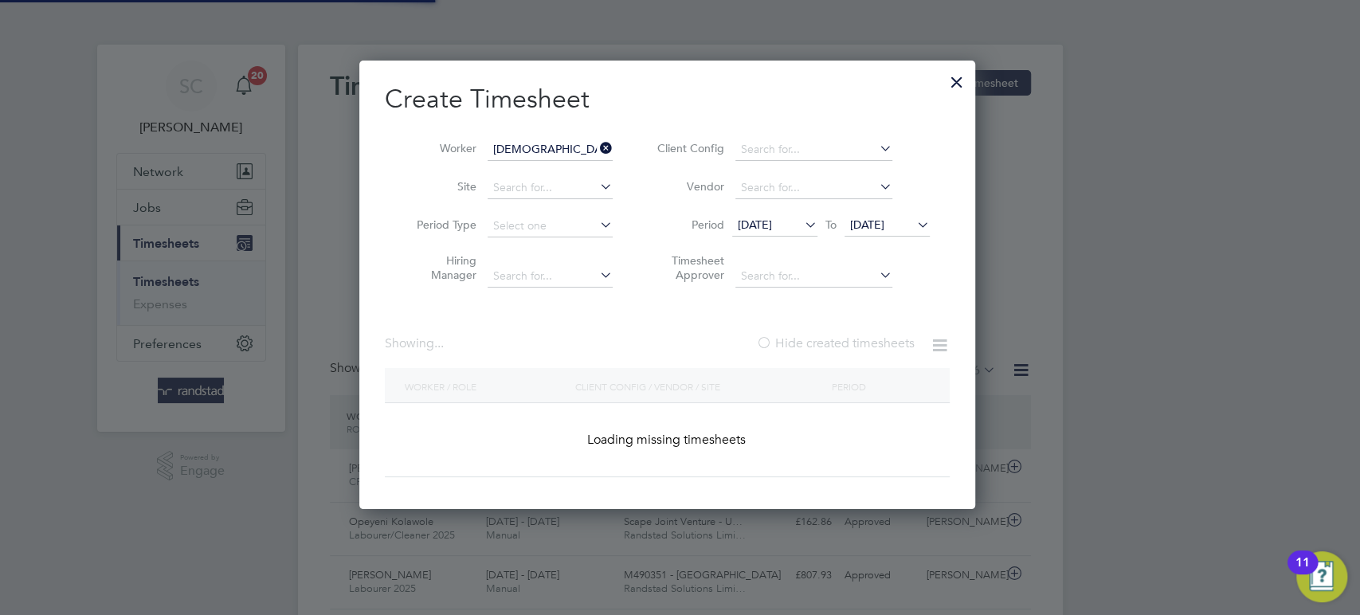
scroll to position [40, 138]
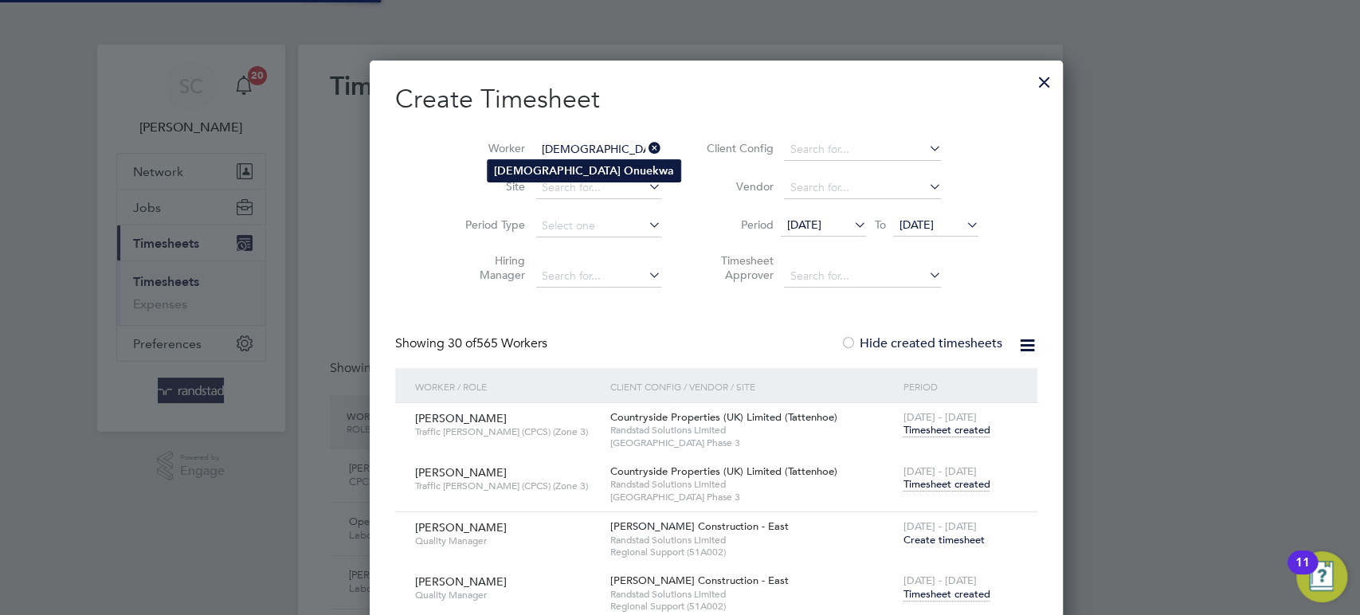
type input "Christian Onuekwa"
click at [525, 168] on b "Christian" at bounding box center [557, 171] width 127 height 14
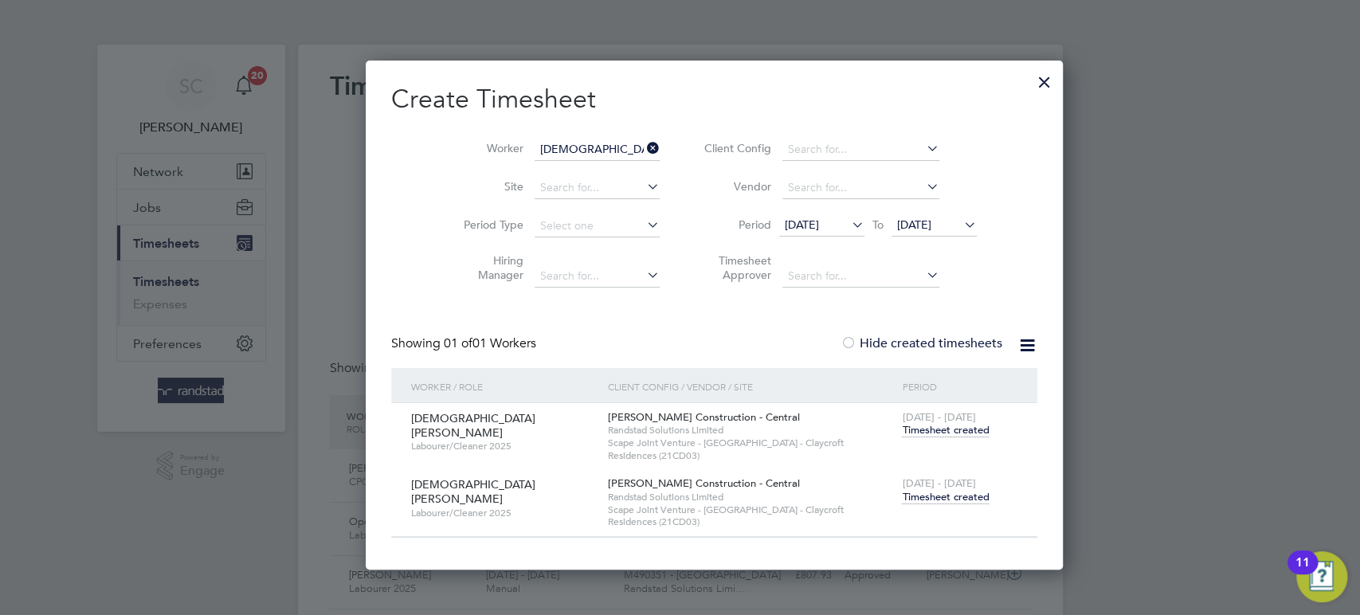
click at [908, 494] on span "Timesheet created" at bounding box center [945, 497] width 87 height 14
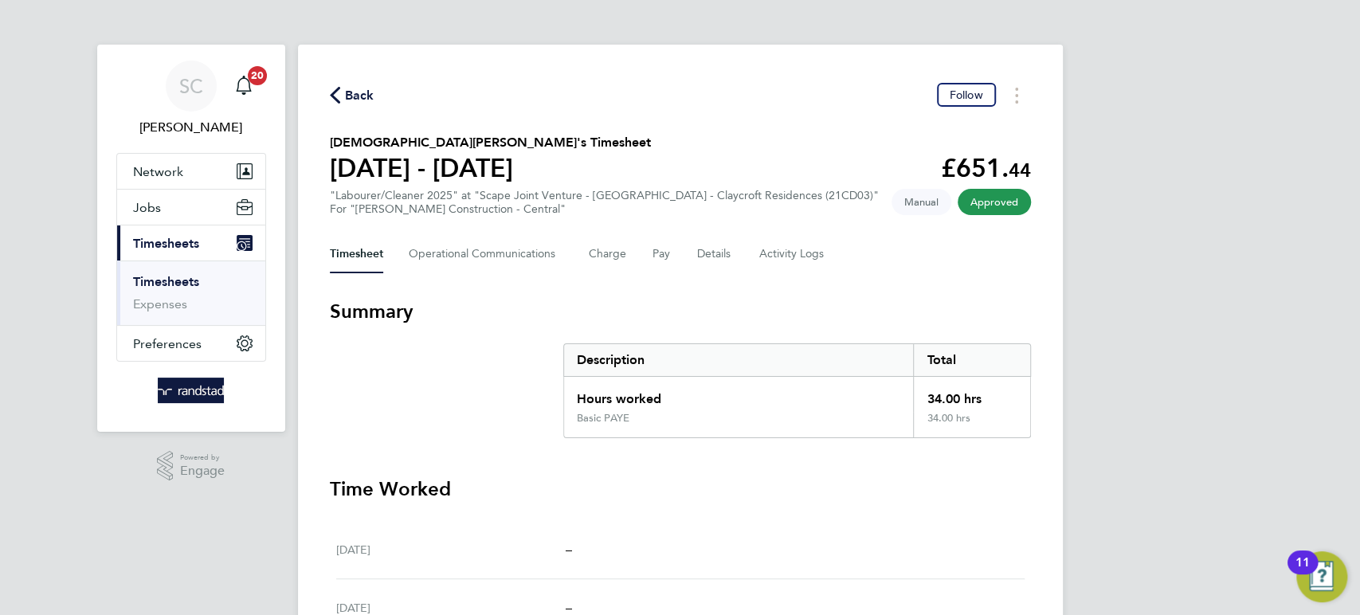
click at [350, 85] on button "Back" at bounding box center [352, 95] width 45 height 20
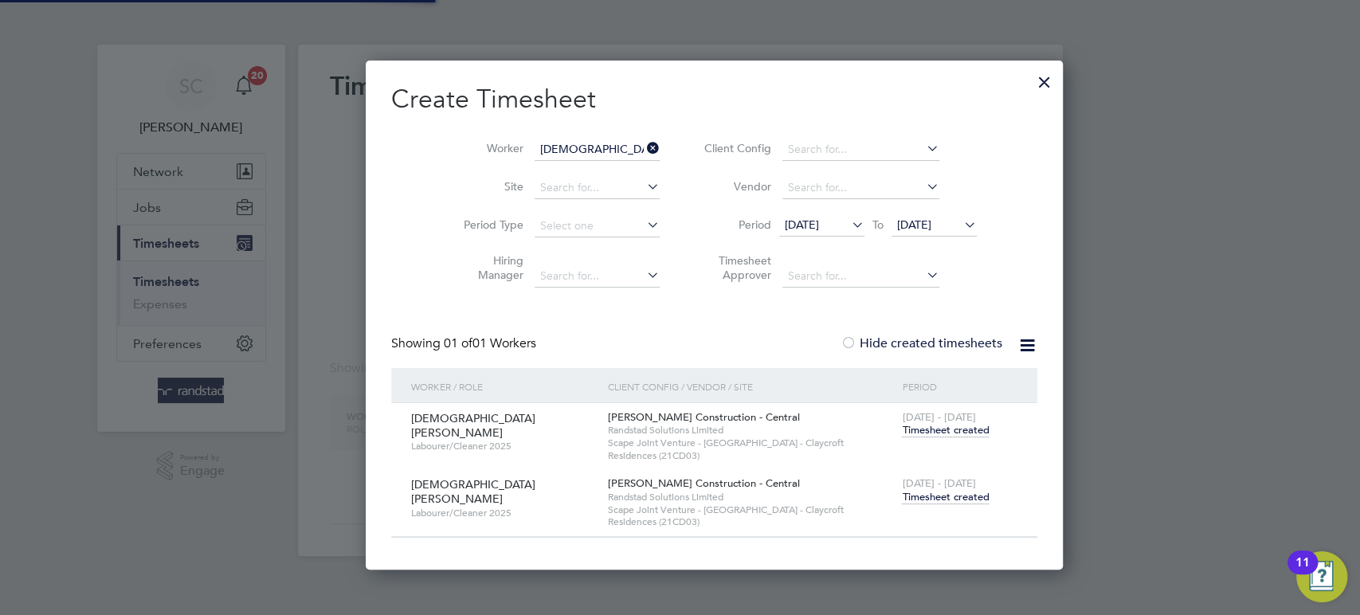
scroll to position [7, 7]
click at [586, 152] on input "Christian Onuekwa" at bounding box center [597, 150] width 125 height 22
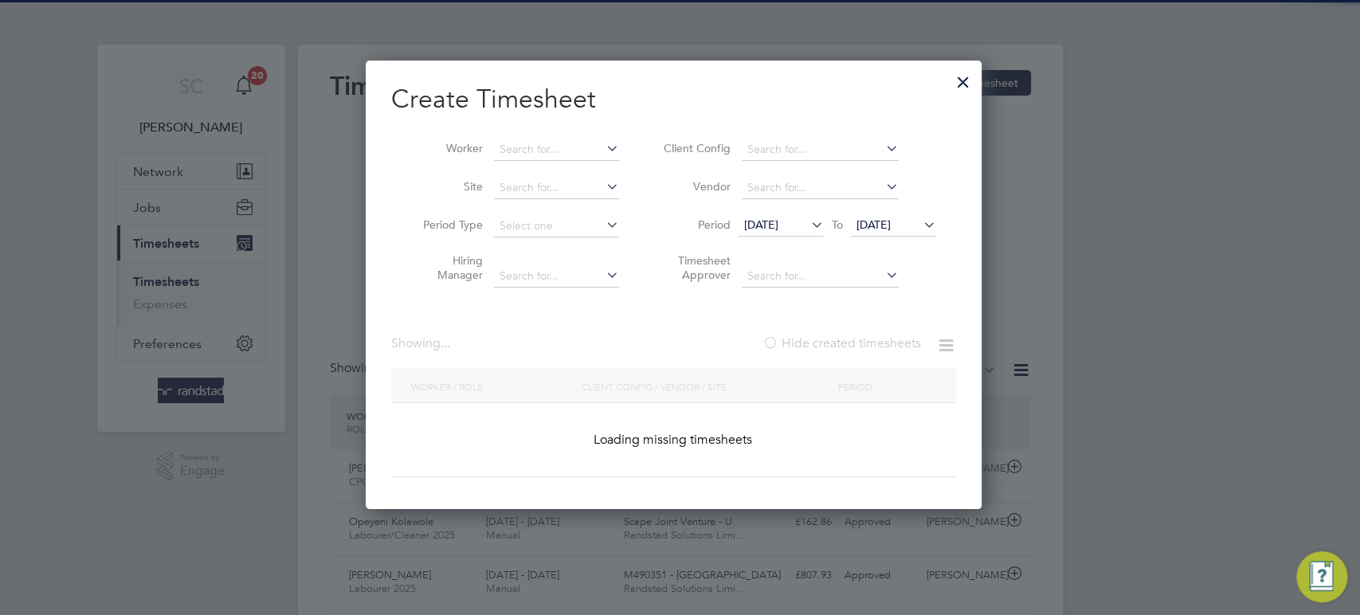
scroll to position [40, 138]
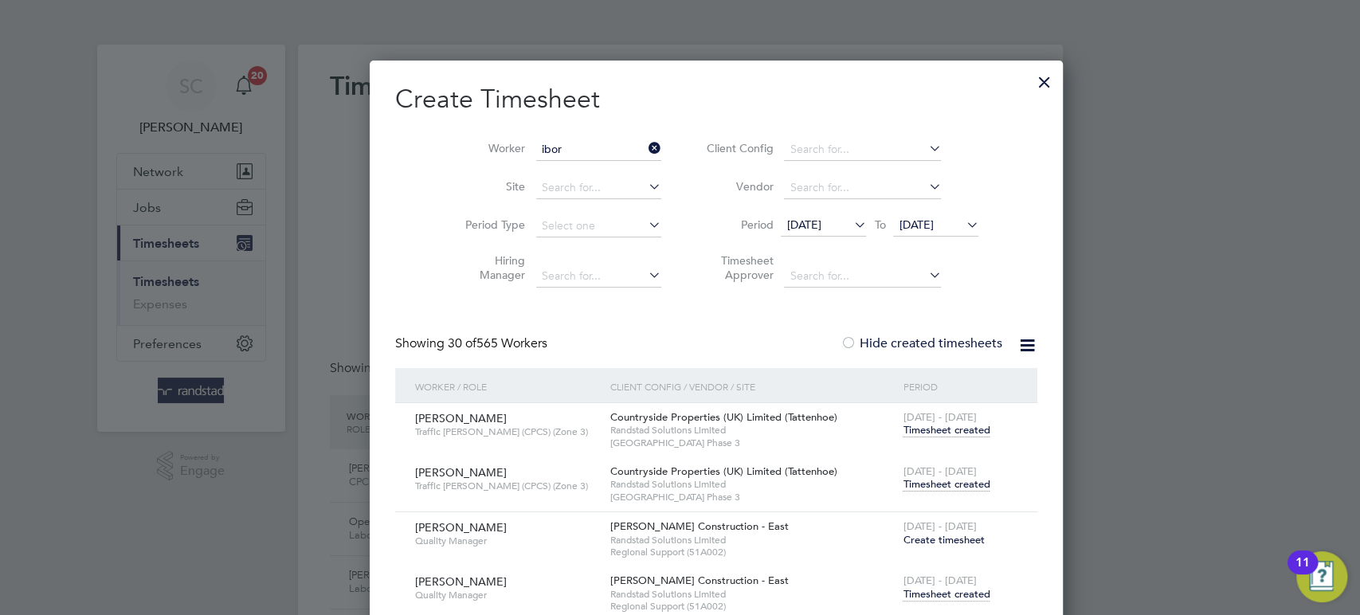
click at [539, 164] on li "Ibor o Affiah" at bounding box center [563, 171] width 126 height 22
type input "[PERSON_NAME]"
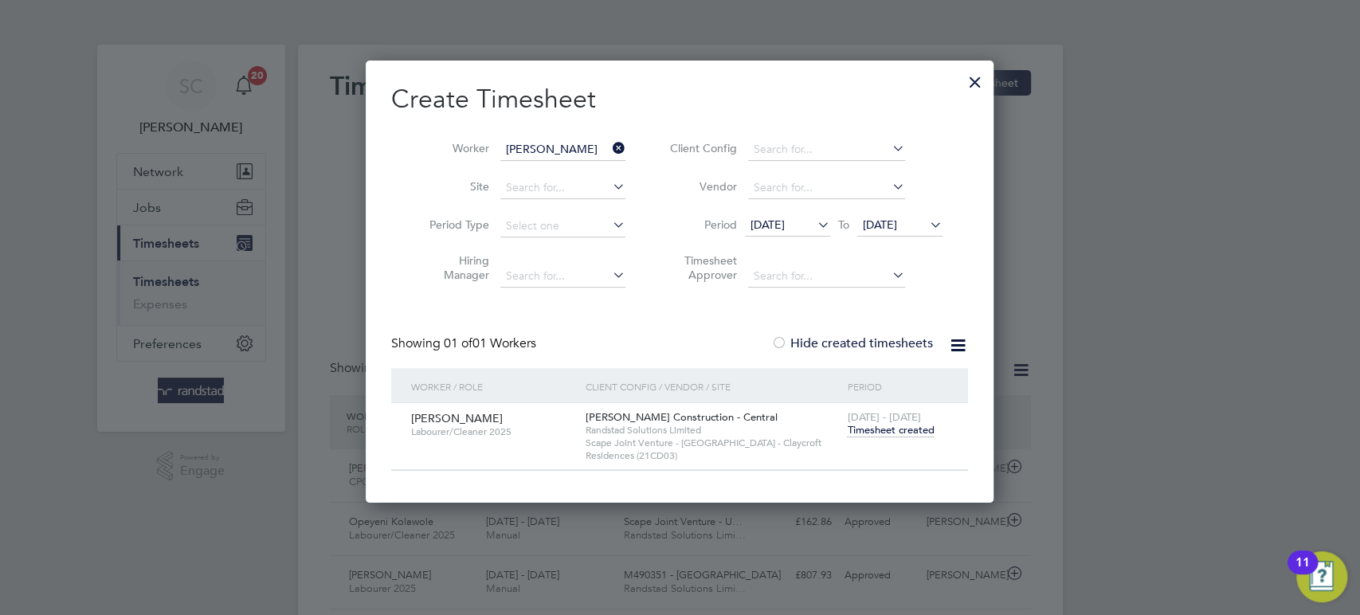
click at [904, 429] on span "Timesheet created" at bounding box center [890, 430] width 87 height 14
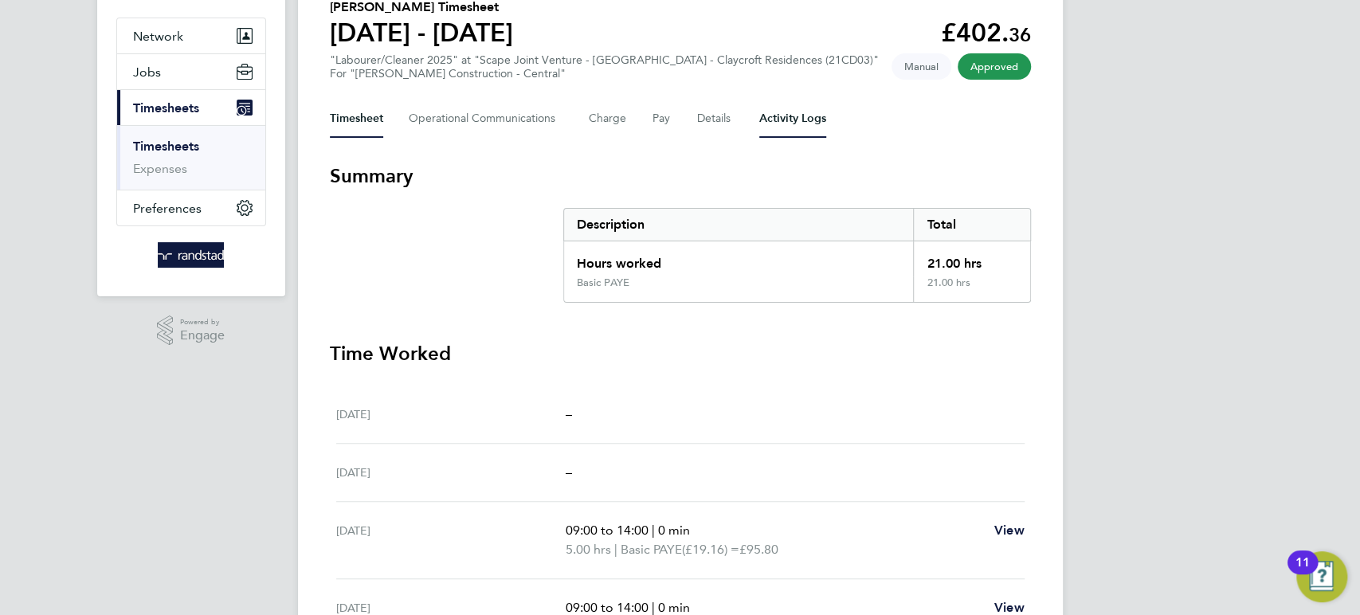
click at [793, 113] on Logs-tab "Activity Logs" at bounding box center [792, 119] width 67 height 38
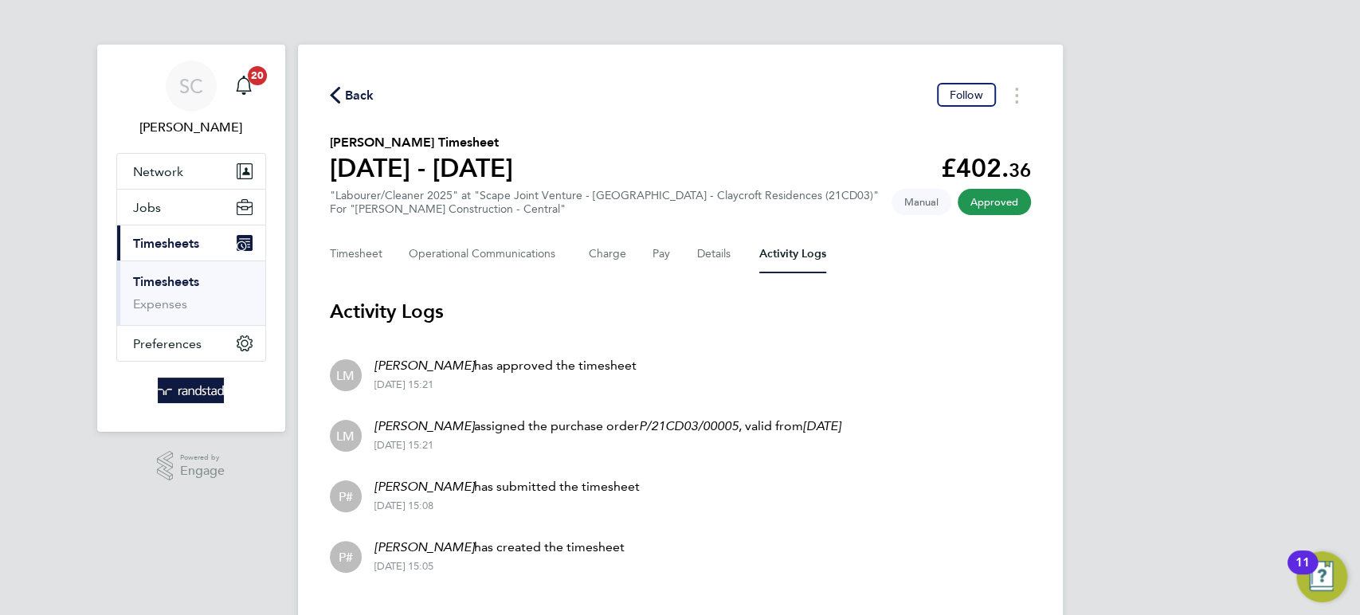
click at [347, 92] on span "Back" at bounding box center [359, 95] width 29 height 19
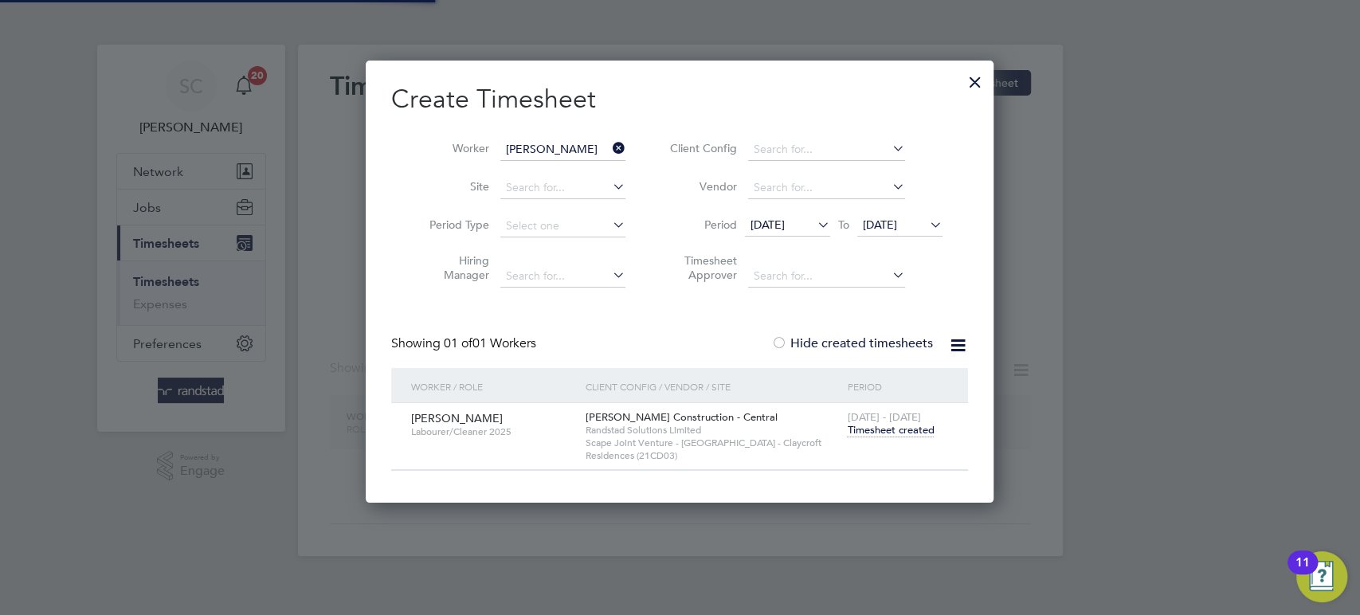
click at [537, 141] on input "[PERSON_NAME]" at bounding box center [562, 150] width 125 height 22
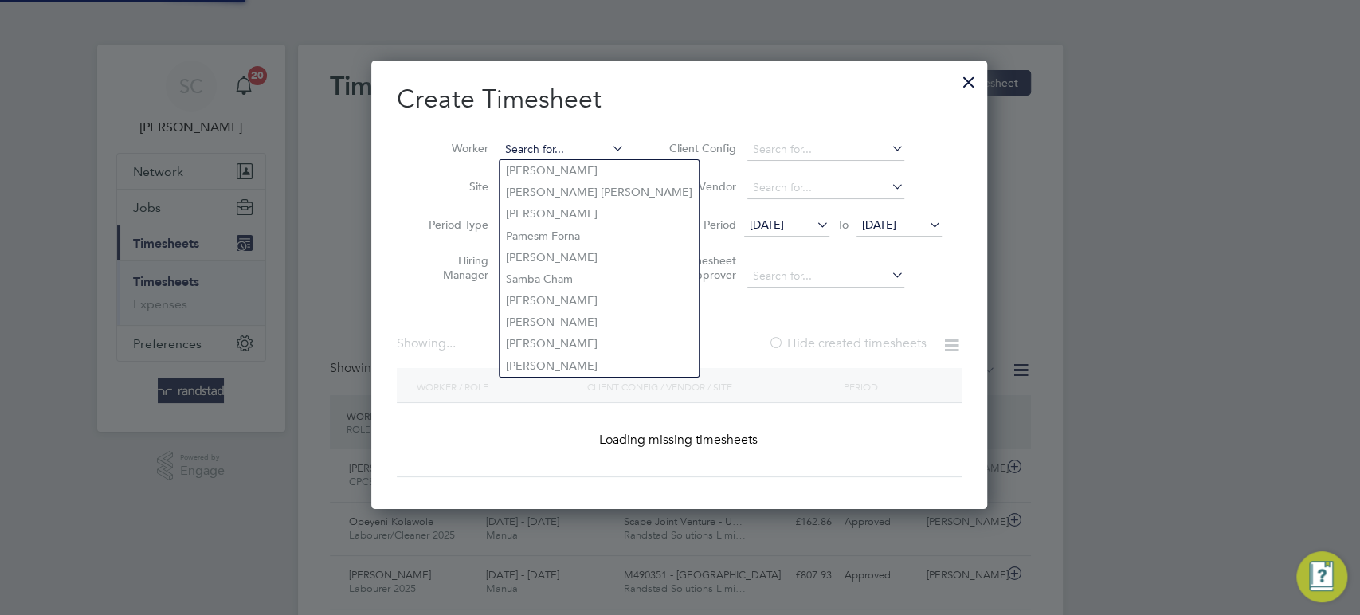
scroll to position [40, 138]
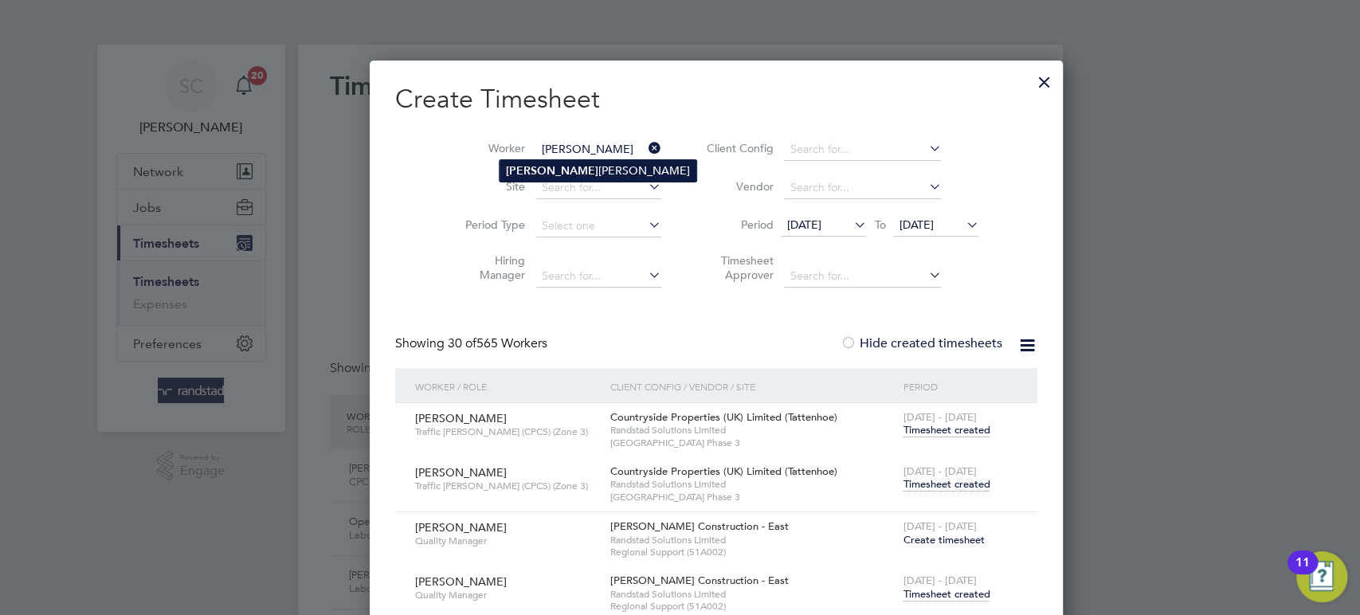
click at [531, 164] on b "Neer" at bounding box center [552, 171] width 92 height 14
type input "Neeraj Sharma"
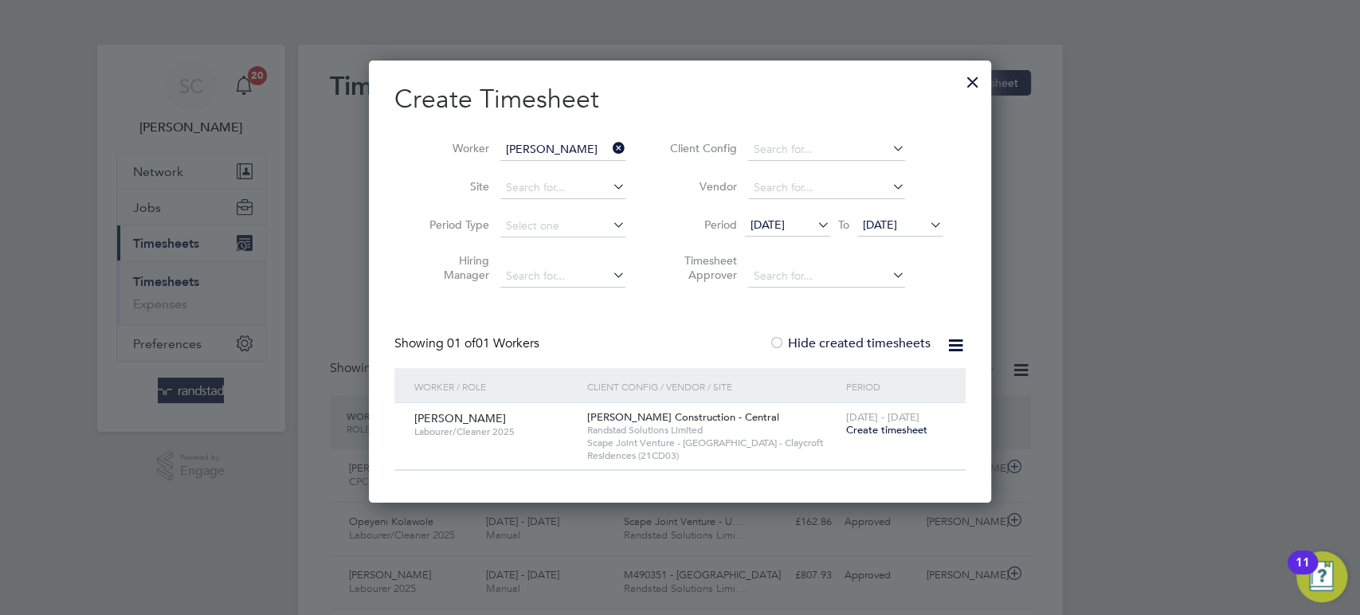
click at [882, 426] on span "Create timesheet" at bounding box center [886, 430] width 81 height 14
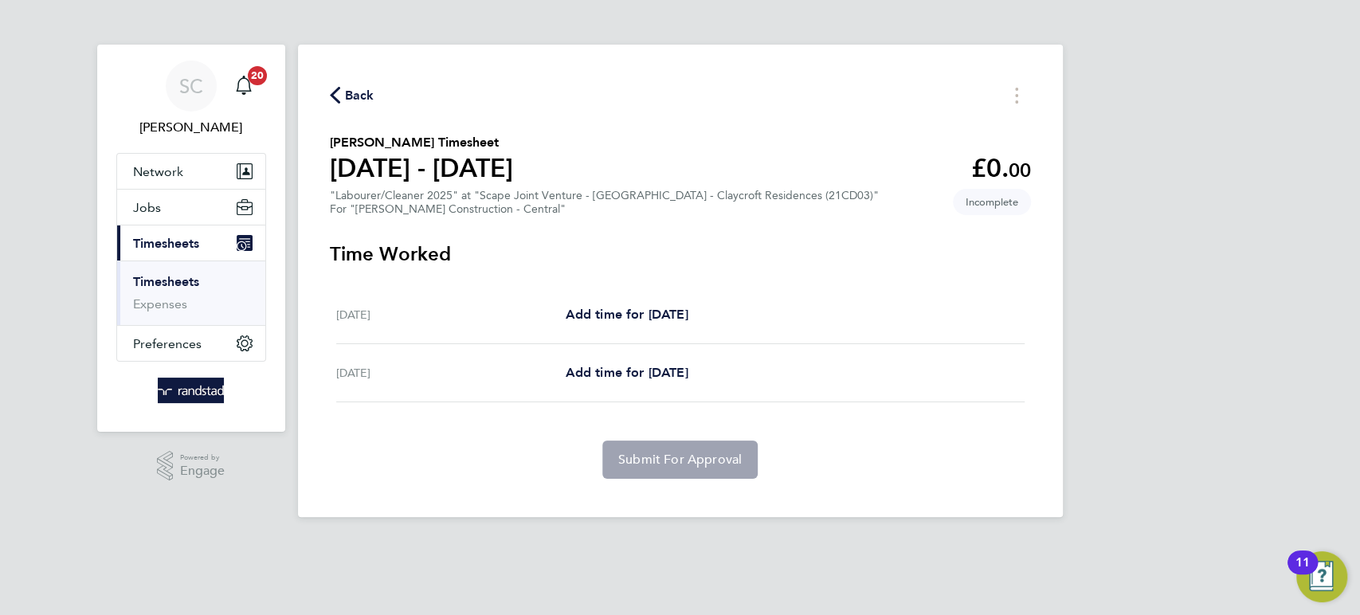
click at [366, 99] on span "Back" at bounding box center [359, 95] width 29 height 19
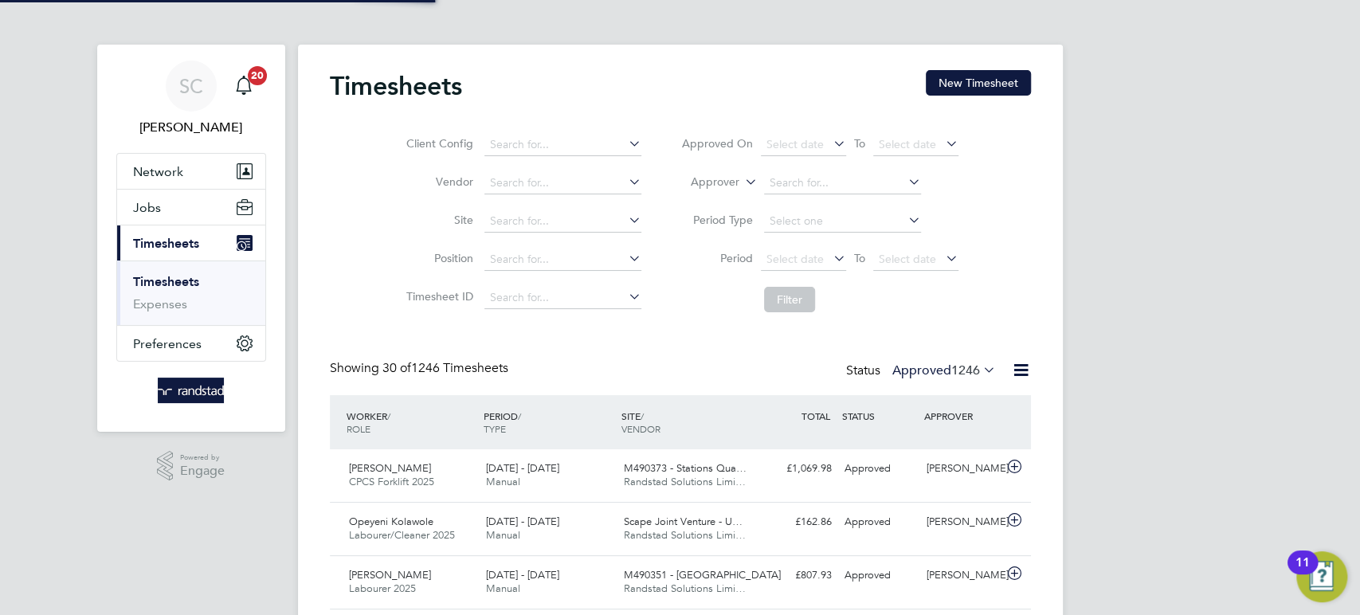
scroll to position [40, 138]
click at [971, 88] on button "New Timesheet" at bounding box center [978, 82] width 105 height 25
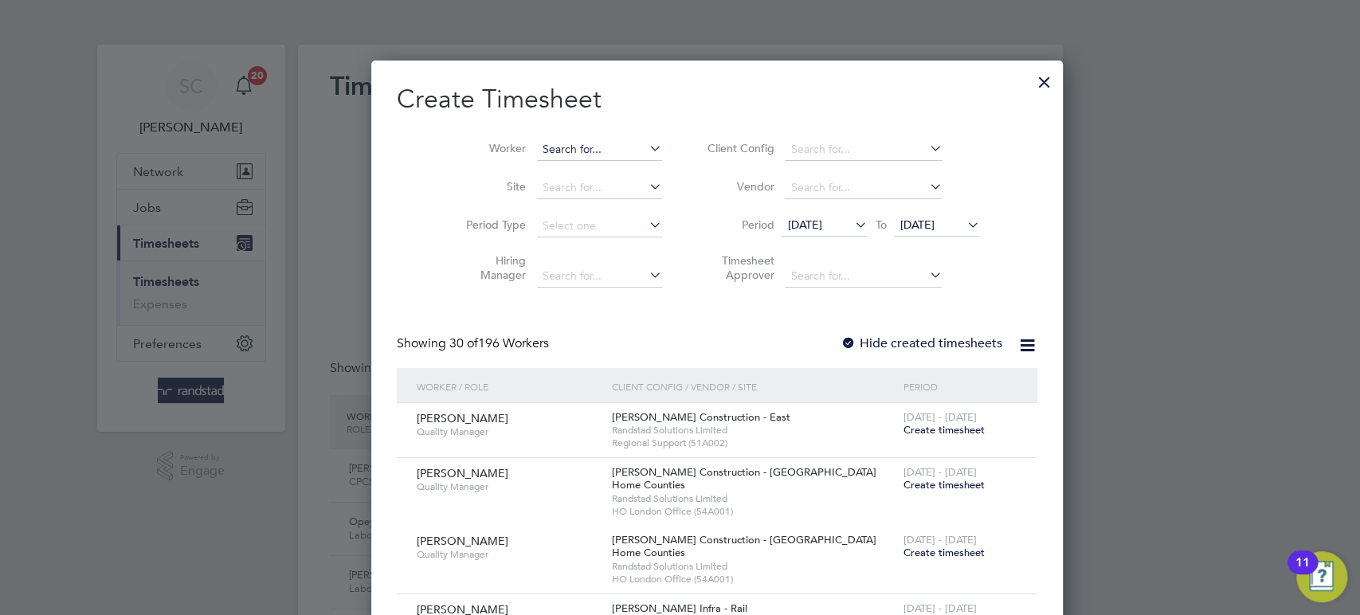
scroll to position [3262, 617]
click at [537, 144] on input at bounding box center [599, 150] width 125 height 22
click at [551, 170] on li "Ibor o Affiah" at bounding box center [563, 171] width 126 height 22
type input "[PERSON_NAME]"
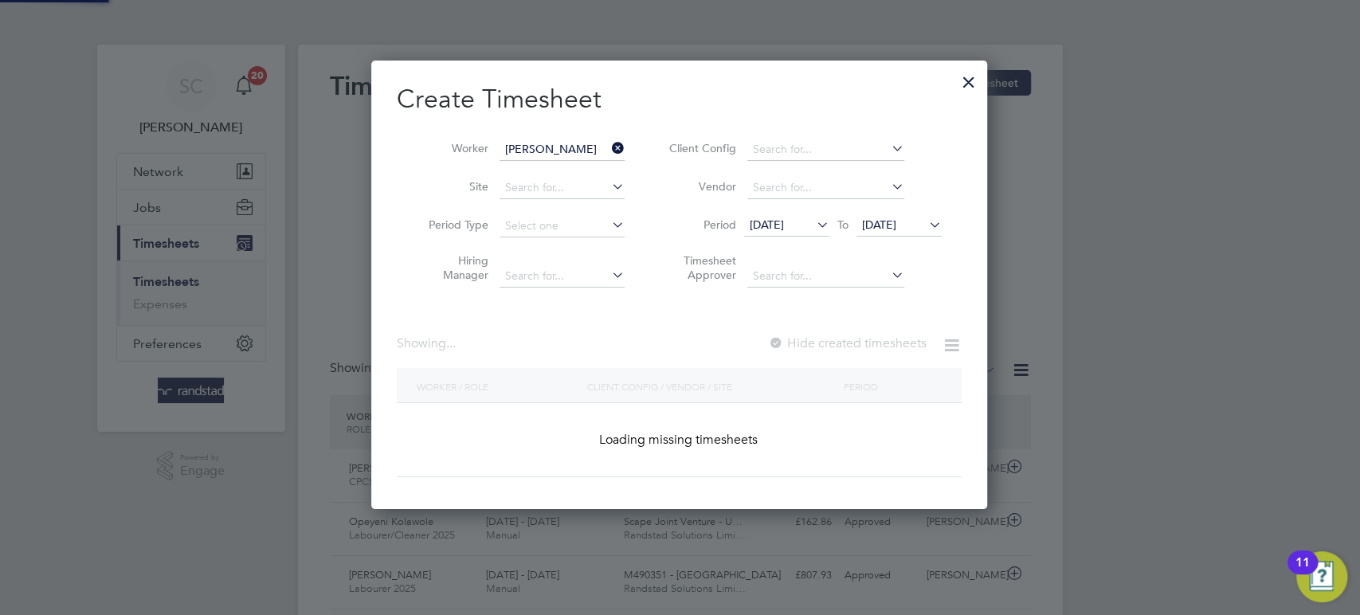
scroll to position [448, 617]
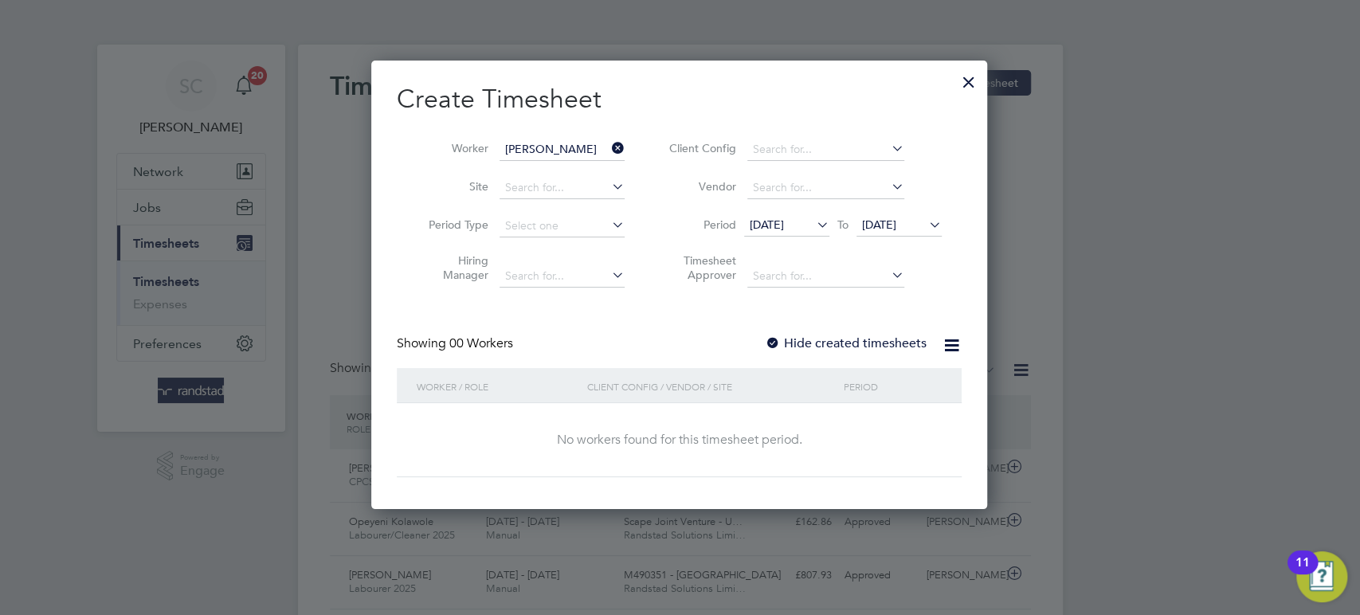
click at [891, 226] on span "22 Sep 2025" at bounding box center [879, 224] width 34 height 14
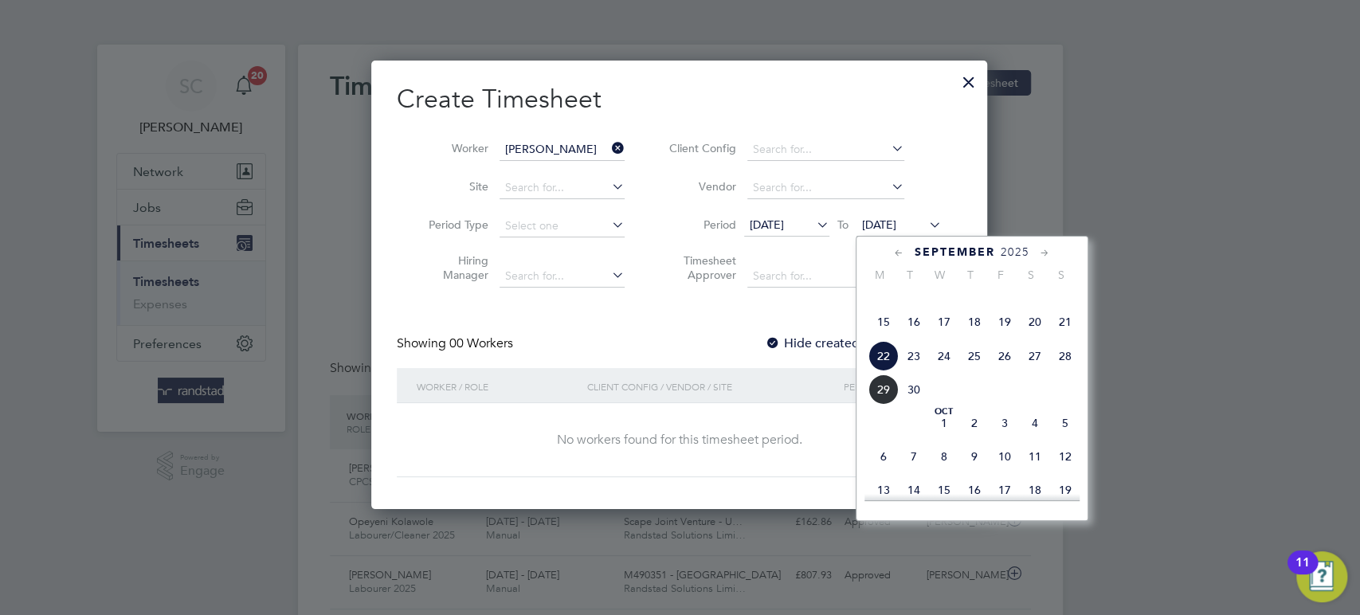
click at [1001, 371] on span "26" at bounding box center [1004, 356] width 30 height 30
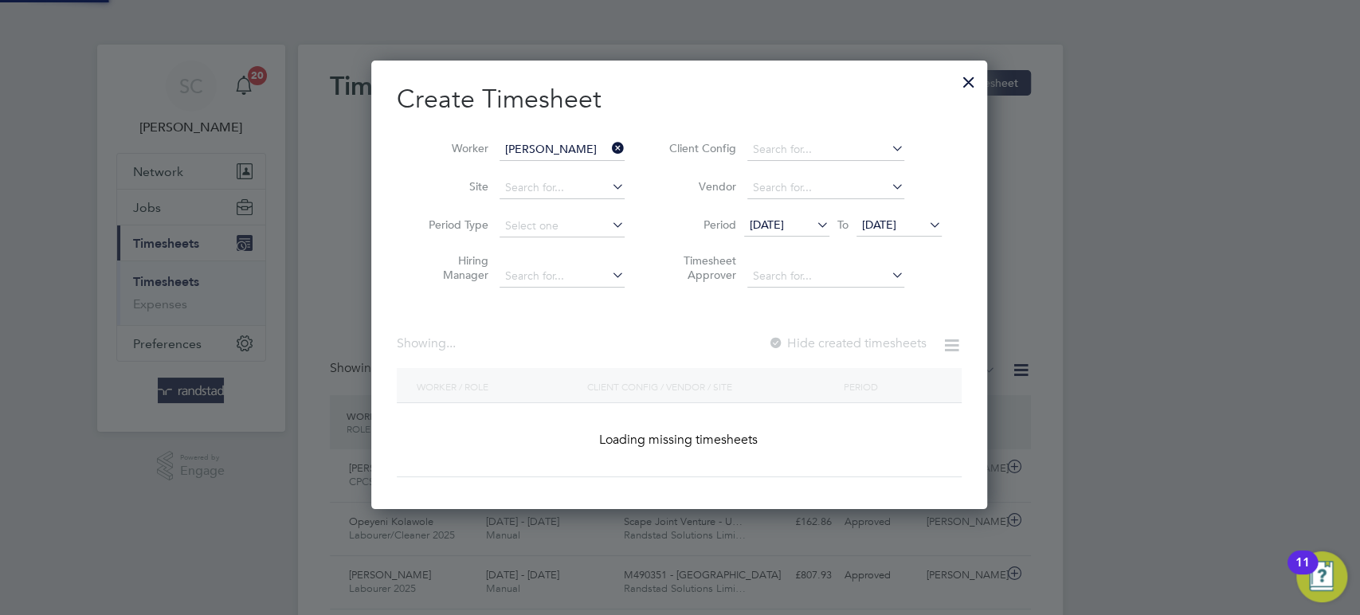
scroll to position [448, 617]
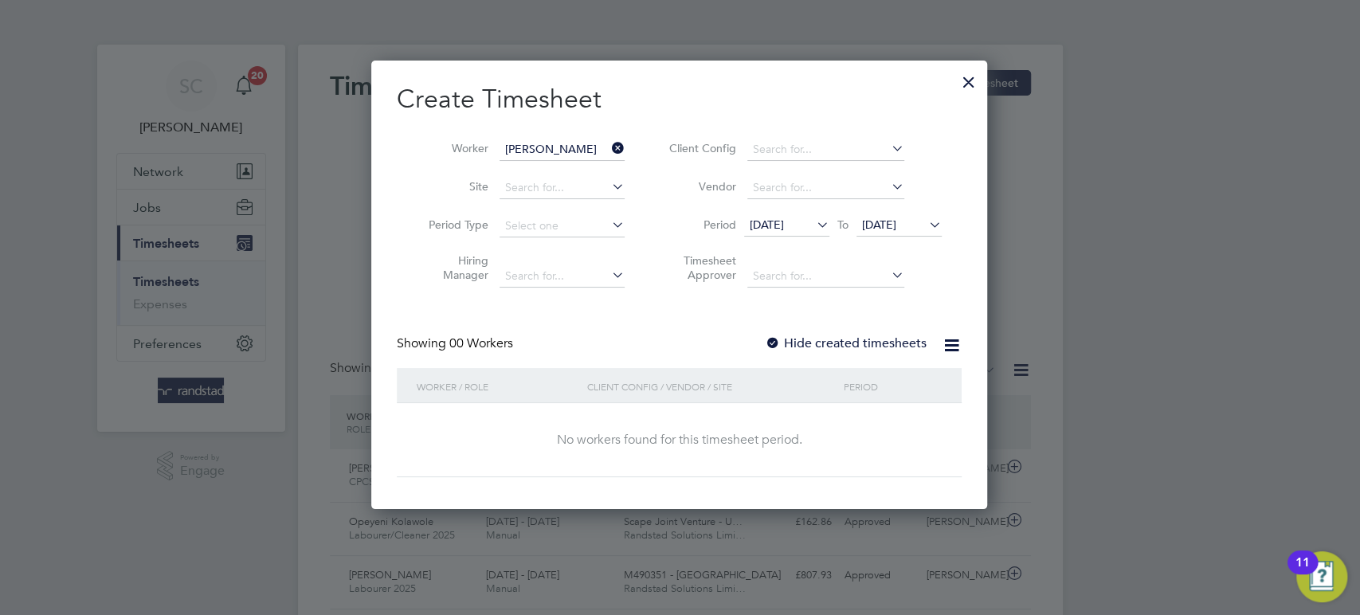
click at [778, 336] on div at bounding box center [773, 344] width 16 height 16
click at [891, 225] on span "26 Sep 2025" at bounding box center [879, 224] width 34 height 14
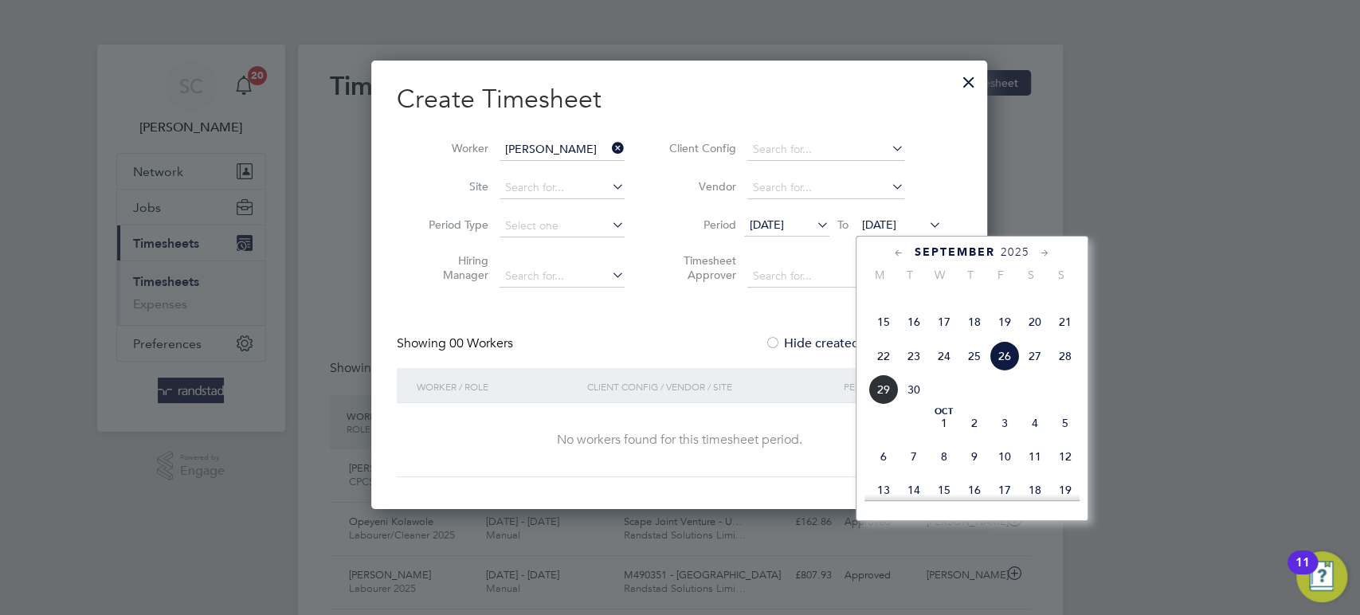
click at [1004, 371] on span "26" at bounding box center [1004, 356] width 30 height 30
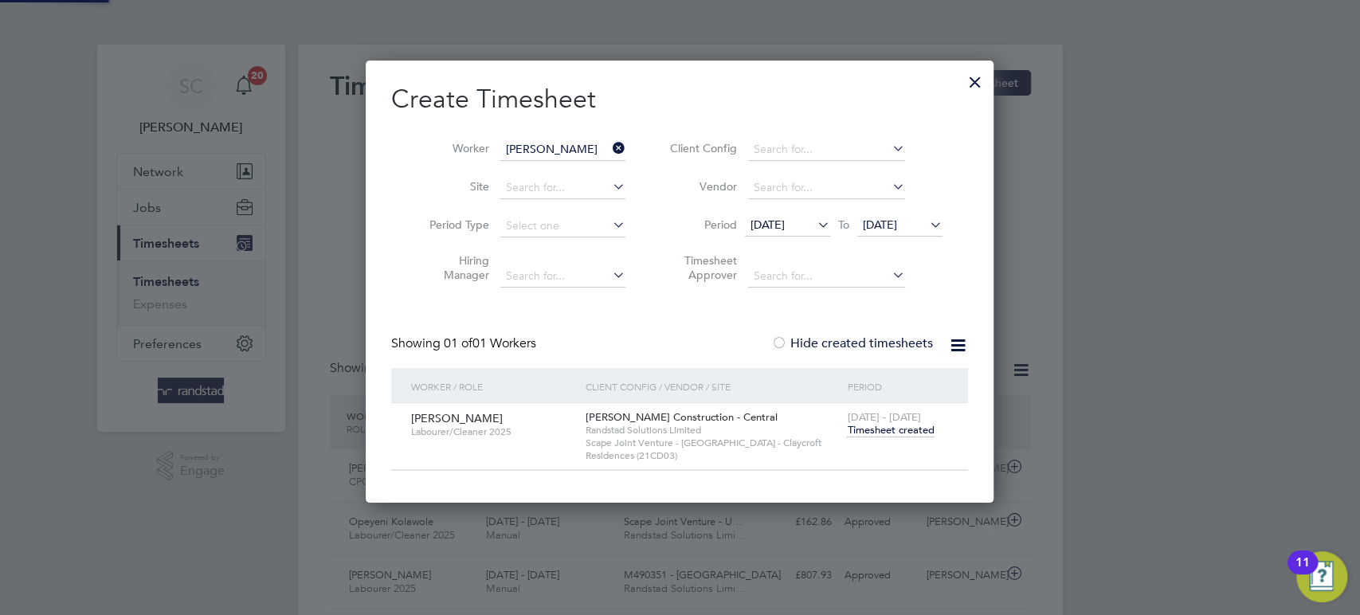
scroll to position [441, 628]
click at [849, 428] on span "Timesheet created" at bounding box center [890, 430] width 87 height 14
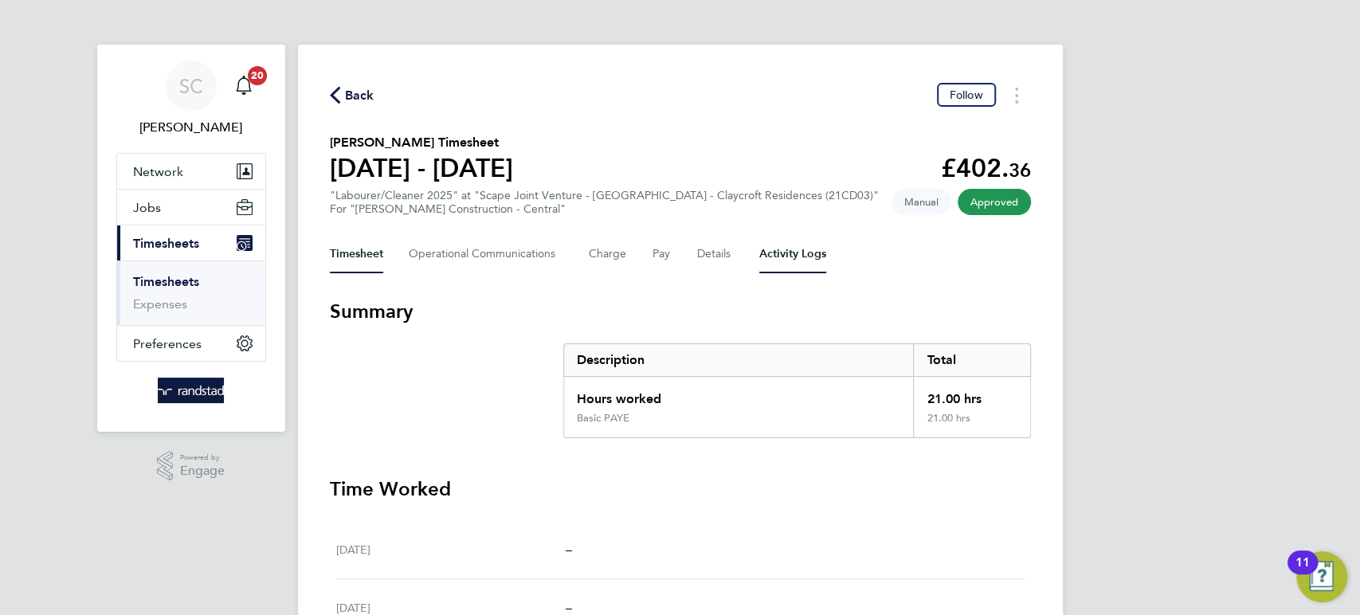
click at [781, 260] on Logs-tab "Activity Logs" at bounding box center [792, 254] width 67 height 38
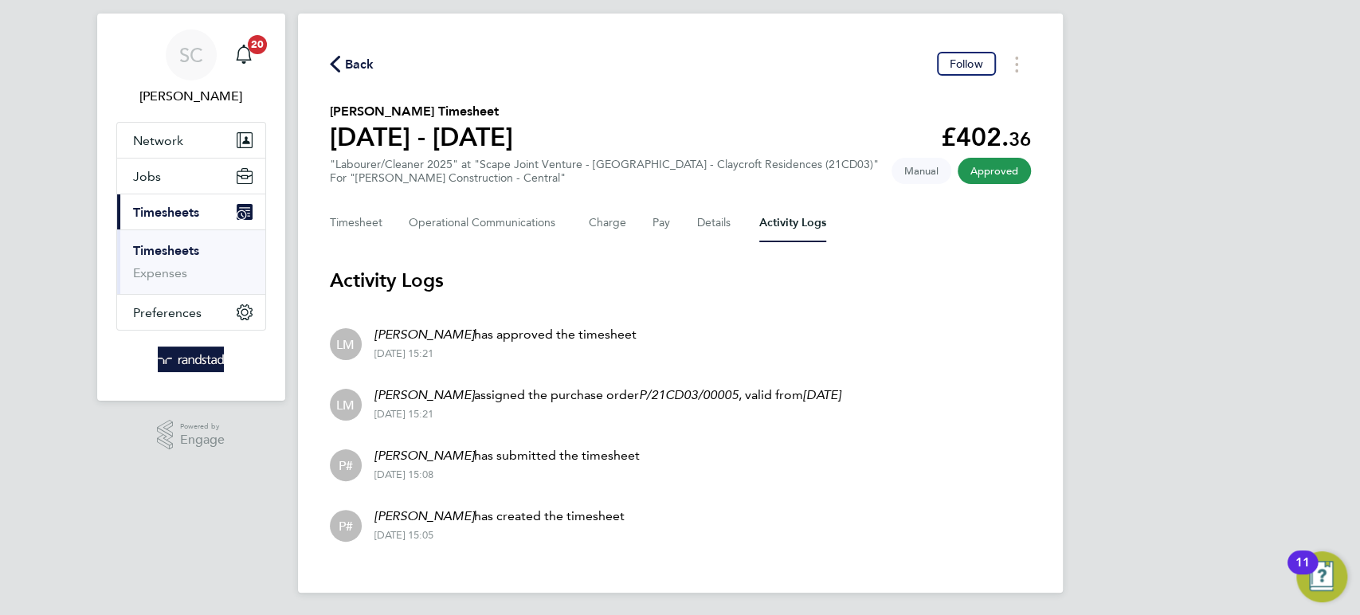
scroll to position [33, 0]
click at [347, 53] on button "Back" at bounding box center [352, 63] width 45 height 20
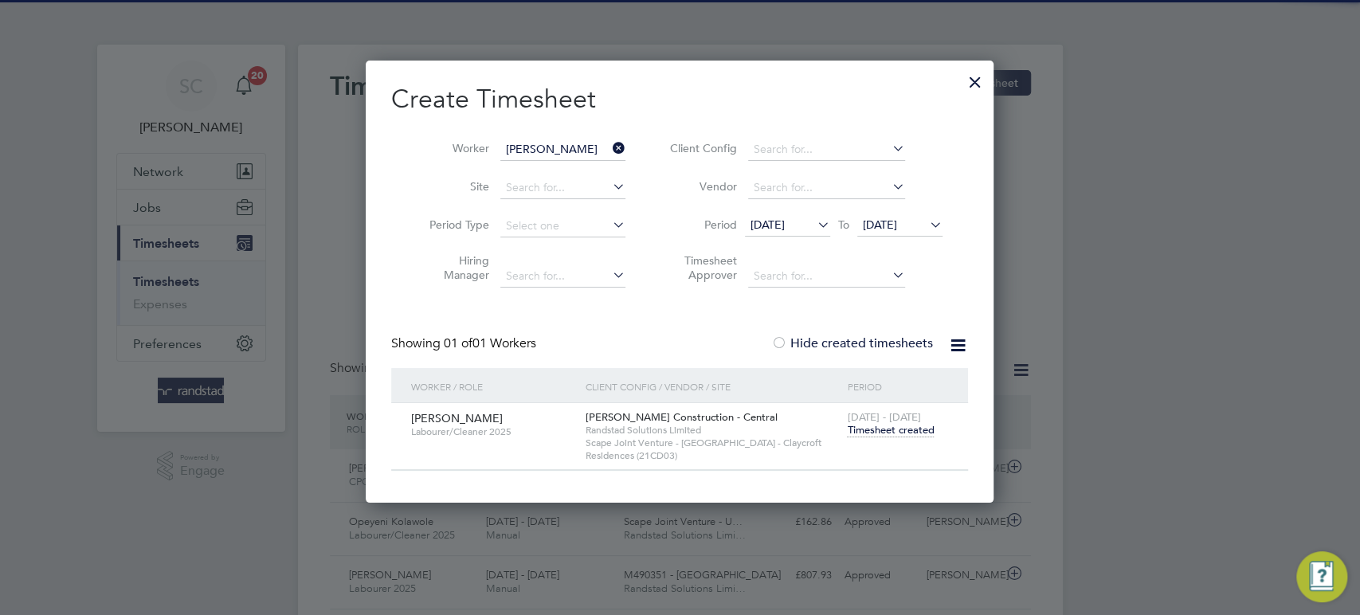
scroll to position [8, 7]
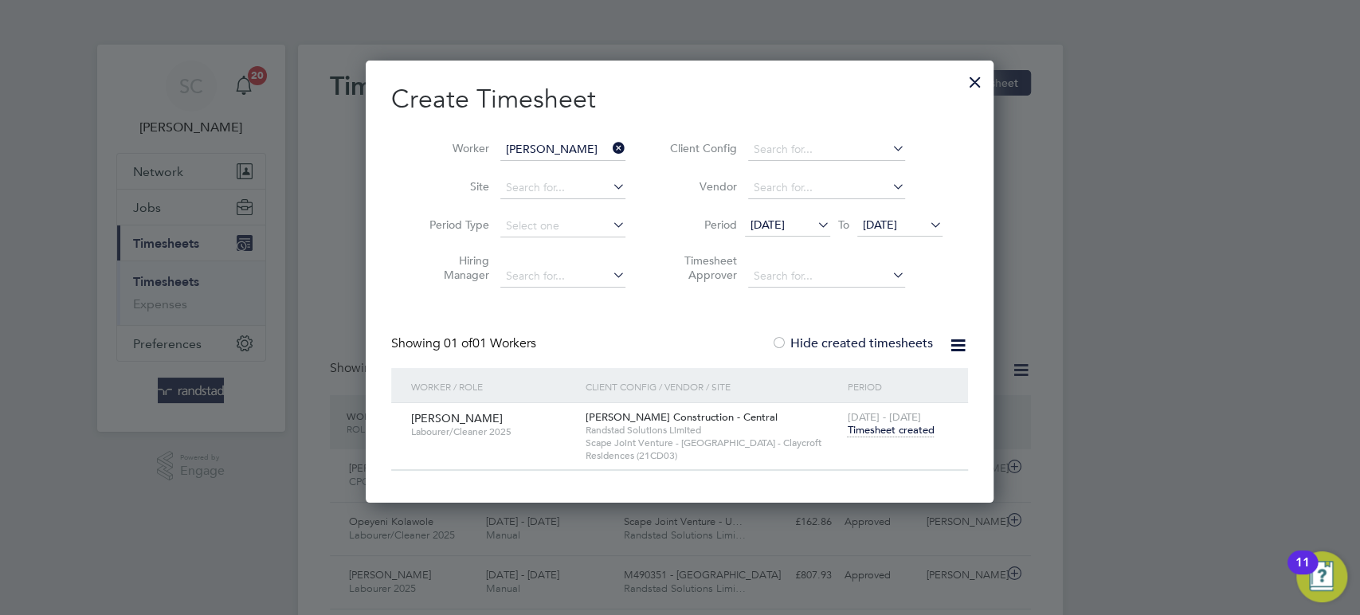
click at [897, 221] on span "26 Sep 2025" at bounding box center [880, 224] width 34 height 14
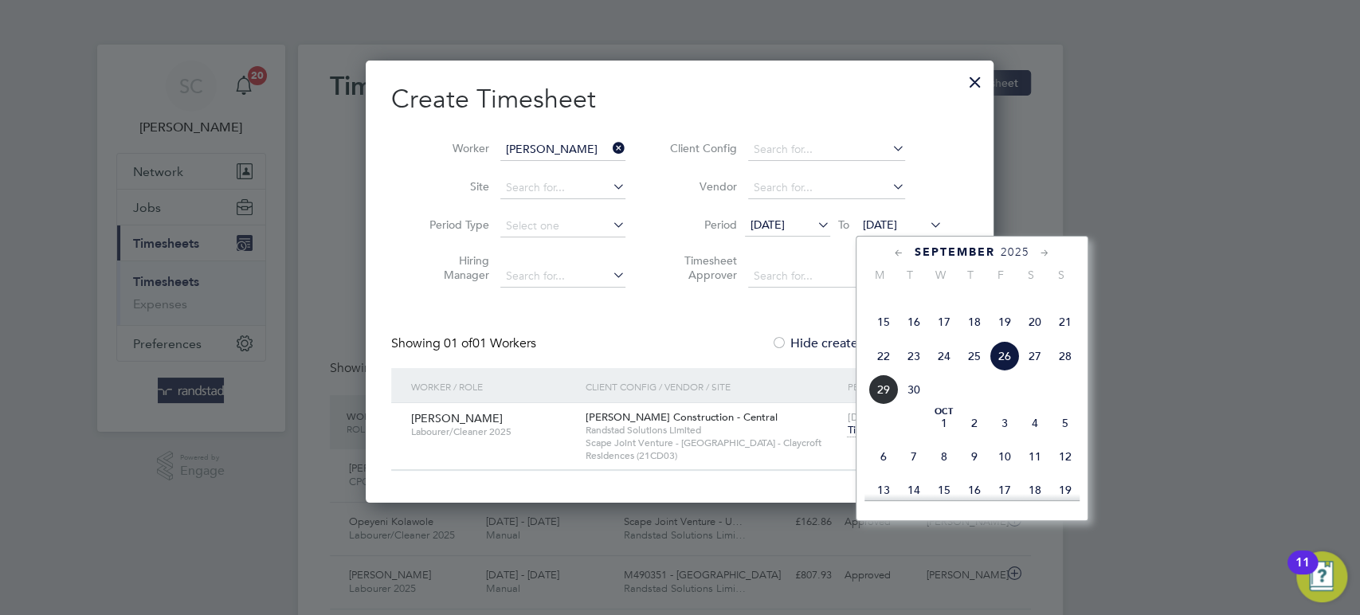
click at [995, 371] on span "26" at bounding box center [1004, 356] width 30 height 30
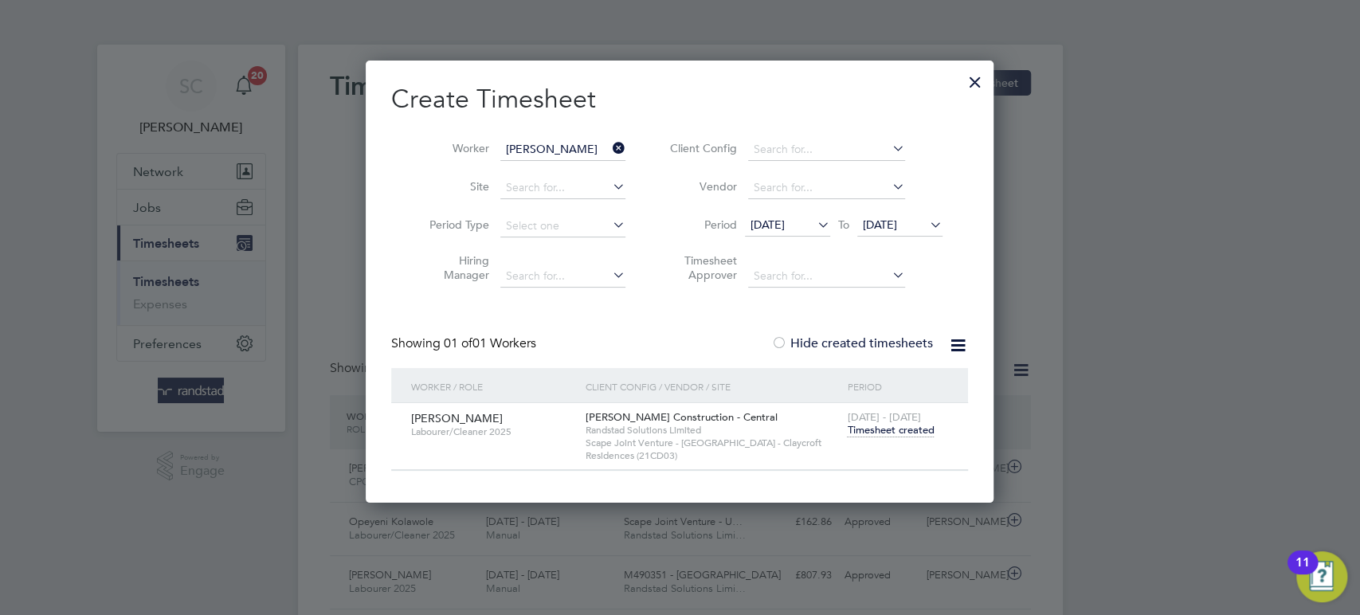
click at [868, 233] on span "26 Sep 2025" at bounding box center [899, 226] width 85 height 22
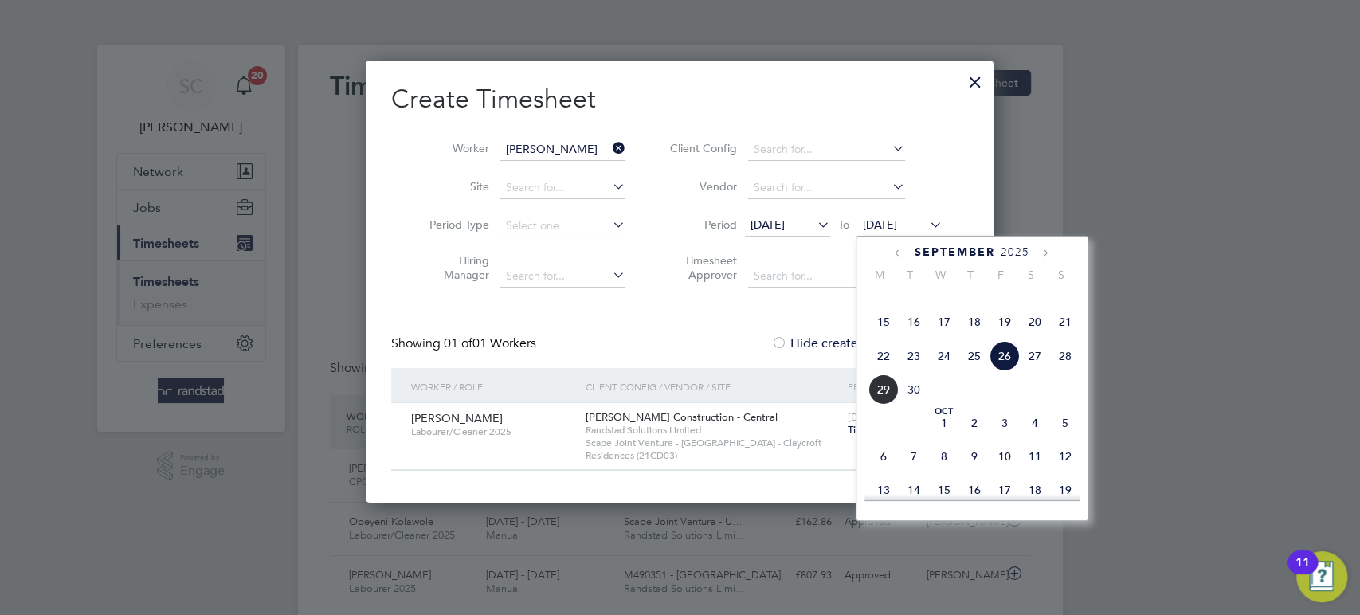
click at [1004, 371] on span "26" at bounding box center [1004, 356] width 30 height 30
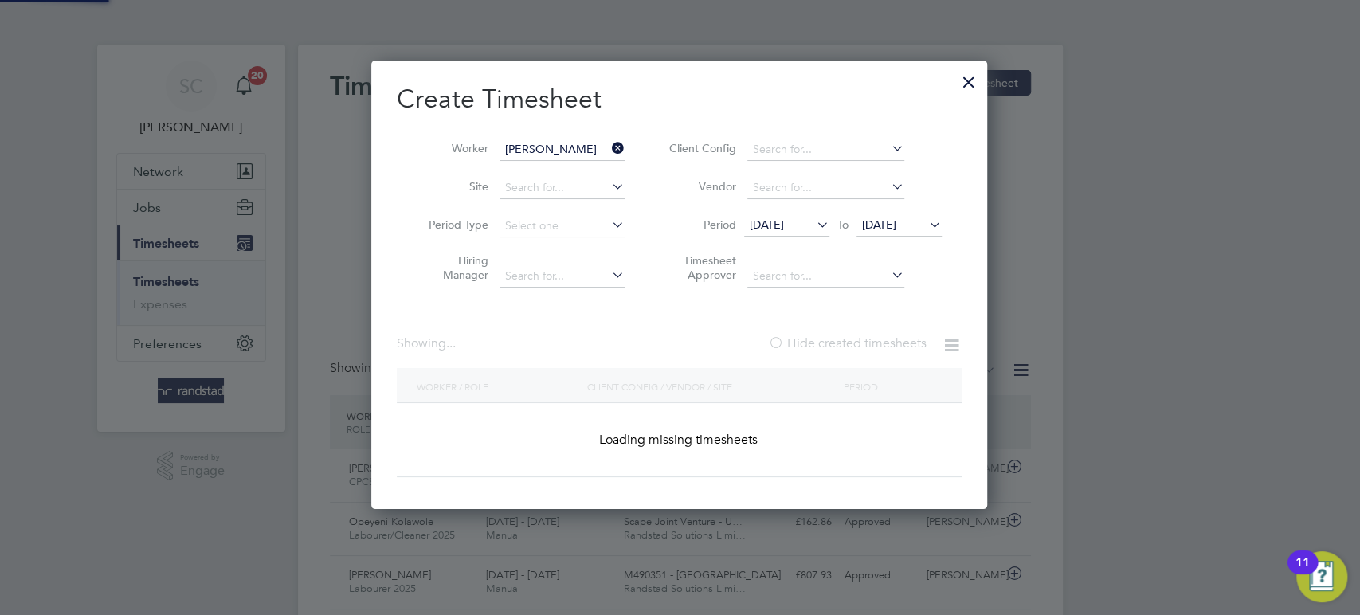
click at [1004, 371] on span "26" at bounding box center [1004, 356] width 30 height 30
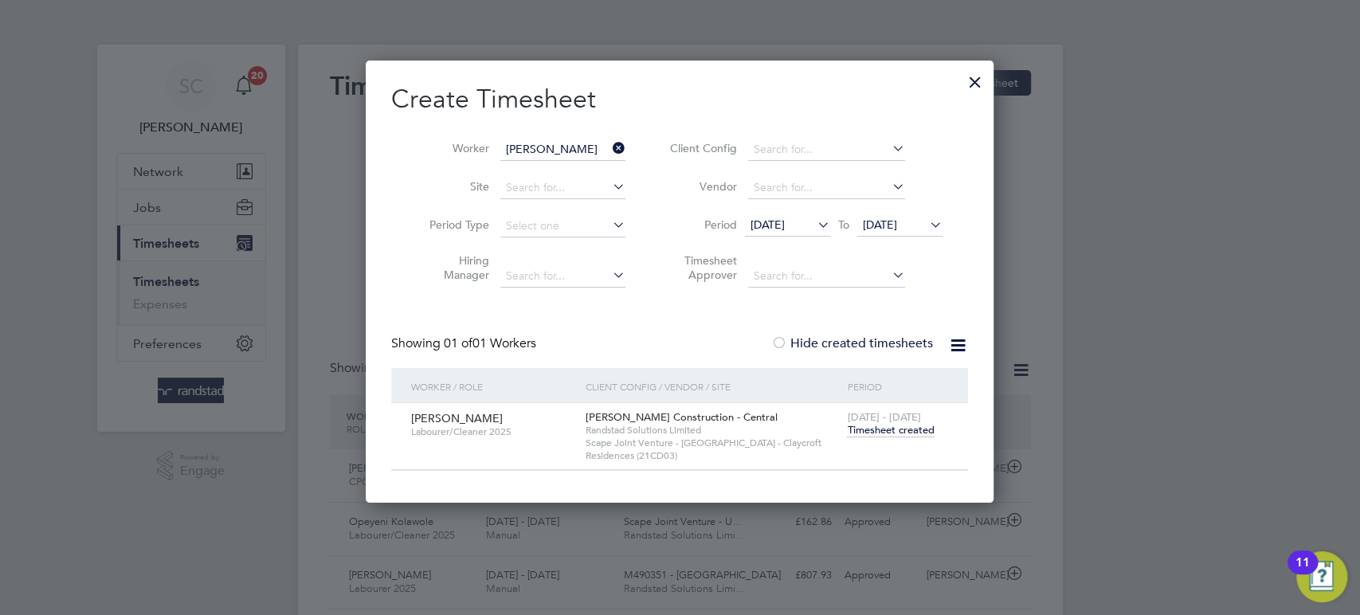
click at [974, 85] on div at bounding box center [975, 78] width 29 height 29
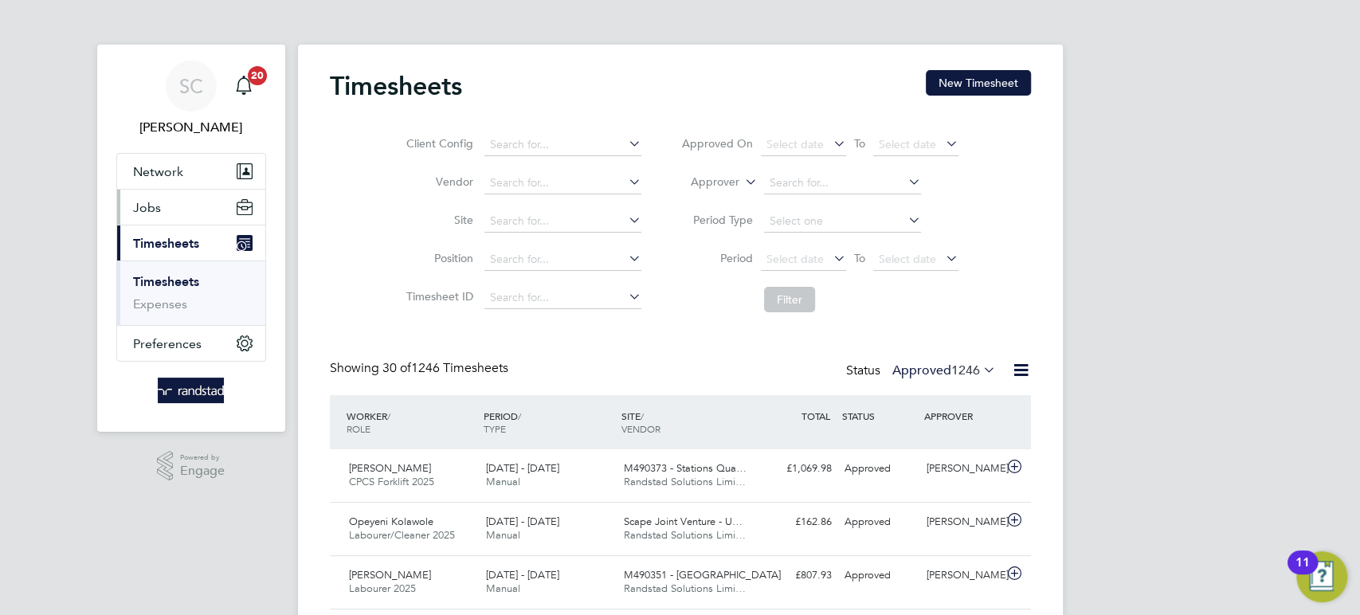
click at [143, 210] on span "Jobs" at bounding box center [147, 207] width 28 height 15
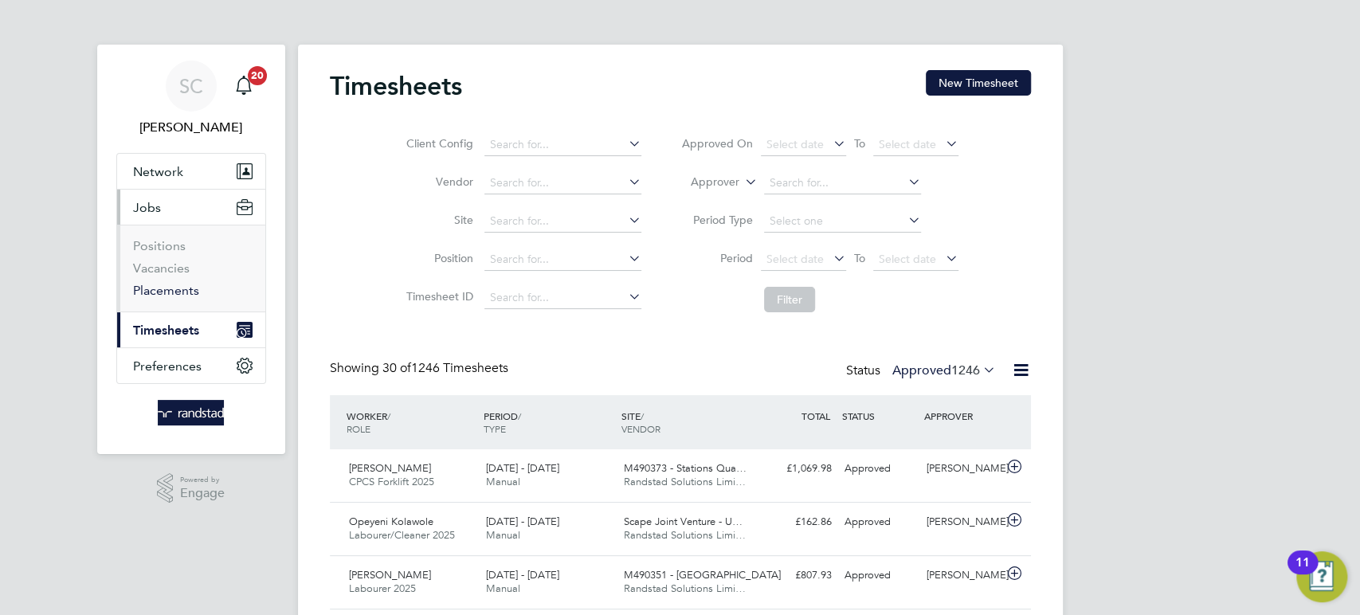
click at [167, 289] on link "Placements" at bounding box center [166, 290] width 66 height 15
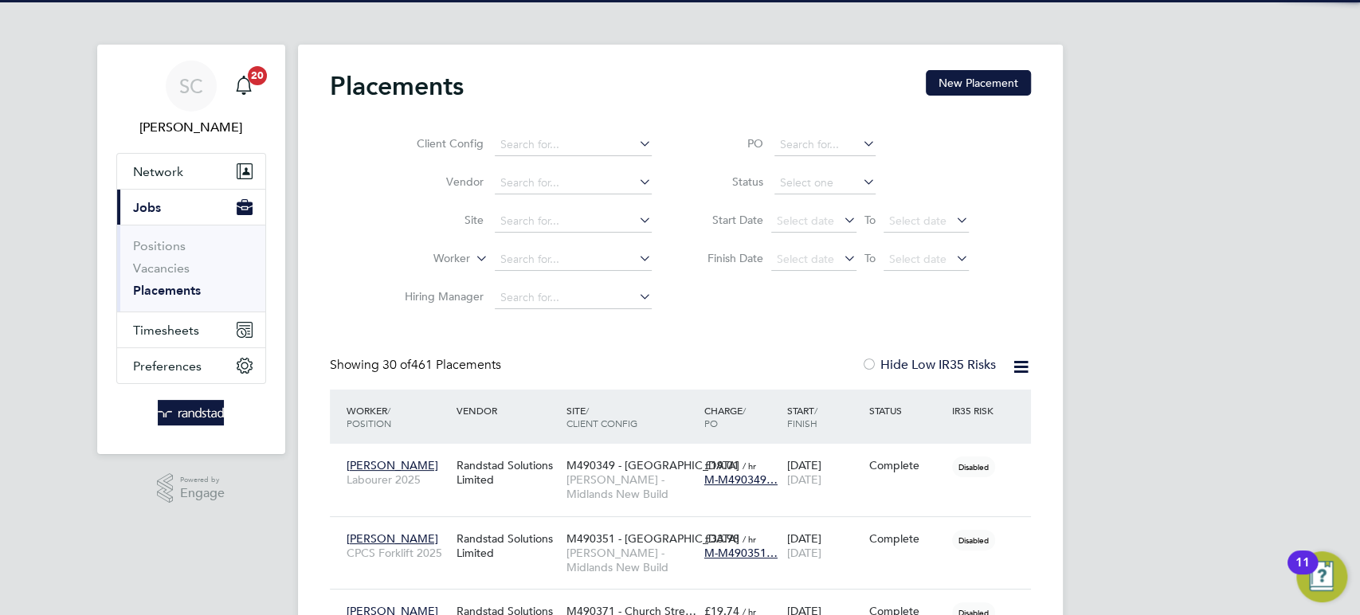
scroll to position [60, 138]
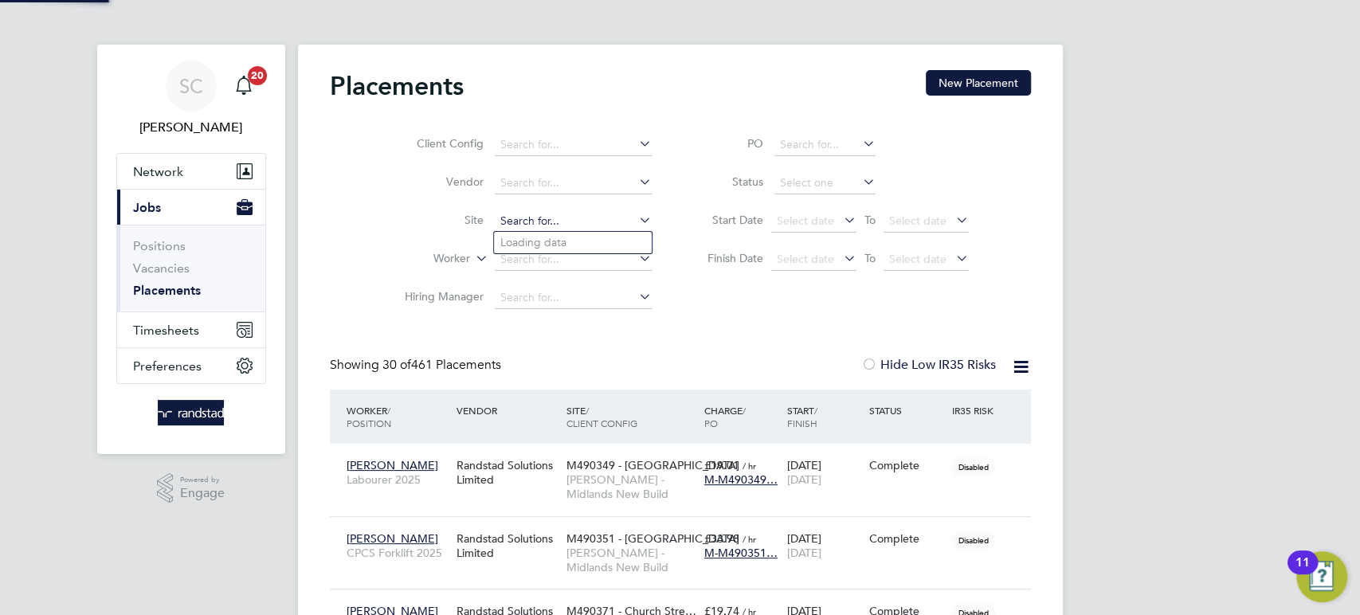
click at [527, 224] on input at bounding box center [573, 221] width 157 height 22
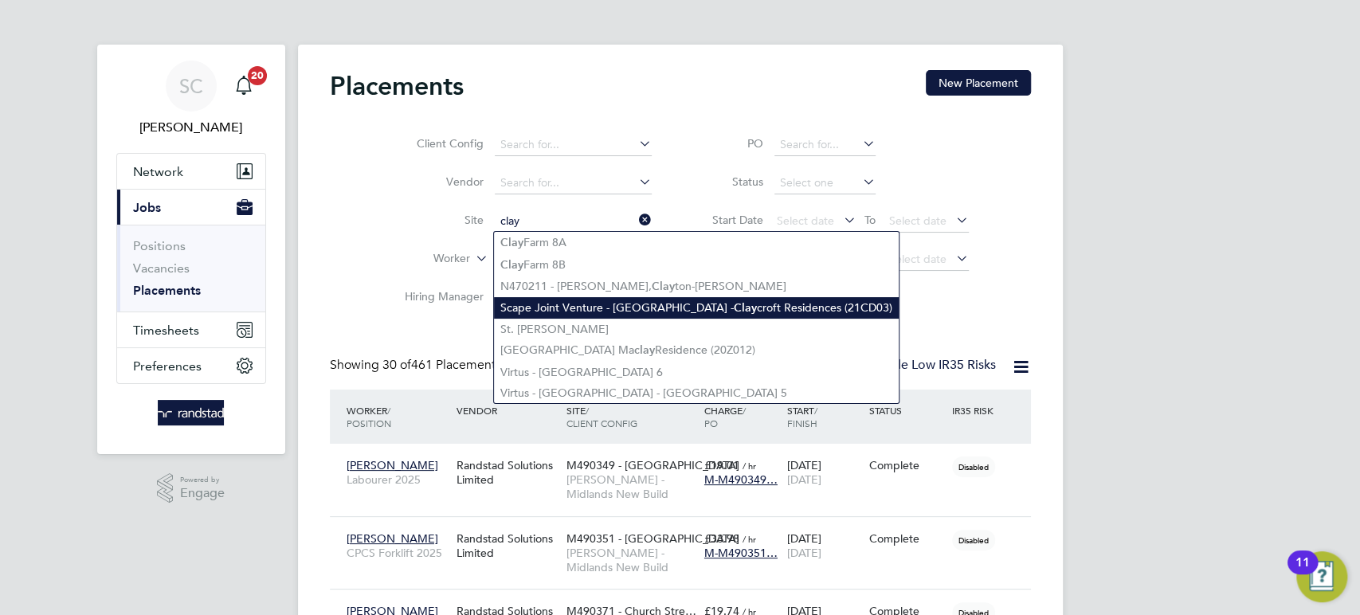
click at [624, 302] on li "Scape Joint Venture - University of Warwick - Clay croft Residences (21CD03)" at bounding box center [696, 308] width 405 height 22
type input "Scape Joint Venture - [GEOGRAPHIC_DATA] - Claycroft Residences (21CD03)"
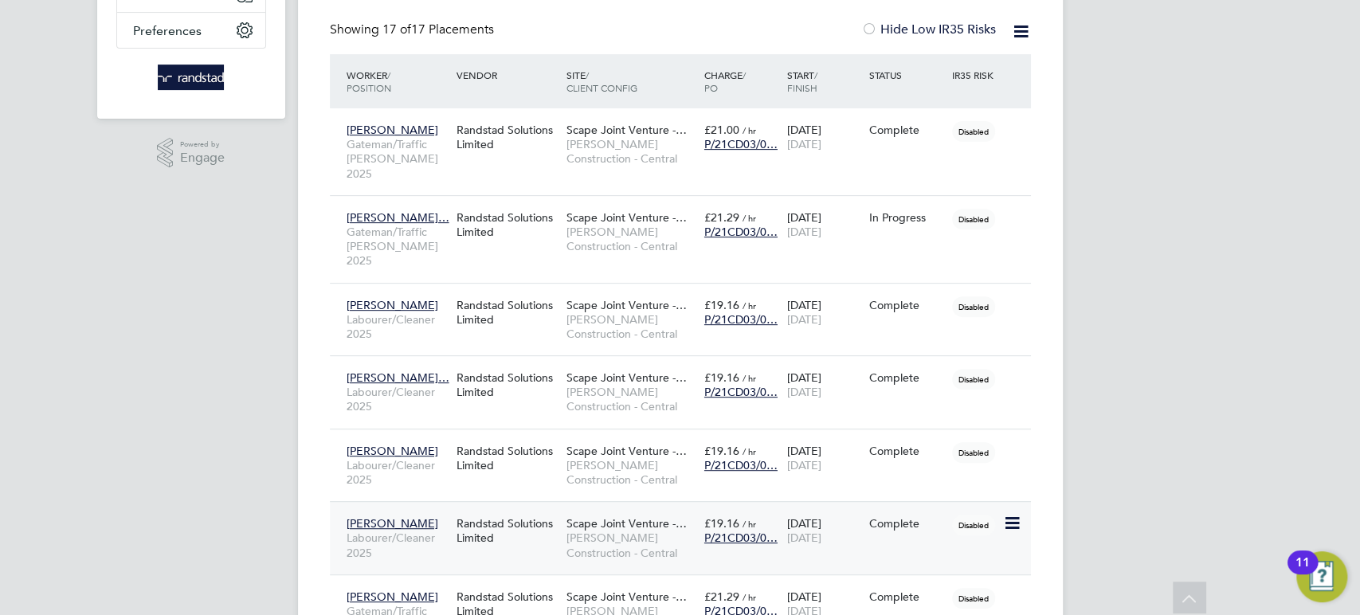
click at [662, 516] on span "Scape Joint Venture -…" at bounding box center [626, 523] width 120 height 14
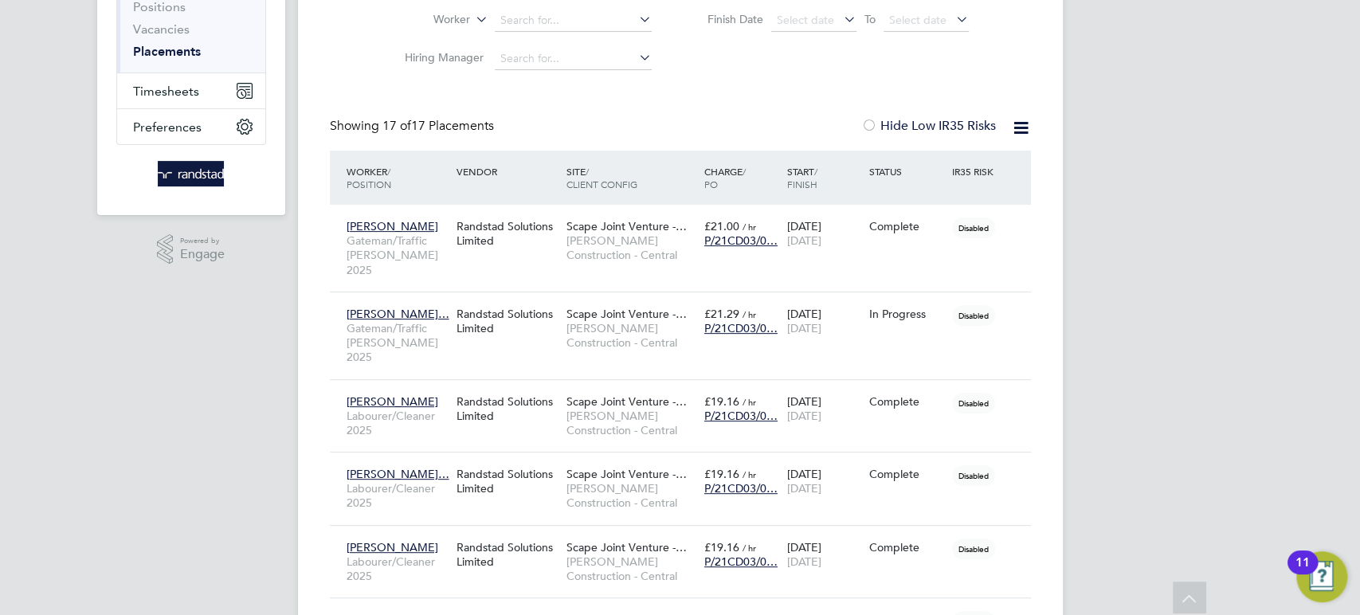
scroll to position [130, 0]
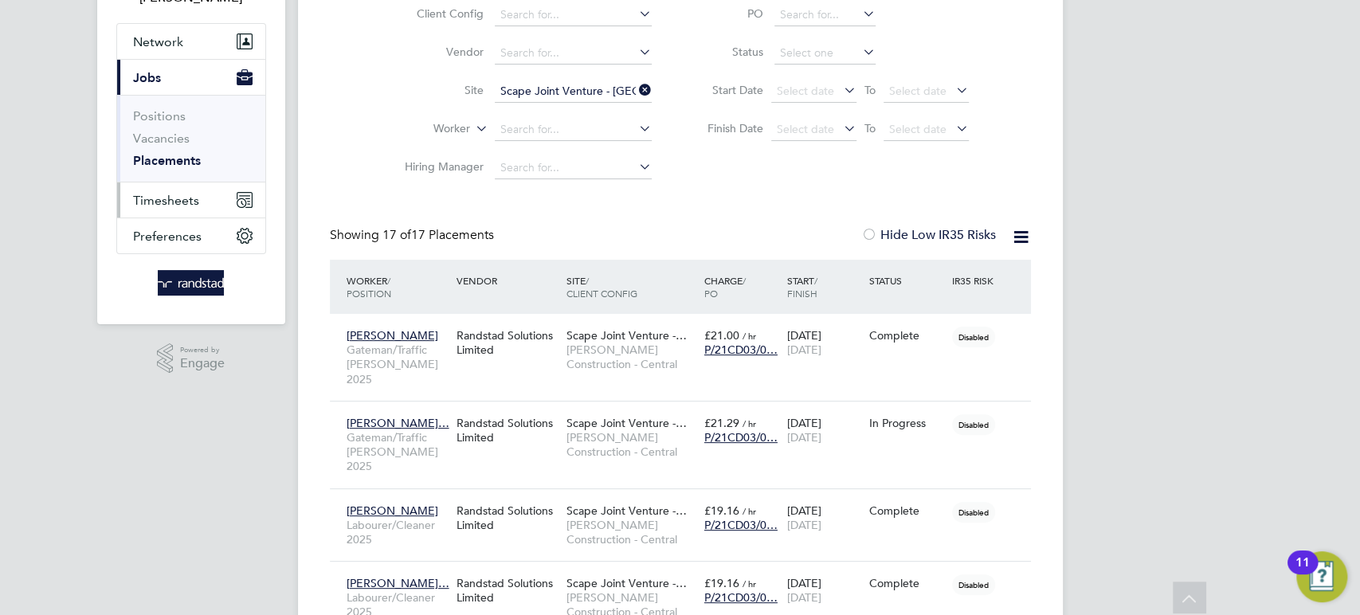
click at [177, 205] on span "Timesheets" at bounding box center [166, 200] width 66 height 15
click at [168, 198] on span "Timesheets" at bounding box center [166, 200] width 66 height 15
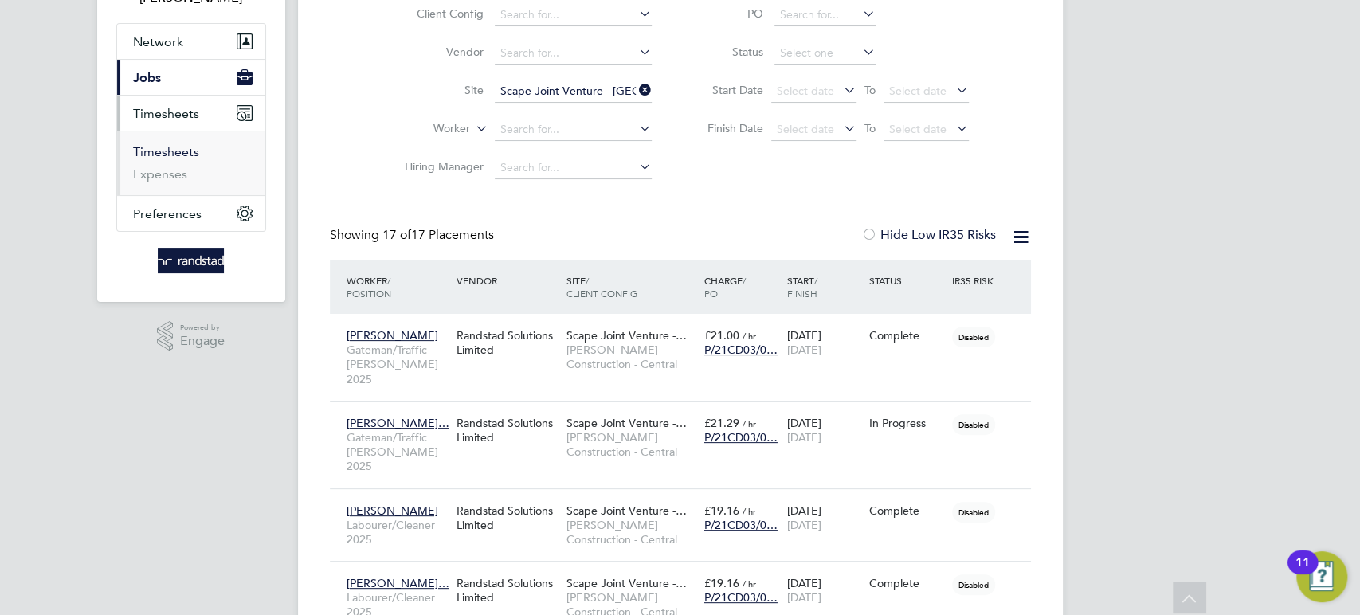
click at [171, 155] on link "Timesheets" at bounding box center [166, 151] width 66 height 15
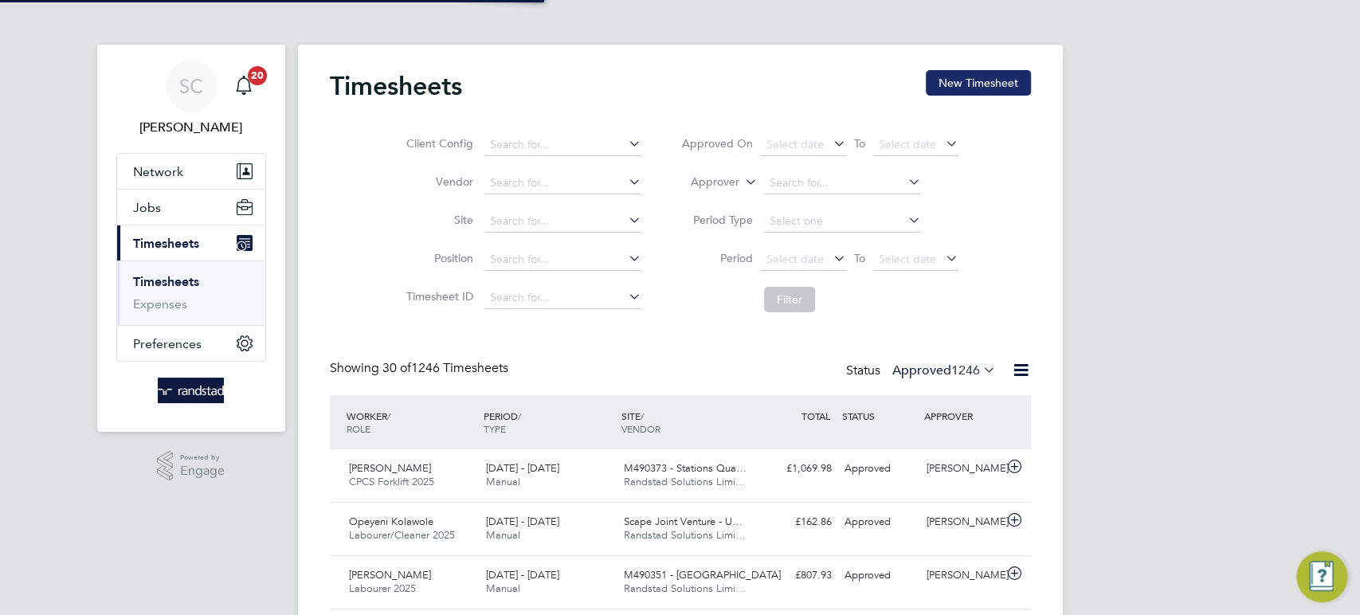
click at [948, 90] on button "New Timesheet" at bounding box center [978, 82] width 105 height 25
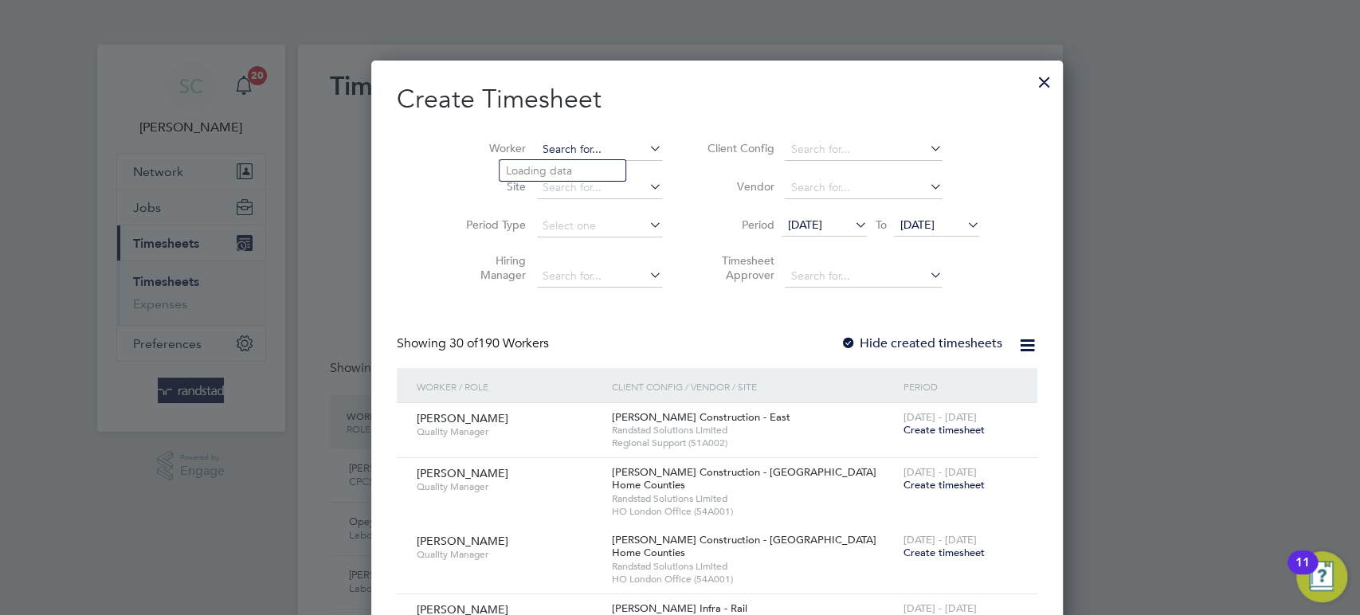
click at [537, 147] on input at bounding box center [599, 150] width 125 height 22
click at [544, 191] on li "Ibo ro Affiah" at bounding box center [563, 192] width 126 height 22
type input "[PERSON_NAME]"
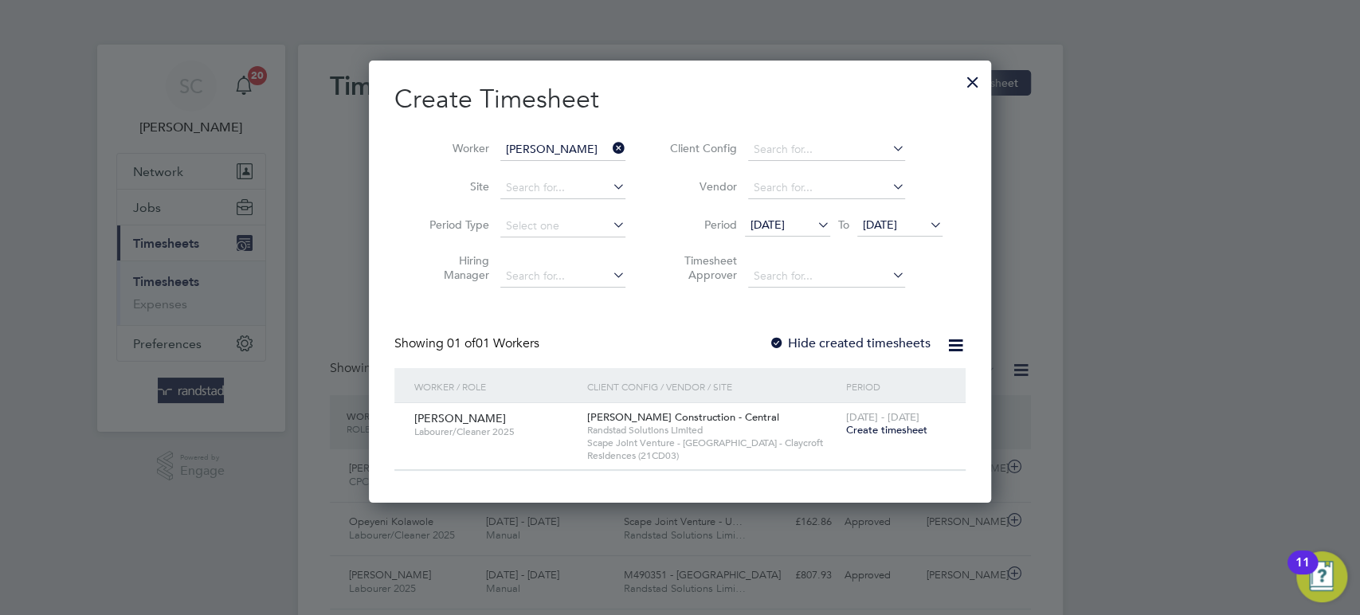
click at [778, 339] on div at bounding box center [777, 344] width 16 height 16
click at [876, 424] on span "Create timesheet" at bounding box center [886, 430] width 81 height 14
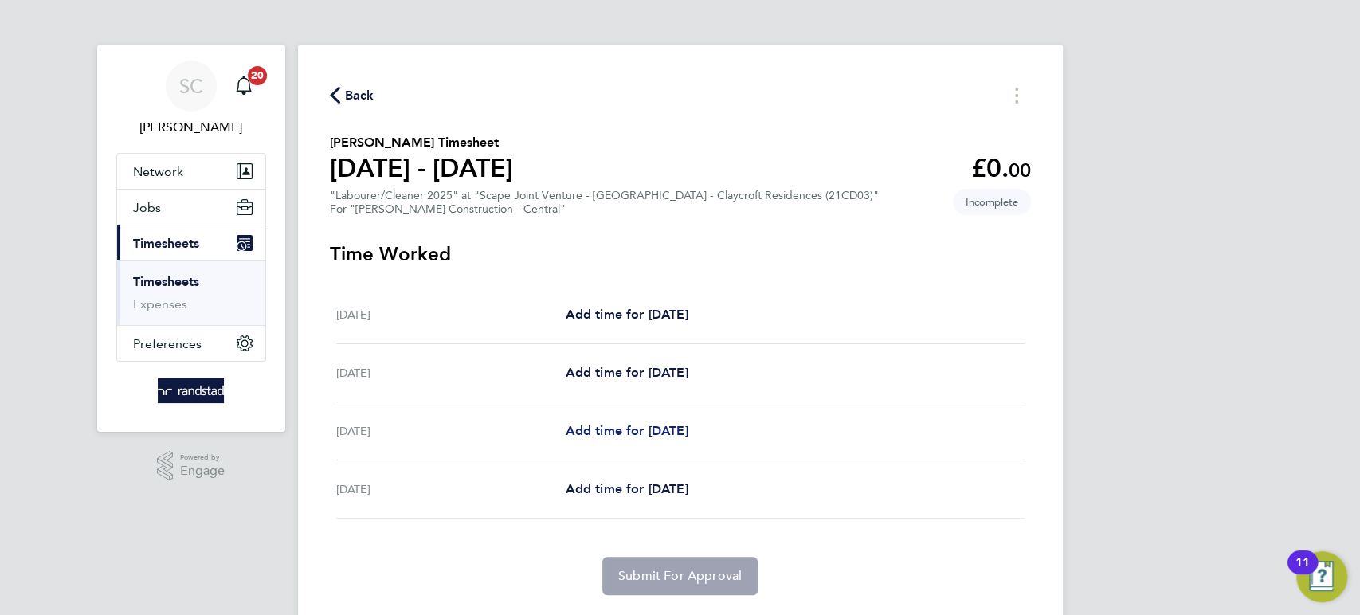
click at [603, 423] on span "Add time for Mon 22 Sep" at bounding box center [626, 430] width 123 height 15
select select "60"
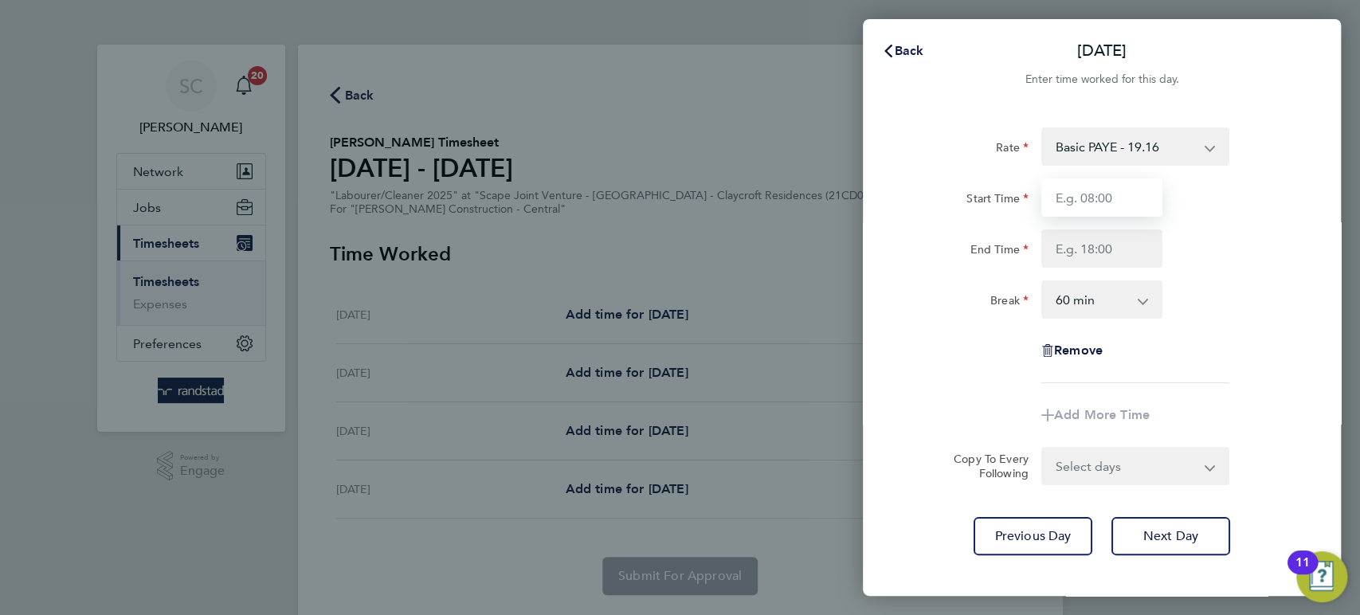
click at [1112, 200] on input "Start Time" at bounding box center [1101, 197] width 121 height 38
type input "09:00"
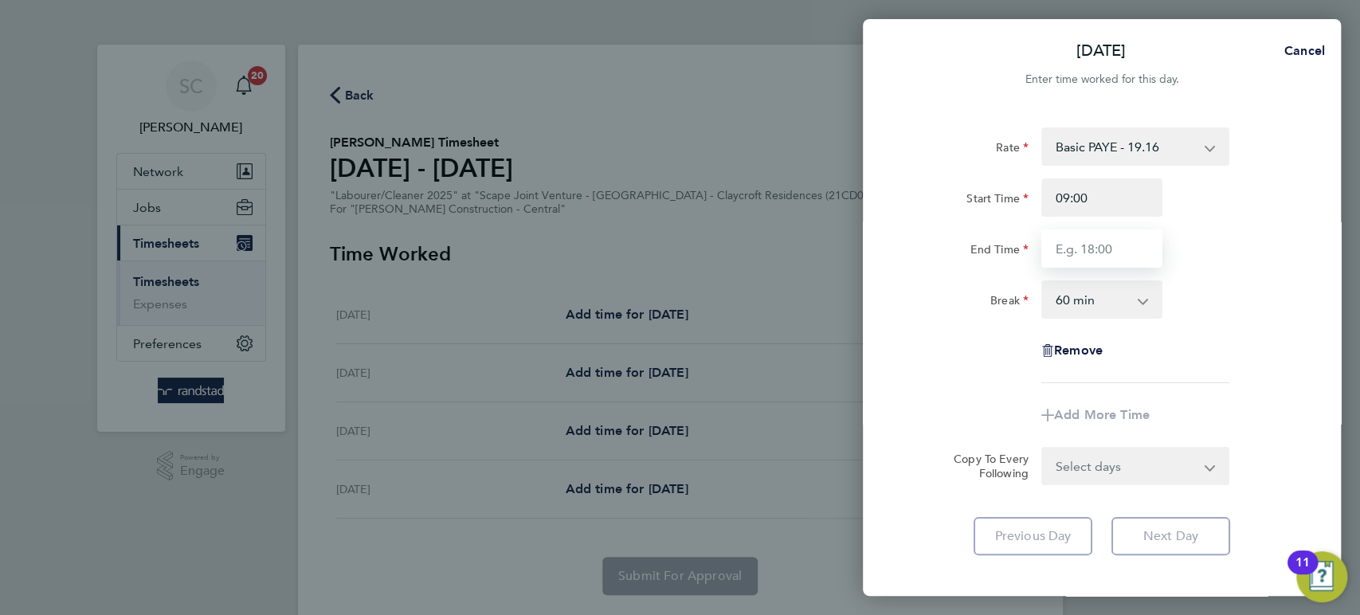
click at [1079, 255] on input "End Time" at bounding box center [1101, 248] width 121 height 38
type input "14:00"
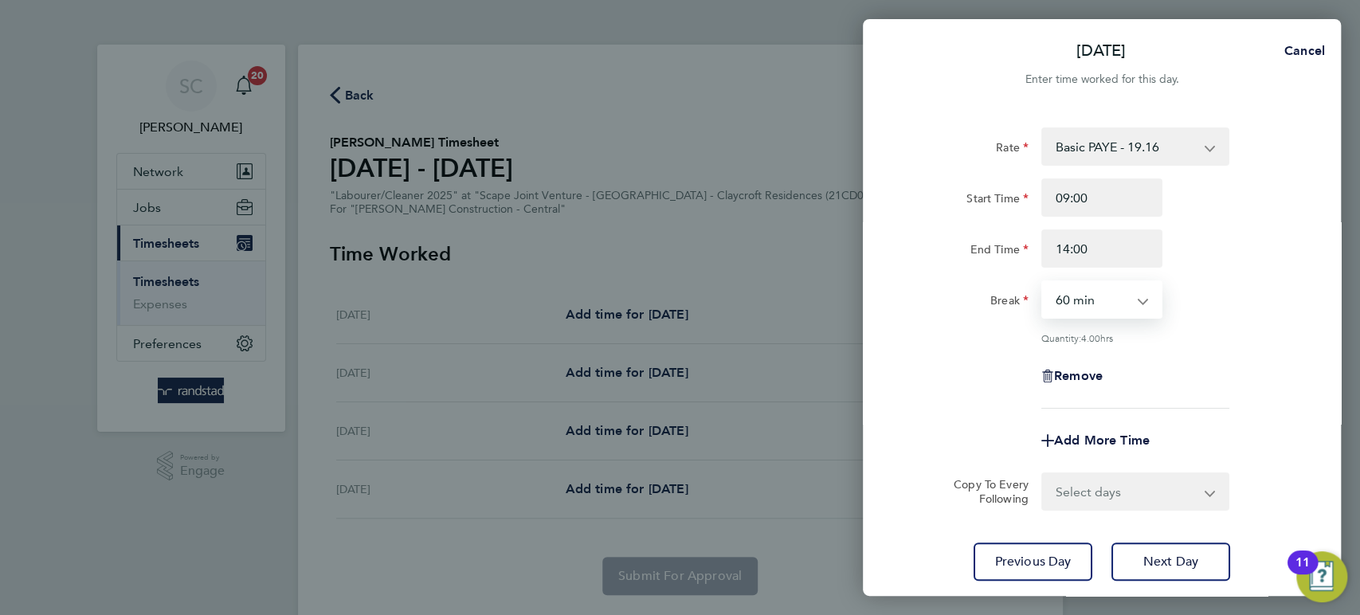
click at [1064, 302] on select "0 min 15 min 30 min 45 min 60 min 75 min 90 min" at bounding box center [1092, 299] width 99 height 35
select select "0"
click at [1043, 282] on select "0 min 15 min 30 min 45 min 60 min 75 min 90 min" at bounding box center [1092, 299] width 99 height 35
click at [1076, 493] on select "Select days Tuesday" at bounding box center [1126, 491] width 167 height 35
select select "TUE"
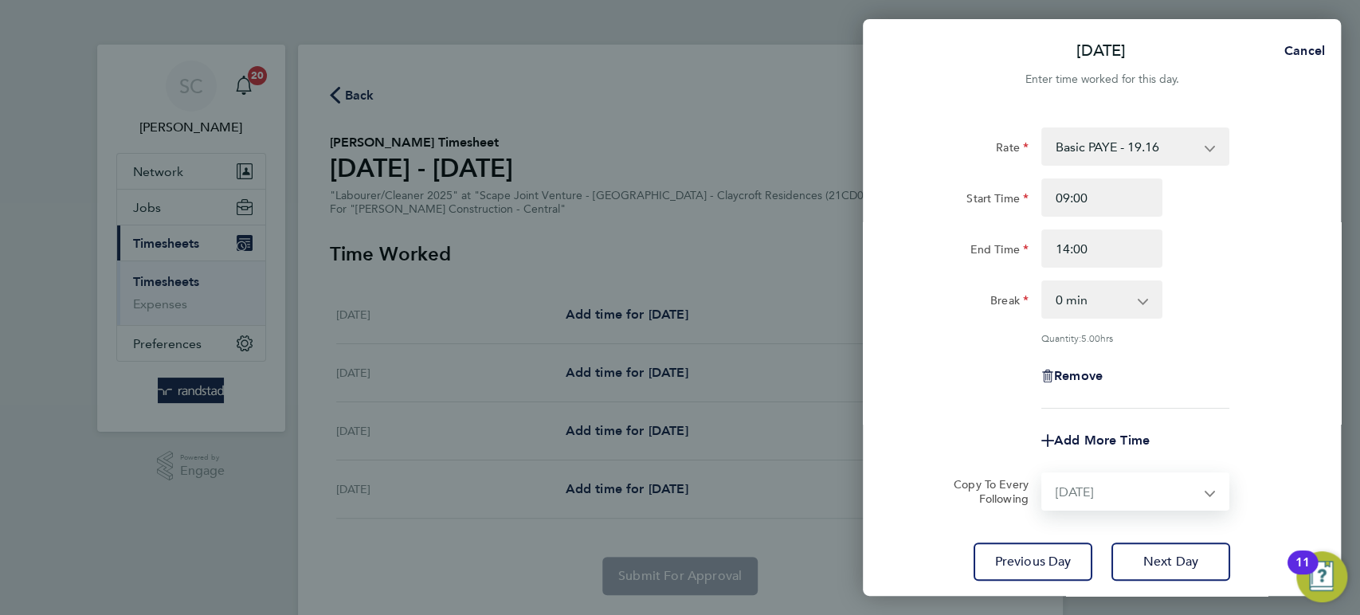
click at [1043, 474] on select "Select days Tuesday" at bounding box center [1126, 491] width 167 height 35
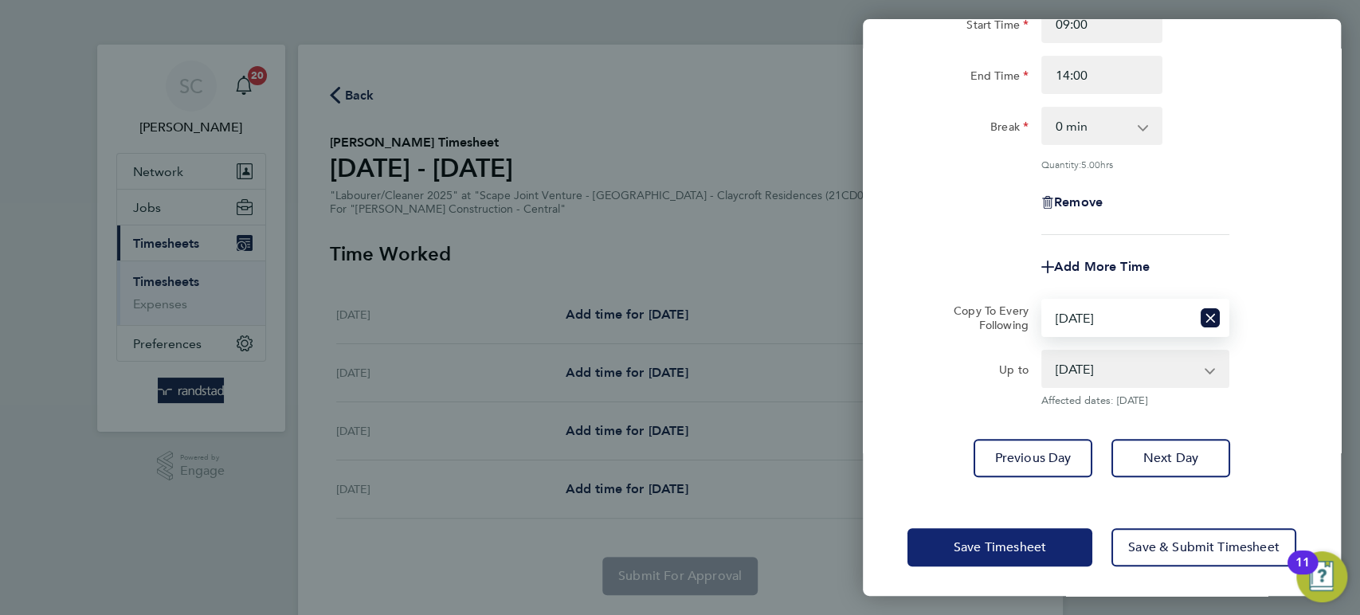
click at [1021, 542] on span "Save Timesheet" at bounding box center [1000, 547] width 92 height 16
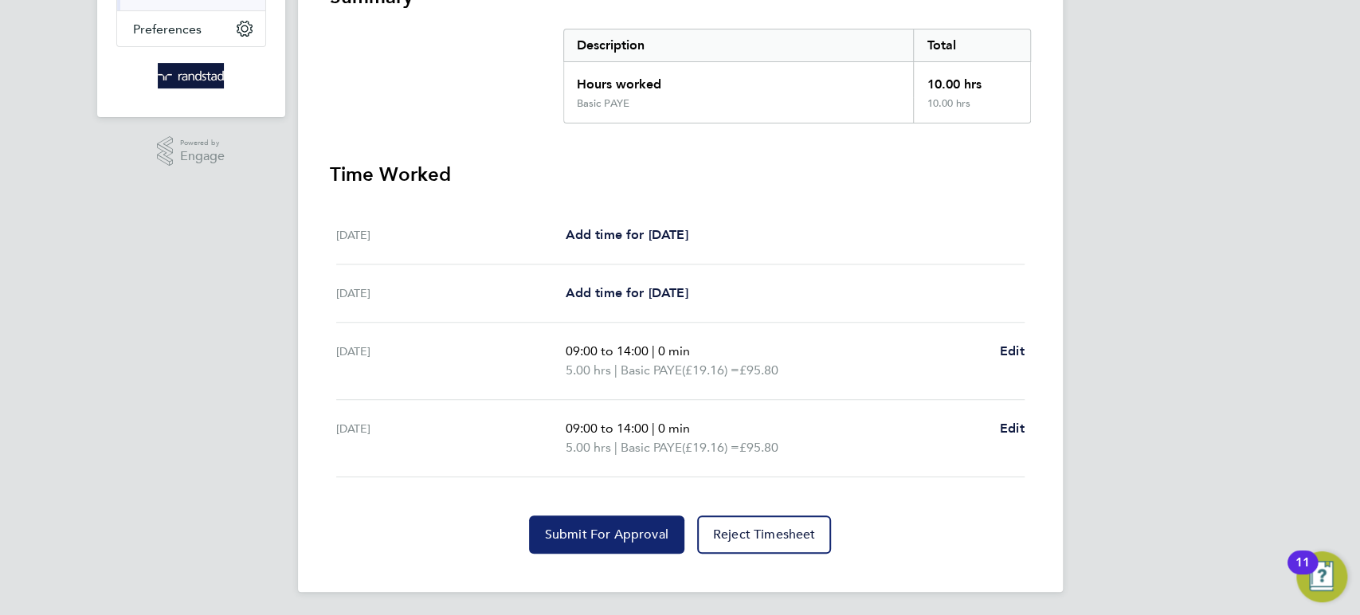
click at [564, 528] on span "Submit For Approval" at bounding box center [606, 535] width 123 height 16
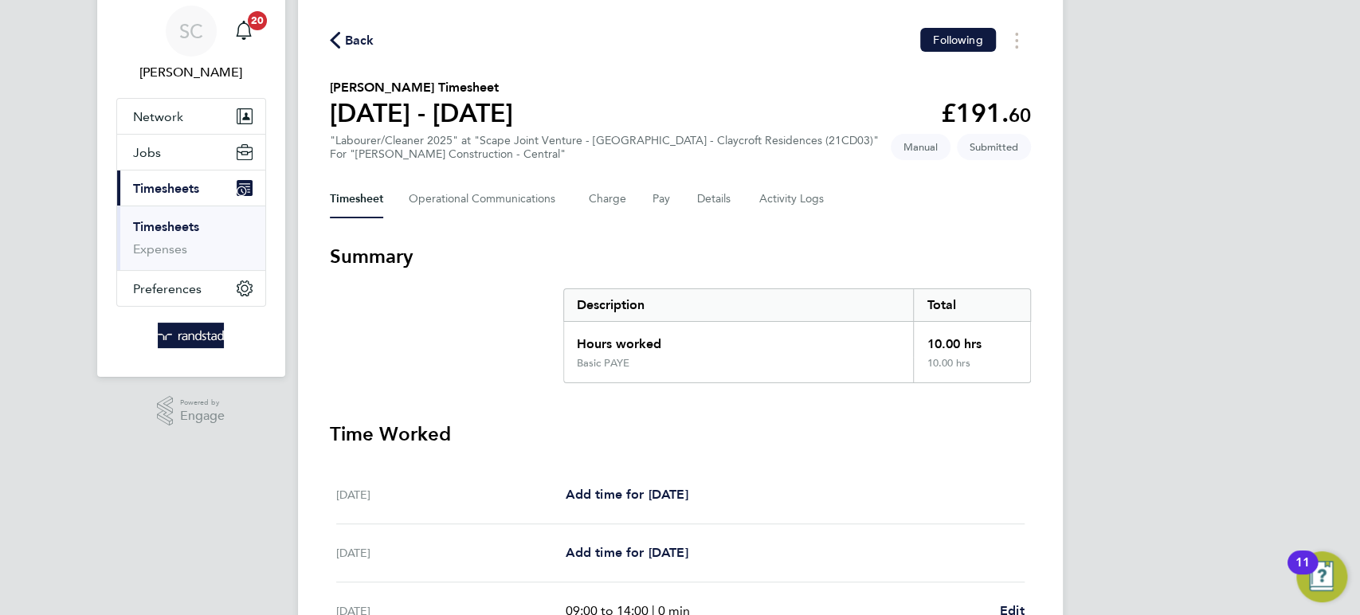
scroll to position [206, 0]
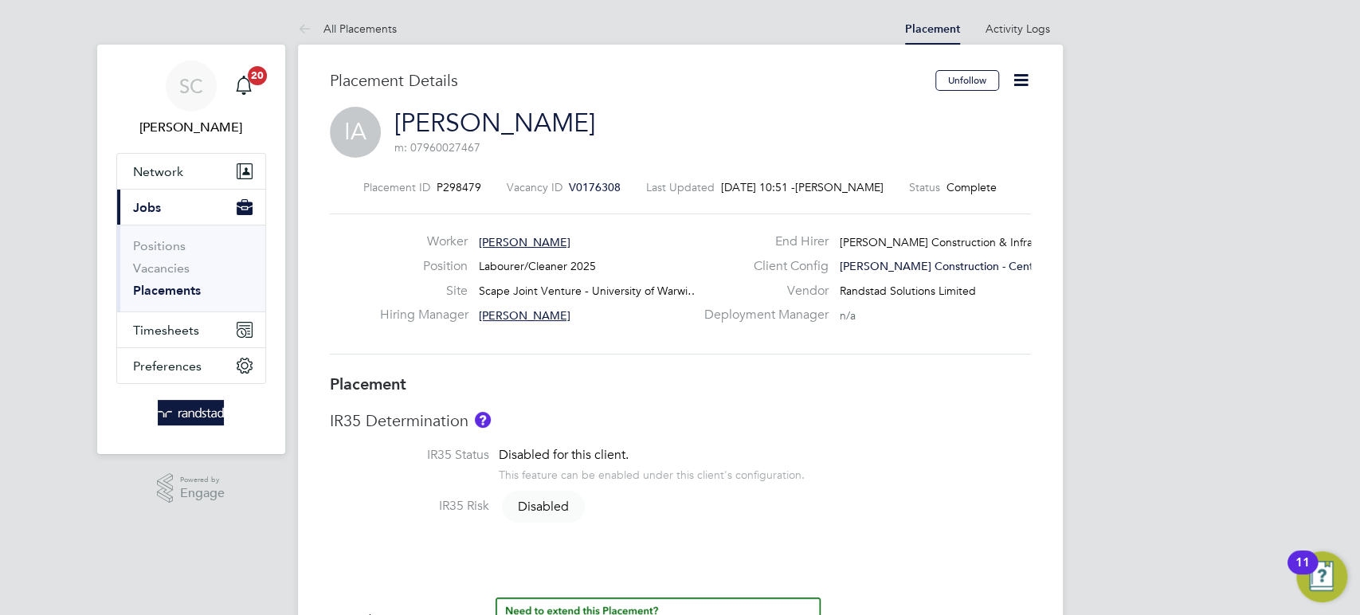
click at [1021, 72] on icon at bounding box center [1021, 80] width 20 height 20
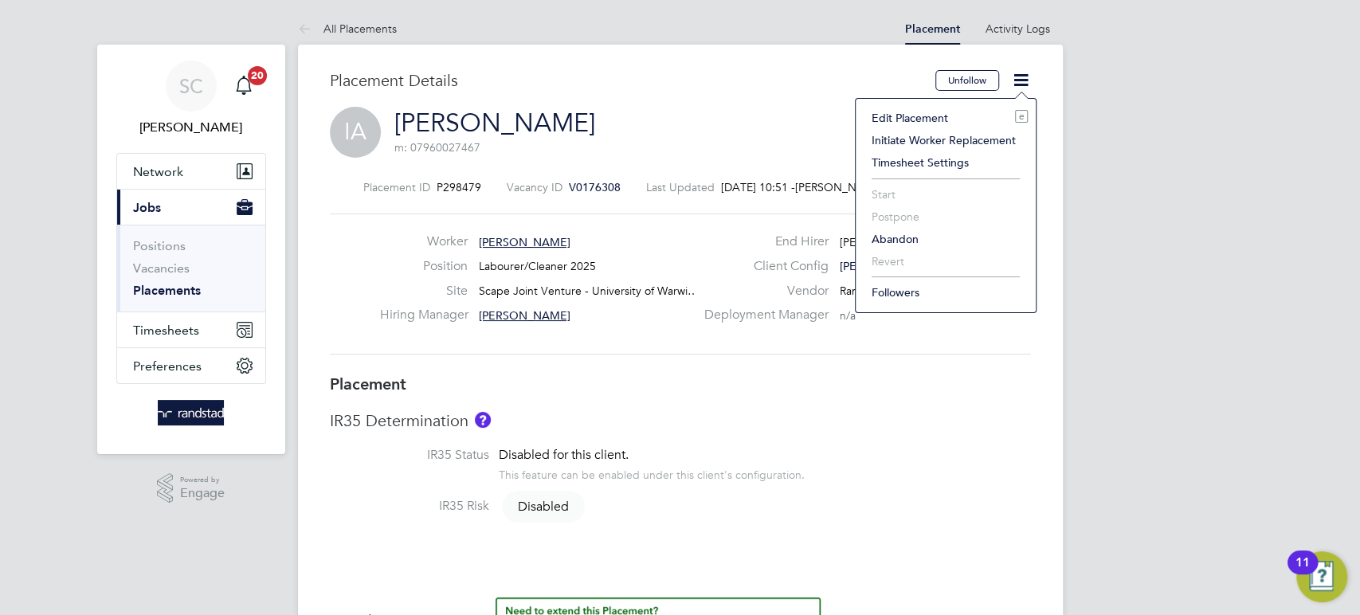
click at [899, 119] on li "Edit Placement e" at bounding box center [946, 118] width 164 height 22
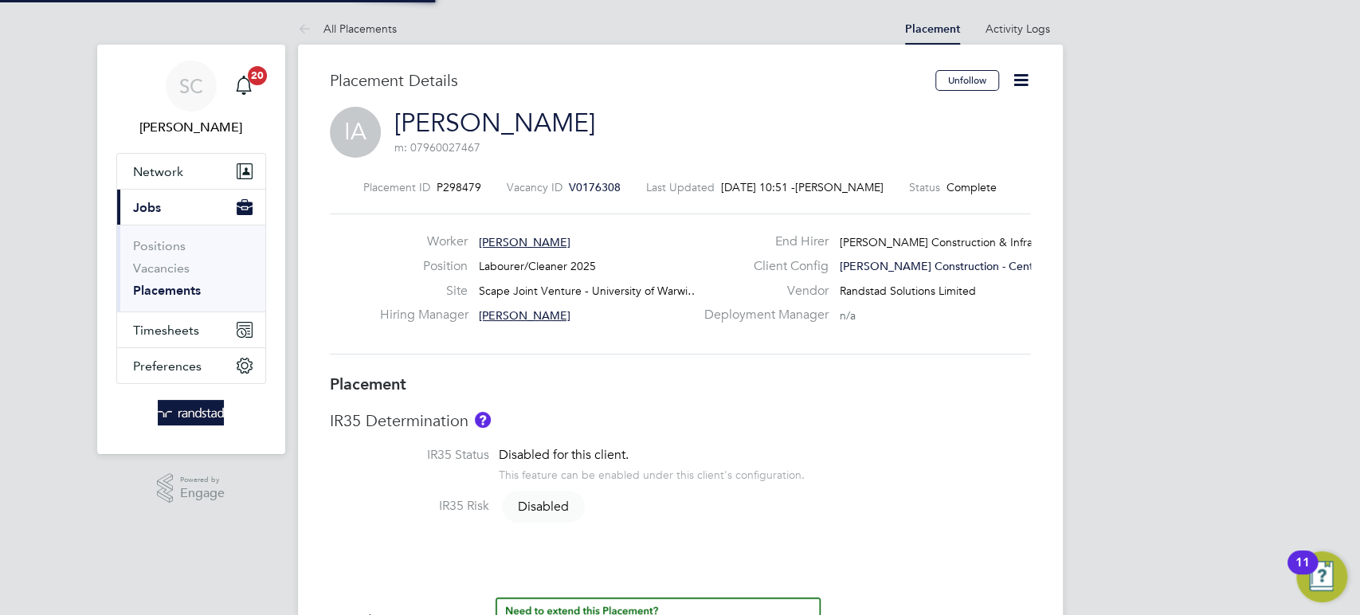
type input "[PERSON_NAME]"
type input "[DATE]"
type input "08:00"
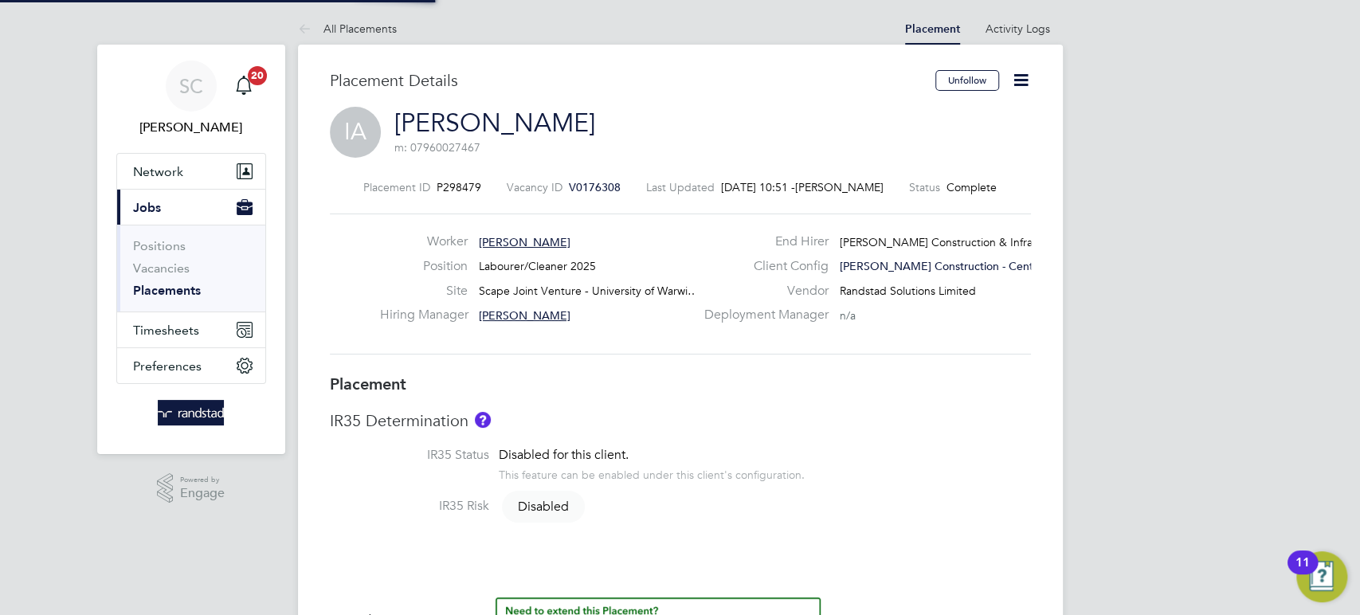
type input "18:00"
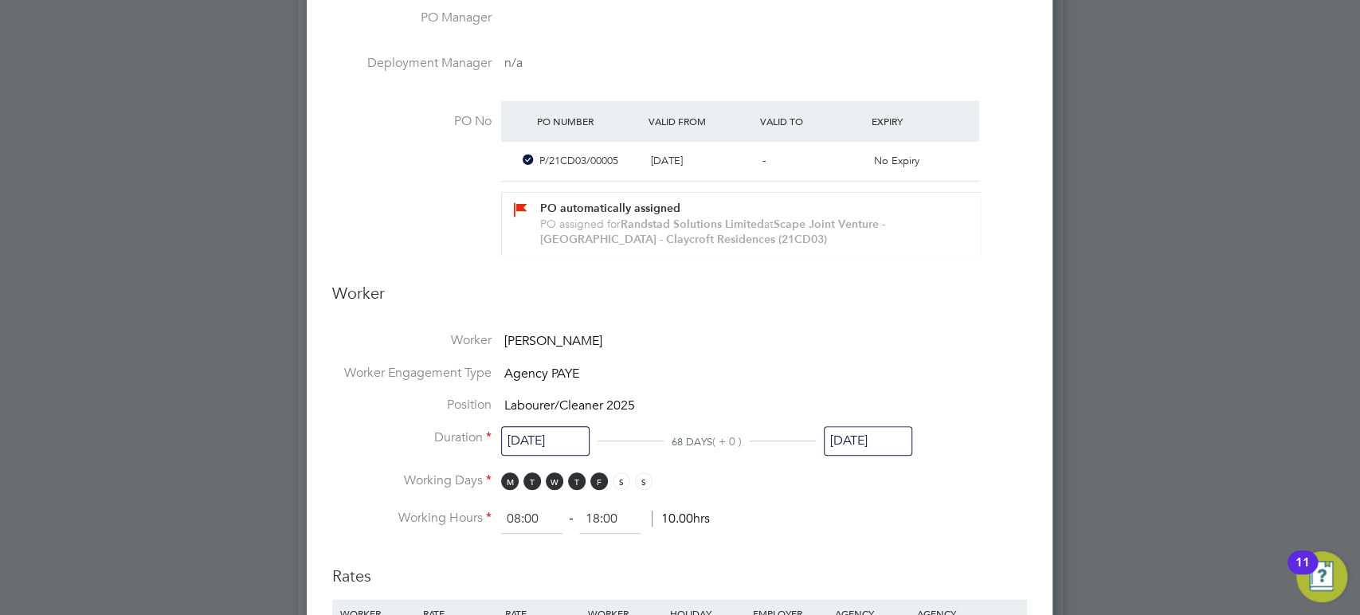
click at [847, 429] on input "[DATE]" at bounding box center [868, 440] width 88 height 29
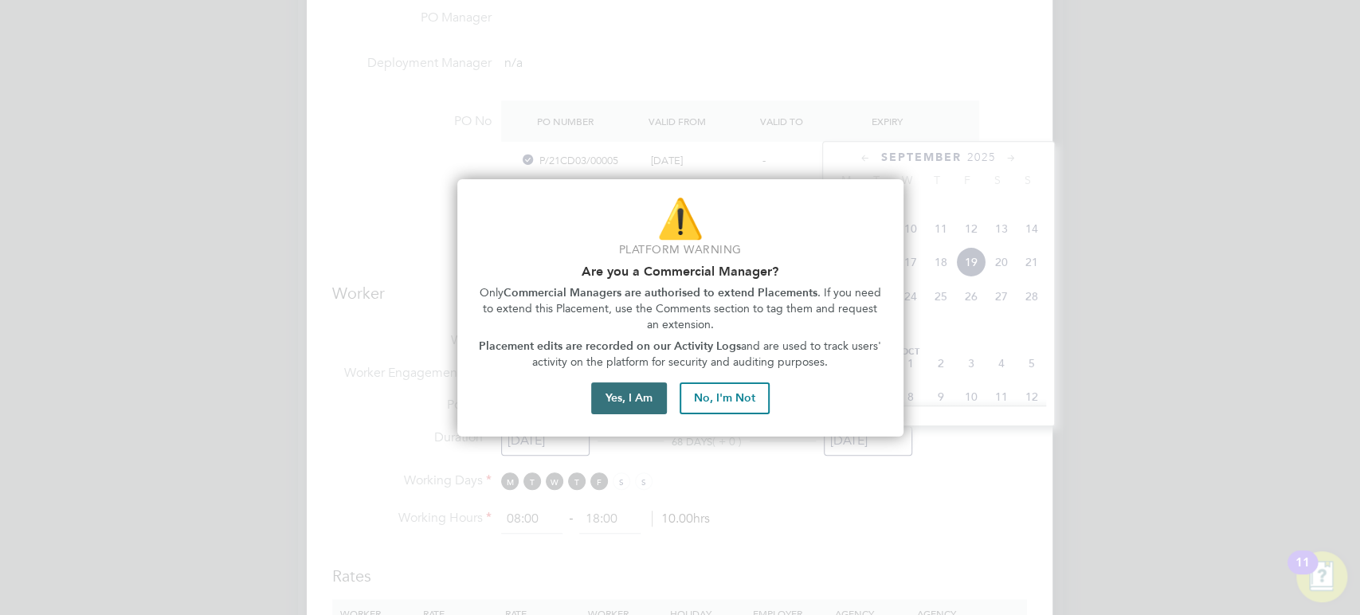
click at [625, 398] on button "Yes, I Am" at bounding box center [629, 398] width 76 height 32
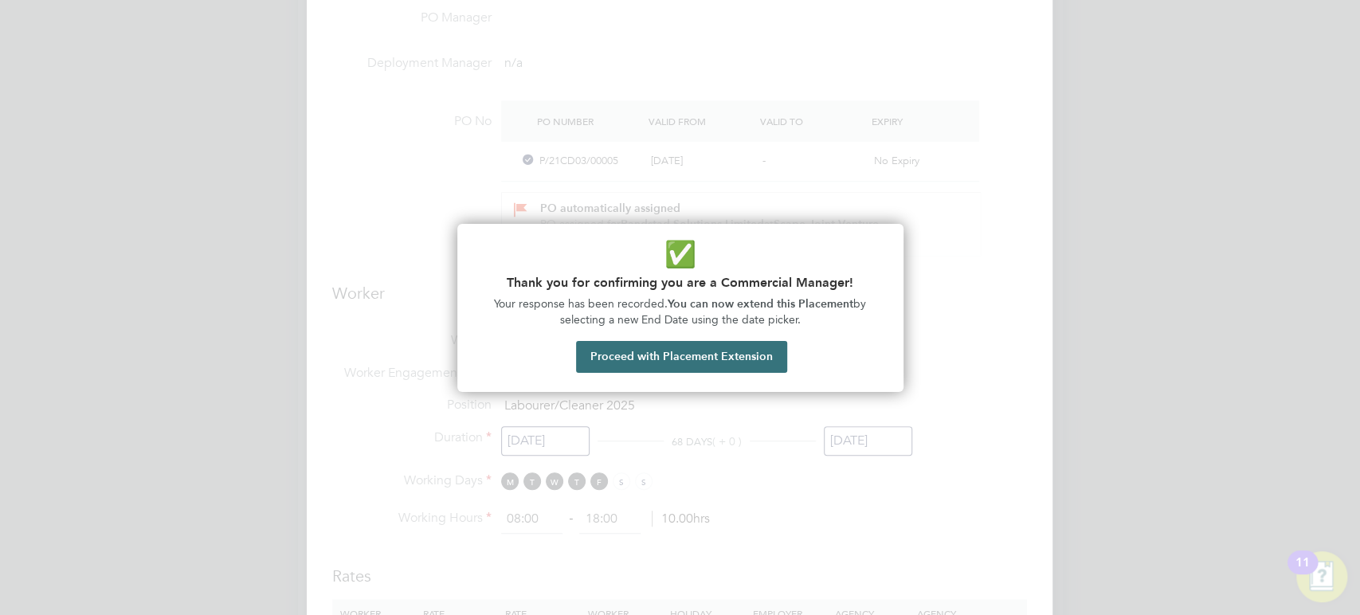
click at [680, 360] on button "Proceed with Placement Extension" at bounding box center [681, 357] width 211 height 32
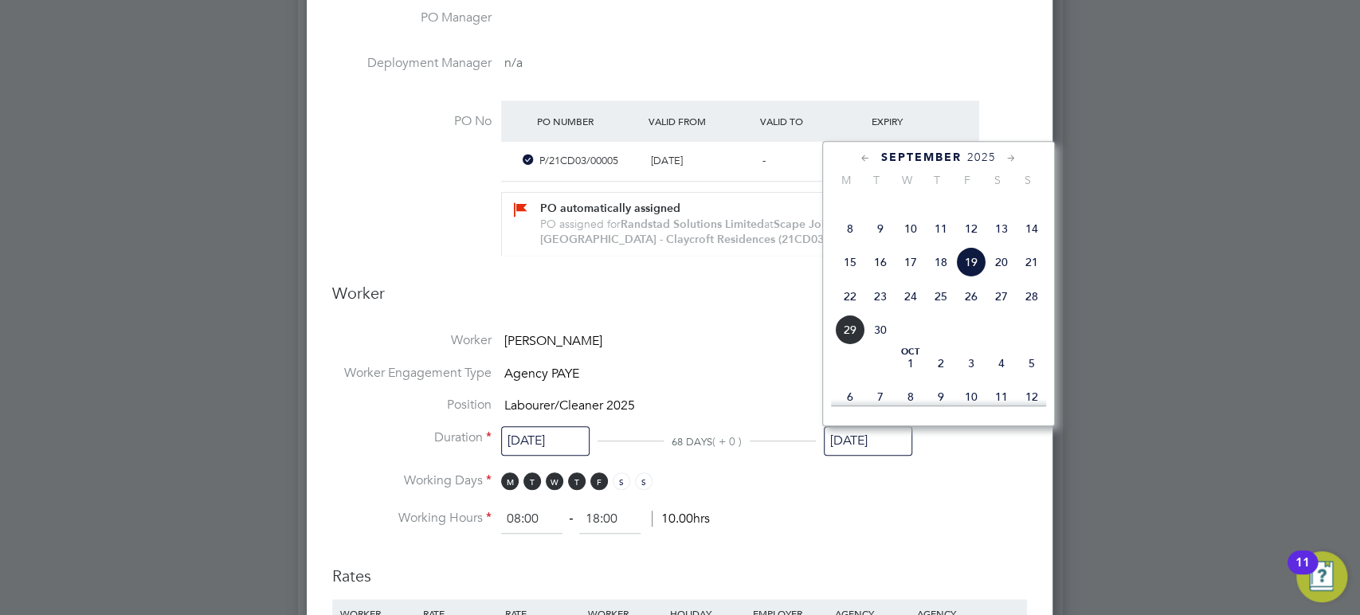
click at [885, 311] on span "23" at bounding box center [880, 296] width 30 height 30
type input "[DATE]"
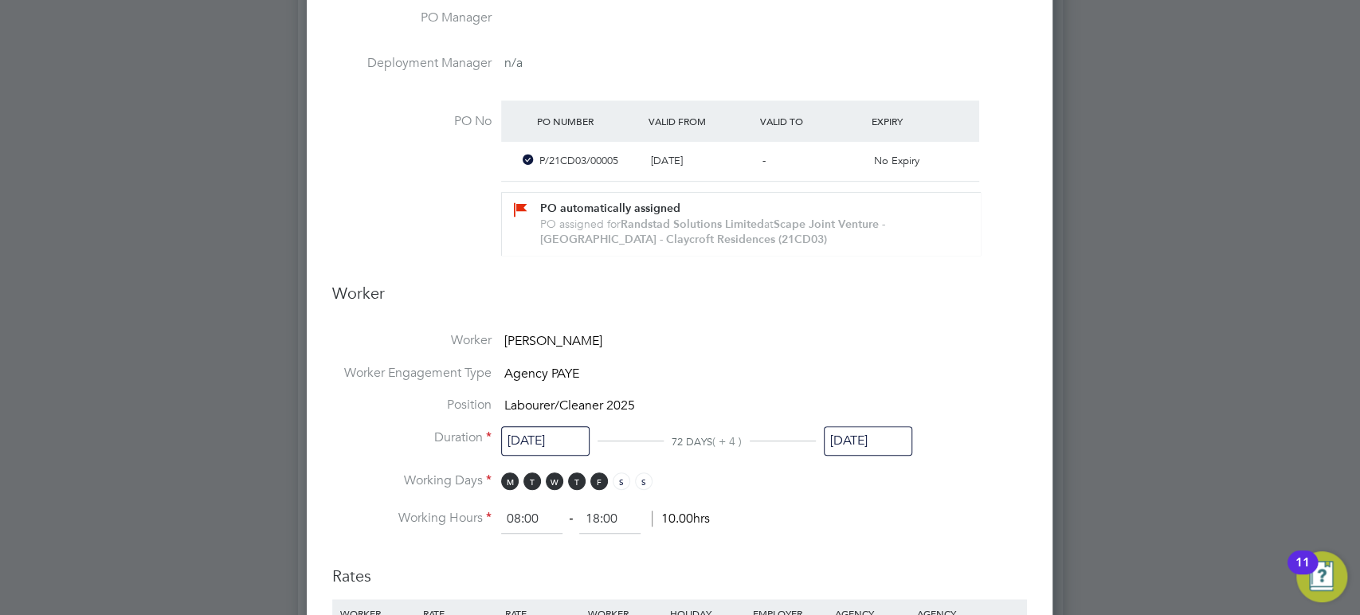
click at [885, 311] on span "23" at bounding box center [880, 296] width 30 height 30
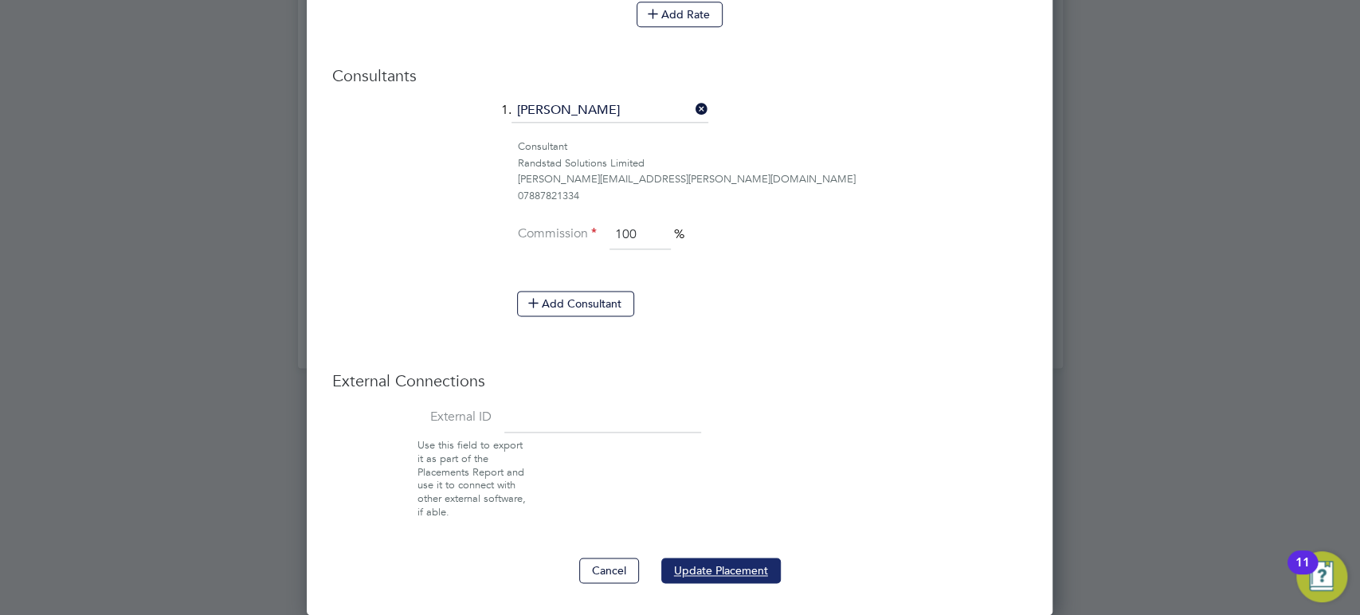
click at [728, 574] on button "Update Placement" at bounding box center [721, 570] width 120 height 25
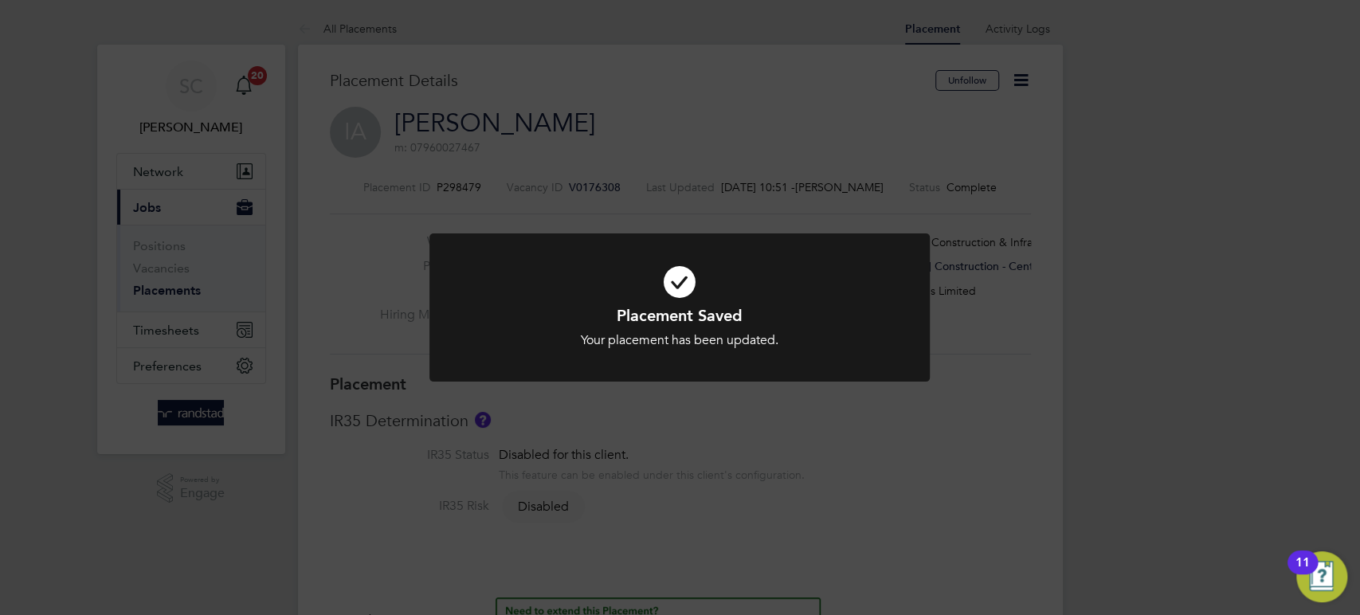
click at [184, 335] on div "Placement Saved Your placement has been updated. Cancel Okay" at bounding box center [680, 307] width 1360 height 615
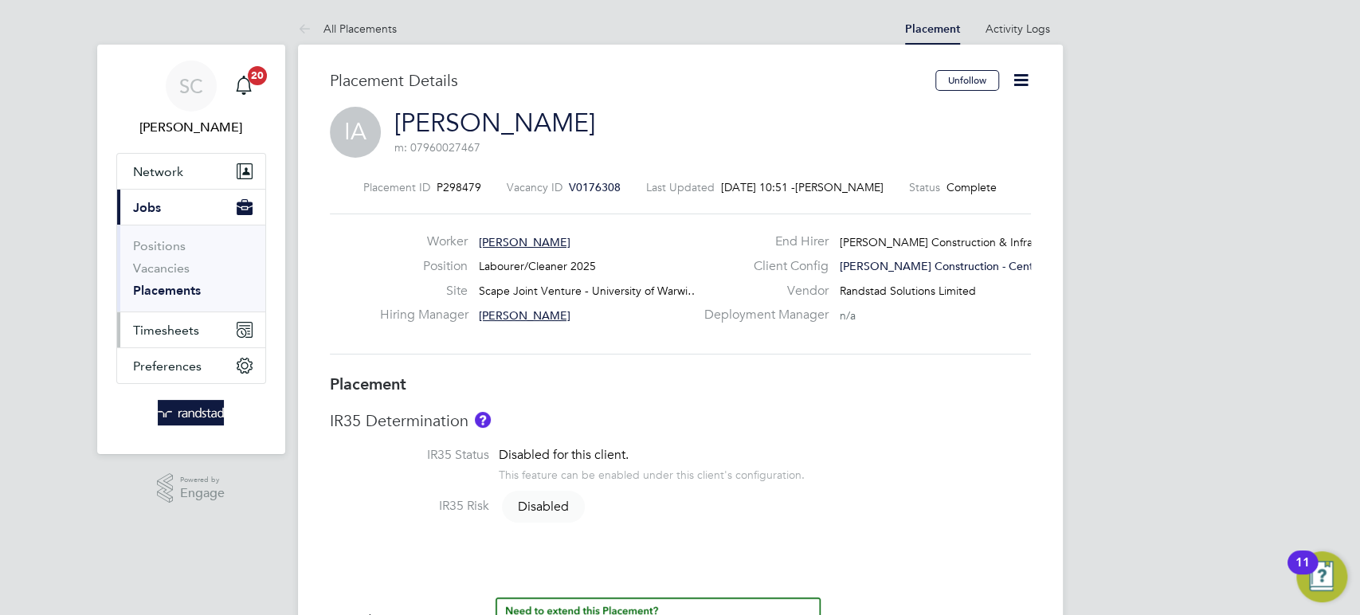
click at [179, 327] on span "Timesheets" at bounding box center [166, 330] width 66 height 15
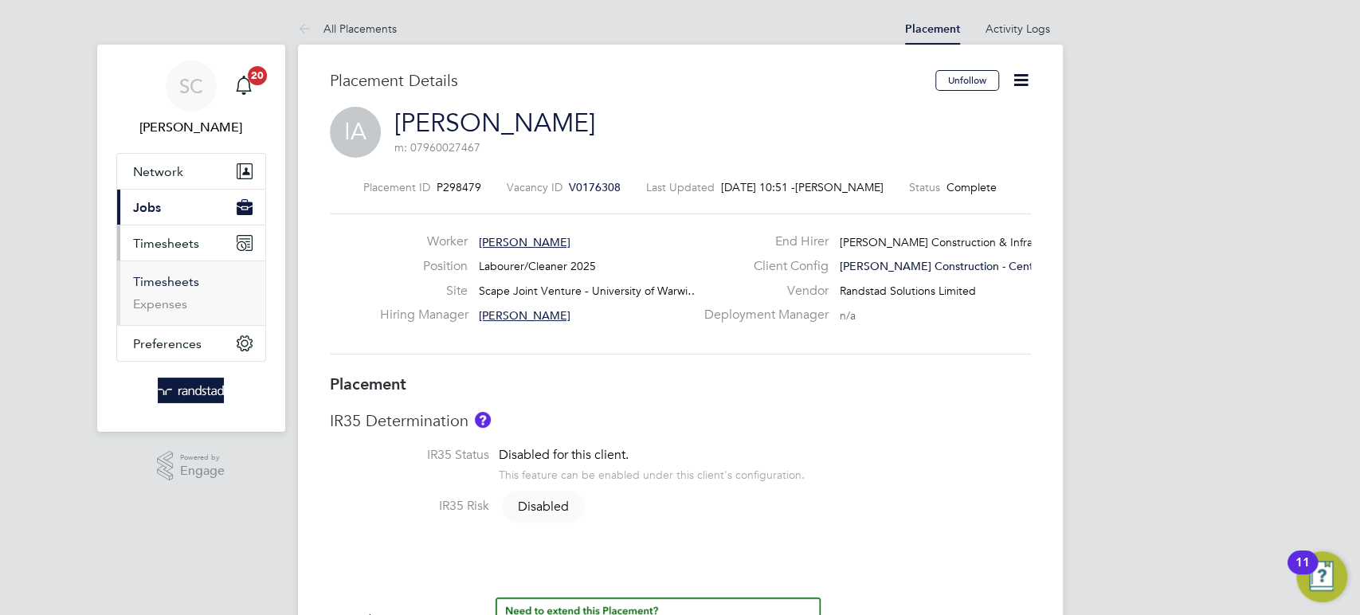
click at [182, 280] on link "Timesheets" at bounding box center [166, 281] width 66 height 15
